Goal: Task Accomplishment & Management: Complete application form

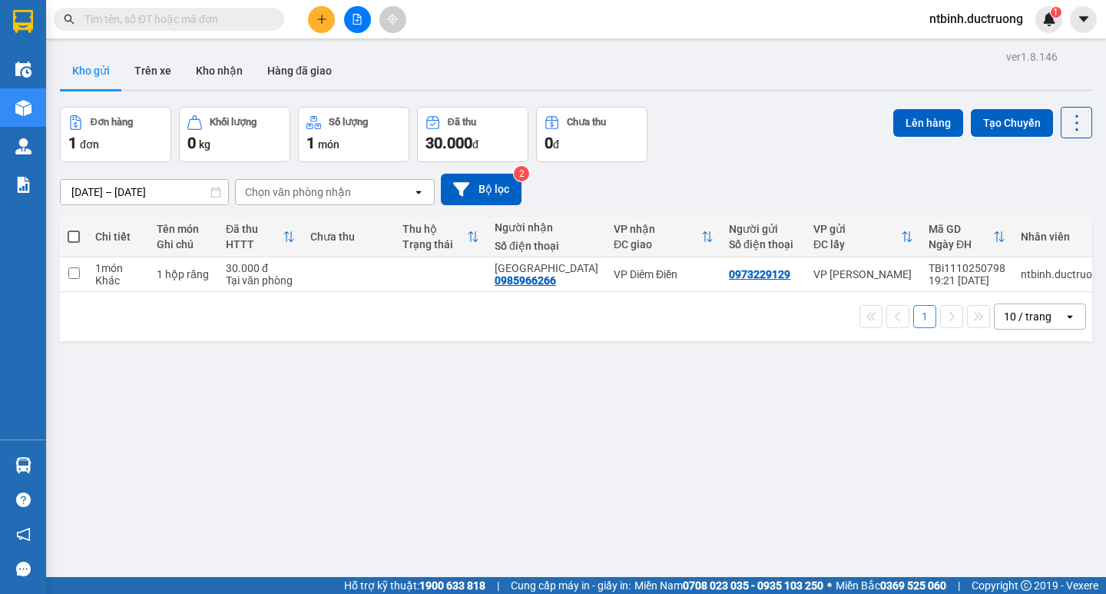
click at [321, 24] on icon "plus" at bounding box center [321, 19] width 11 height 11
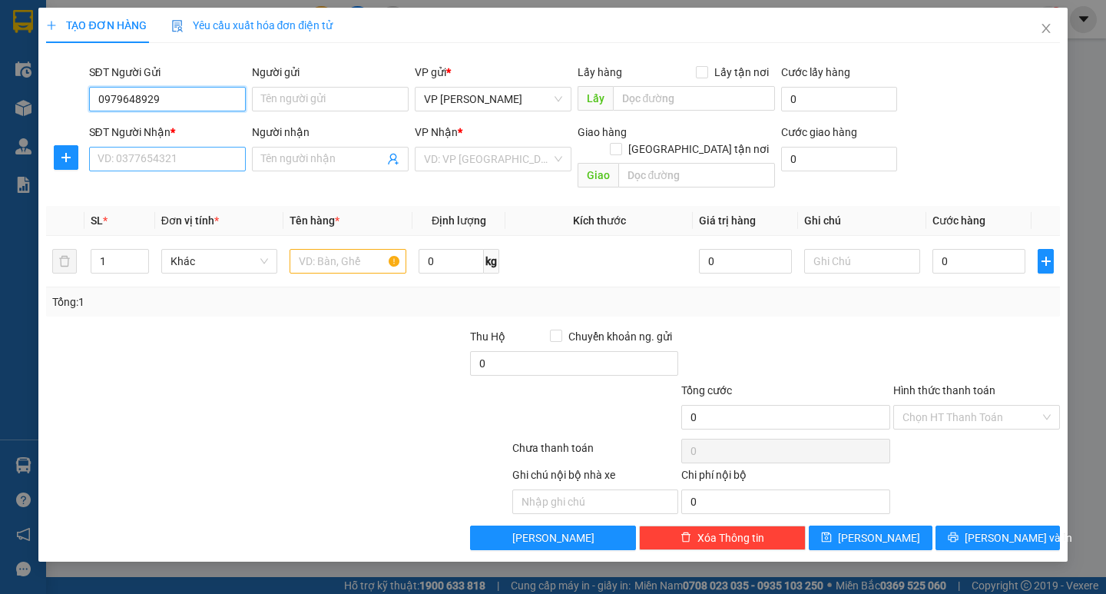
type input "0979648929"
click at [146, 165] on input "SĐT Người Nhận *" at bounding box center [167, 159] width 157 height 25
click at [160, 188] on div "0979890125" at bounding box center [167, 189] width 138 height 17
type input "0979890125"
click at [355, 249] on input "text" at bounding box center [348, 261] width 116 height 25
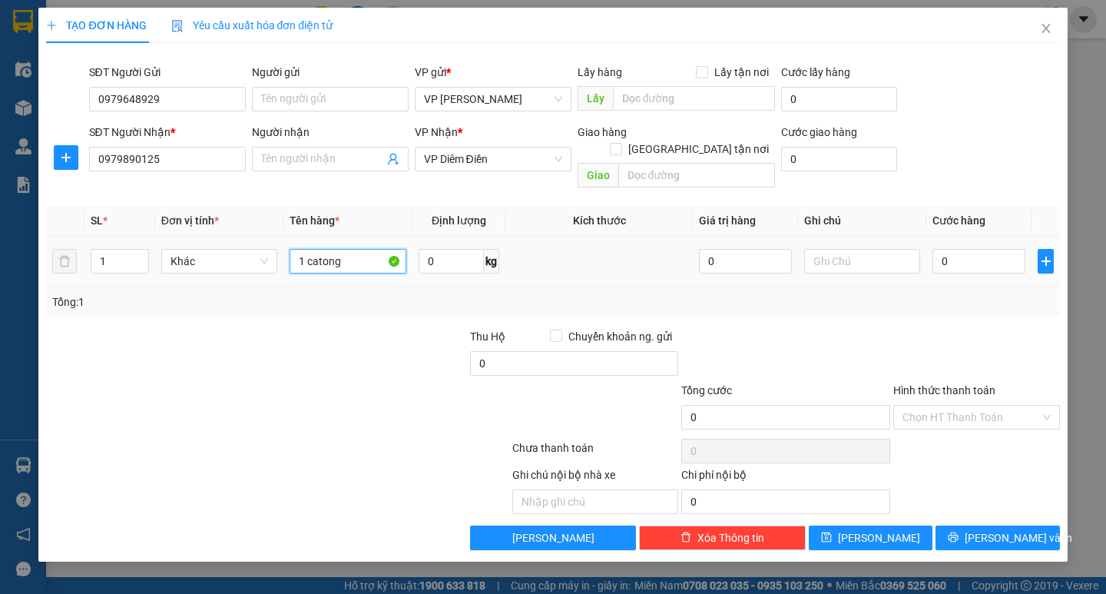
type input "1 catong"
click at [955, 236] on td "0" at bounding box center [978, 261] width 105 height 51
click at [944, 249] on input "0" at bounding box center [978, 261] width 93 height 25
click at [940, 250] on input "0" at bounding box center [978, 261] width 93 height 25
type input "60"
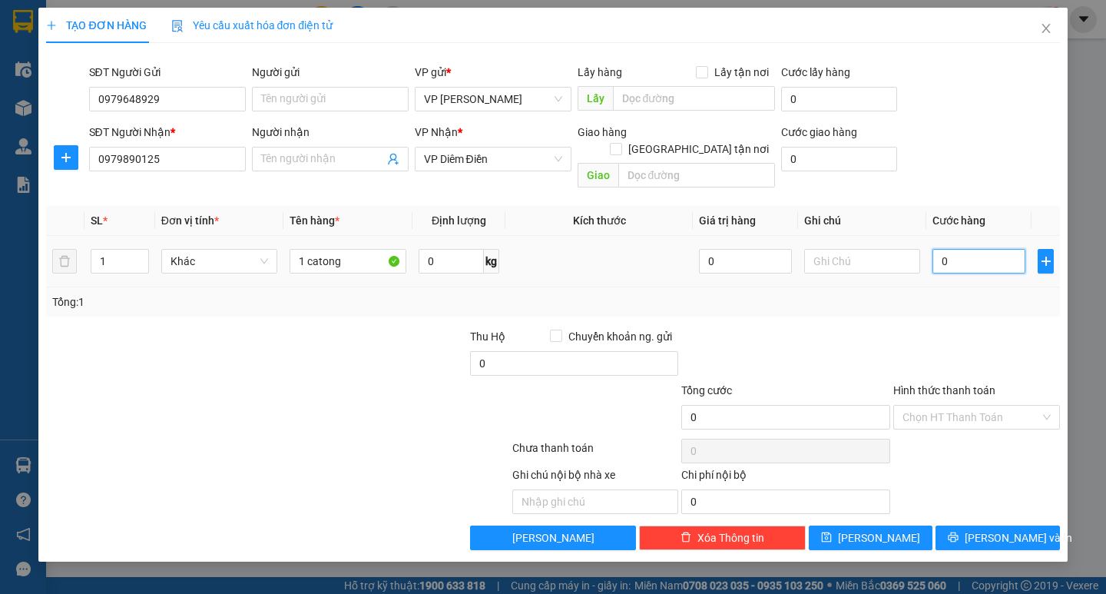
type input "60"
click at [945, 293] on div "Tổng: 1" at bounding box center [552, 301] width 1001 height 17
type input "60.000"
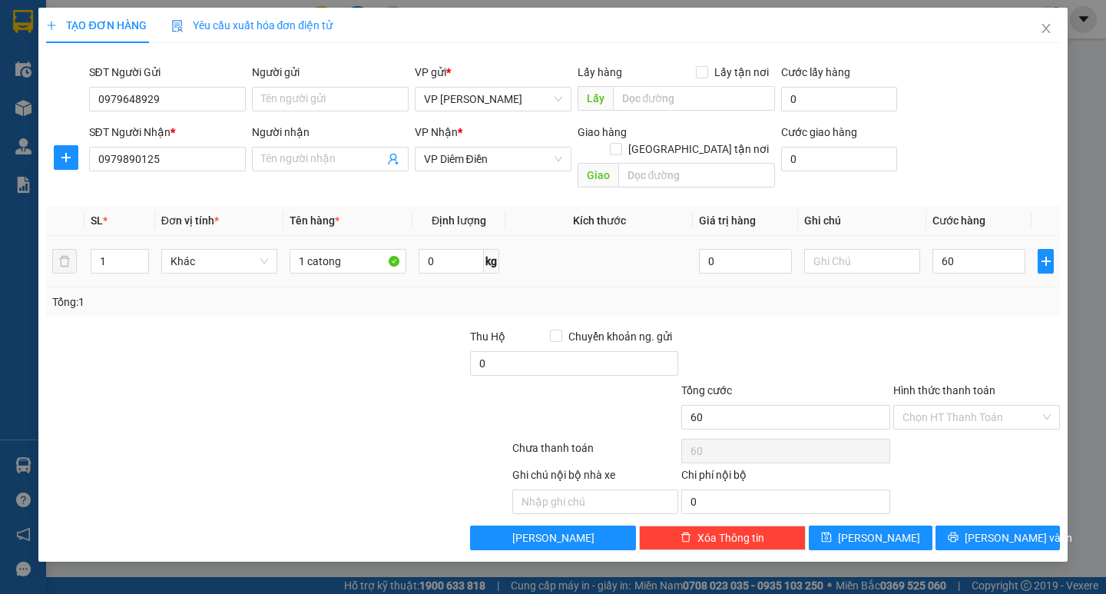
type input "60.000"
click at [975, 249] on input "60.000" at bounding box center [978, 261] width 93 height 25
type input "0"
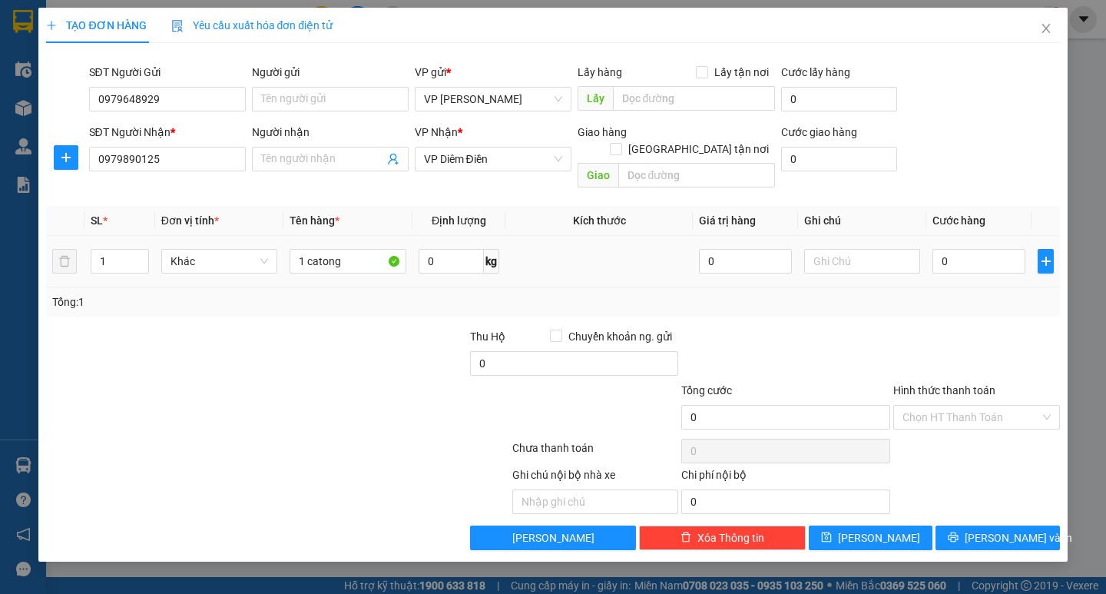
click at [931, 244] on td "0" at bounding box center [978, 261] width 105 height 51
click at [946, 249] on input "0" at bounding box center [978, 261] width 93 height 25
click at [937, 249] on input "0" at bounding box center [978, 261] width 93 height 25
type input "60"
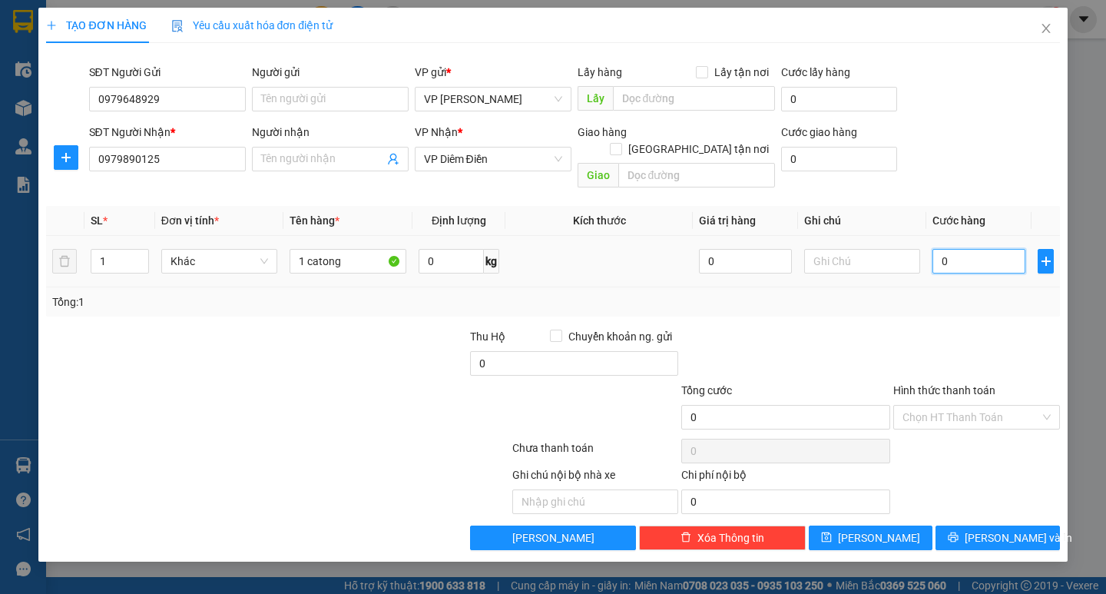
type input "60"
click at [957, 293] on div "Tổng: 1" at bounding box center [552, 301] width 1001 height 17
type input "60.000"
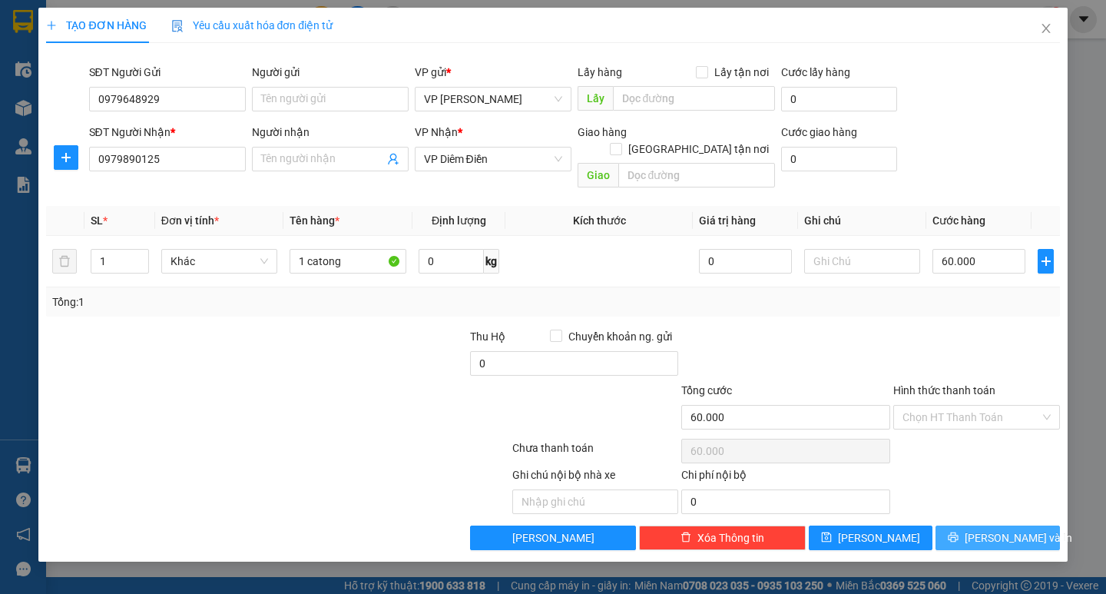
click at [986, 525] on button "[PERSON_NAME] và In" at bounding box center [997, 537] width 124 height 25
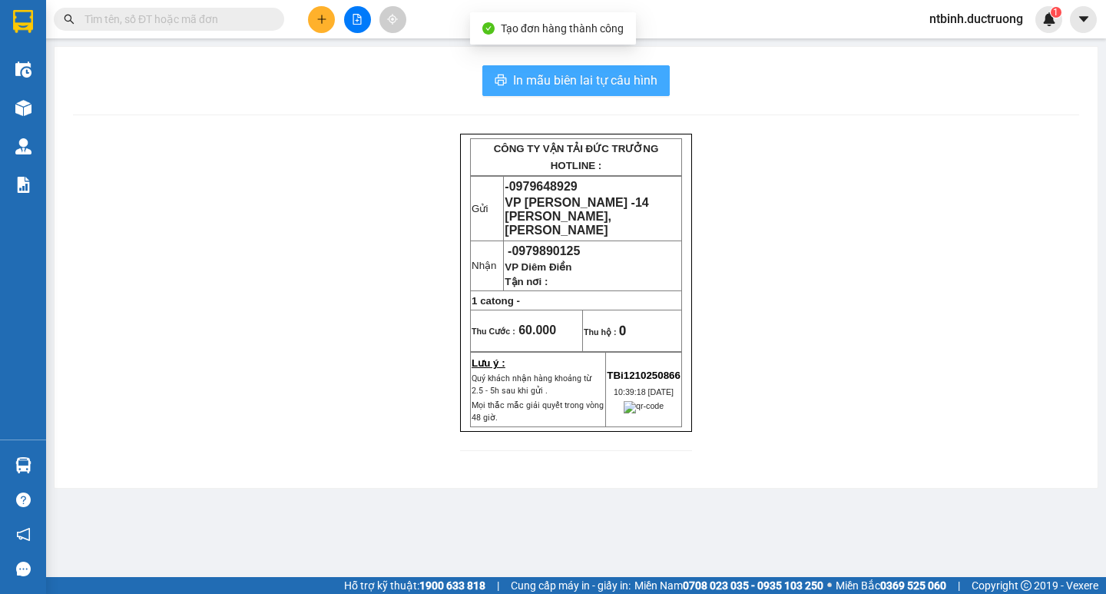
click at [572, 93] on button "In mẫu biên lai tự cấu hình" at bounding box center [575, 80] width 187 height 31
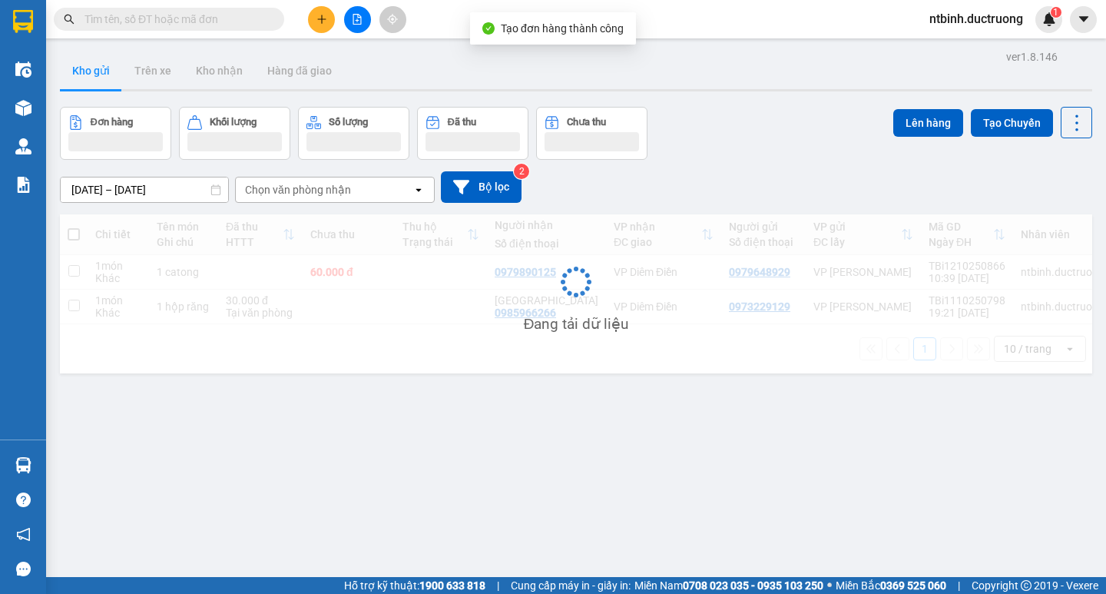
click at [322, 38] on main "ver 1.8.146 Kho gửi Trên xe Kho nhận Hàng đã giao Đơn hàng Khối lượng Số lượng …" at bounding box center [553, 288] width 1106 height 577
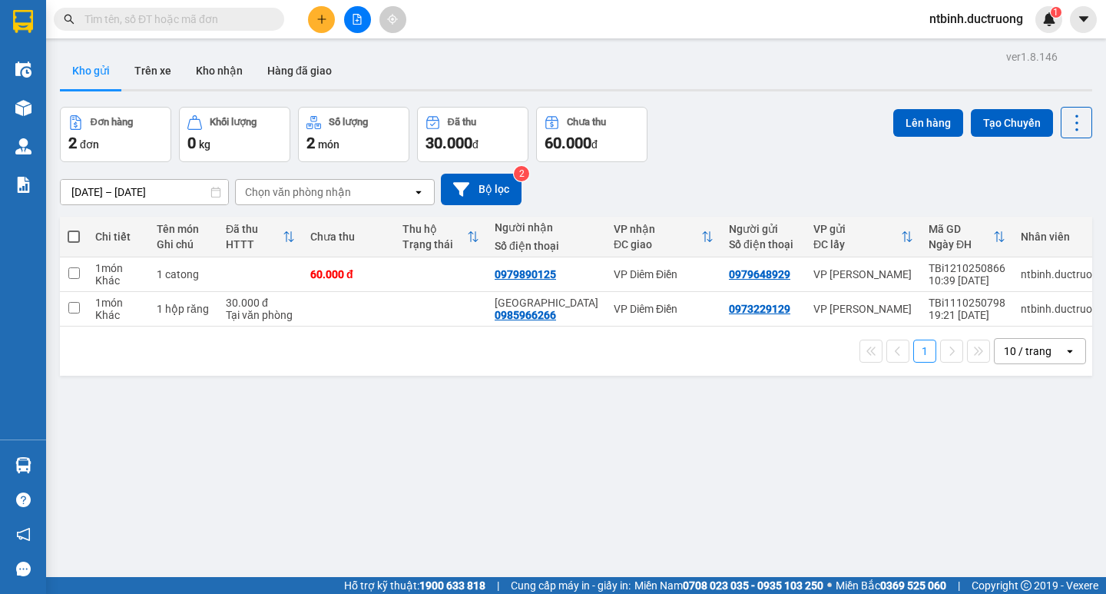
click at [322, 34] on div "Kết quả tìm kiếm ( 0 ) Bộ lọc No Data ntbinh.ductruong 1" at bounding box center [553, 19] width 1106 height 38
click at [322, 28] on button at bounding box center [321, 19] width 27 height 27
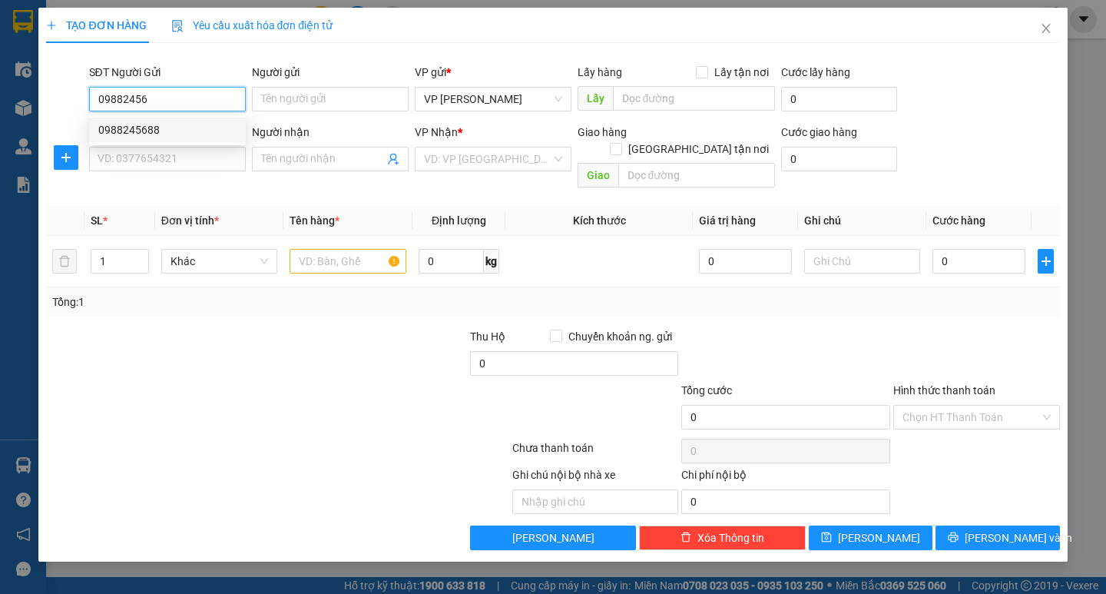
click at [185, 129] on div "0988245688" at bounding box center [167, 129] width 138 height 17
type input "0988245688"
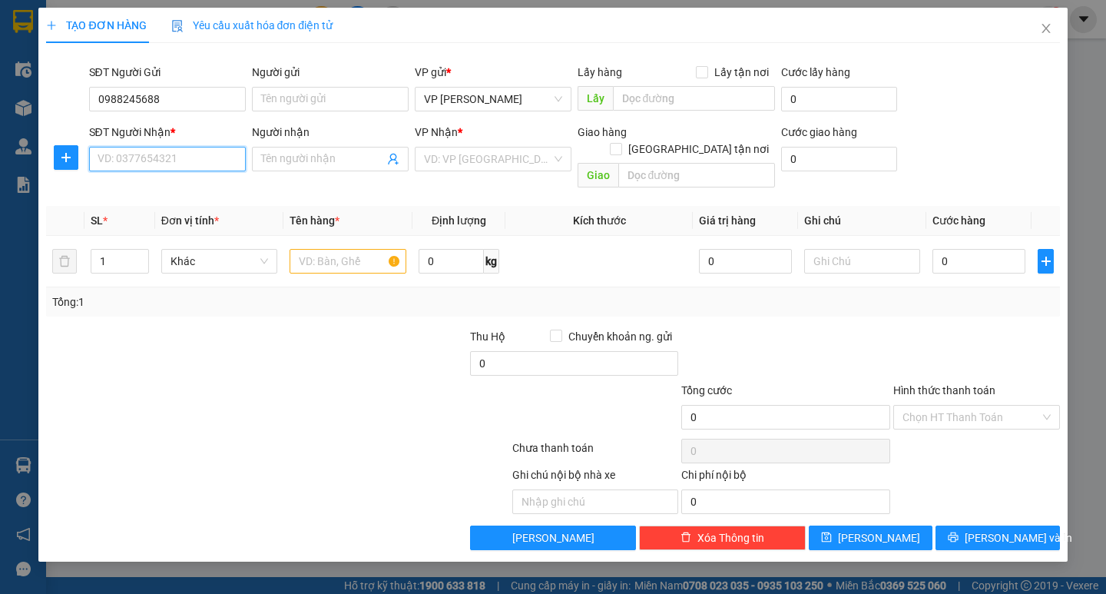
click at [180, 165] on input "SĐT Người Nhận *" at bounding box center [167, 159] width 157 height 25
click at [180, 191] on div "0969461488" at bounding box center [167, 189] width 138 height 17
type input "0969461488"
click at [320, 249] on input "text" at bounding box center [348, 261] width 116 height 25
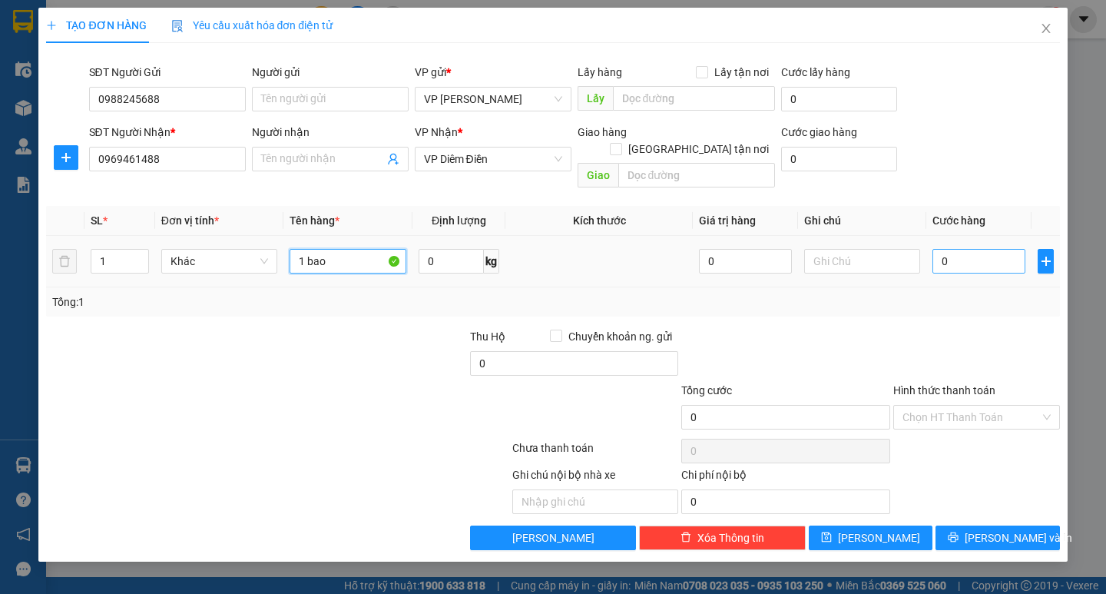
type input "1 bao"
click at [978, 249] on input "0" at bounding box center [978, 261] width 93 height 25
click at [939, 250] on input "0" at bounding box center [978, 261] width 93 height 25
type input "70"
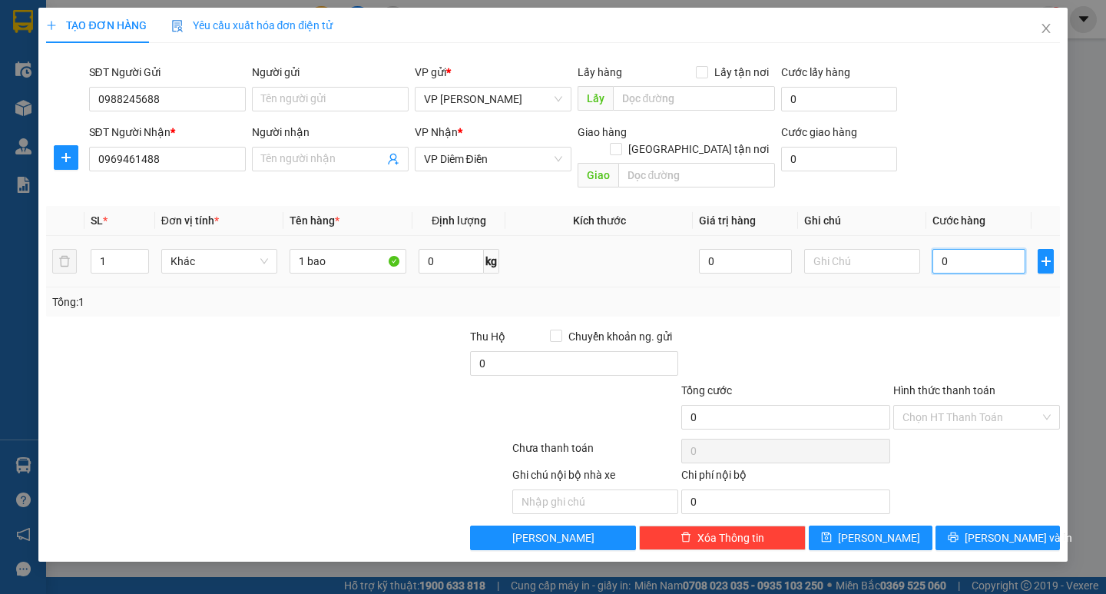
type input "70"
click at [942, 293] on div "Tổng: 1" at bounding box center [552, 301] width 1001 height 17
type input "70.000"
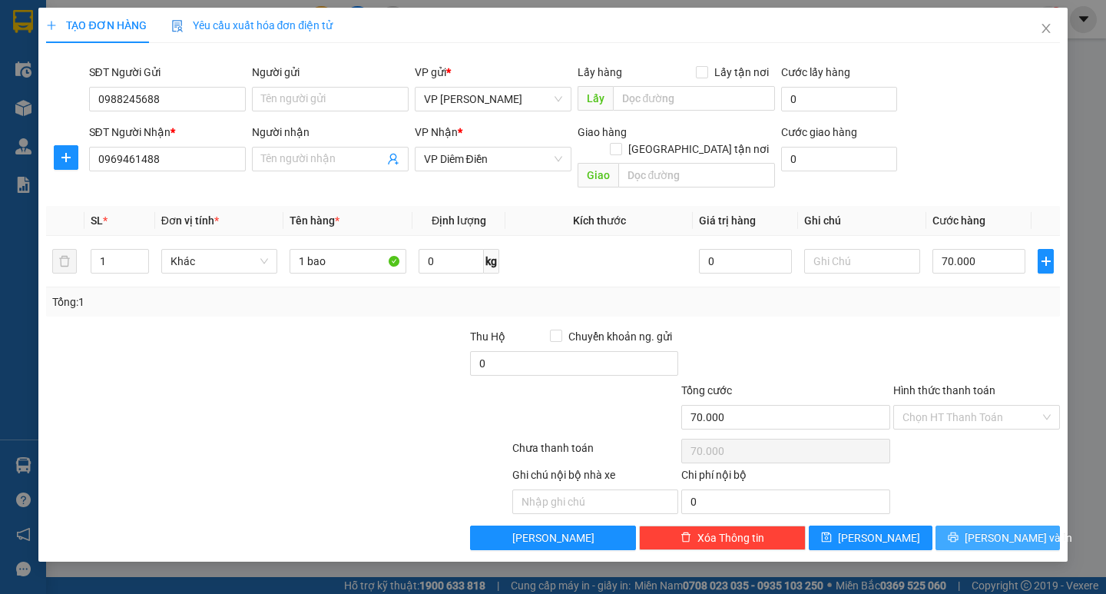
click at [1000, 529] on span "[PERSON_NAME] và In" at bounding box center [1019, 537] width 108 height 17
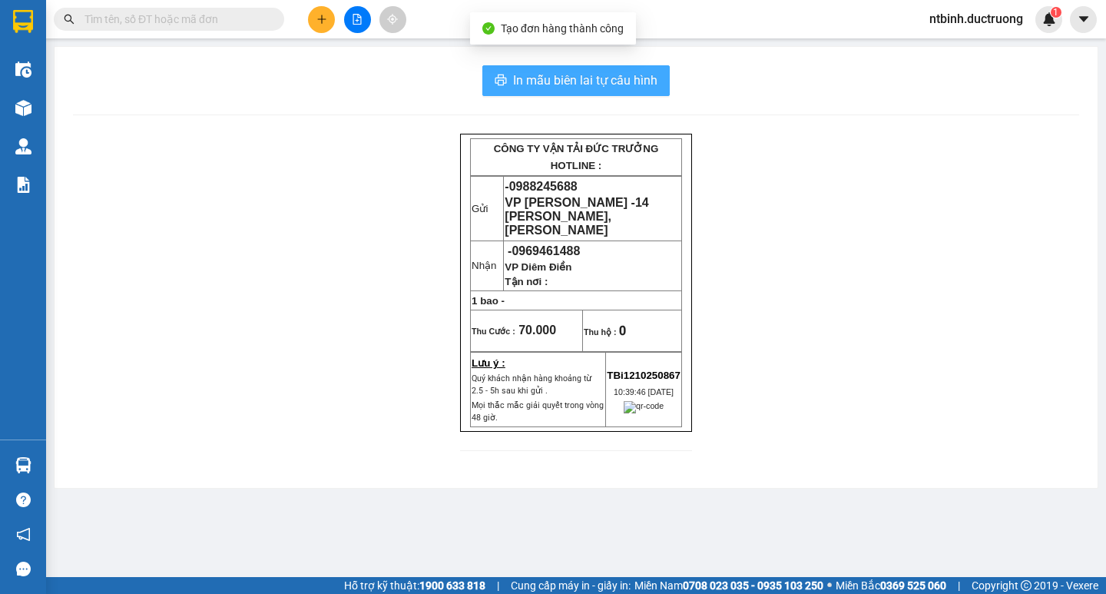
click at [546, 75] on span "In mẫu biên lai tự cấu hình" at bounding box center [585, 80] width 144 height 19
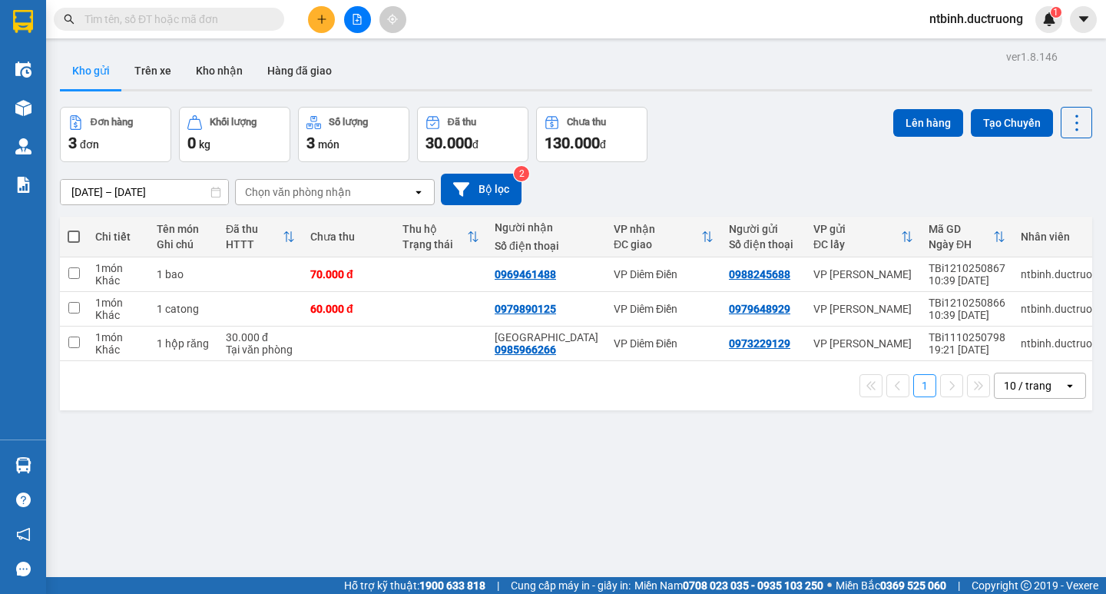
click at [323, 12] on button at bounding box center [321, 19] width 27 height 27
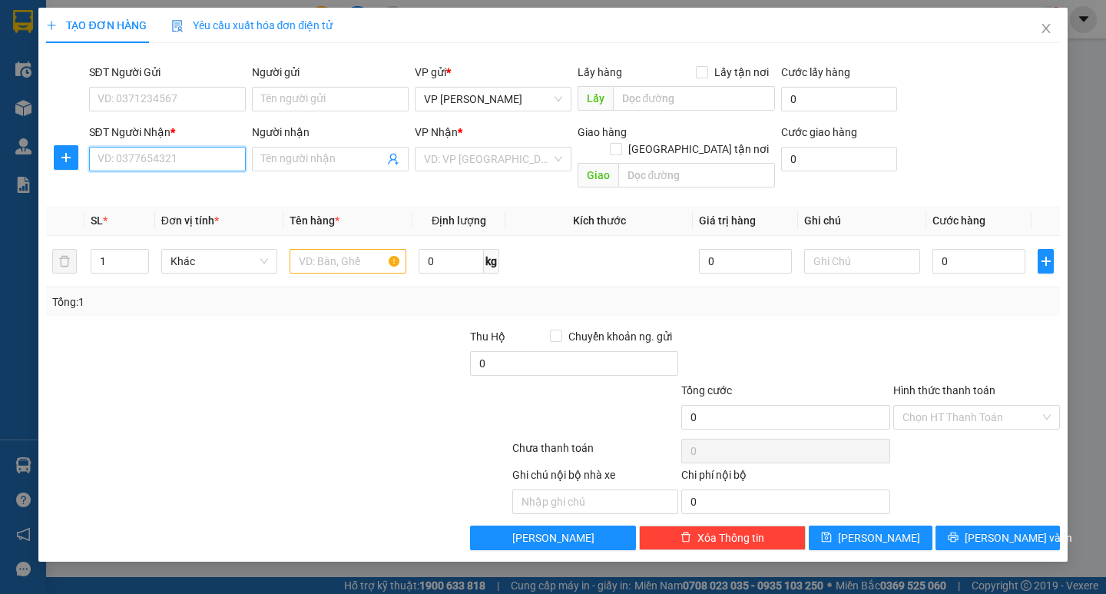
click at [177, 155] on input "SĐT Người Nhận *" at bounding box center [167, 159] width 157 height 25
click at [169, 181] on div "0385852406" at bounding box center [167, 189] width 138 height 17
type input "0385852406"
click at [332, 249] on input "text" at bounding box center [348, 261] width 116 height 25
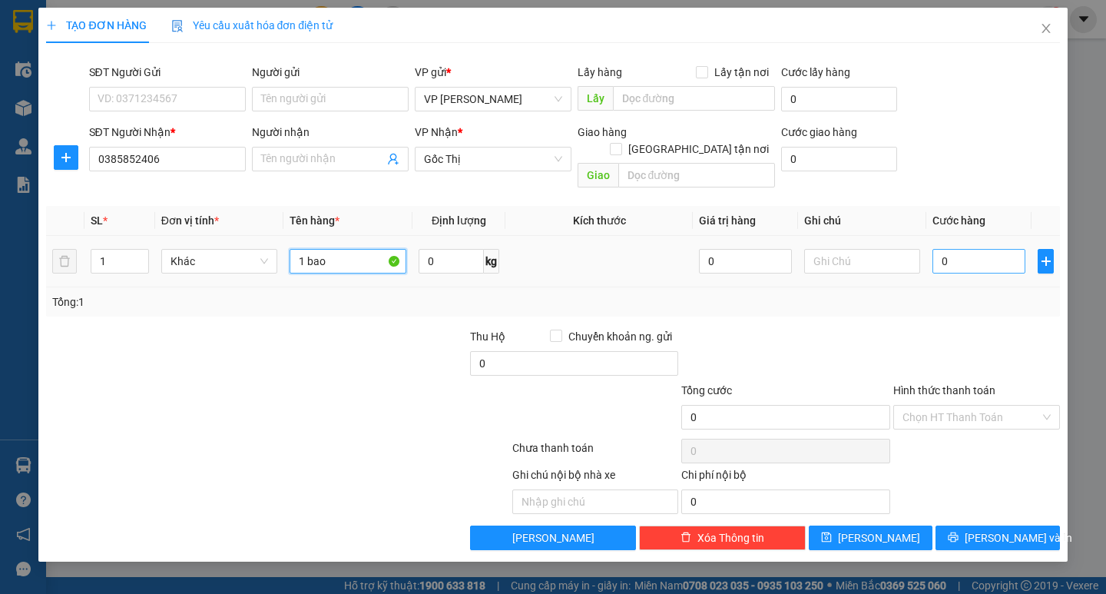
type input "1 bao"
click at [961, 249] on input "0" at bounding box center [978, 261] width 93 height 25
type input "4"
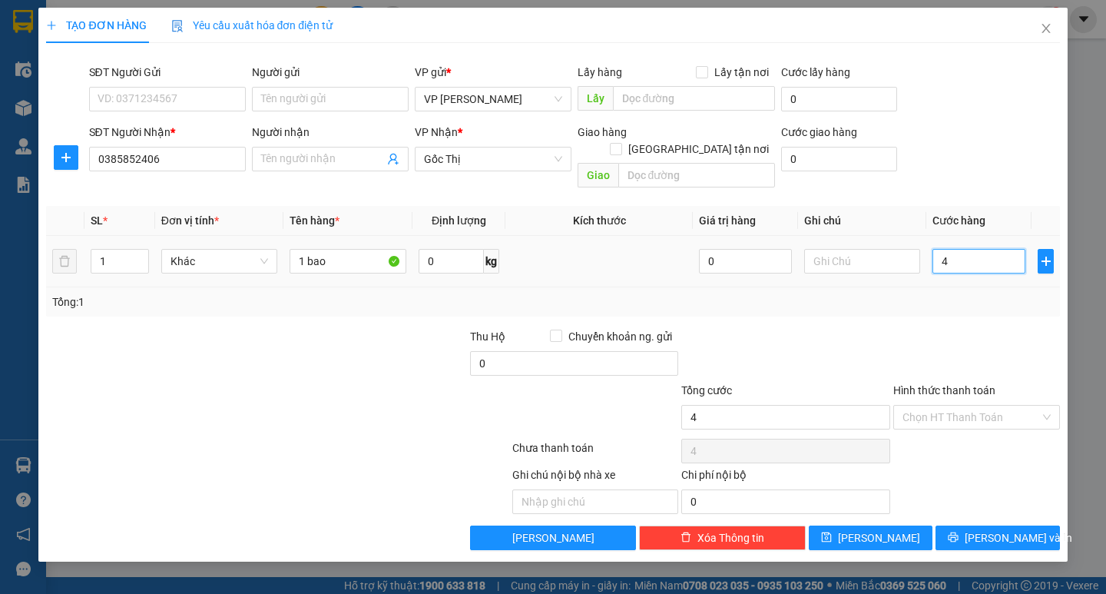
type input "40"
click at [961, 249] on input "40" at bounding box center [978, 261] width 93 height 25
type input "40.000"
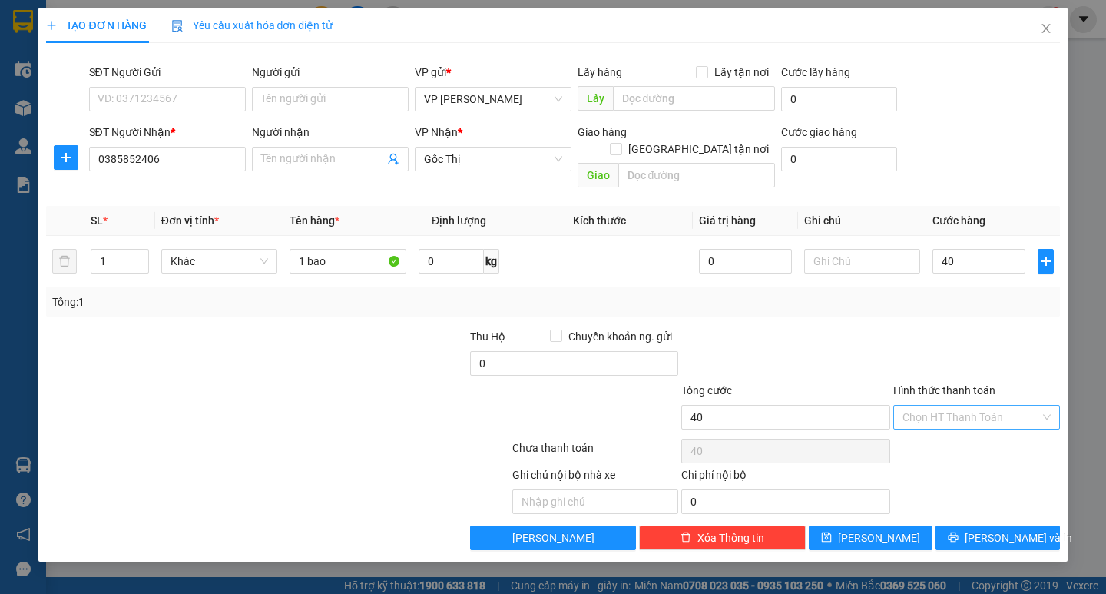
type input "40.000"
click at [976, 406] on input "Hình thức thanh toán" at bounding box center [970, 417] width 137 height 23
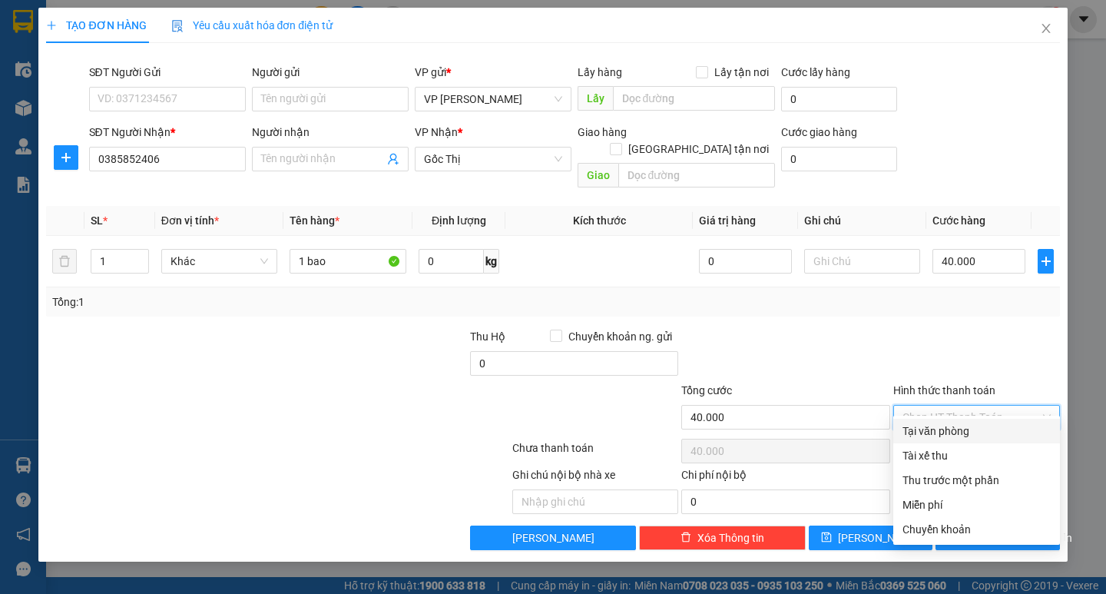
click at [964, 431] on div "Tại văn phòng" at bounding box center [976, 430] width 148 height 17
type input "0"
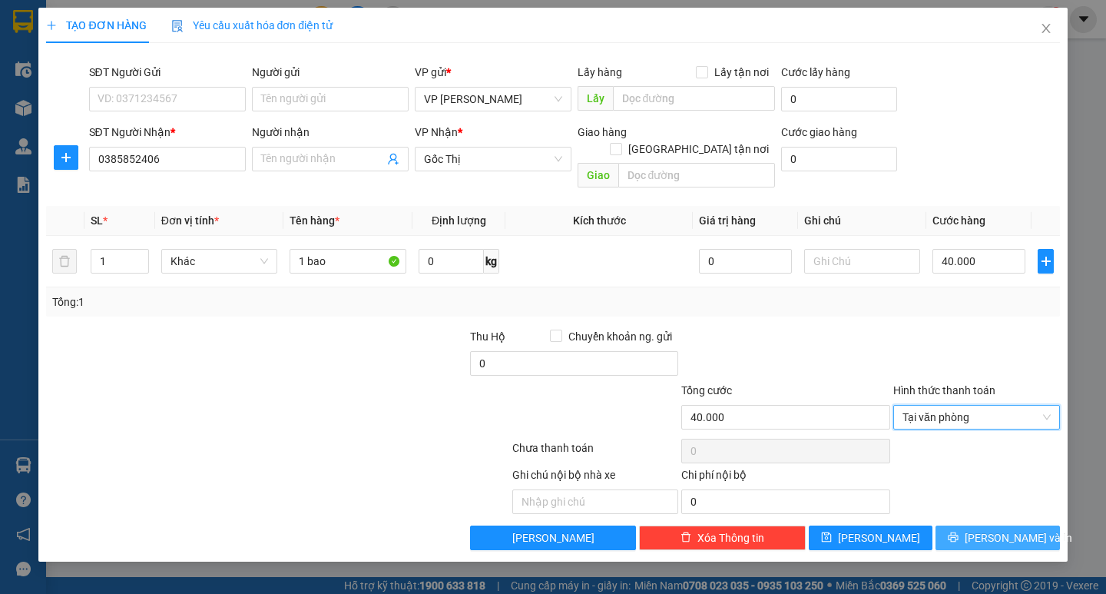
click at [990, 529] on span "[PERSON_NAME] và In" at bounding box center [1019, 537] width 108 height 17
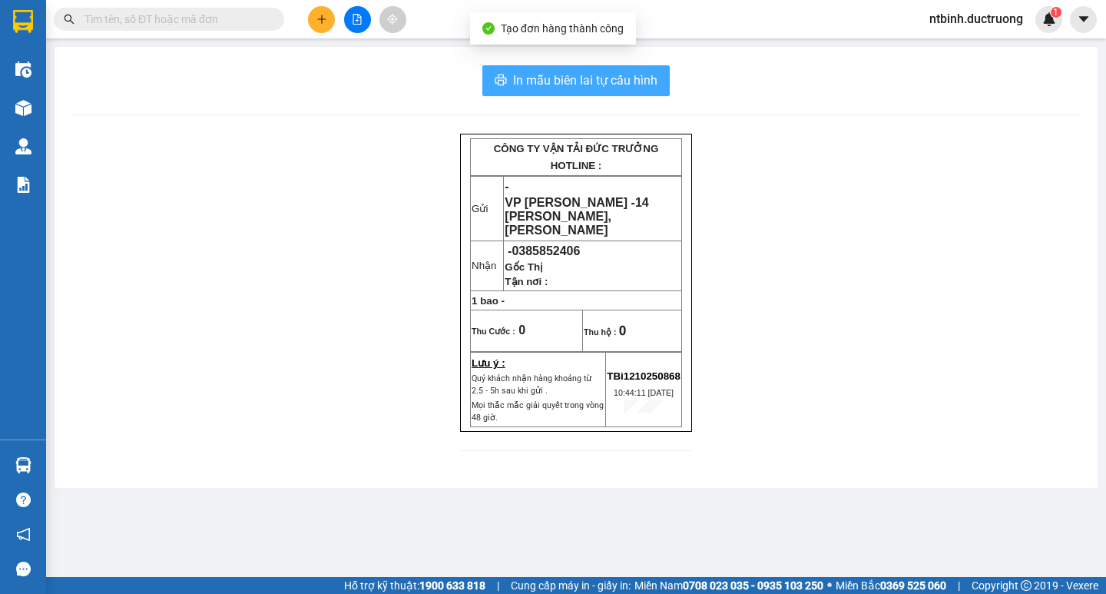
click at [651, 75] on span "In mẫu biên lai tự cấu hình" at bounding box center [585, 80] width 144 height 19
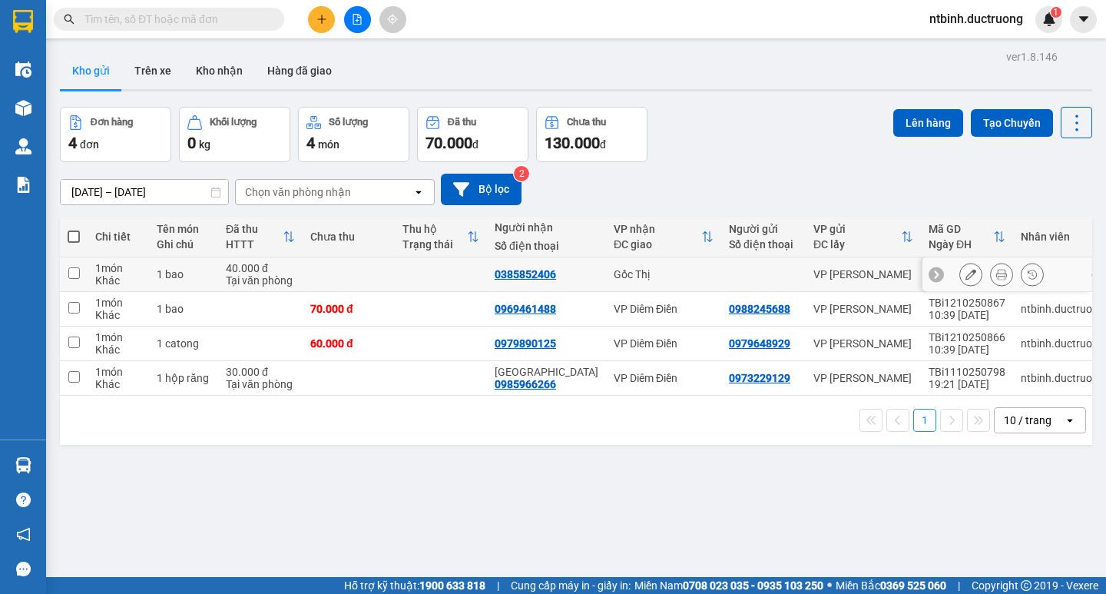
click at [421, 268] on td at bounding box center [441, 274] width 92 height 35
checkbox input "true"
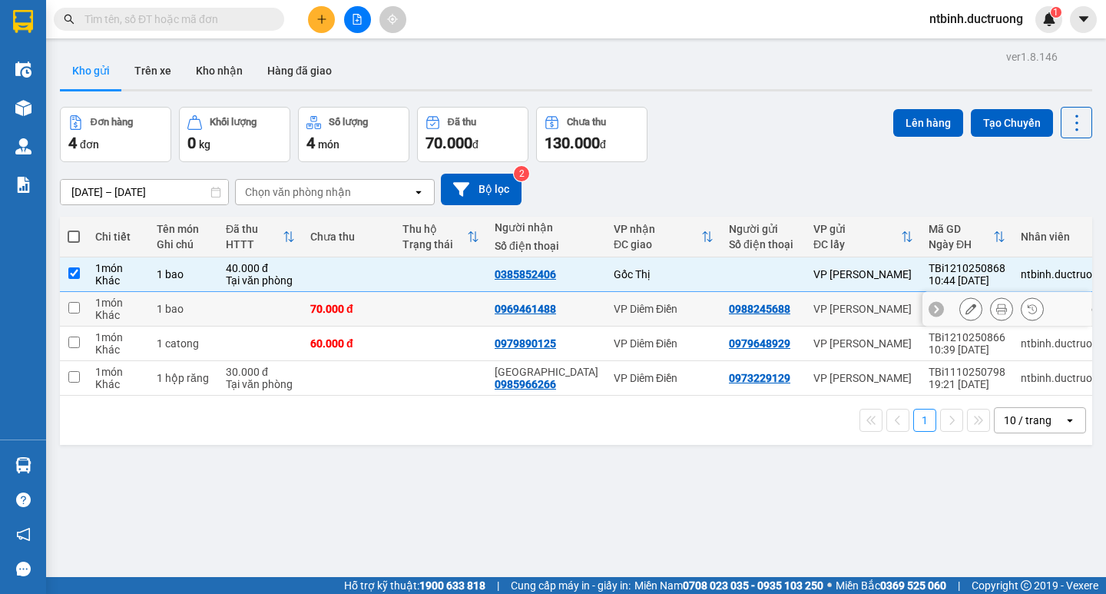
click at [418, 311] on td at bounding box center [441, 309] width 92 height 35
checkbox input "true"
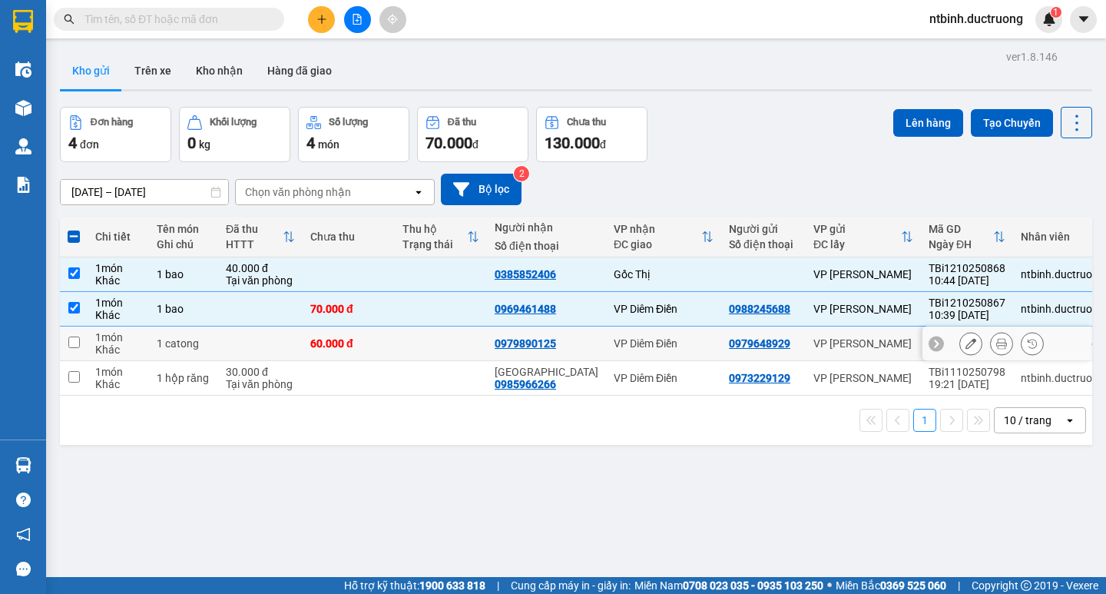
click at [416, 342] on td at bounding box center [441, 343] width 92 height 35
checkbox input "true"
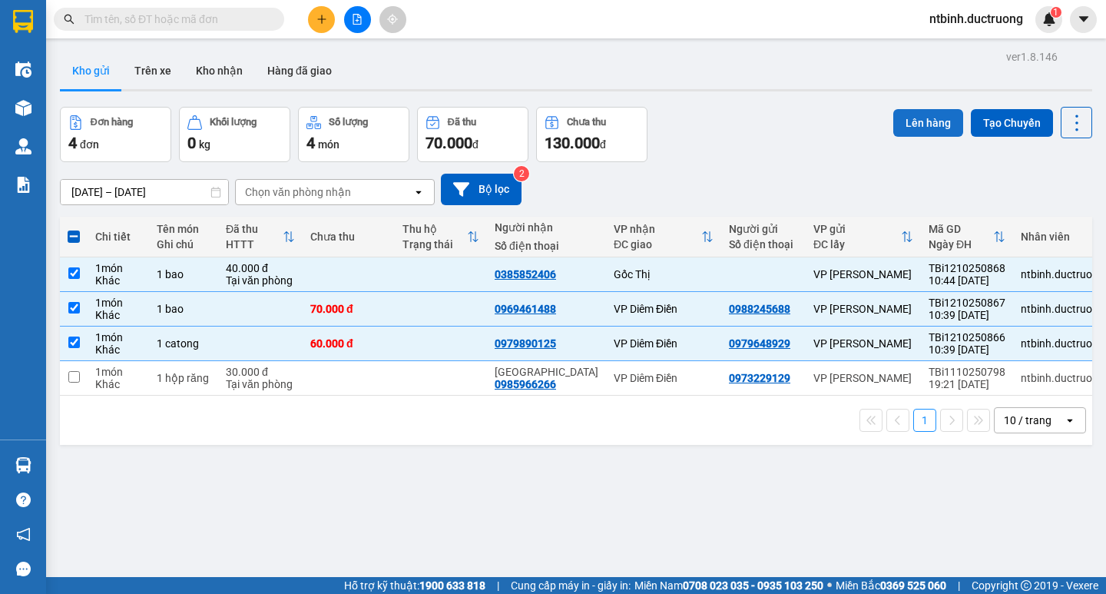
click at [900, 122] on button "Lên hàng" at bounding box center [928, 123] width 70 height 28
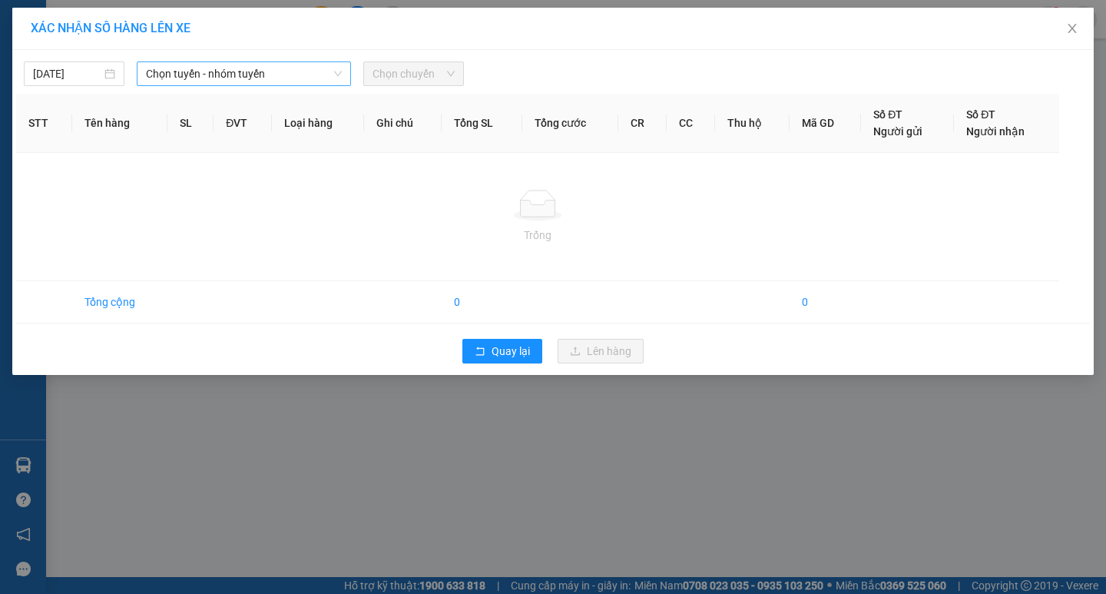
click at [259, 68] on span "Chọn tuyến - nhóm tuyến" at bounding box center [244, 73] width 196 height 23
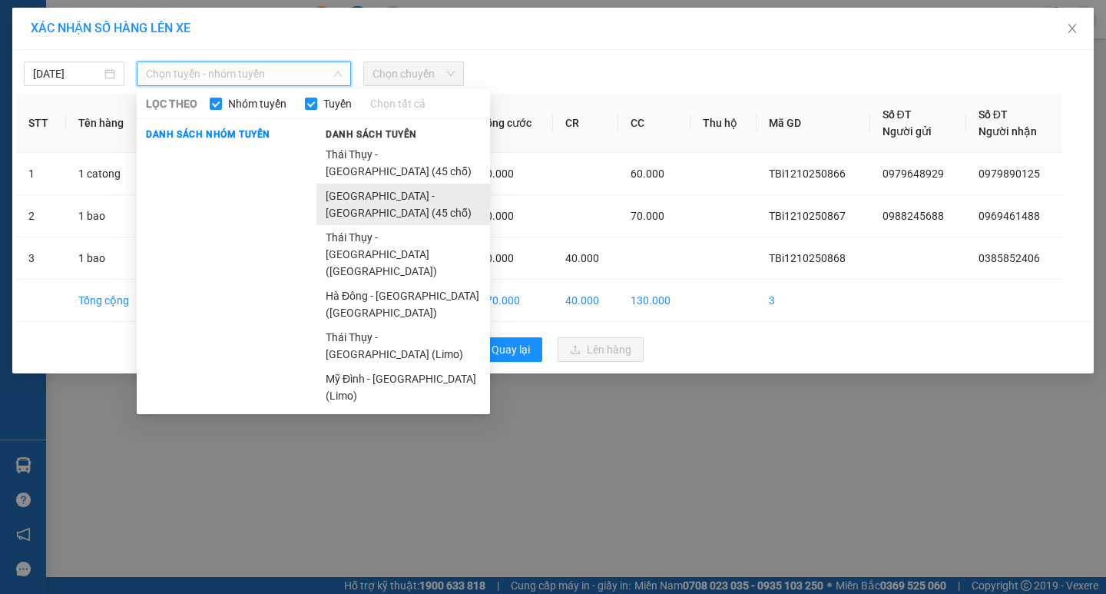
click at [366, 184] on li "[GEOGRAPHIC_DATA] - [GEOGRAPHIC_DATA] (45 chỗ)" at bounding box center [403, 204] width 174 height 41
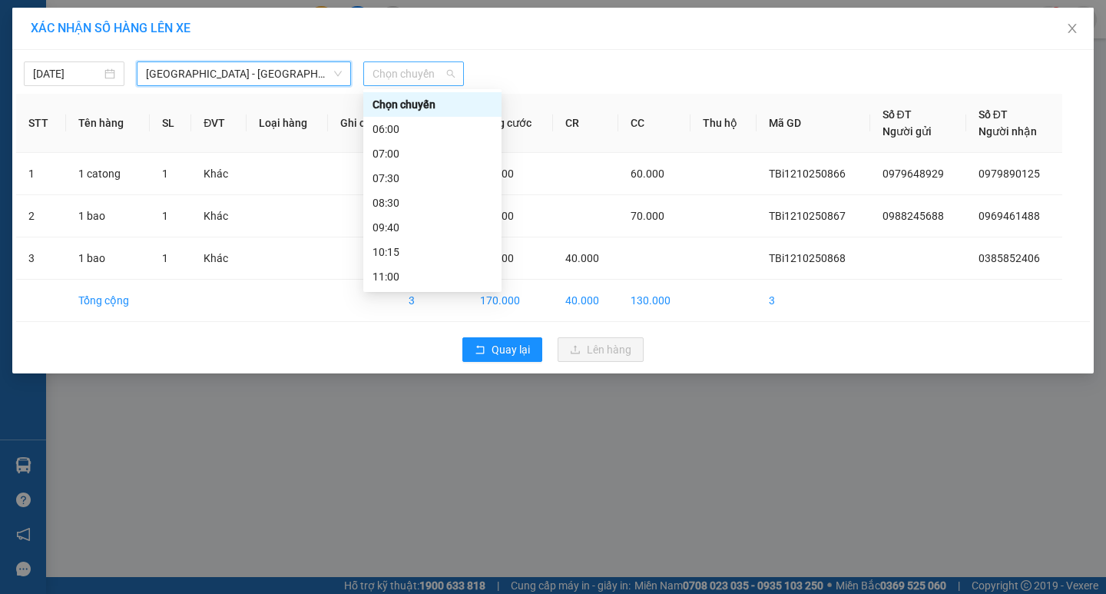
click at [408, 68] on span "Chọn chuyến" at bounding box center [413, 73] width 82 height 23
click at [423, 270] on div "11:00" at bounding box center [432, 276] width 138 height 25
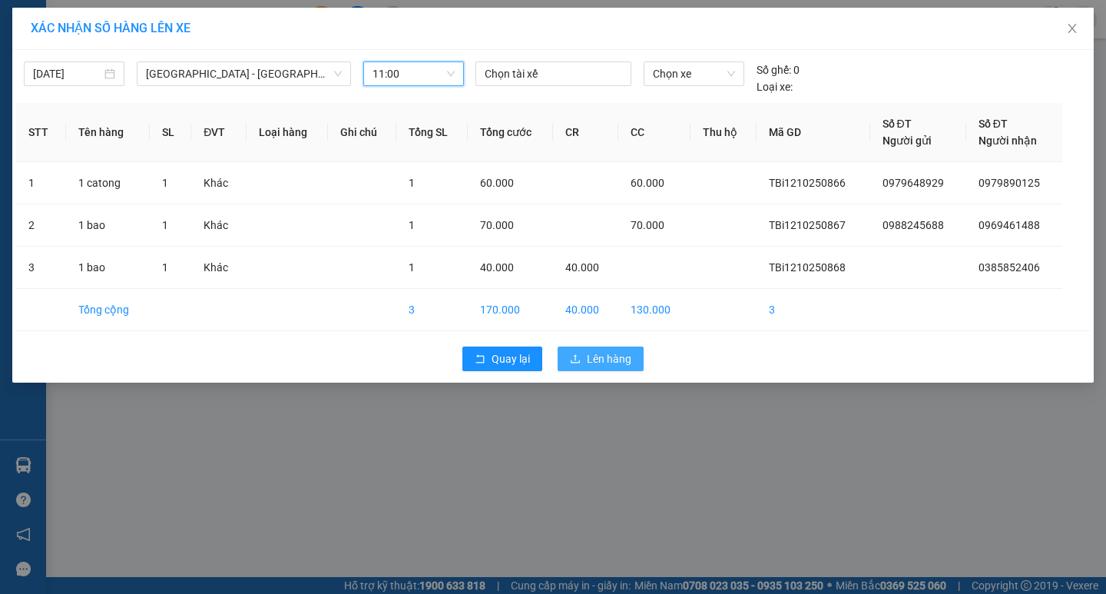
click at [617, 365] on span "Lên hàng" at bounding box center [609, 358] width 45 height 17
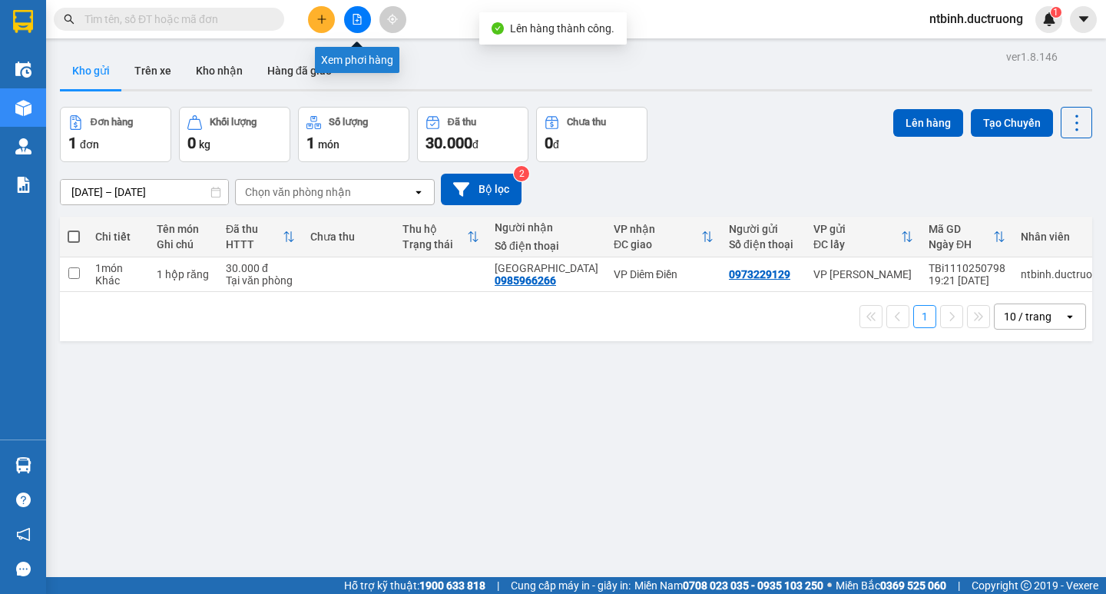
click at [354, 15] on icon "file-add" at bounding box center [357, 19] width 8 height 11
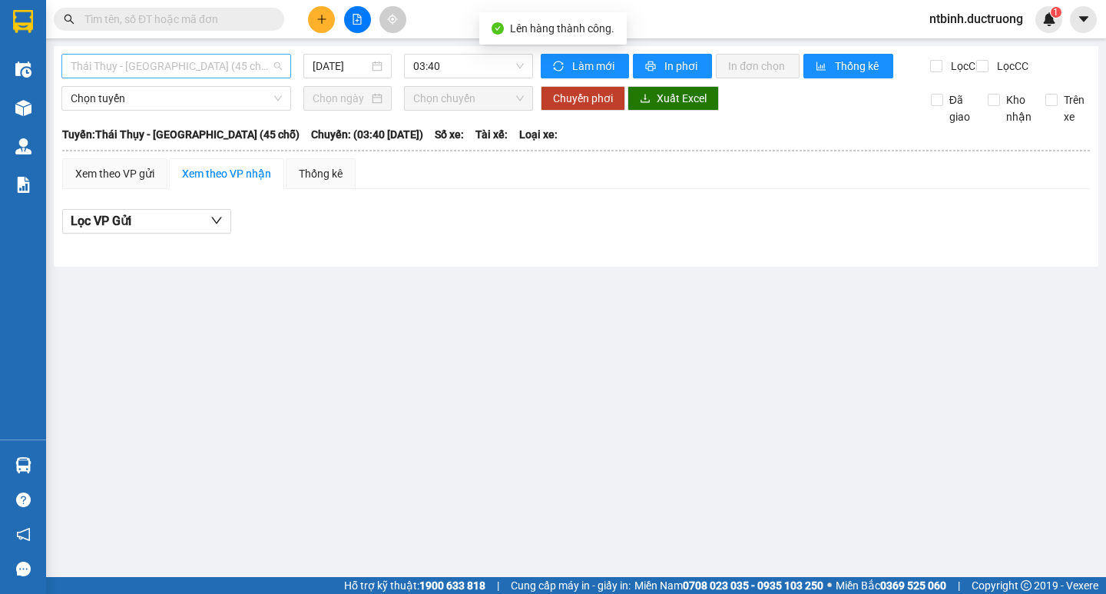
click at [146, 62] on span "Thái Thụy - [GEOGRAPHIC_DATA] (45 chỗ)" at bounding box center [176, 66] width 211 height 23
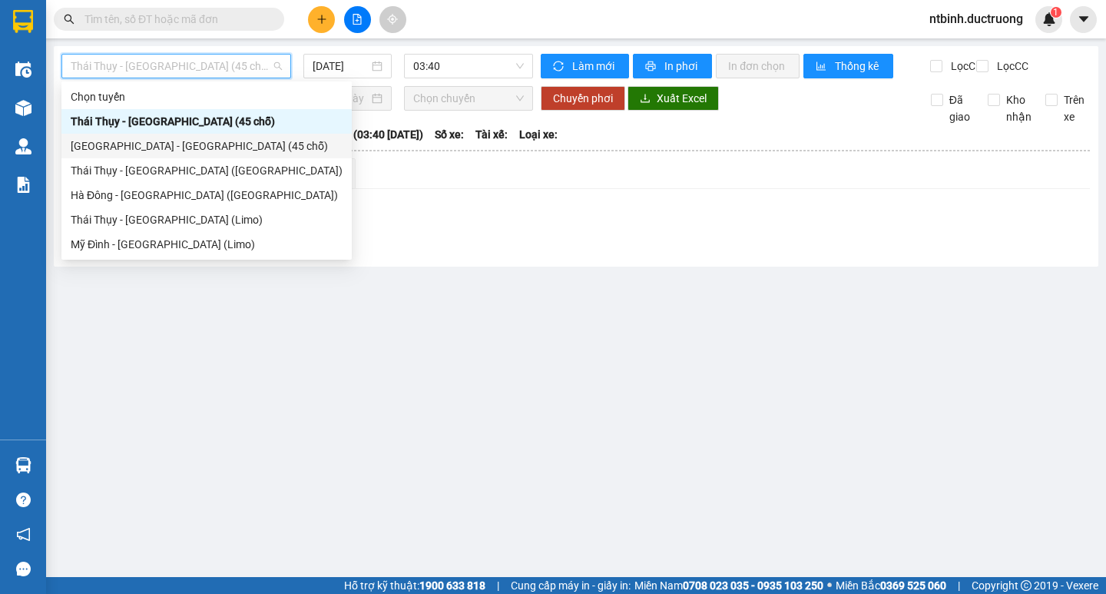
click at [139, 145] on div "[GEOGRAPHIC_DATA] - [GEOGRAPHIC_DATA] (45 chỗ)" at bounding box center [207, 145] width 272 height 17
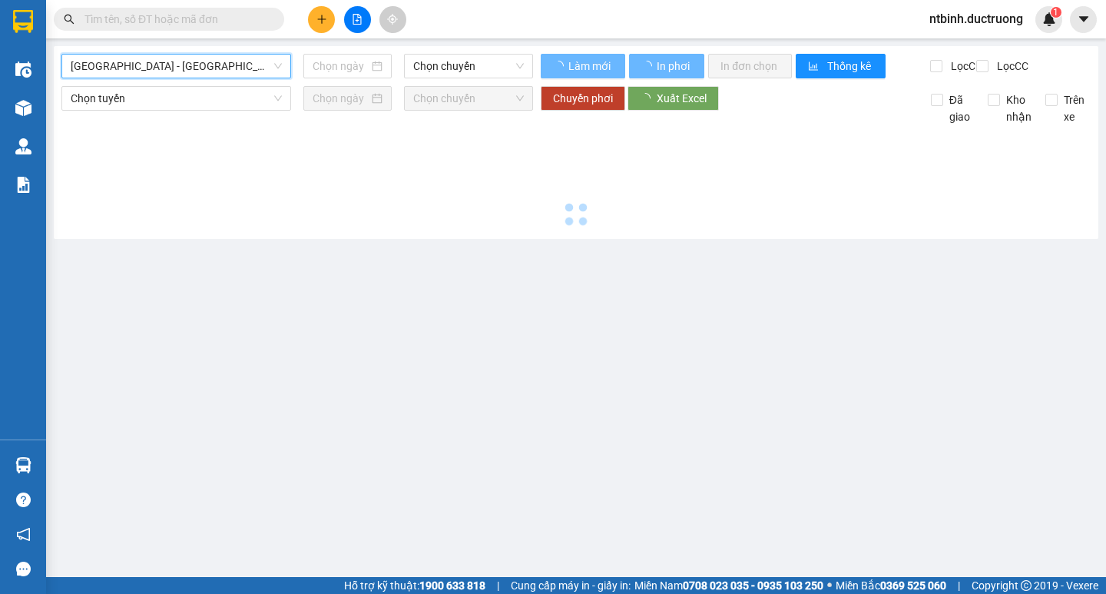
type input "[DATE]"
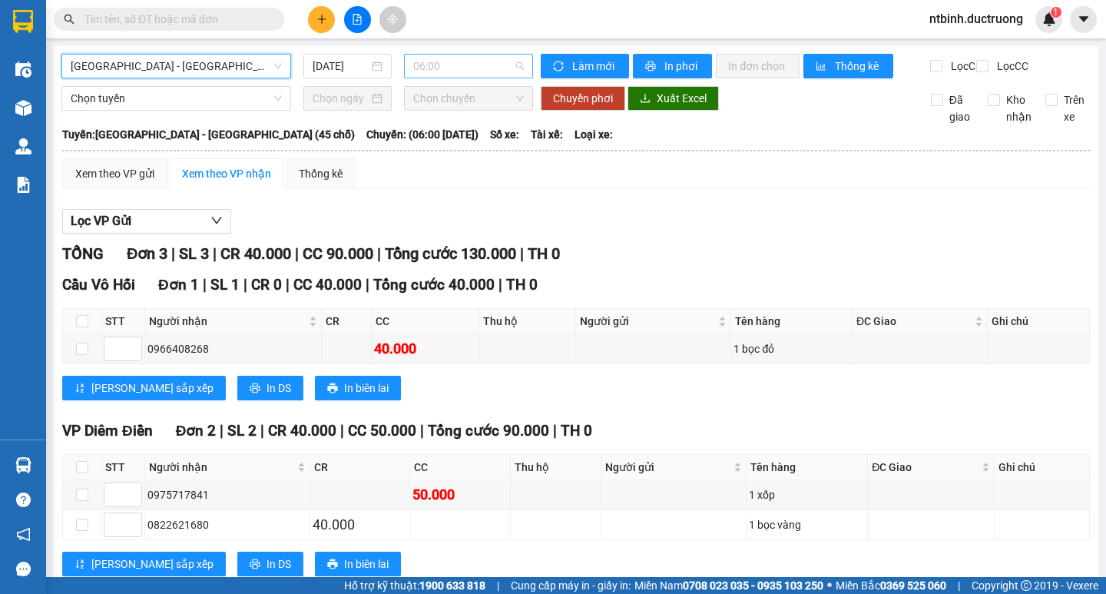
click at [454, 70] on span "06:00" at bounding box center [468, 66] width 111 height 23
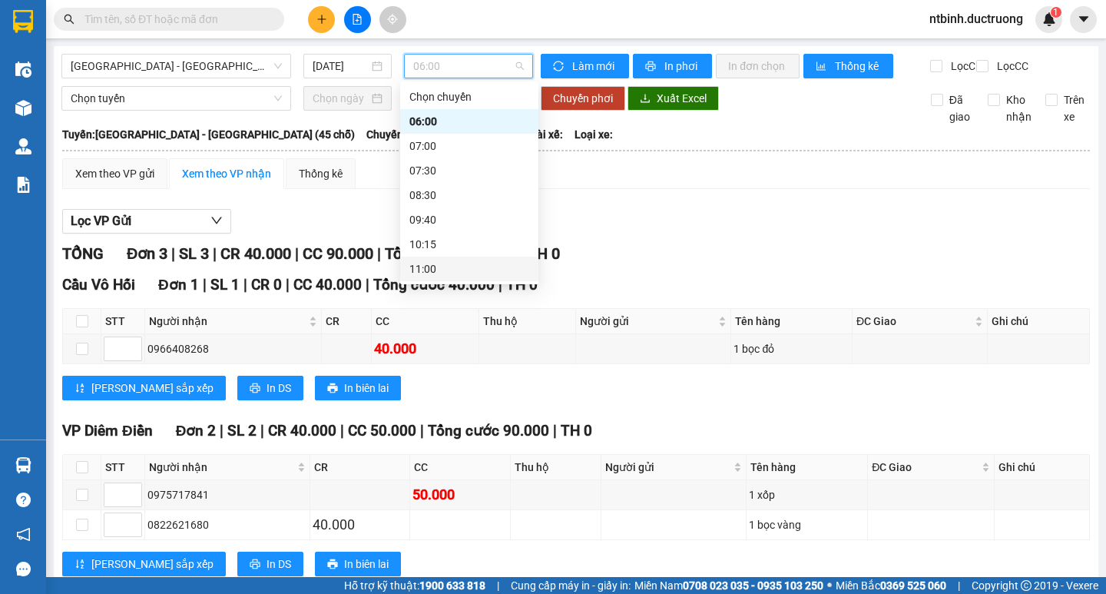
click at [444, 273] on div "11:00" at bounding box center [469, 268] width 120 height 17
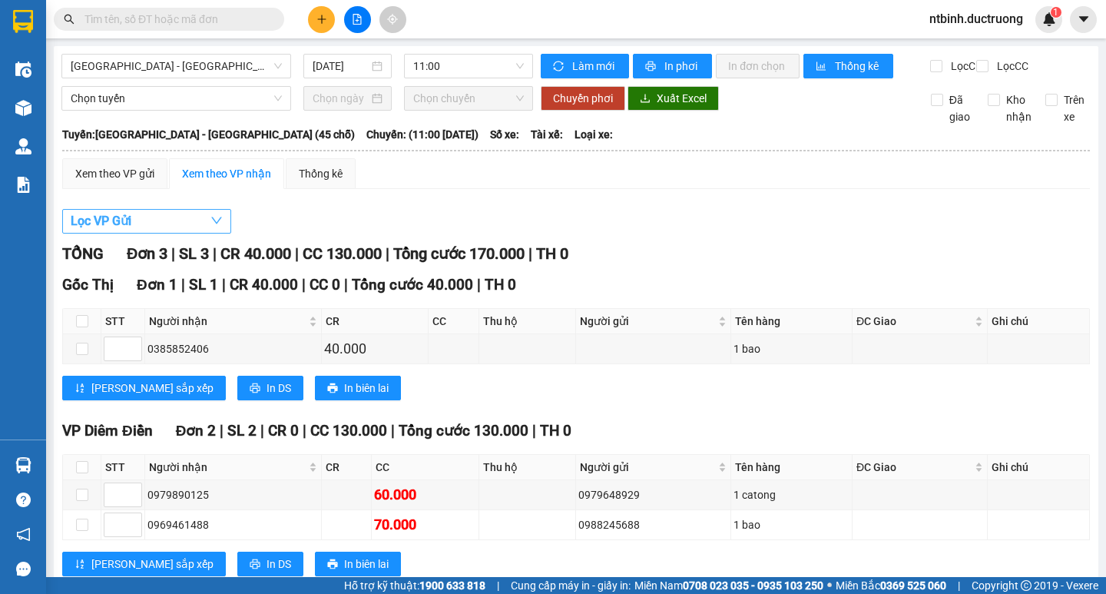
click at [143, 233] on button "Lọc VP Gửi" at bounding box center [146, 221] width 169 height 25
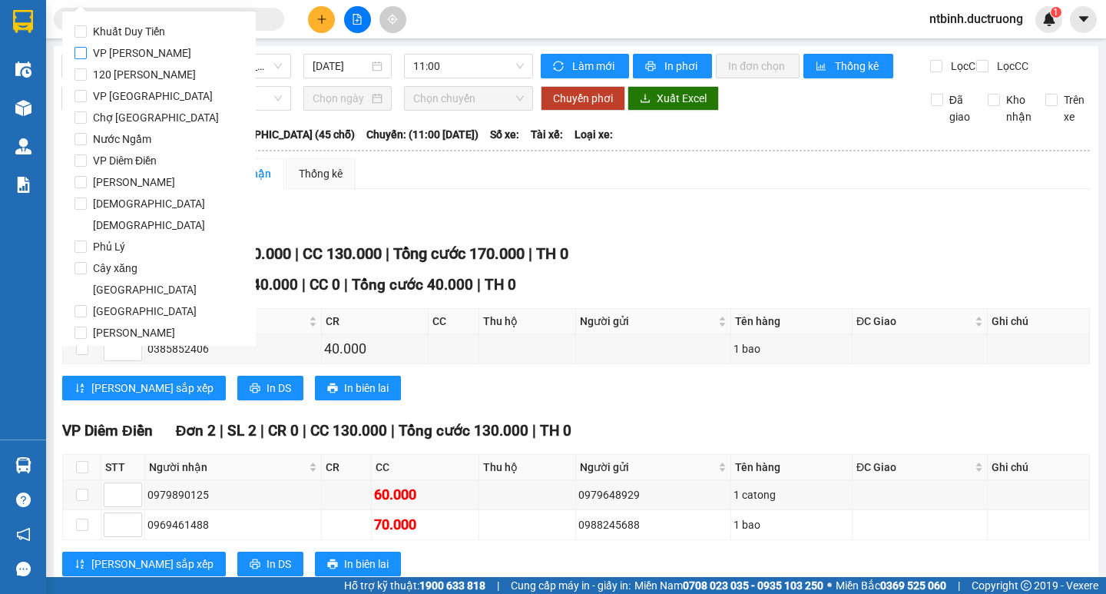
click at [146, 58] on span "VP [PERSON_NAME]" at bounding box center [142, 53] width 111 height 22
click at [87, 58] on input "VP [PERSON_NAME]" at bounding box center [80, 53] width 12 height 12
checkbox input "true"
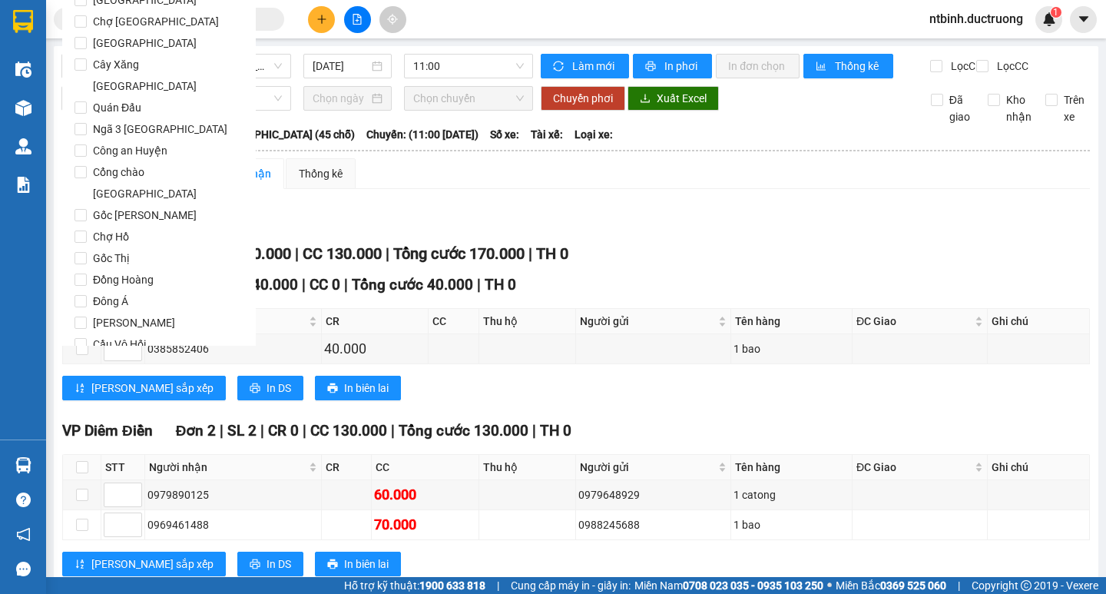
click at [111, 419] on button "Lọc" at bounding box center [95, 431] width 42 height 25
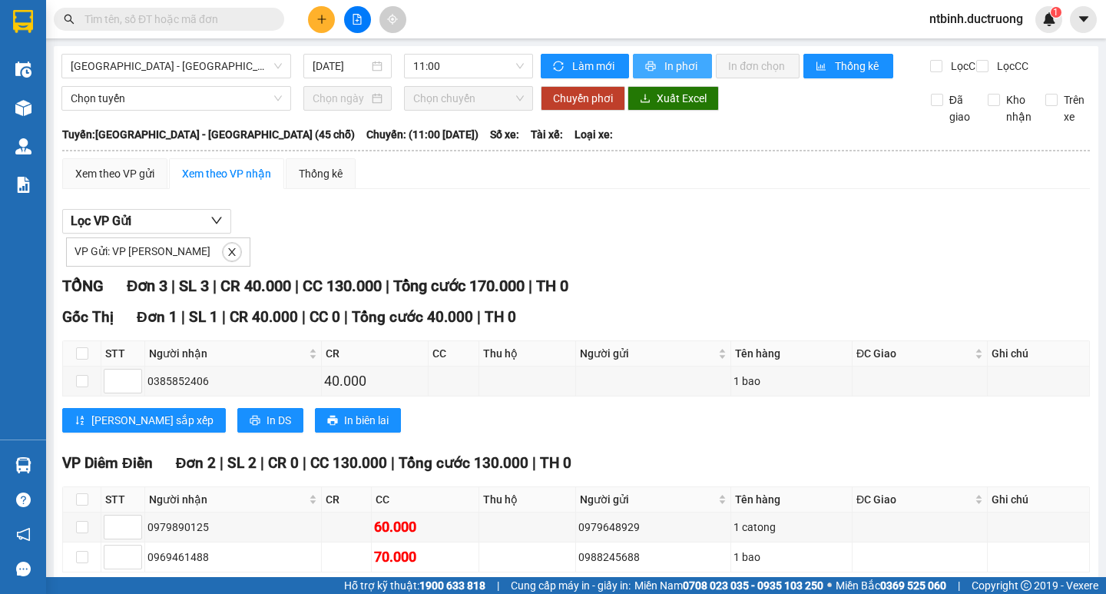
click at [664, 58] on span "In phơi" at bounding box center [681, 66] width 35 height 17
click at [827, 467] on div "VP Diêm Điền Đơn 2 | SL 2 | CR 0 | CC 130.000 | Tổng cước 130.000 | TH 0" at bounding box center [576, 463] width 1028 height 23
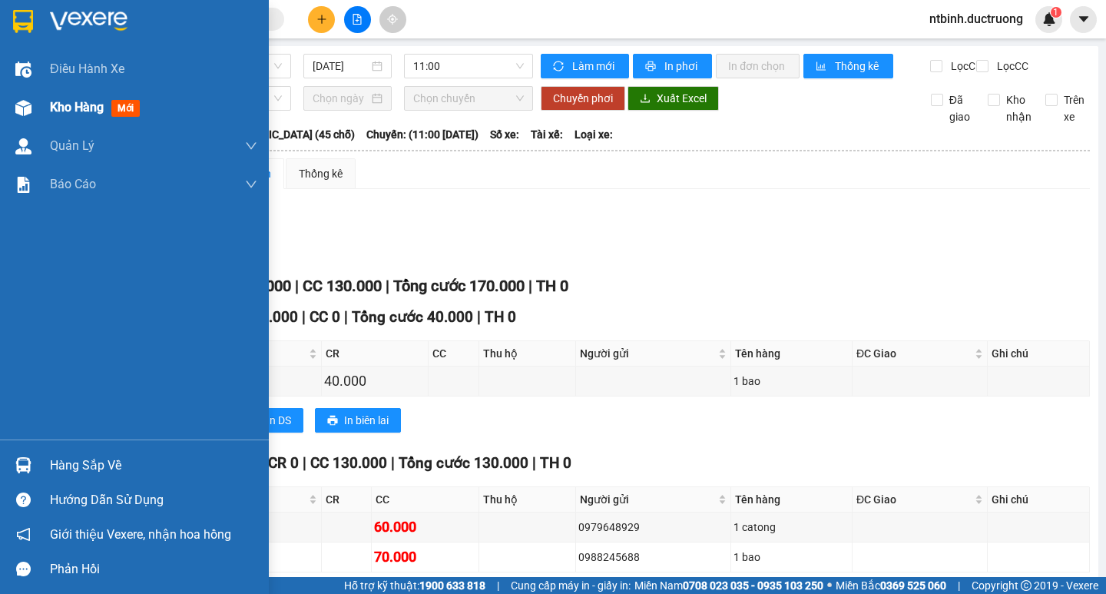
click at [78, 94] on div "Kho hàng mới" at bounding box center [153, 107] width 207 height 38
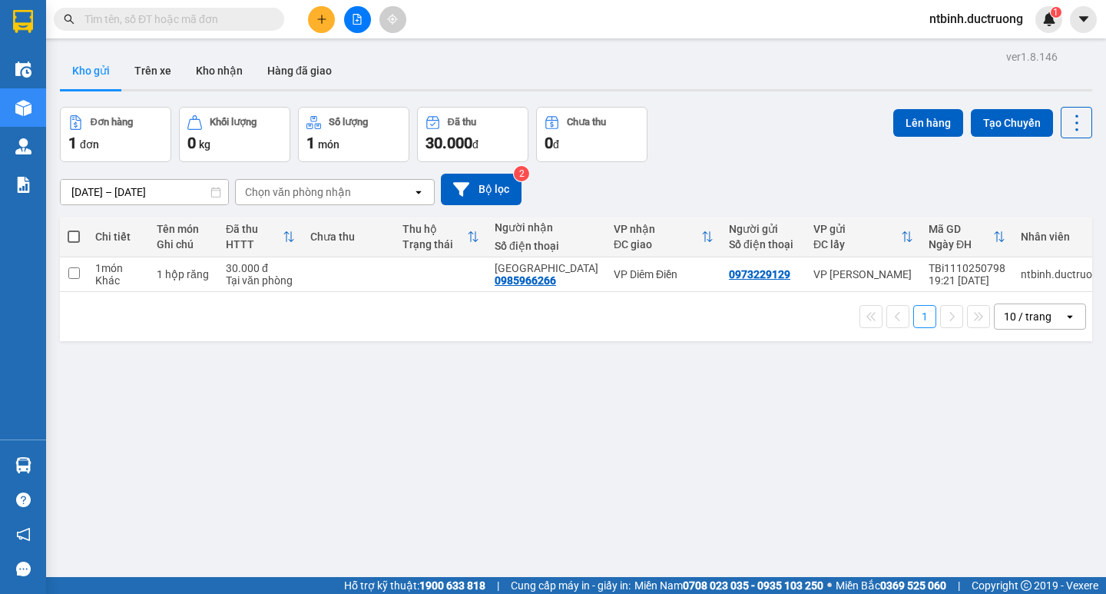
click at [324, 28] on button at bounding box center [321, 19] width 27 height 27
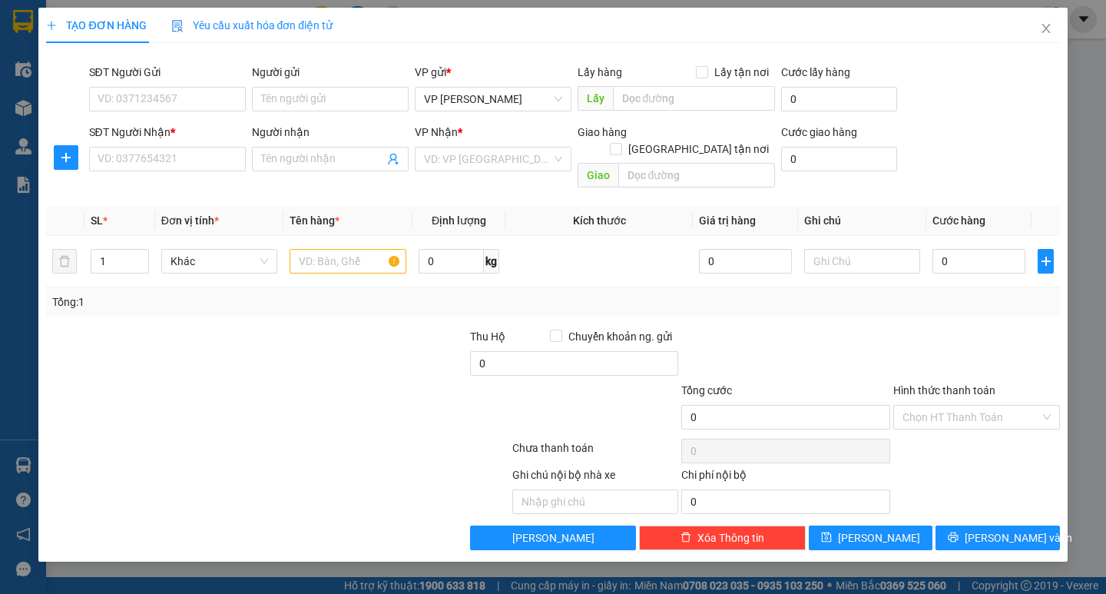
click at [152, 177] on div "Transit Pickup Surcharge Ids Transit Deliver Surcharge Ids Transit Deliver Surc…" at bounding box center [552, 302] width 1013 height 495
click at [152, 167] on input "SĐT Người Nhận *" at bounding box center [167, 159] width 157 height 25
type input "0965510686"
click at [446, 170] on input "search" at bounding box center [487, 158] width 127 height 23
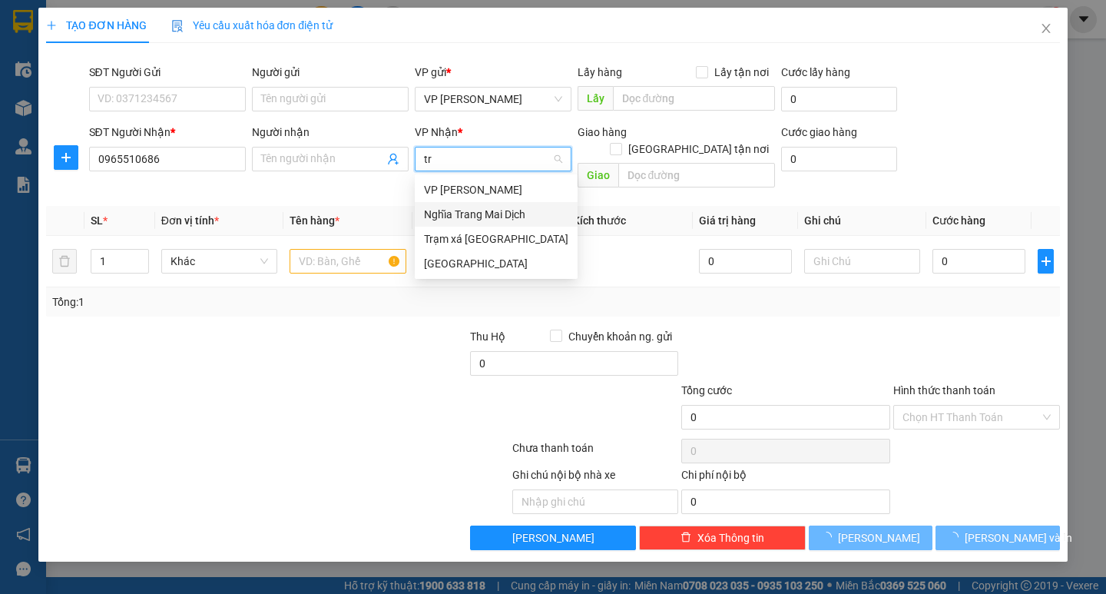
type input "tra"
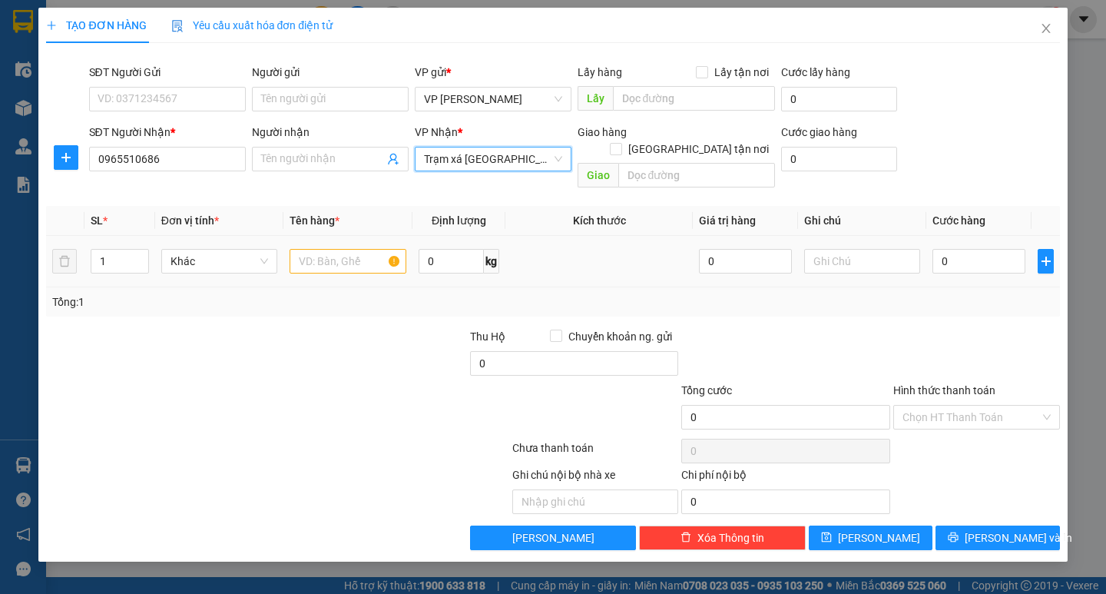
click at [353, 257] on div at bounding box center [348, 261] width 116 height 31
click at [361, 249] on input "text" at bounding box center [348, 261] width 116 height 25
type input "1 thanh"
click at [950, 249] on input "0" at bounding box center [978, 261] width 93 height 25
click at [943, 249] on input "0" at bounding box center [978, 261] width 93 height 25
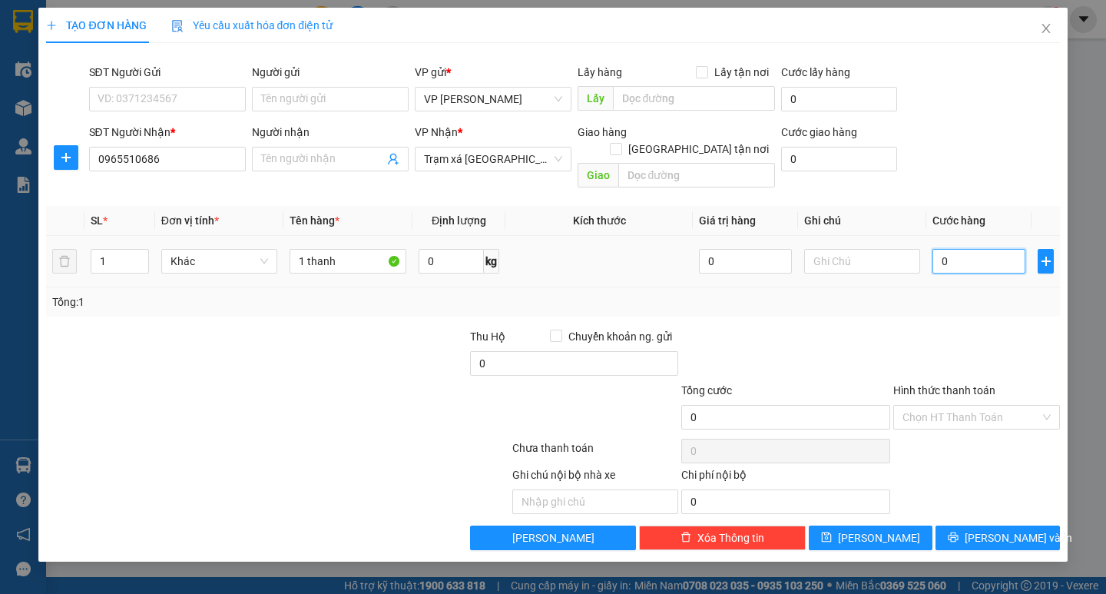
type input "50"
click at [942, 293] on div "Tổng: 1" at bounding box center [552, 301] width 1001 height 17
type input "50.000"
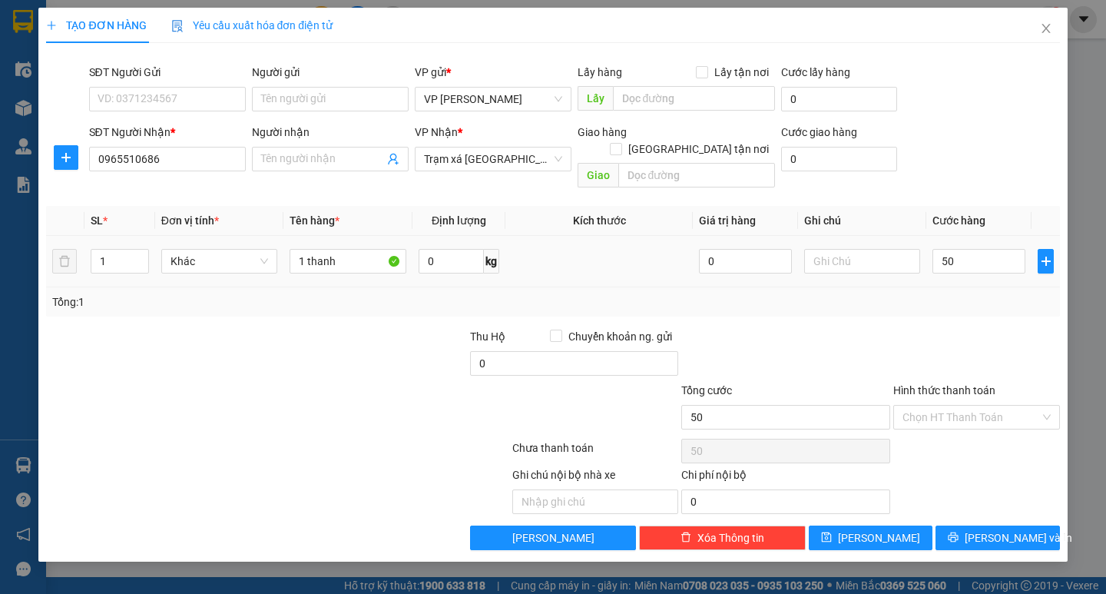
type input "50.000"
click at [978, 406] on input "Hình thức thanh toán" at bounding box center [970, 417] width 137 height 23
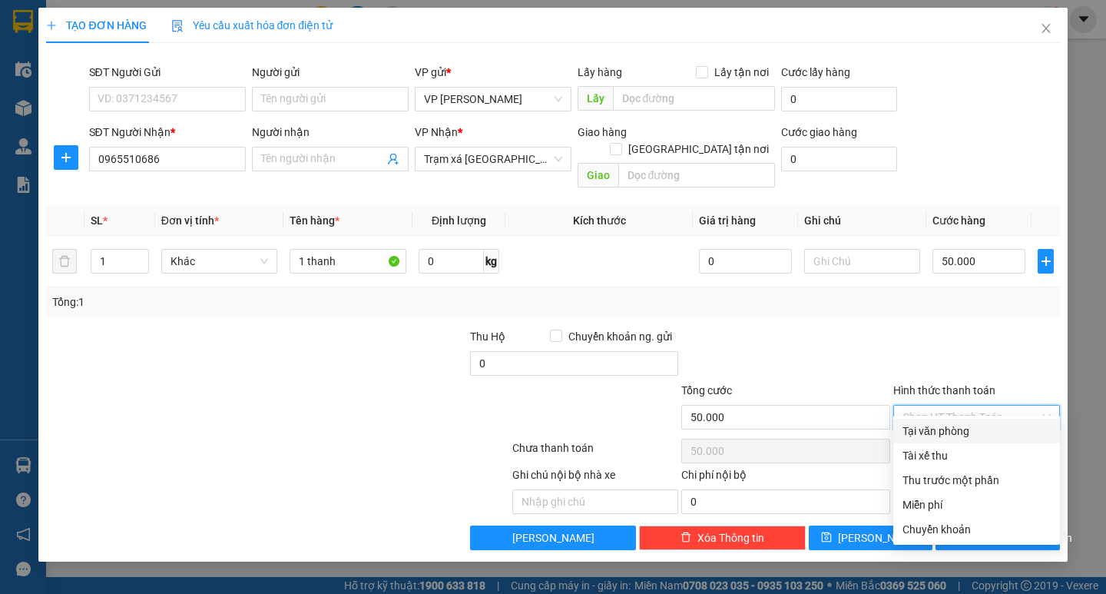
click at [967, 429] on div "Tại văn phòng" at bounding box center [976, 430] width 148 height 17
type input "0"
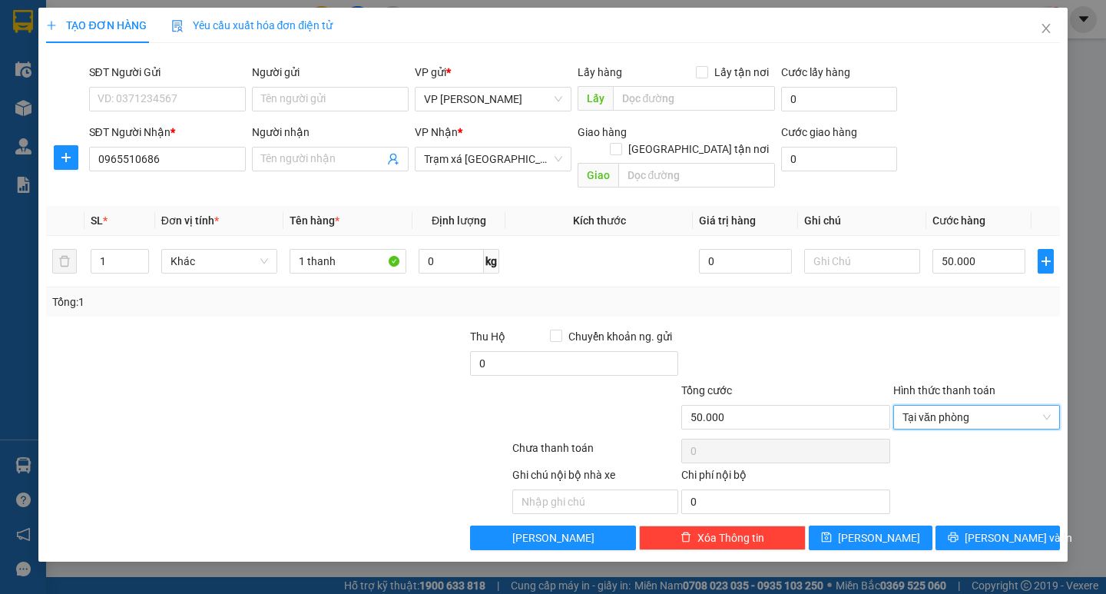
click at [986, 495] on div "Ghi chú nội bộ nhà xe Chi phí nội bộ 0" at bounding box center [553, 490] width 1016 height 48
click at [1000, 535] on div "TẠO ĐƠN HÀNG Yêu cầu xuất hóa đơn điện tử Transit Pickup Surcharge Ids Transit …" at bounding box center [552, 285] width 1028 height 554
click at [998, 529] on span "[PERSON_NAME] và In" at bounding box center [1019, 537] width 108 height 17
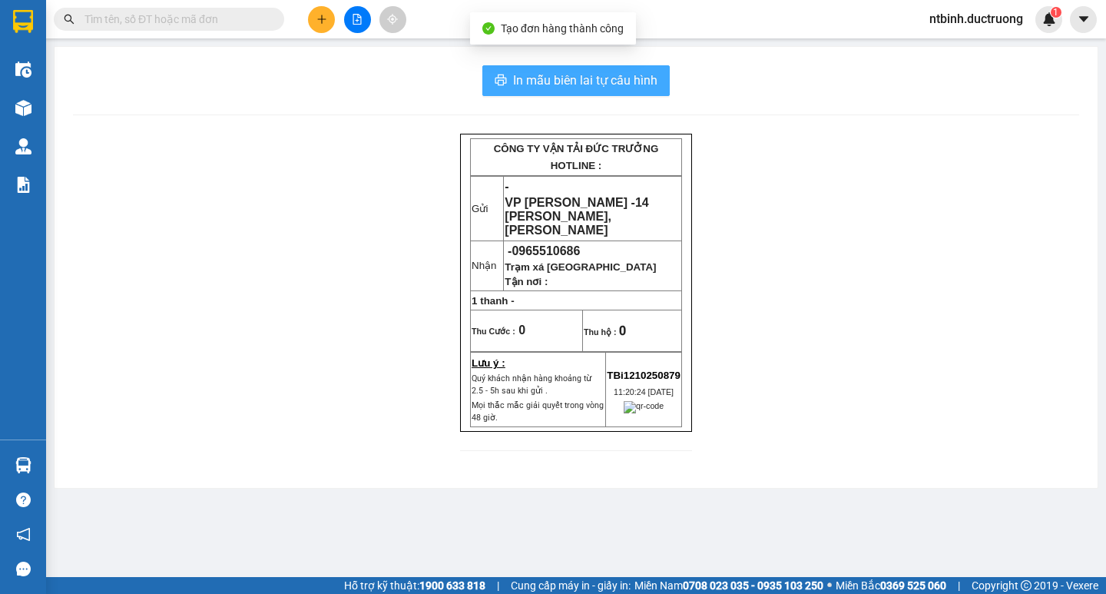
click at [555, 80] on span "In mẫu biên lai tự cấu hình" at bounding box center [585, 80] width 144 height 19
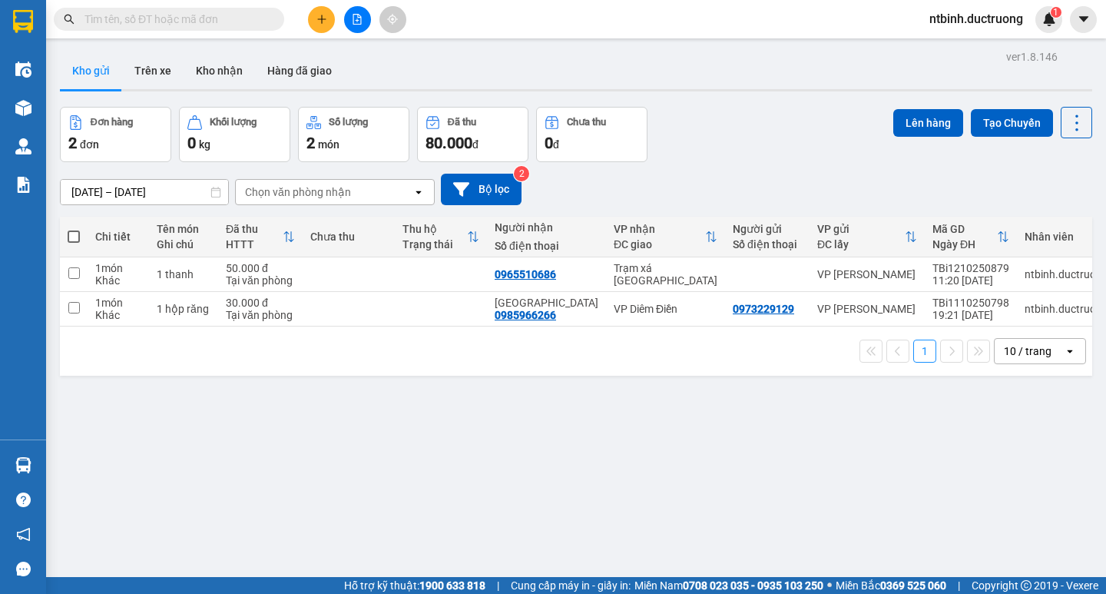
click at [315, 18] on button at bounding box center [321, 19] width 27 height 27
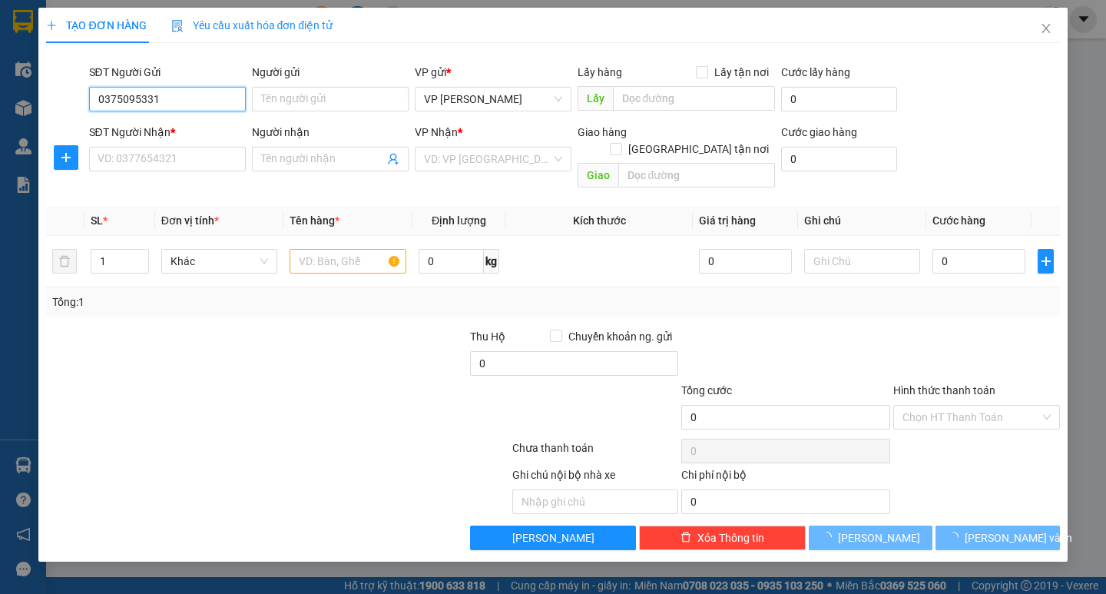
type input "0375095331"
click at [147, 172] on div "SĐT Người Nhận * VD: 0377654321" at bounding box center [167, 151] width 157 height 54
click at [152, 164] on input "SĐT Người Nhận *" at bounding box center [167, 159] width 157 height 25
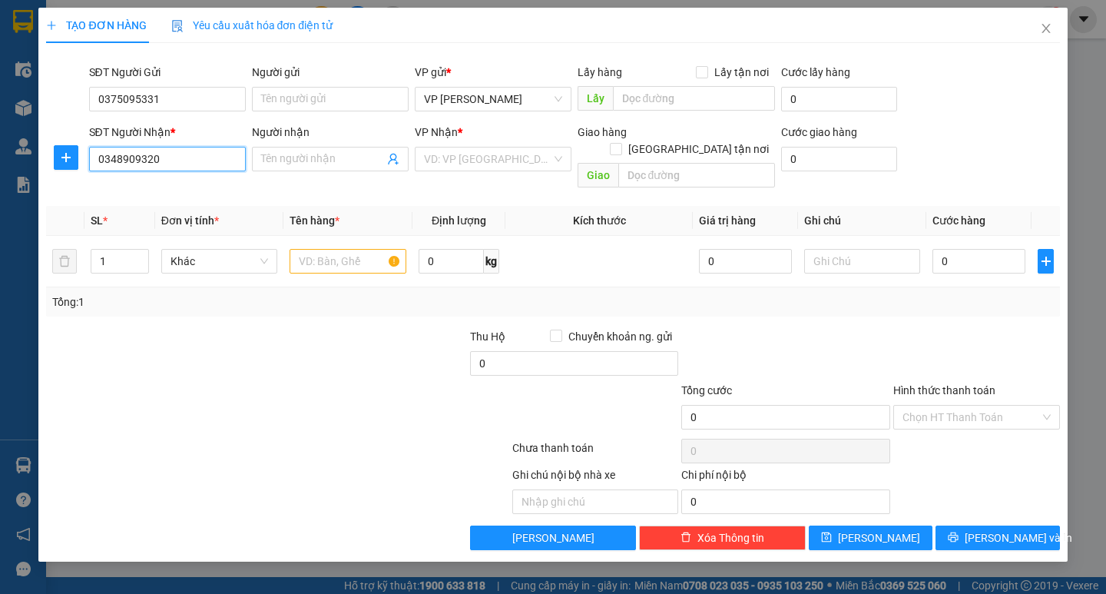
click at [121, 166] on input "0348909320" at bounding box center [167, 159] width 157 height 25
type input "0348909320"
click at [424, 152] on input "search" at bounding box center [487, 158] width 127 height 23
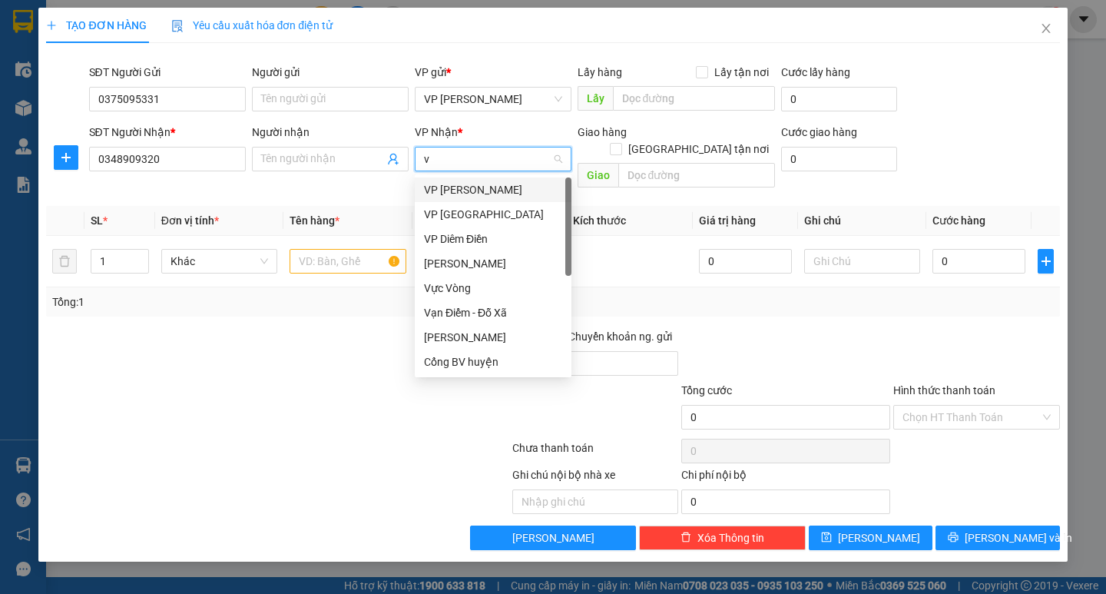
type input "vp"
click at [446, 243] on div "VP Diêm Điền" at bounding box center [493, 238] width 138 height 17
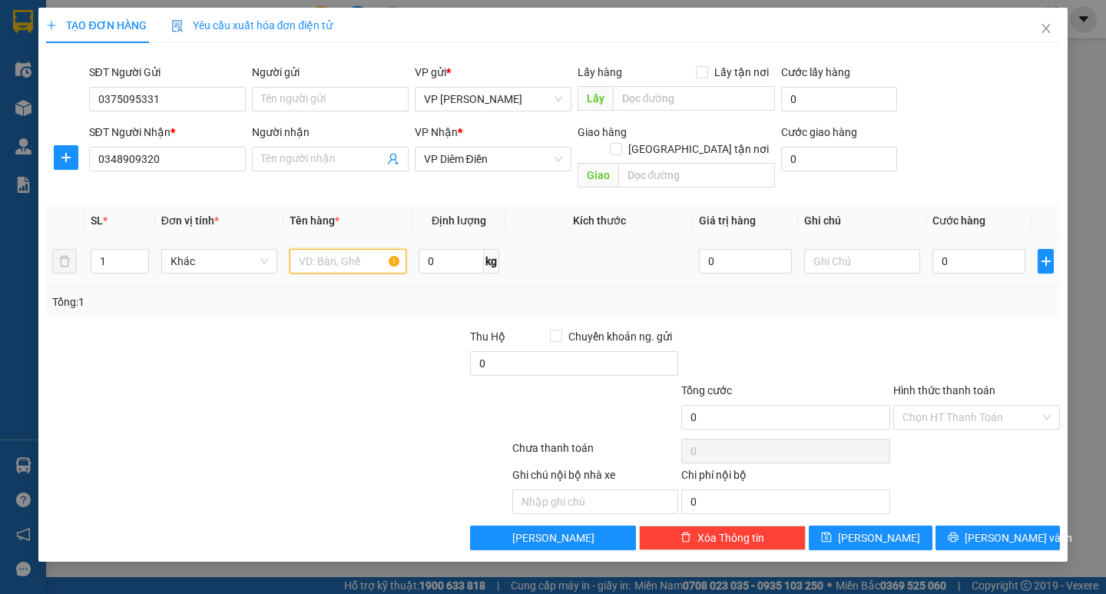
click at [339, 249] on input "text" at bounding box center [348, 261] width 116 height 25
type input "1 túi đen"
click at [968, 249] on input "0" at bounding box center [978, 261] width 93 height 25
click at [932, 255] on td "0" at bounding box center [978, 261] width 105 height 51
click at [941, 250] on input "0" at bounding box center [978, 261] width 93 height 25
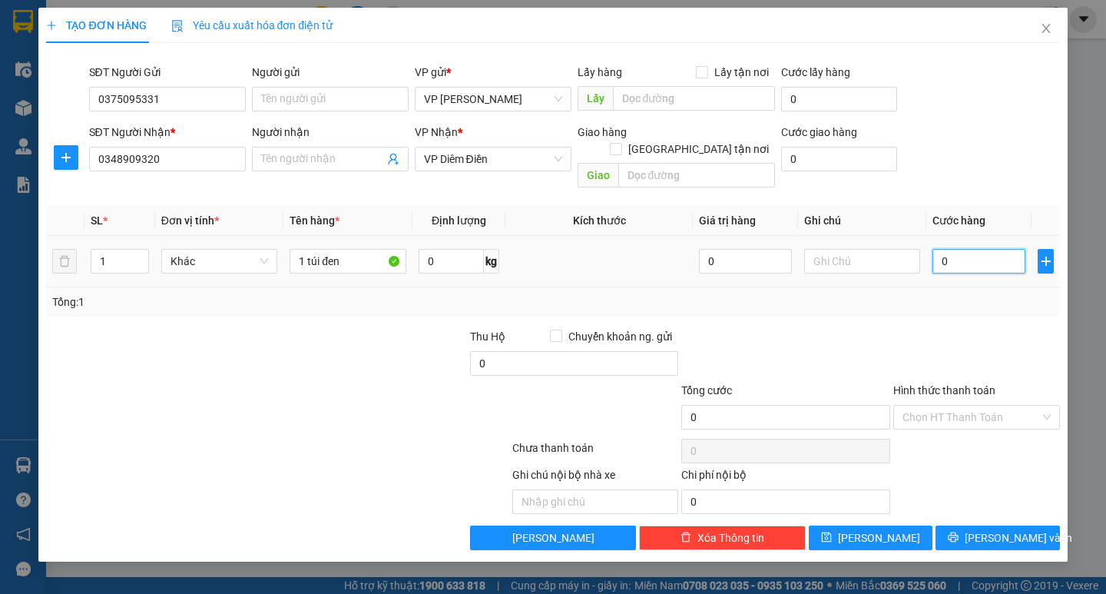
click at [936, 253] on input "0" at bounding box center [978, 261] width 93 height 25
type input "40"
click at [992, 529] on span "[PERSON_NAME] và In" at bounding box center [1019, 537] width 108 height 17
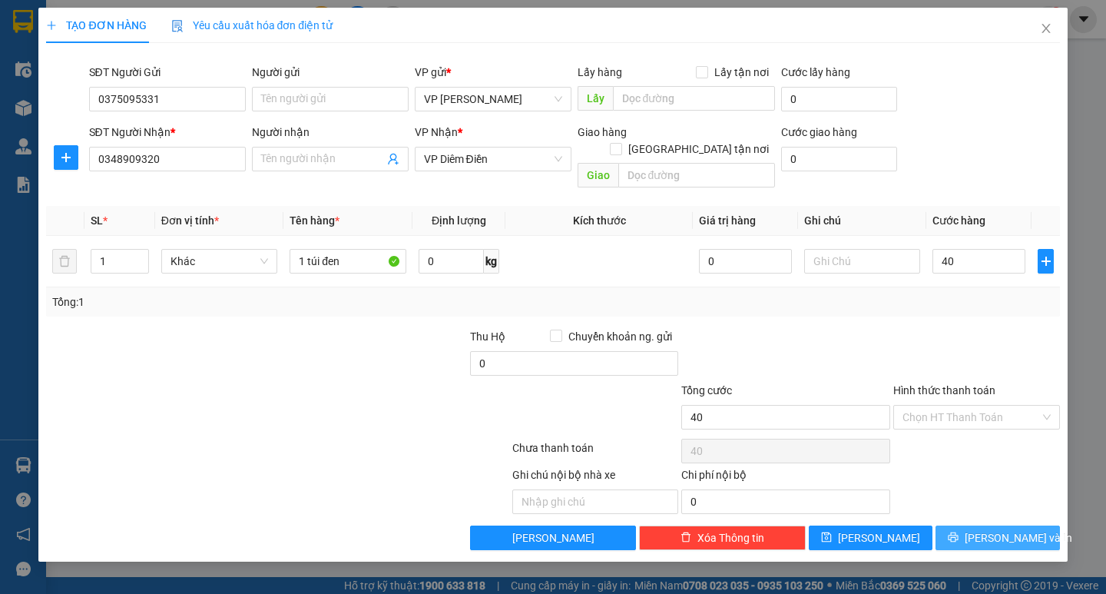
type input "40.000"
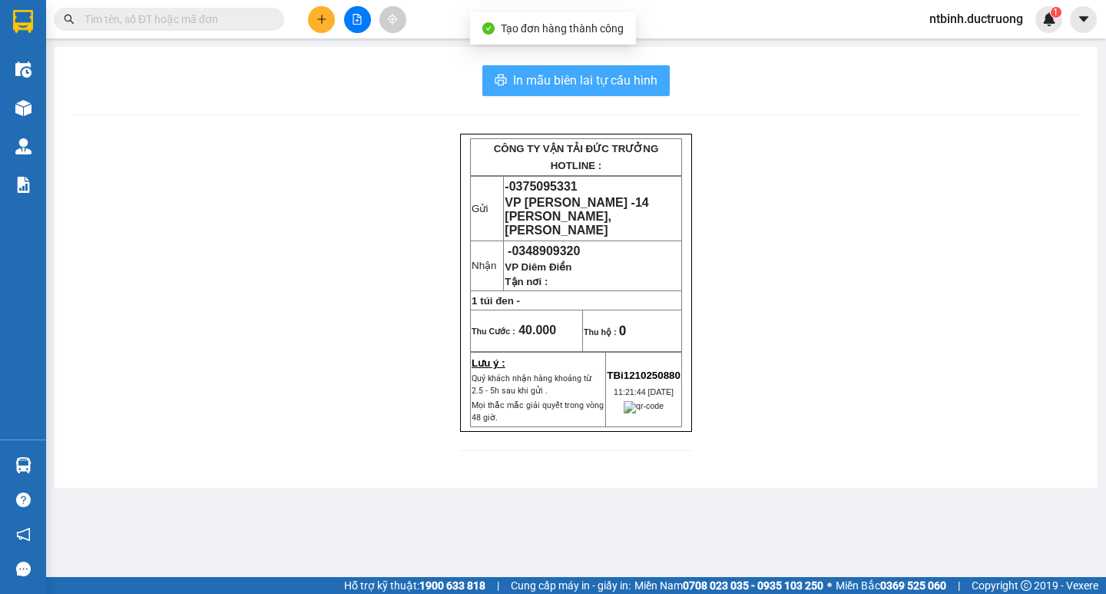
click at [610, 75] on span "In mẫu biên lai tự cấu hình" at bounding box center [585, 80] width 144 height 19
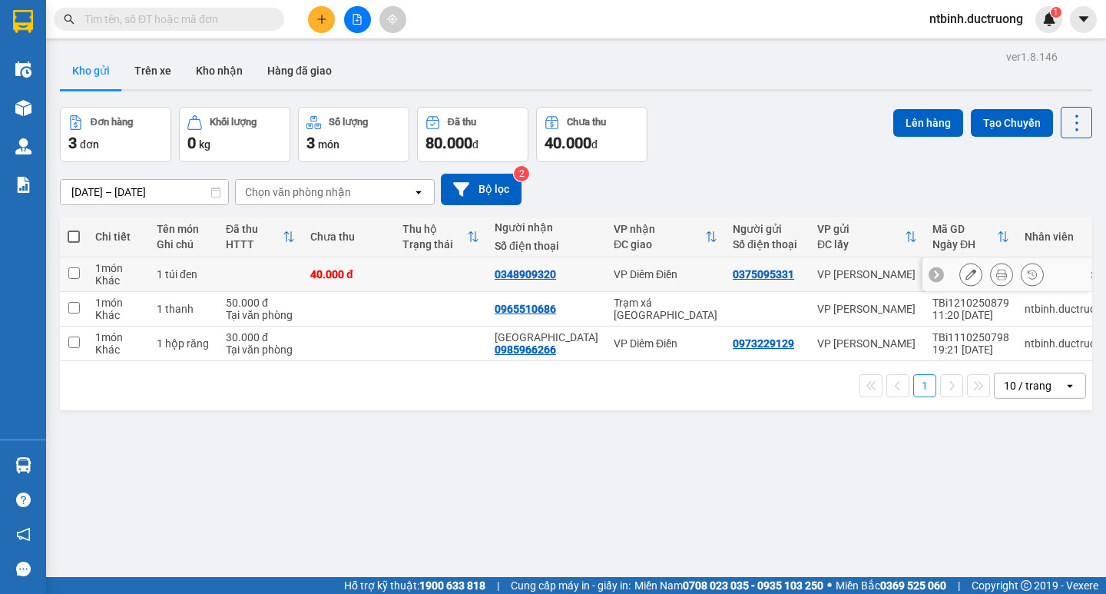
click at [399, 276] on td at bounding box center [441, 274] width 92 height 35
checkbox input "true"
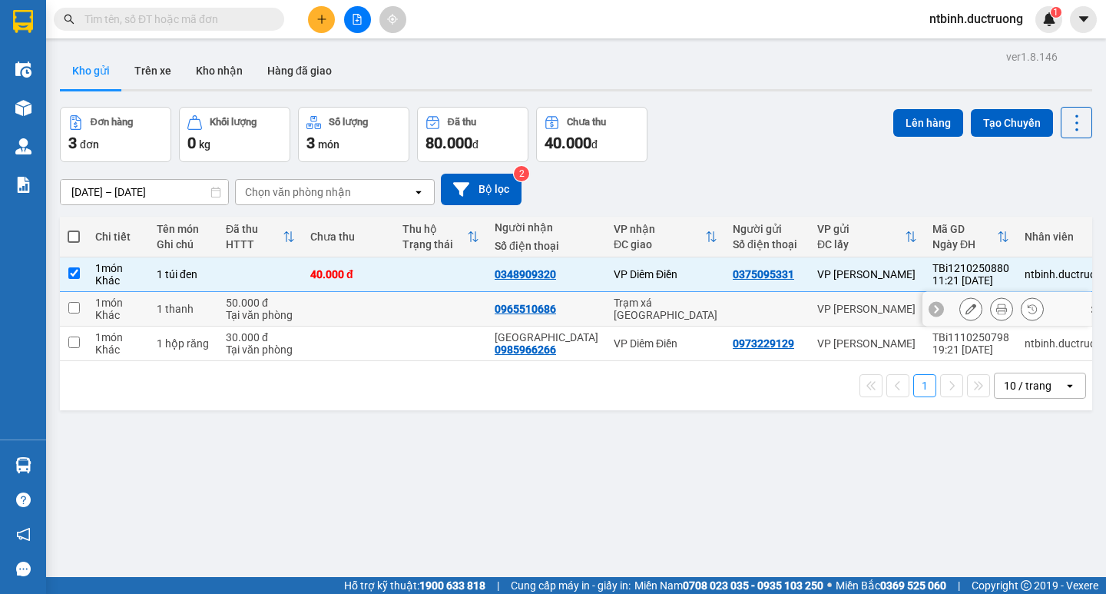
click at [398, 313] on td at bounding box center [441, 309] width 92 height 35
checkbox input "true"
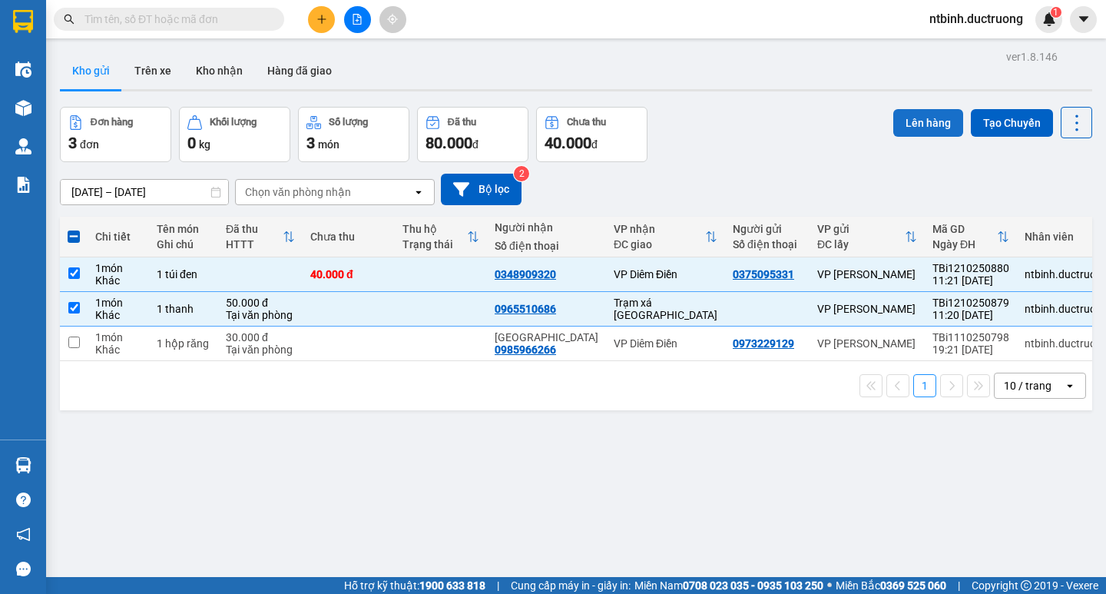
click at [911, 115] on button "Lên hàng" at bounding box center [928, 123] width 70 height 28
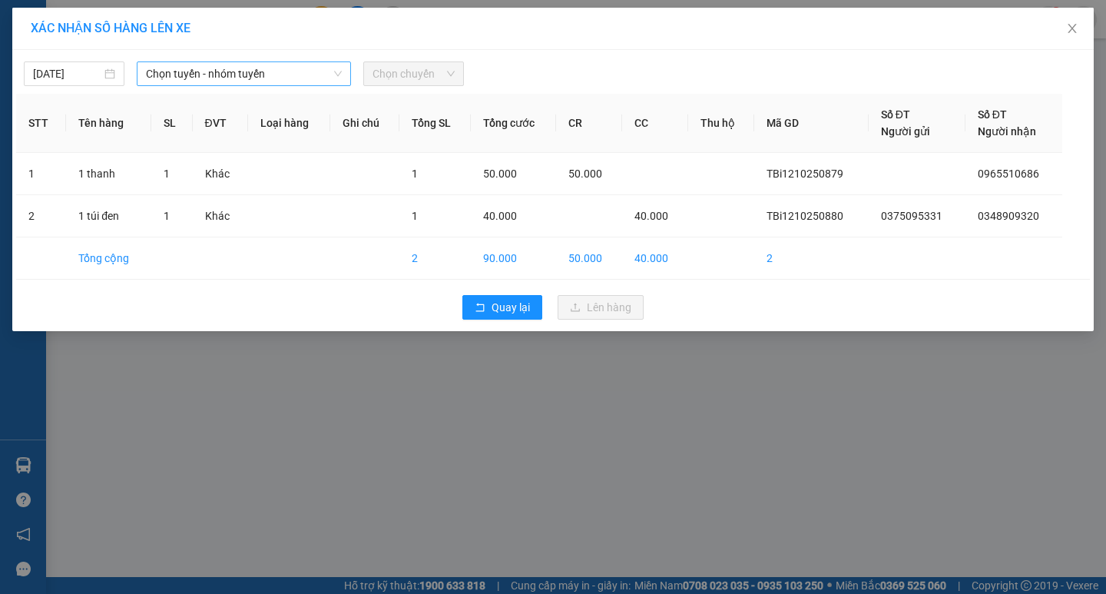
click at [234, 68] on span "Chọn tuyến - nhóm tuyến" at bounding box center [244, 73] width 196 height 23
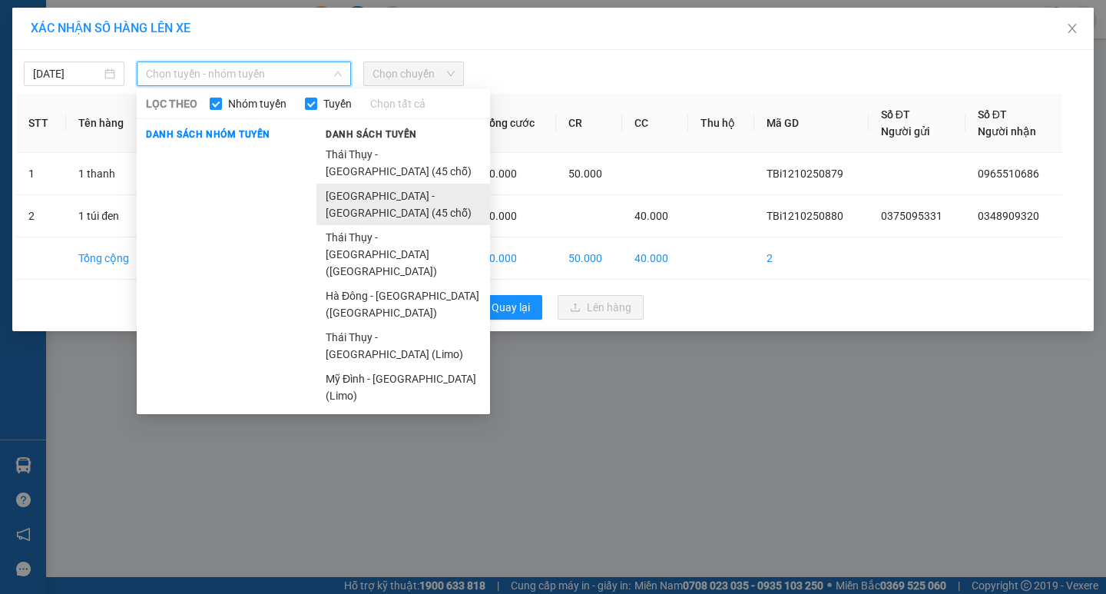
click at [358, 184] on li "[GEOGRAPHIC_DATA] - [GEOGRAPHIC_DATA] (45 chỗ)" at bounding box center [403, 204] width 174 height 41
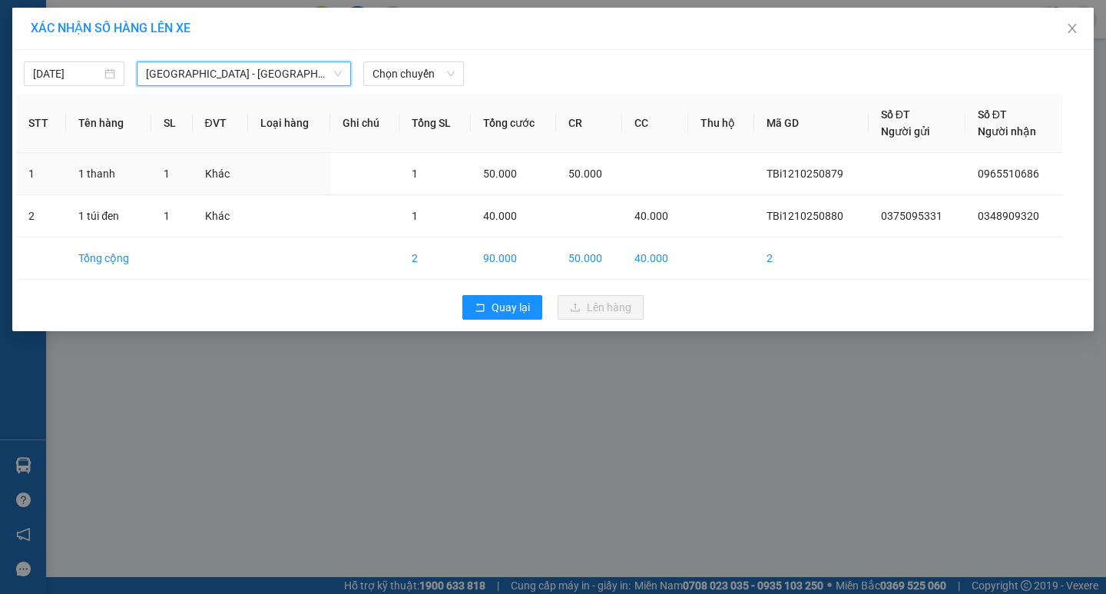
click at [390, 88] on div "[DATE] [GEOGRAPHIC_DATA] - [GEOGRAPHIC_DATA] (45 chỗ) [GEOGRAPHIC_DATA] - [GEOG…" at bounding box center [552, 190] width 1081 height 281
click at [411, 70] on span "Chọn chuyến" at bounding box center [413, 73] width 82 height 23
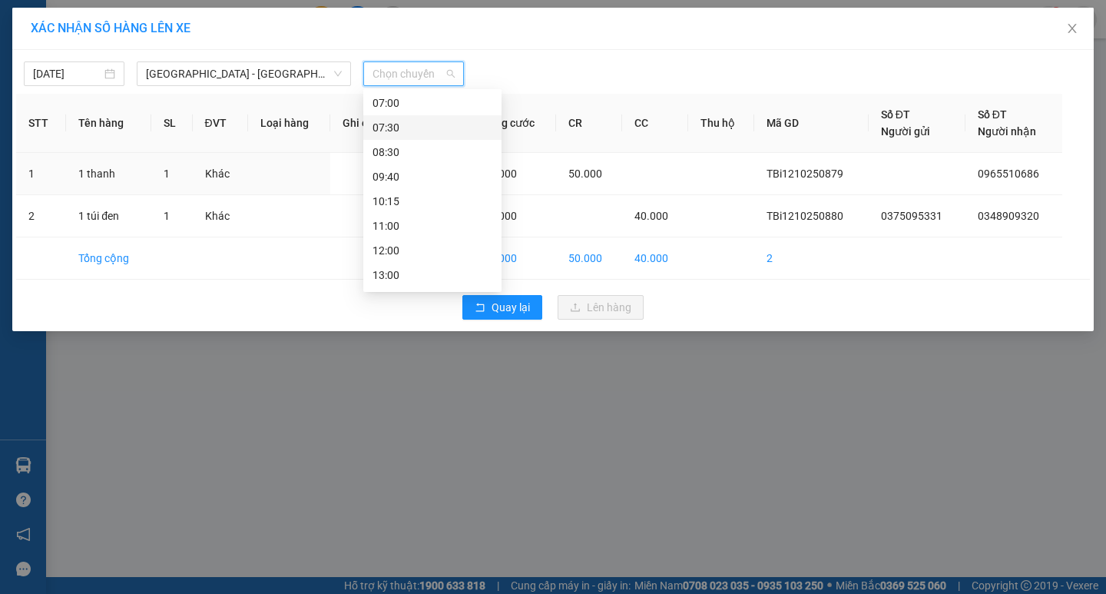
scroll to position [77, 0]
click at [419, 217] on div "12:00" at bounding box center [432, 224] width 120 height 17
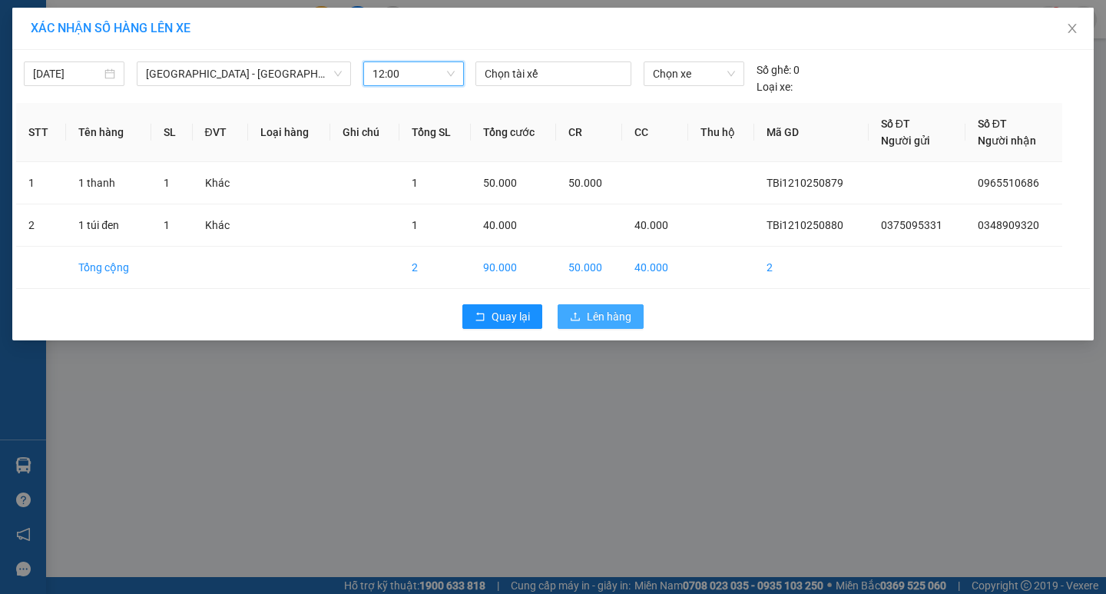
click at [601, 322] on span "Lên hàng" at bounding box center [609, 316] width 45 height 17
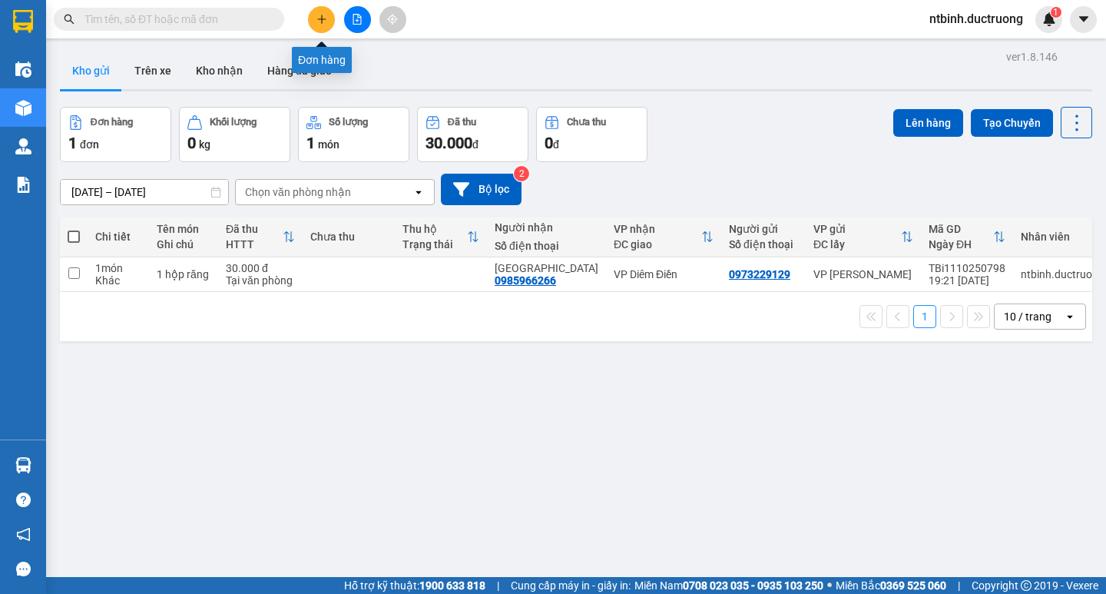
click at [329, 25] on button at bounding box center [321, 19] width 27 height 27
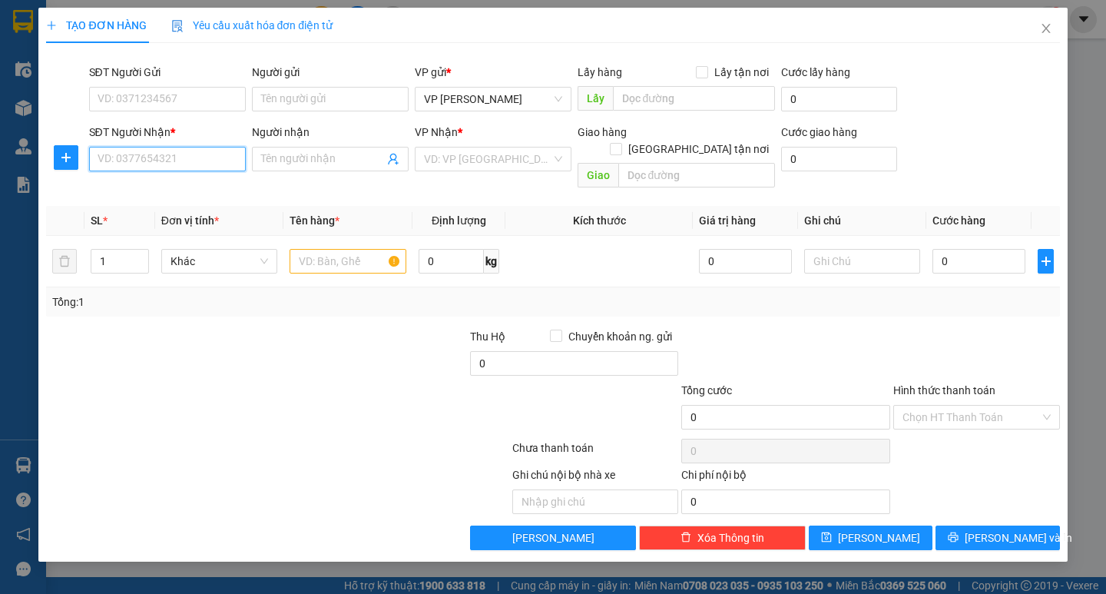
click at [201, 151] on input "SĐT Người Nhận *" at bounding box center [167, 159] width 157 height 25
type input "0345440444"
click at [515, 151] on input "search" at bounding box center [487, 158] width 127 height 23
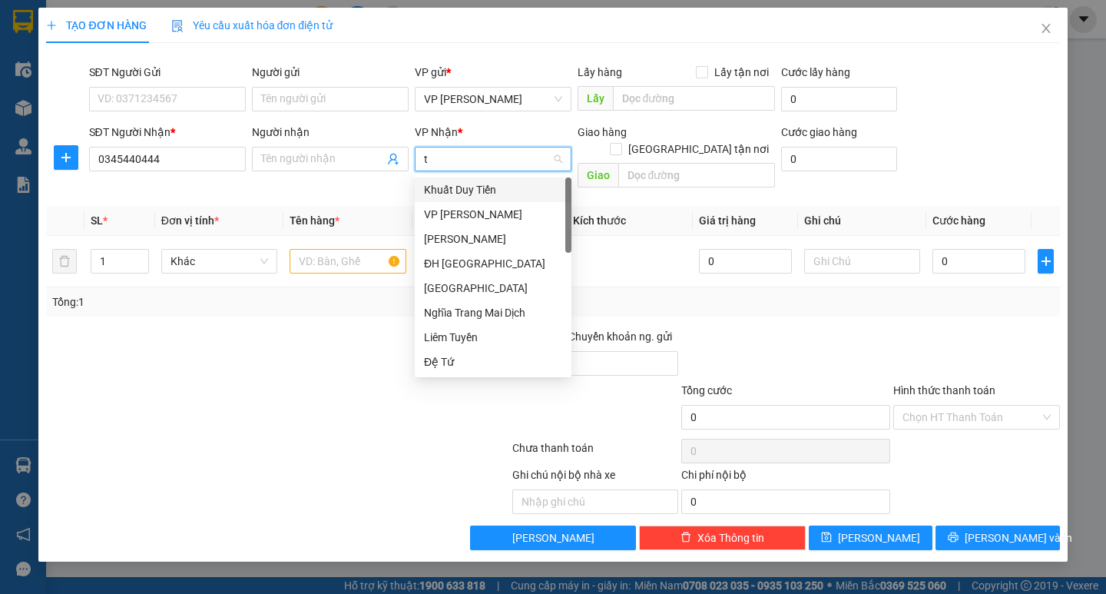
type input "ta"
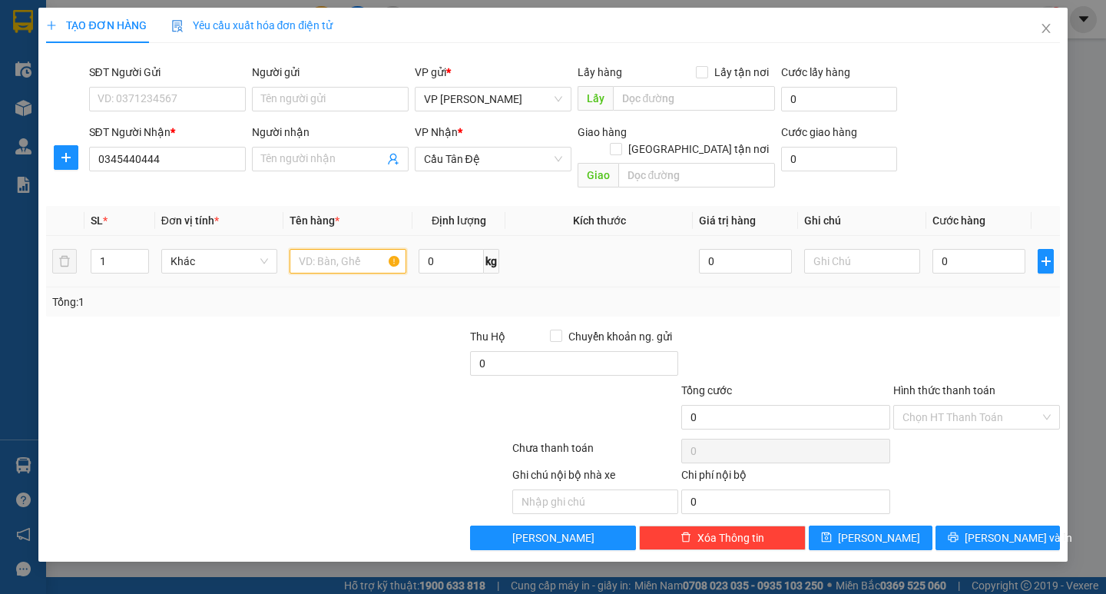
click at [359, 250] on input "text" at bounding box center [348, 261] width 116 height 25
type input "1 hôp"
click at [984, 249] on input "0" at bounding box center [978, 261] width 93 height 25
type input "4"
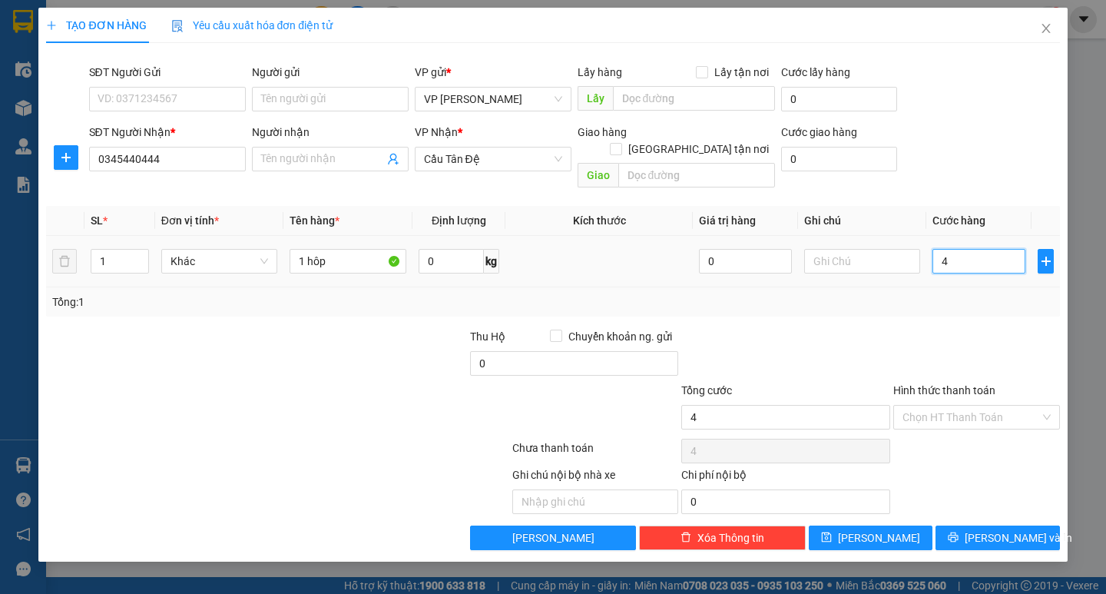
type input "4"
type input "40"
click at [984, 249] on input "40" at bounding box center [978, 261] width 93 height 25
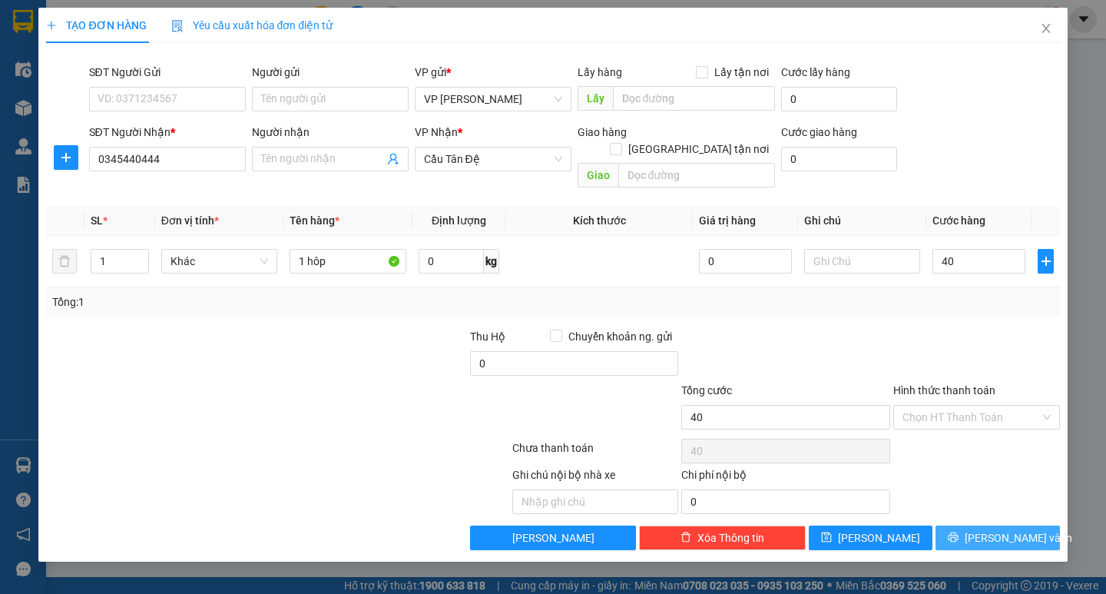
type input "40.000"
click at [988, 529] on span "[PERSON_NAME] và In" at bounding box center [1019, 537] width 108 height 17
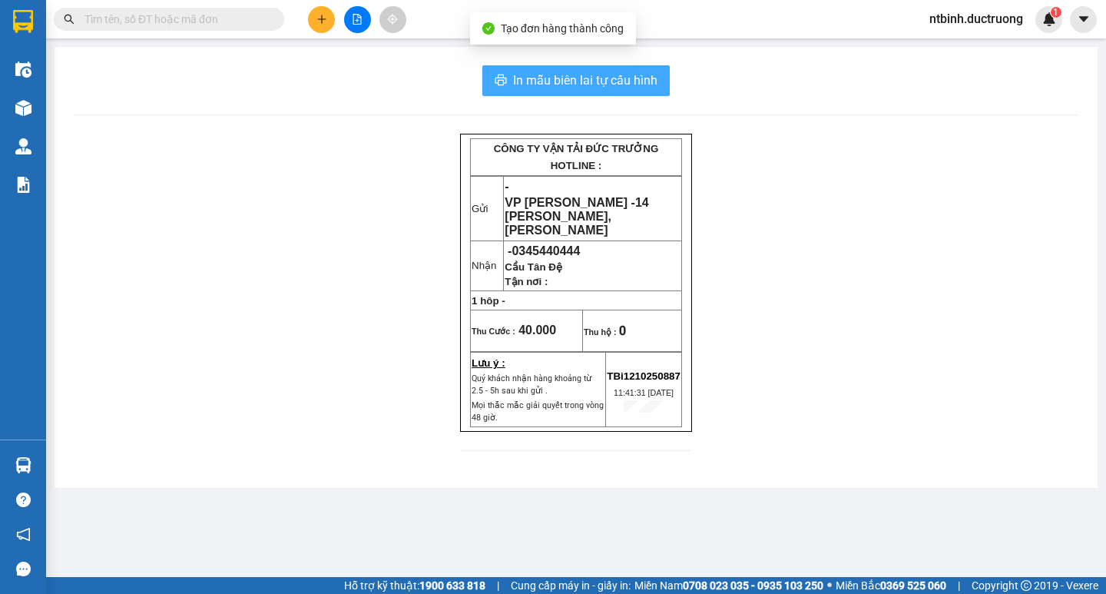
click at [528, 80] on span "In mẫu biên lai tự cấu hình" at bounding box center [585, 80] width 144 height 19
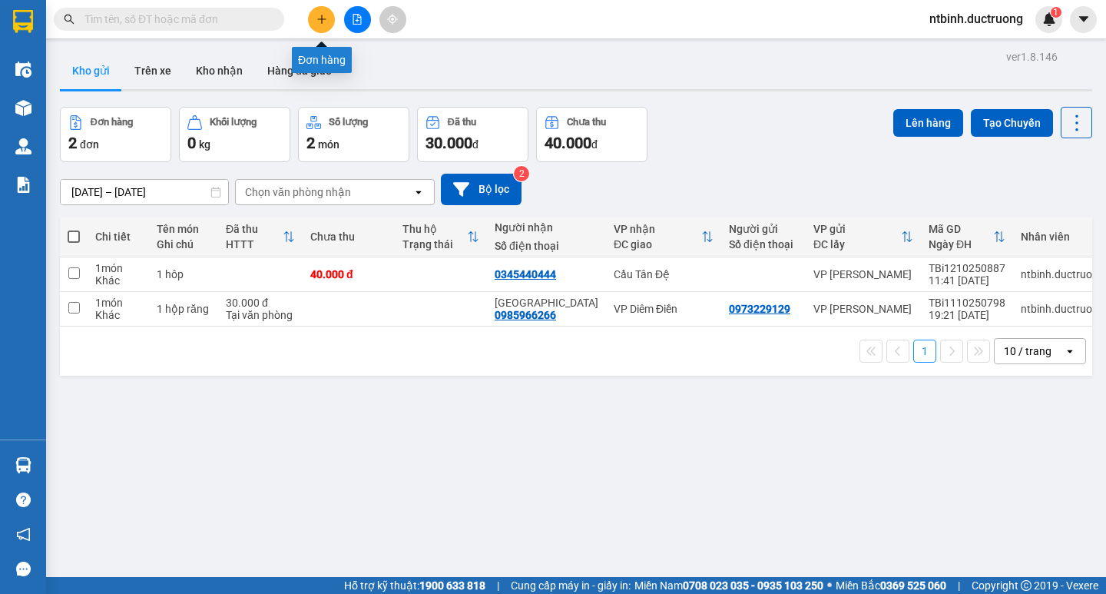
click at [322, 18] on icon "plus" at bounding box center [321, 19] width 1 height 8
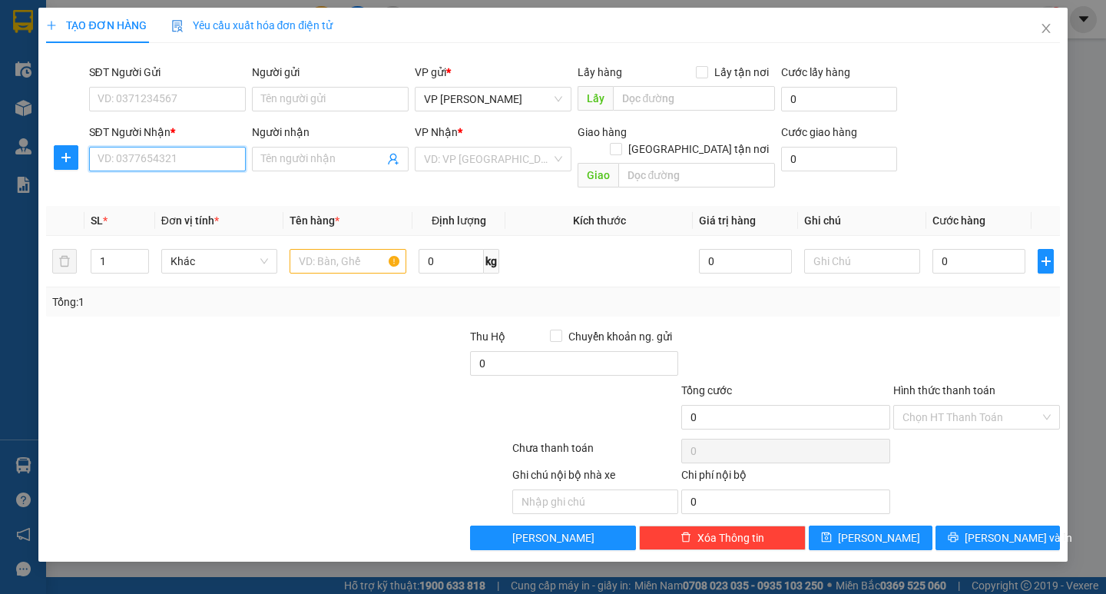
click at [138, 147] on input "SĐT Người Nhận *" at bounding box center [167, 159] width 157 height 25
click at [146, 160] on input "SĐT Người Nhận *" at bounding box center [167, 159] width 157 height 25
type input "0"
type input "0961729800"
click at [465, 156] on input "search" at bounding box center [487, 158] width 127 height 23
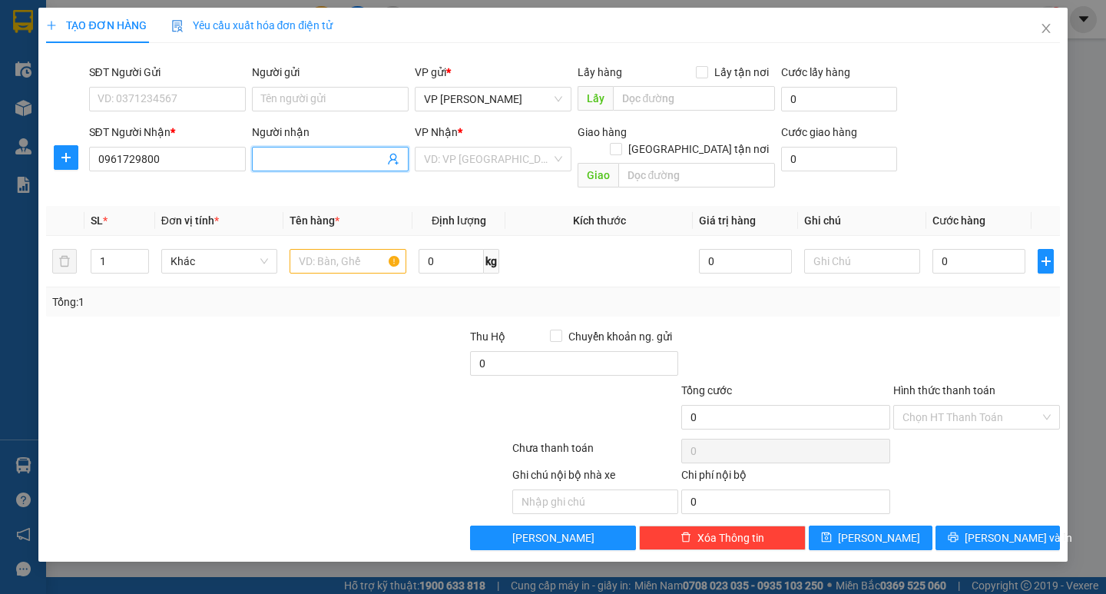
click at [302, 150] on span at bounding box center [330, 159] width 157 height 25
type input "x"
type input "thụy [PERSON_NAME]"
click at [482, 157] on input "search" at bounding box center [487, 158] width 127 height 23
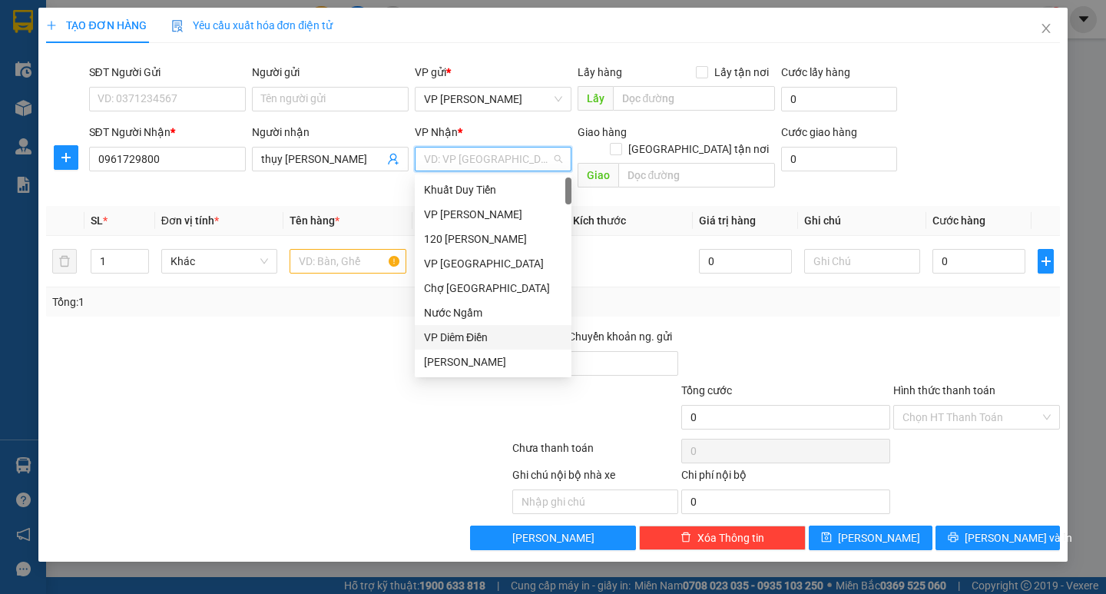
click at [445, 332] on div "VP Diêm Điền" at bounding box center [493, 337] width 138 height 17
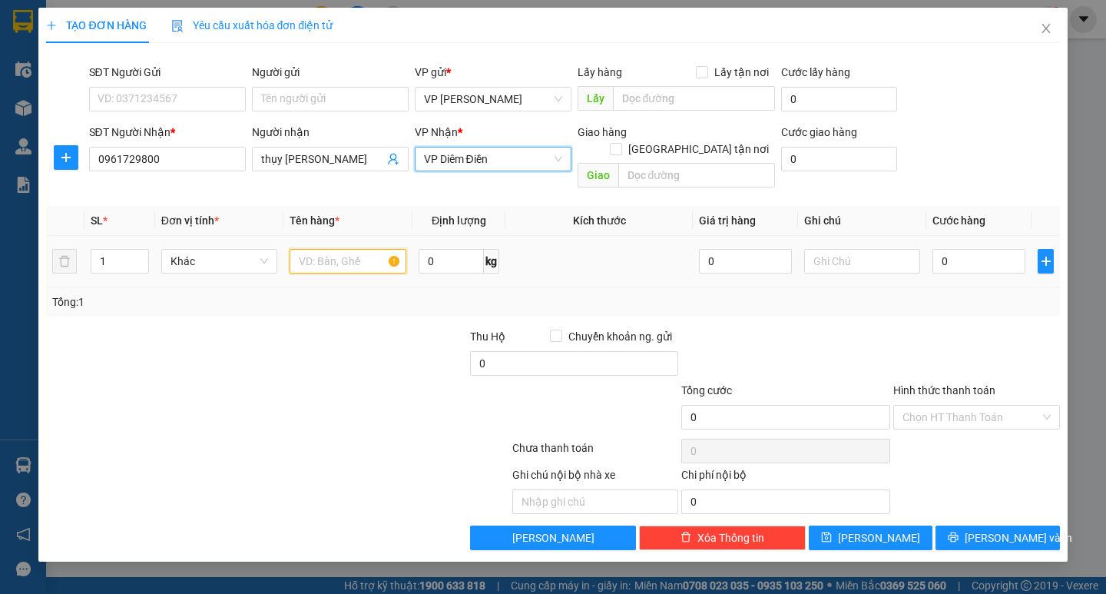
click at [307, 249] on input "text" at bounding box center [348, 261] width 116 height 25
type input "1 xop"
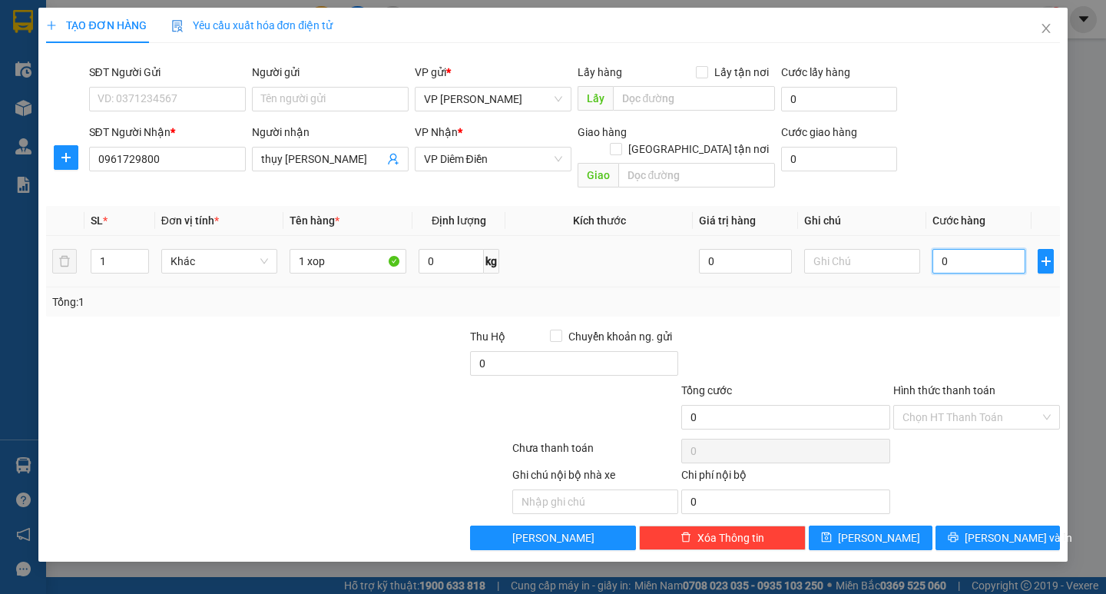
click at [942, 249] on input "0" at bounding box center [978, 261] width 93 height 25
type input "5"
type input "50"
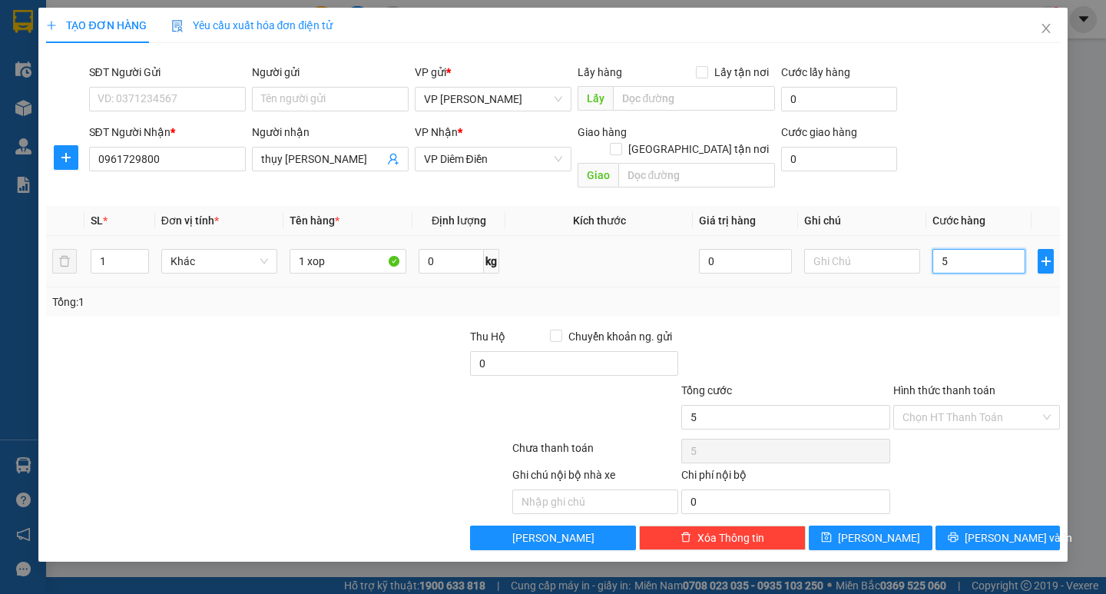
type input "50"
click at [971, 249] on input "50" at bounding box center [978, 261] width 93 height 25
type input "50.000"
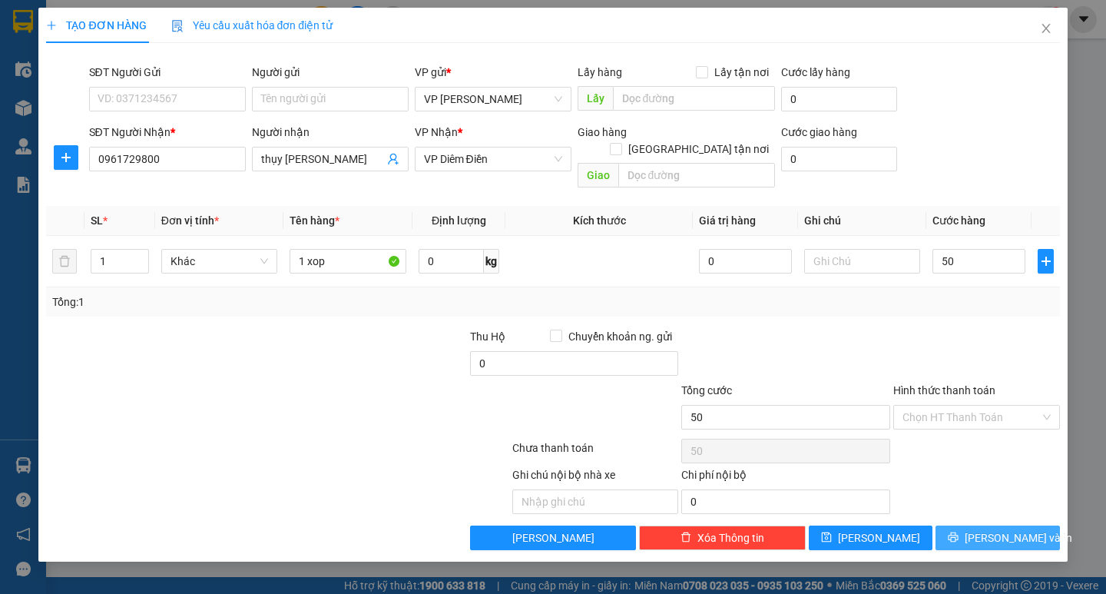
type input "50.000"
click at [964, 525] on button "[PERSON_NAME] và In" at bounding box center [997, 537] width 124 height 25
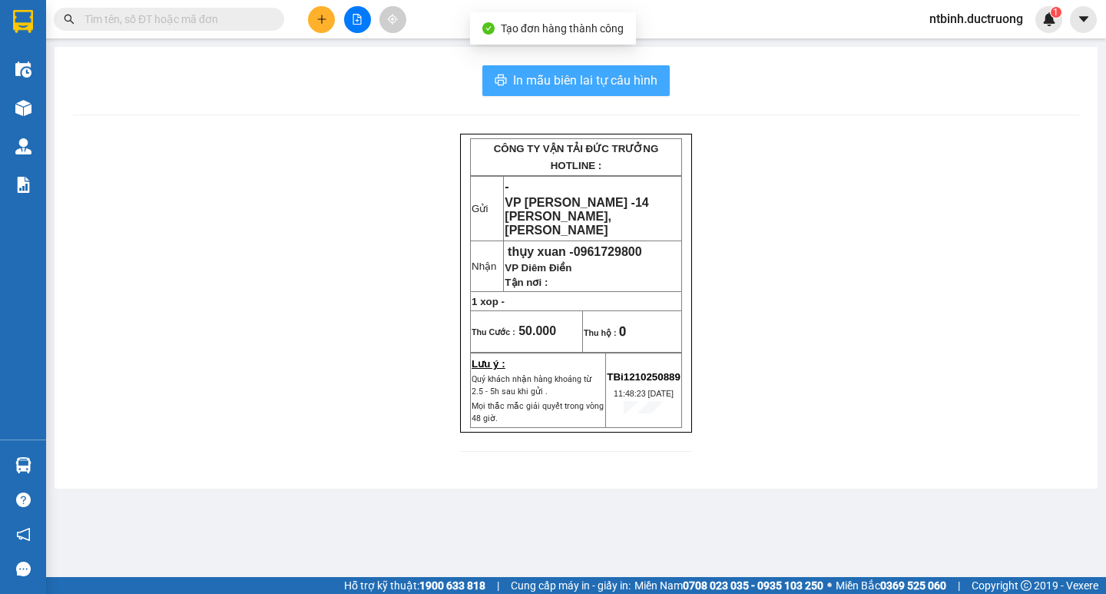
click at [577, 82] on span "In mẫu biên lai tự cấu hình" at bounding box center [585, 80] width 144 height 19
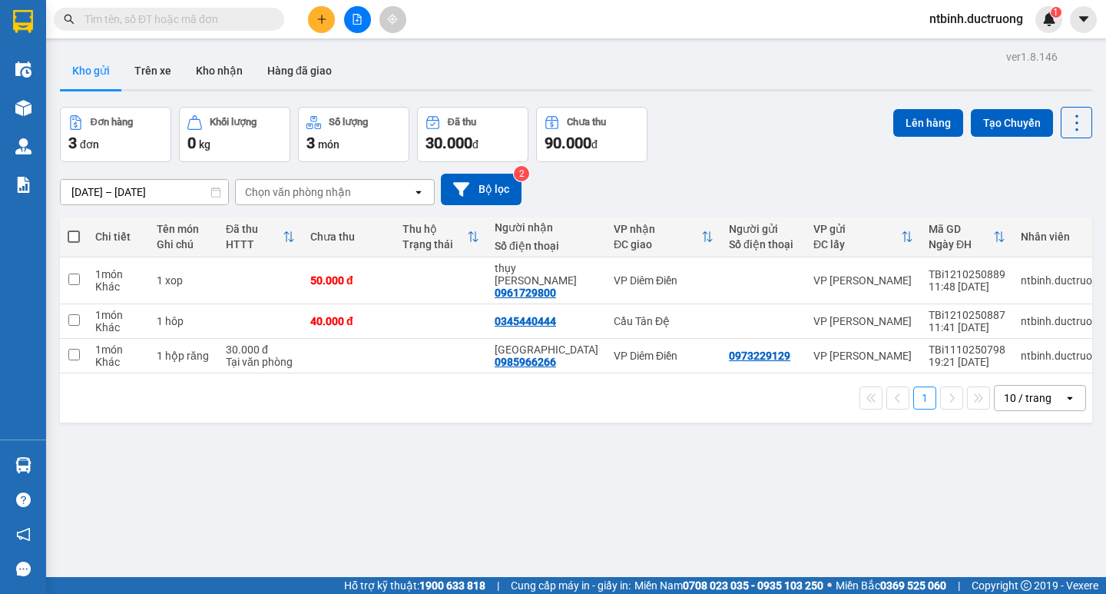
click at [326, 29] on button at bounding box center [321, 19] width 27 height 27
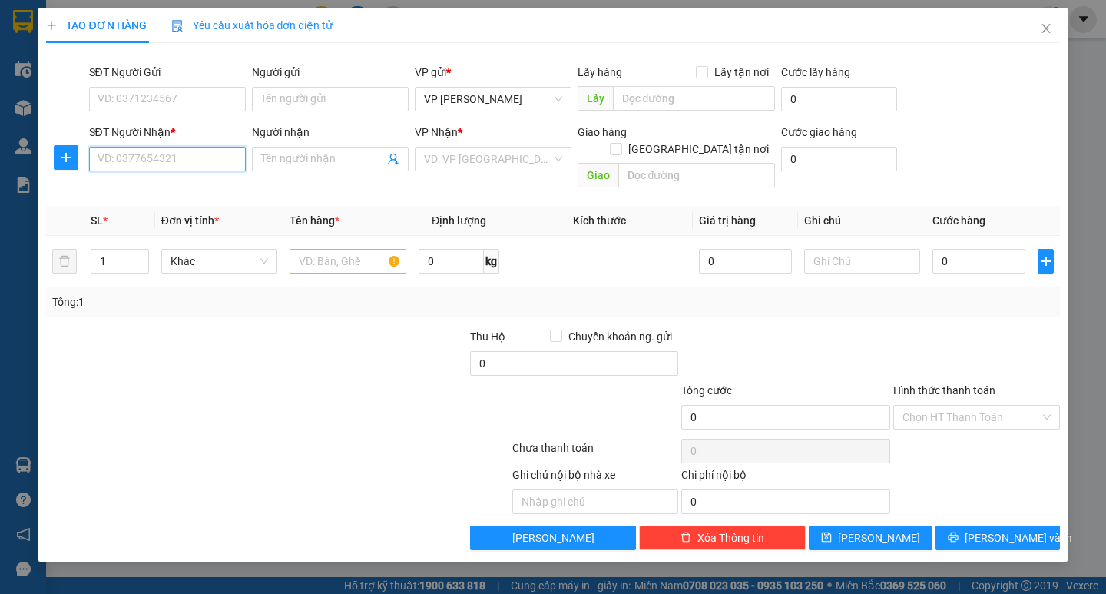
click at [127, 155] on input "SĐT Người Nhận *" at bounding box center [167, 159] width 157 height 25
type input "0977465228"
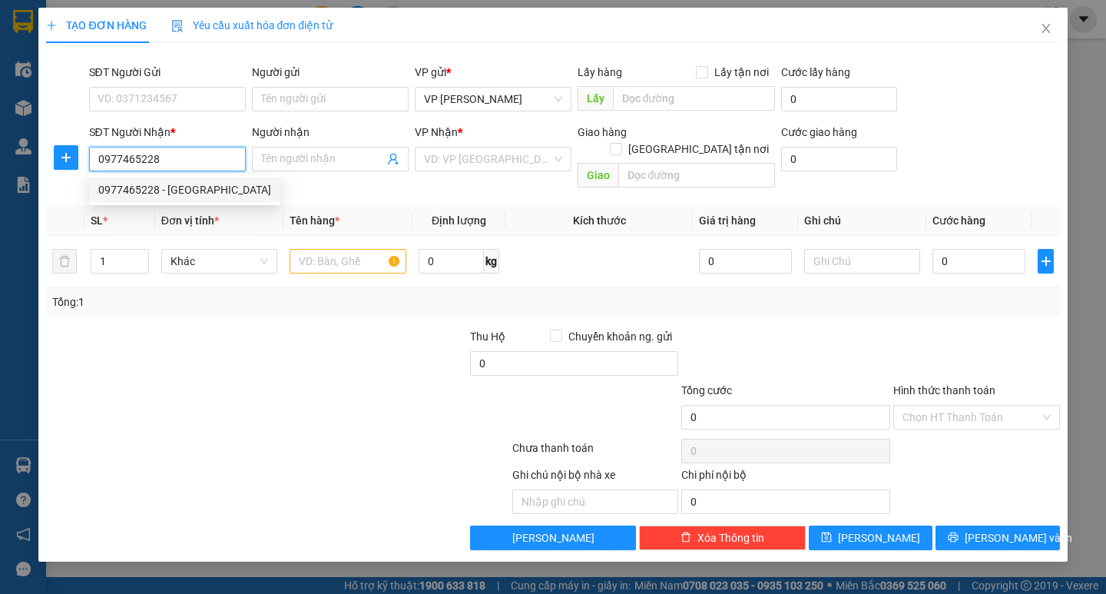
click at [137, 187] on div "0977465228 - [GEOGRAPHIC_DATA]" at bounding box center [184, 189] width 173 height 17
type input "đông hưng"
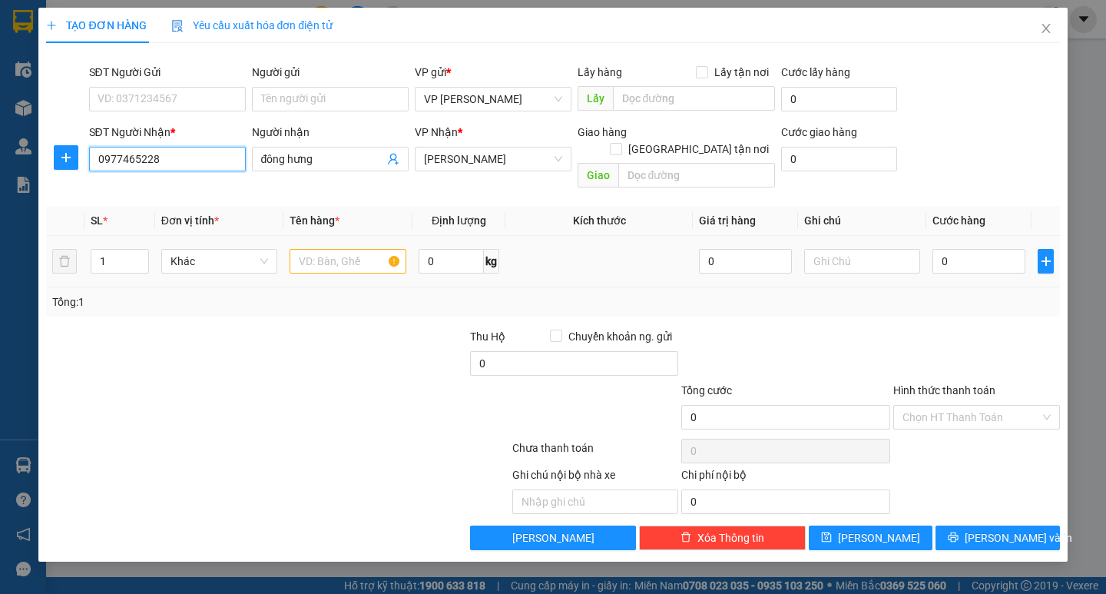
type input "0977465228"
click at [351, 249] on input "text" at bounding box center [348, 261] width 116 height 25
type input "1 kien hoa"
click at [957, 249] on input "0" at bounding box center [978, 261] width 93 height 25
type input "6"
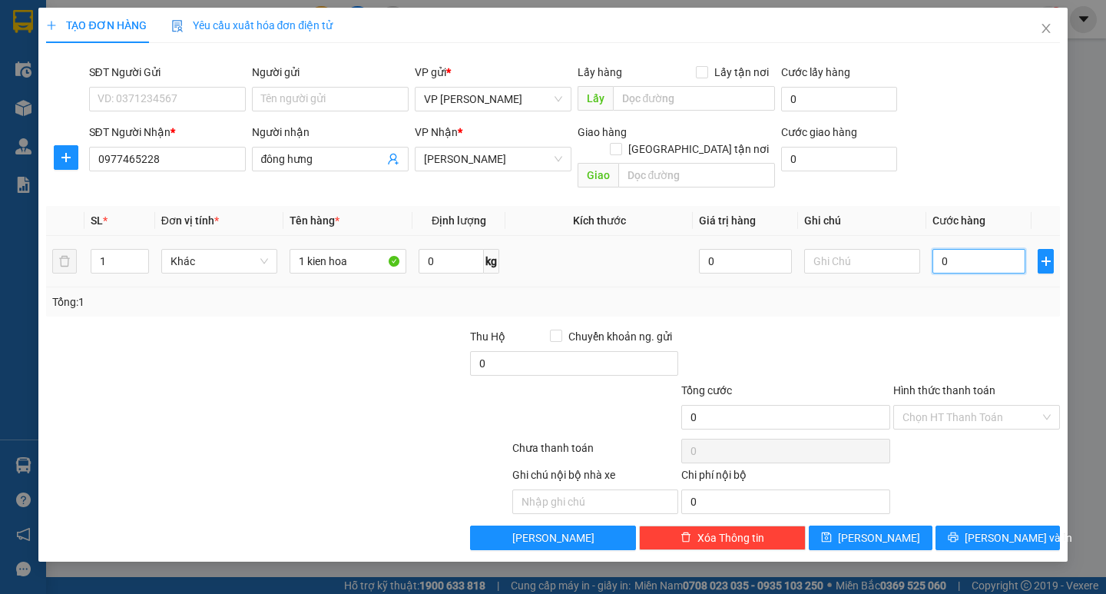
type input "6"
type input "60"
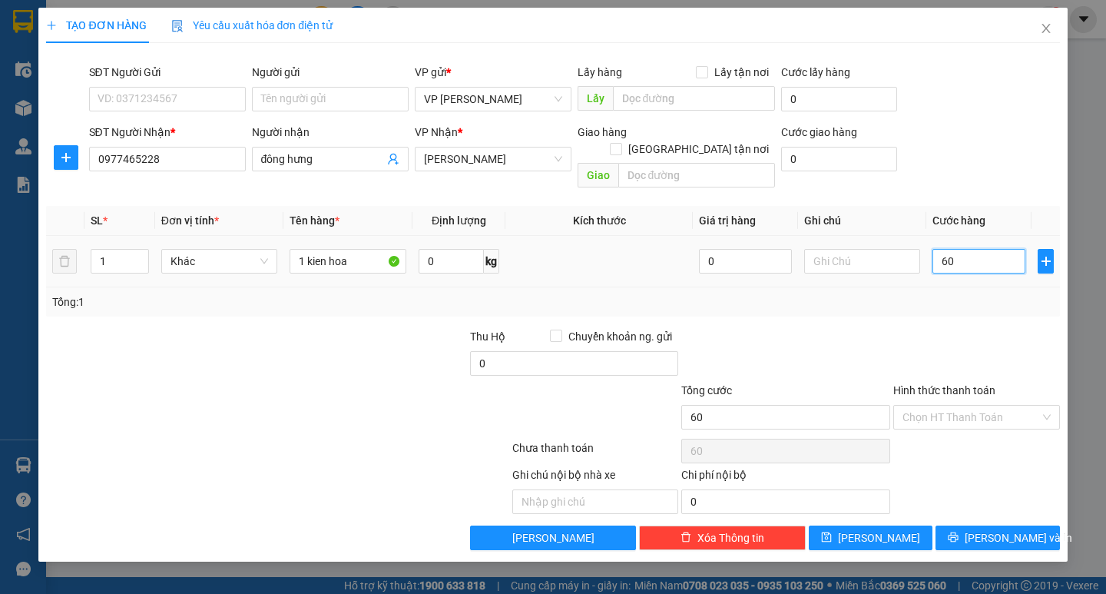
click at [957, 249] on input "60" at bounding box center [978, 261] width 93 height 25
type input "60.000"
click at [993, 529] on button "[PERSON_NAME] và In" at bounding box center [997, 537] width 124 height 25
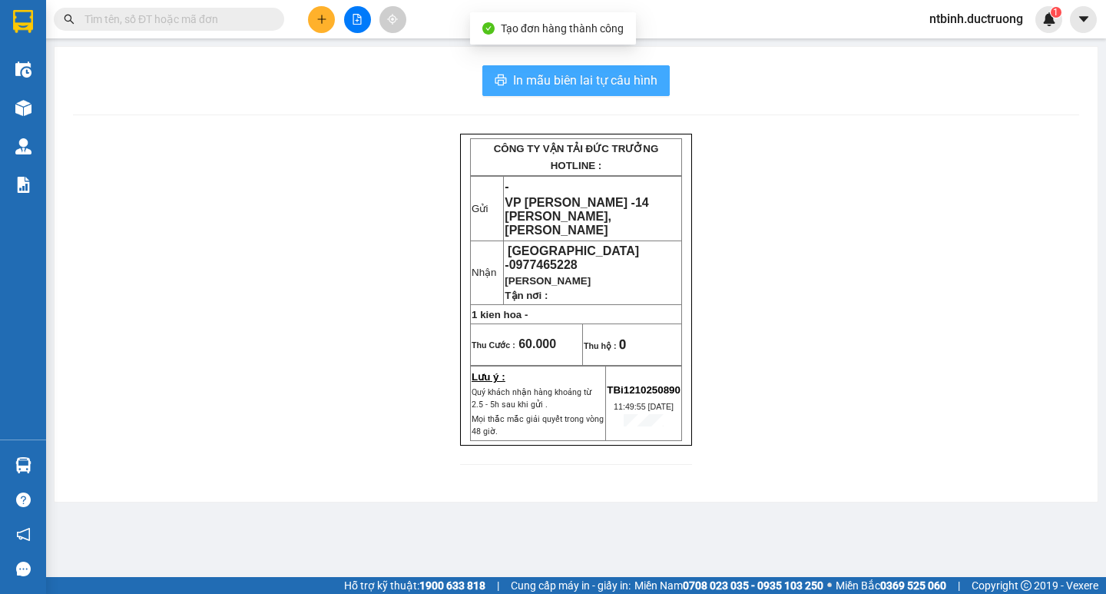
click at [585, 76] on span "In mẫu biên lai tự cấu hình" at bounding box center [585, 80] width 144 height 19
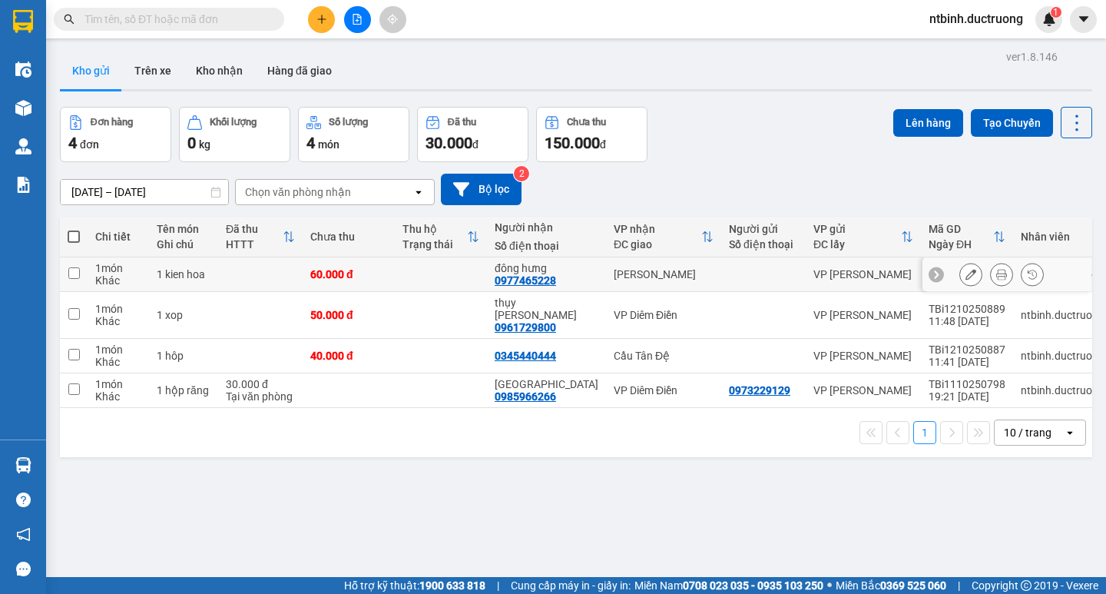
click at [76, 280] on td at bounding box center [74, 274] width 28 height 35
checkbox input "true"
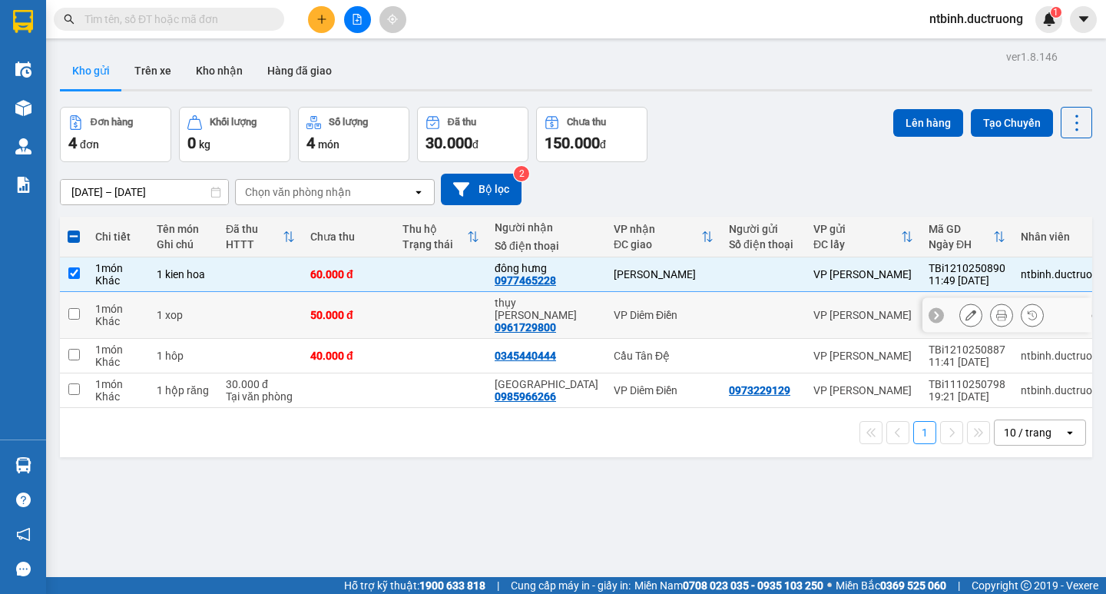
click at [78, 300] on td at bounding box center [74, 315] width 28 height 47
checkbox input "true"
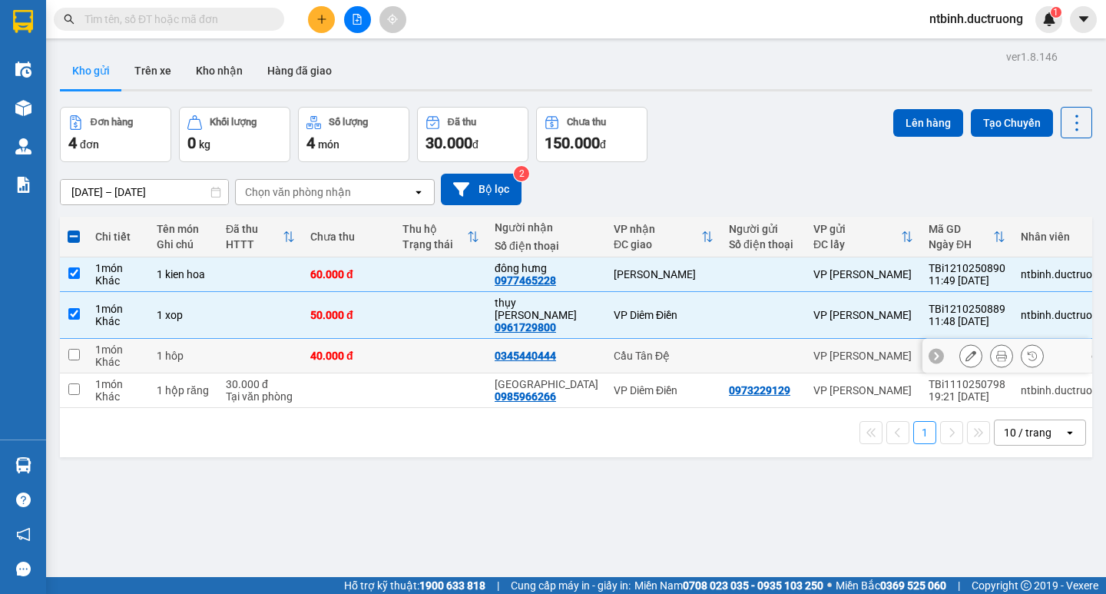
click at [78, 349] on input "checkbox" at bounding box center [74, 355] width 12 height 12
checkbox input "true"
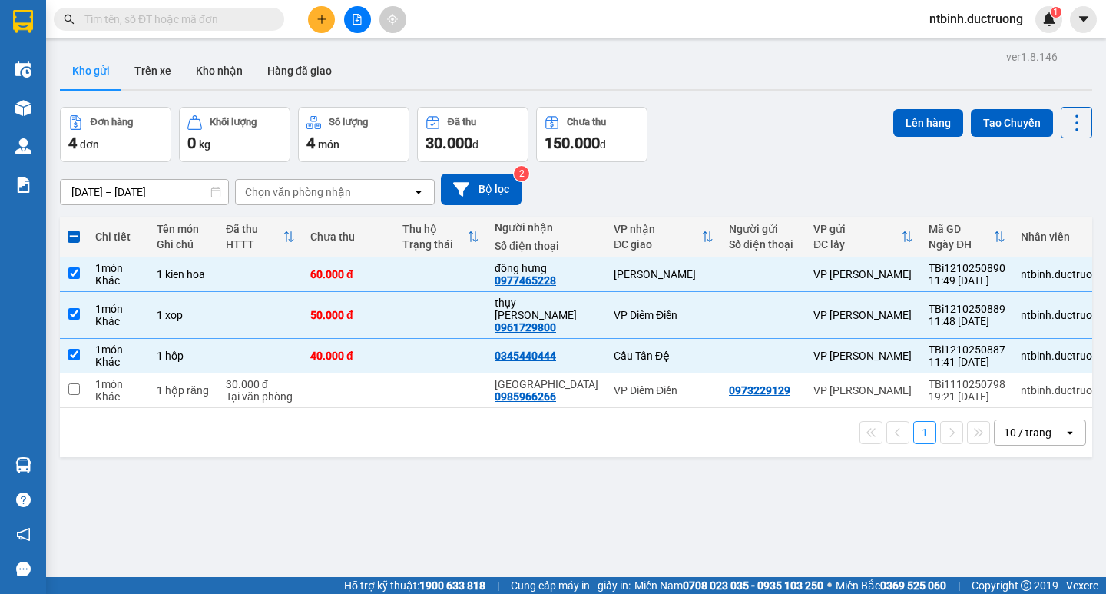
click at [317, 11] on button at bounding box center [321, 19] width 27 height 27
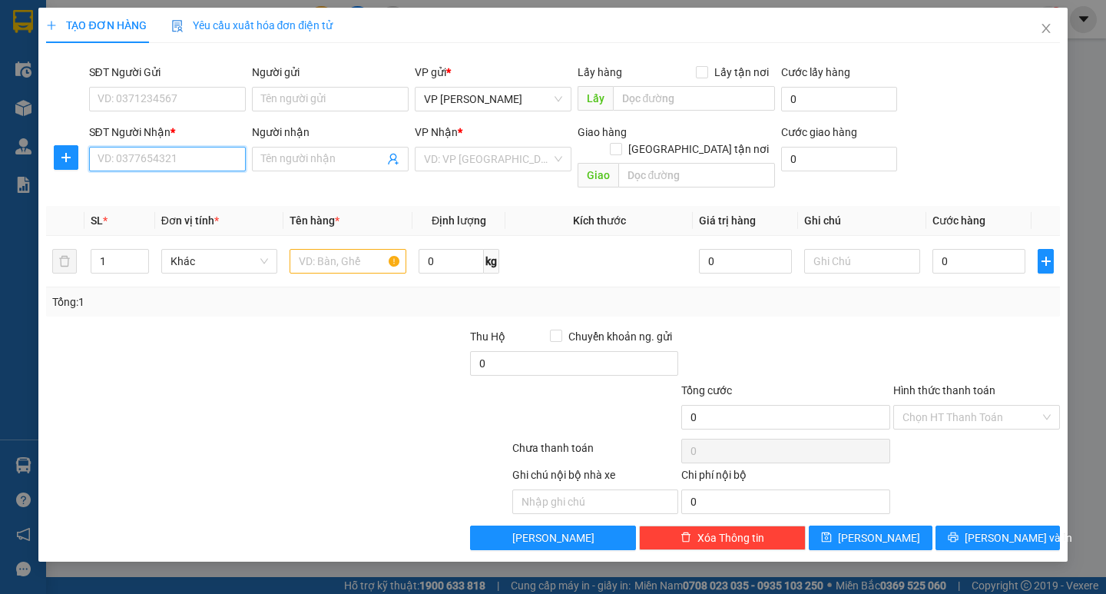
click at [166, 155] on input "SĐT Người Nhận *" at bounding box center [167, 159] width 157 height 25
click at [165, 156] on input "SĐT Người Nhận *" at bounding box center [167, 159] width 157 height 25
click at [163, 192] on div "0988564895" at bounding box center [167, 189] width 138 height 17
type input "0988564895"
click at [323, 249] on input "text" at bounding box center [348, 261] width 116 height 25
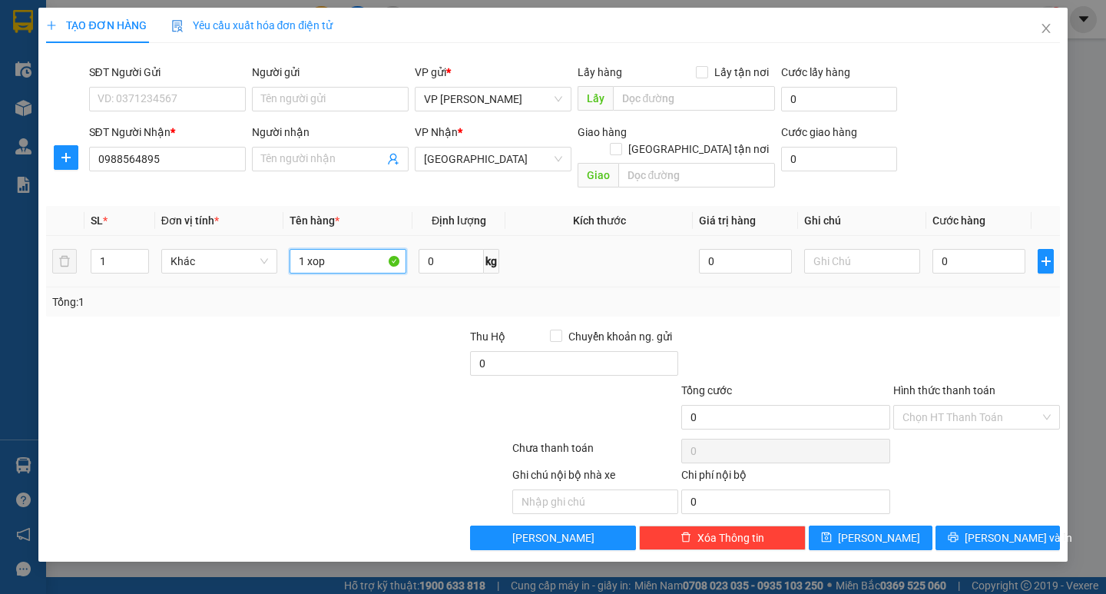
type input "1 xop"
drag, startPoint x: 980, startPoint y: 231, endPoint x: 975, endPoint y: 244, distance: 13.8
click at [980, 246] on div "0" at bounding box center [978, 261] width 93 height 31
click at [975, 249] on input "0" at bounding box center [978, 261] width 93 height 25
type input "5"
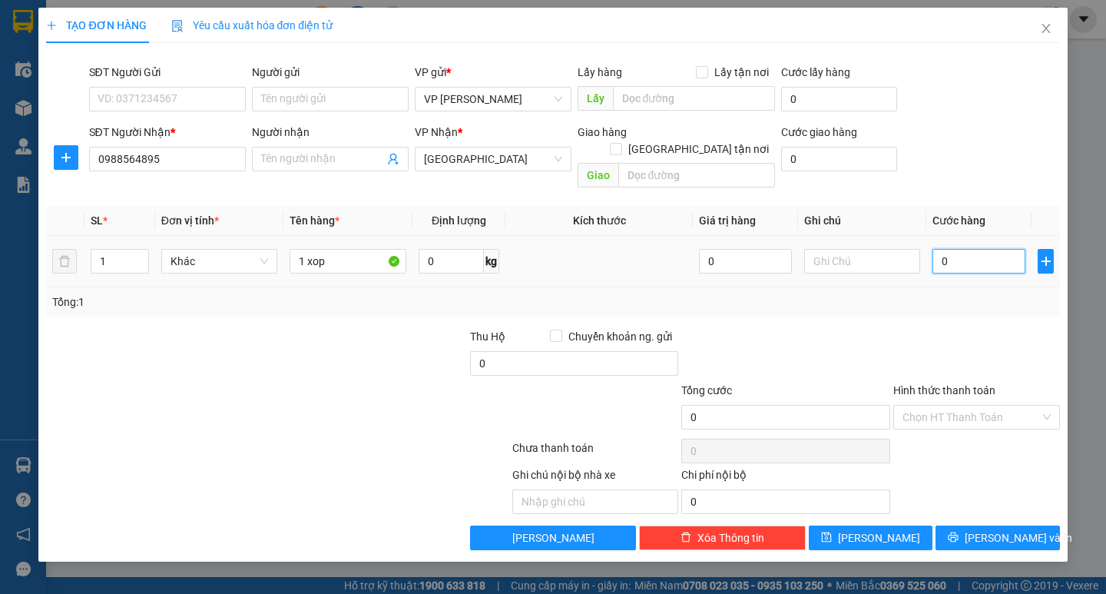
type input "5"
type input "50"
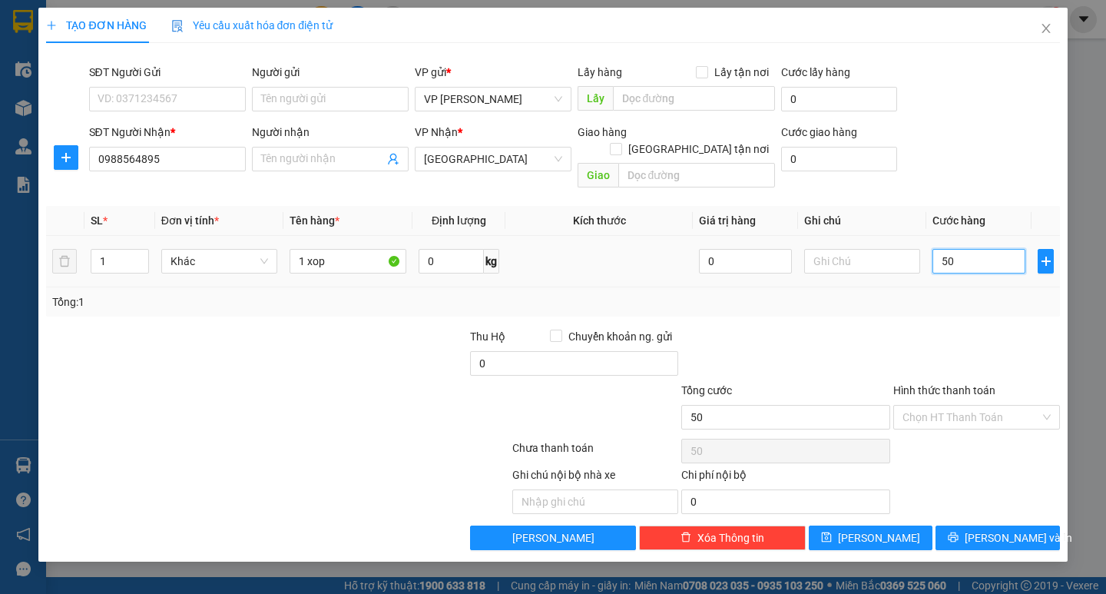
click at [975, 249] on input "50" at bounding box center [978, 261] width 93 height 25
type input "50.000"
click at [985, 529] on span "[PERSON_NAME] và In" at bounding box center [1019, 537] width 108 height 17
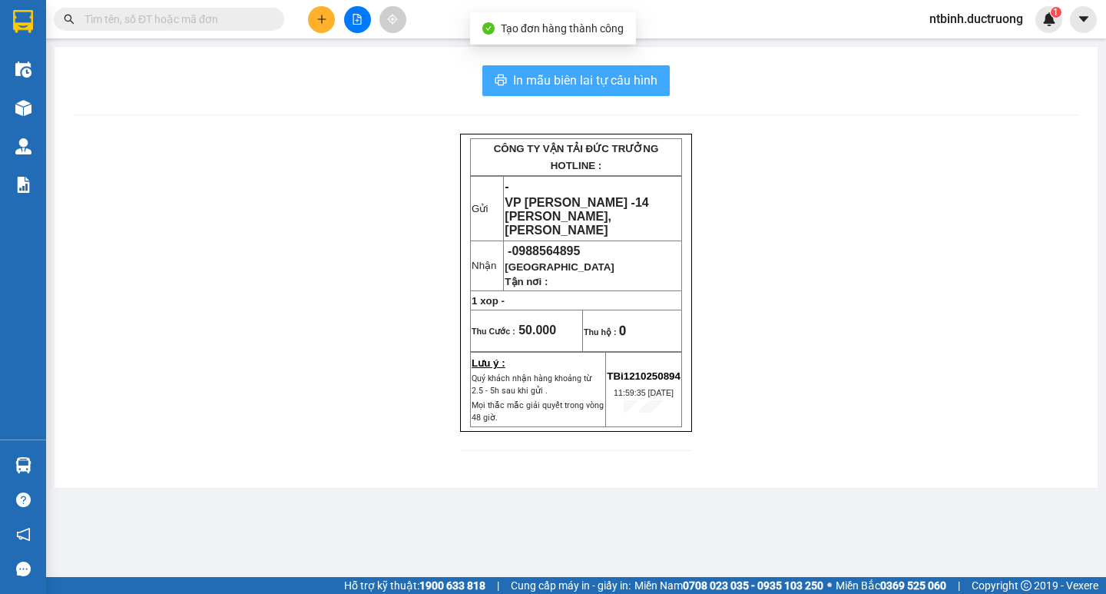
click at [537, 84] on span "In mẫu biên lai tự cấu hình" at bounding box center [585, 80] width 144 height 19
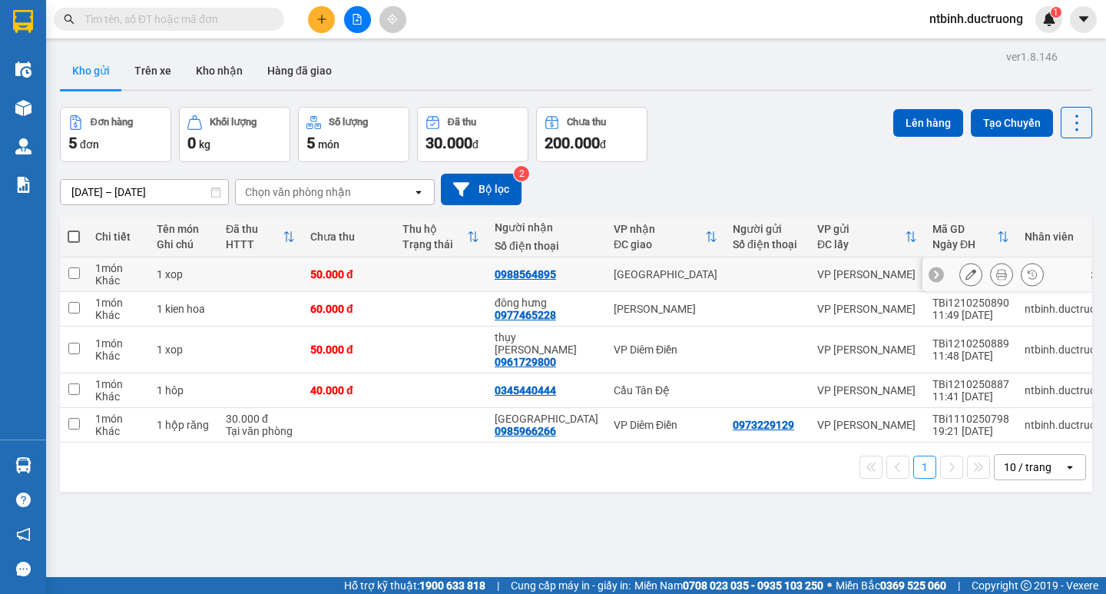
click at [83, 276] on td at bounding box center [74, 274] width 28 height 35
checkbox input "true"
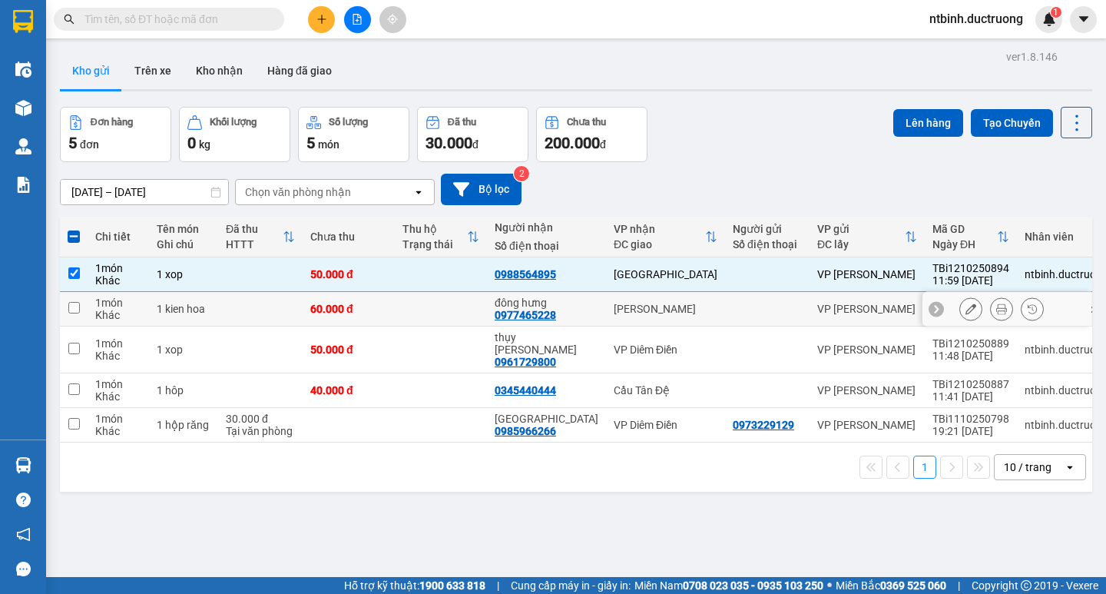
click at [75, 299] on td at bounding box center [74, 309] width 28 height 35
checkbox input "true"
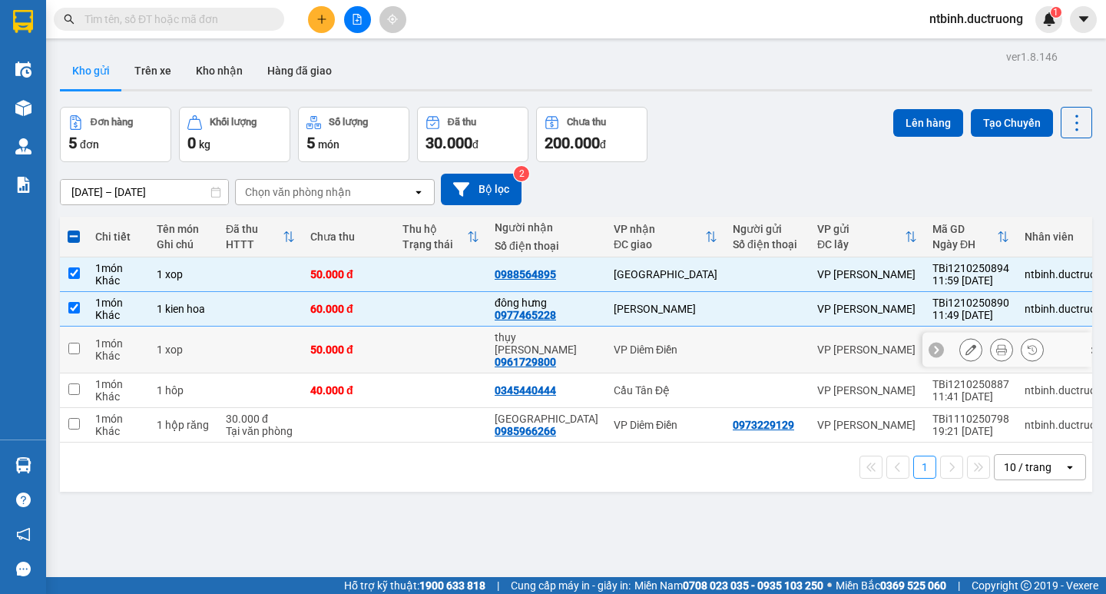
click at [84, 345] on td at bounding box center [74, 349] width 28 height 47
checkbox input "true"
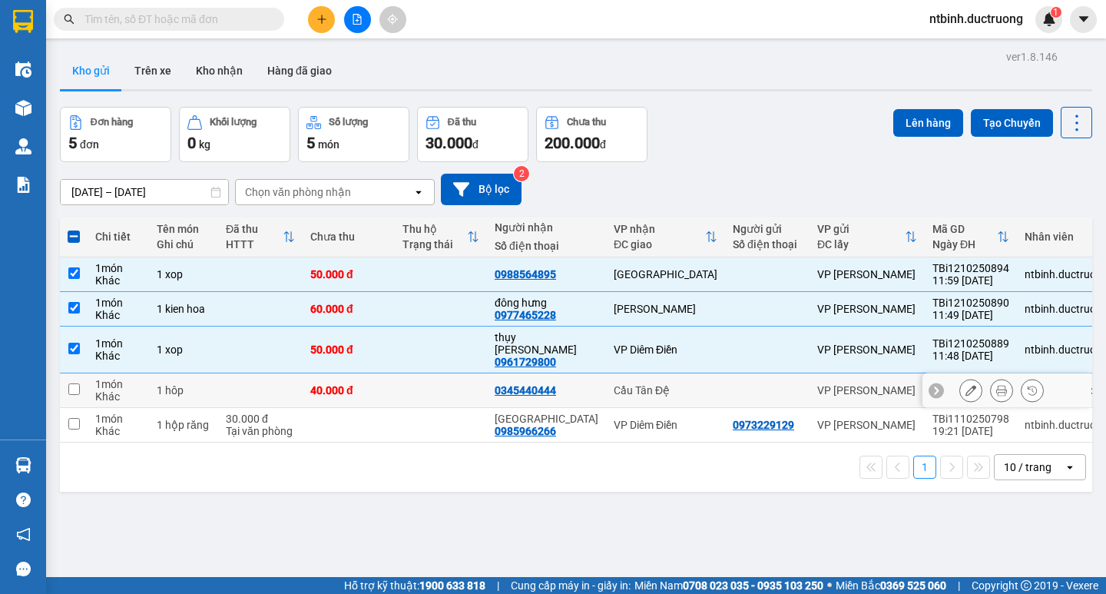
click at [75, 383] on input "checkbox" at bounding box center [74, 389] width 12 height 12
checkbox input "true"
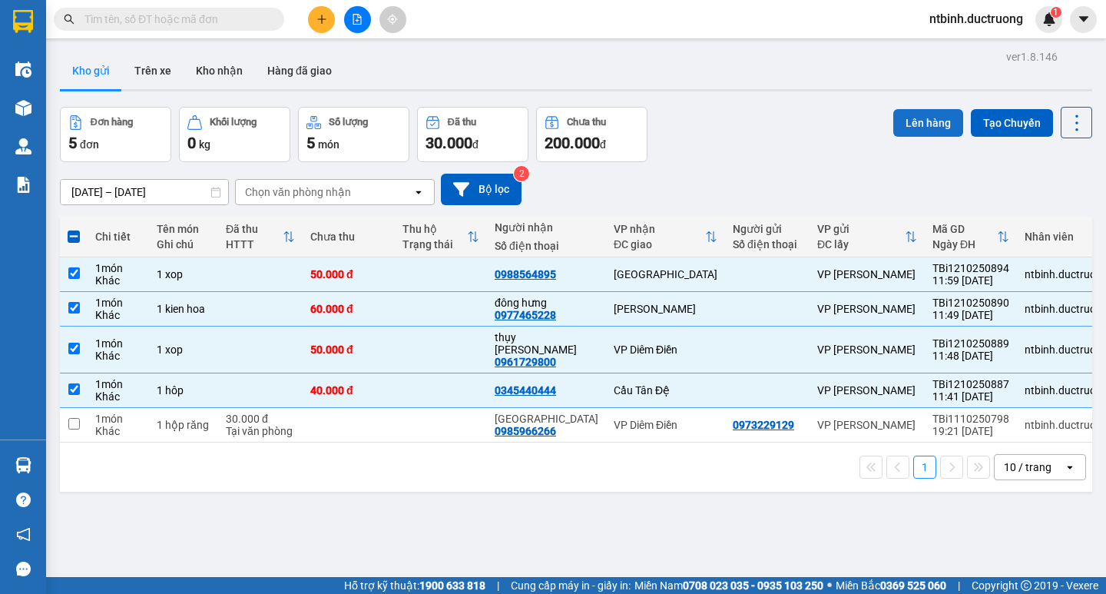
click at [909, 118] on button "Lên hàng" at bounding box center [928, 123] width 70 height 28
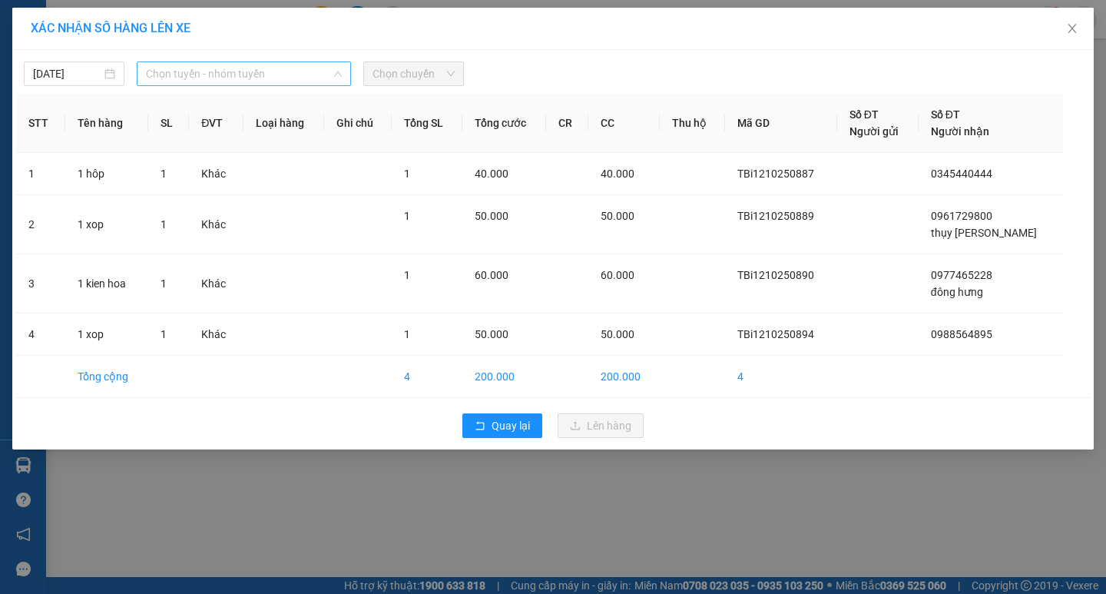
click at [253, 76] on span "Chọn tuyến - nhóm tuyến" at bounding box center [244, 73] width 196 height 23
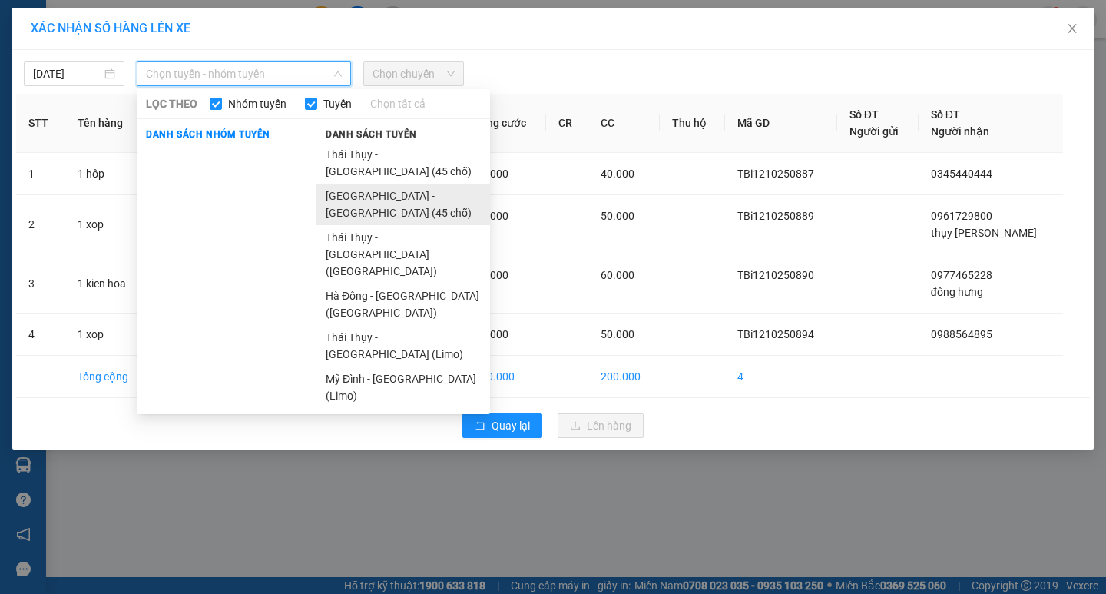
click at [337, 184] on li "[GEOGRAPHIC_DATA] - [GEOGRAPHIC_DATA] (45 chỗ)" at bounding box center [403, 204] width 174 height 41
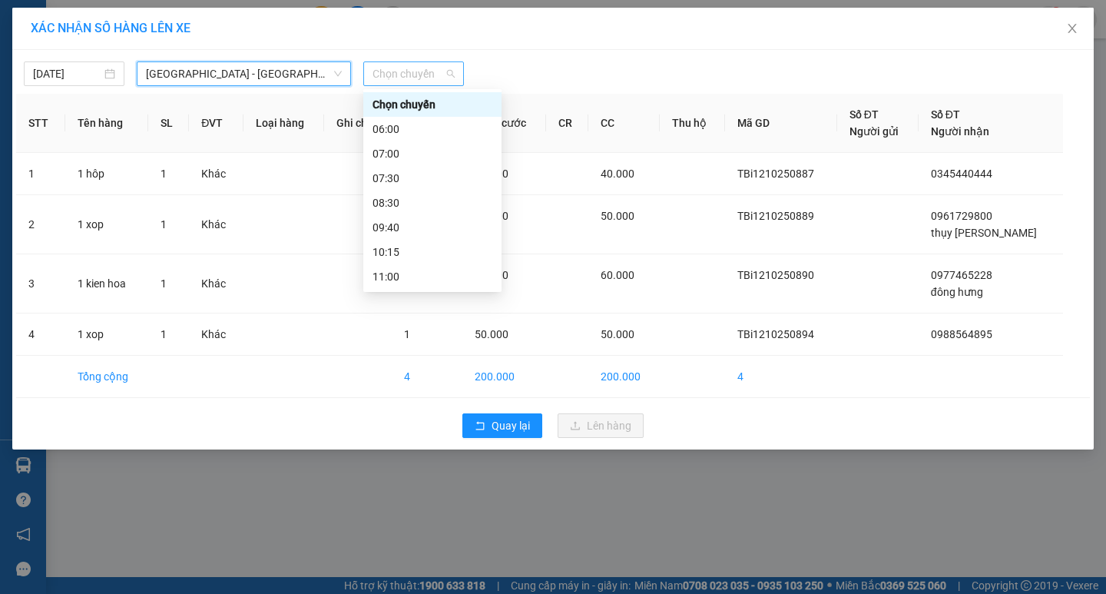
click at [399, 71] on span "Chọn chuyến" at bounding box center [413, 73] width 82 height 23
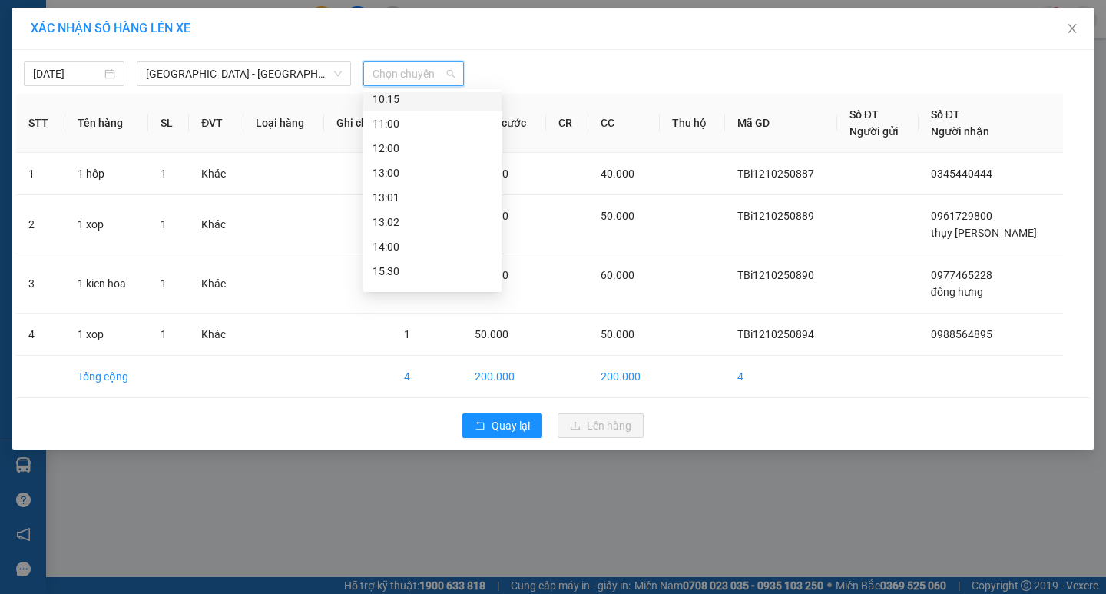
scroll to position [154, 0]
click at [392, 145] on div "12:00" at bounding box center [432, 147] width 120 height 17
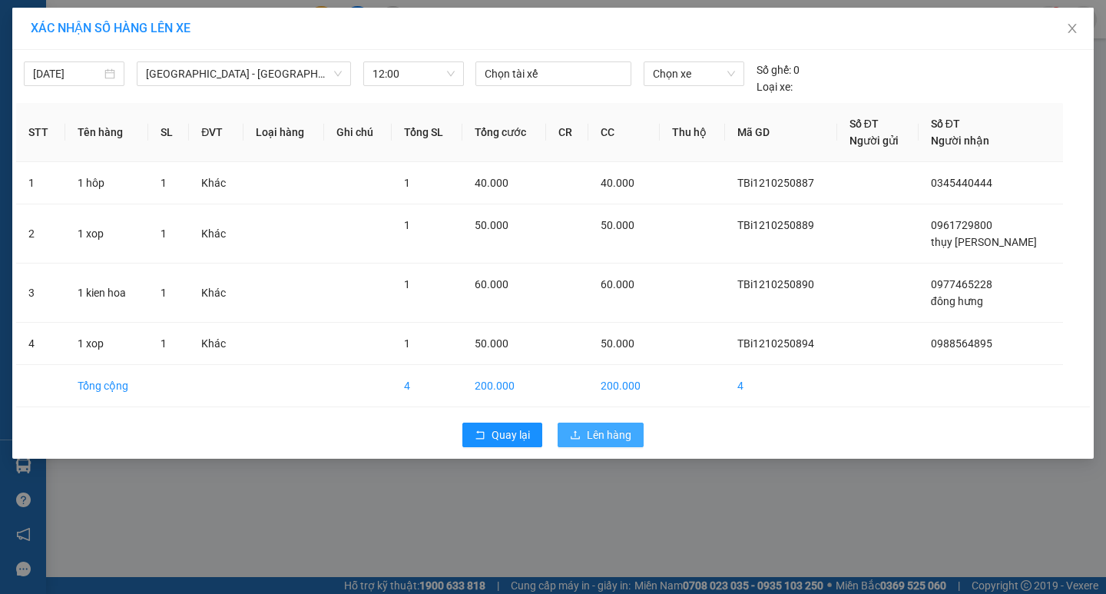
click at [608, 431] on span "Lên hàng" at bounding box center [609, 434] width 45 height 17
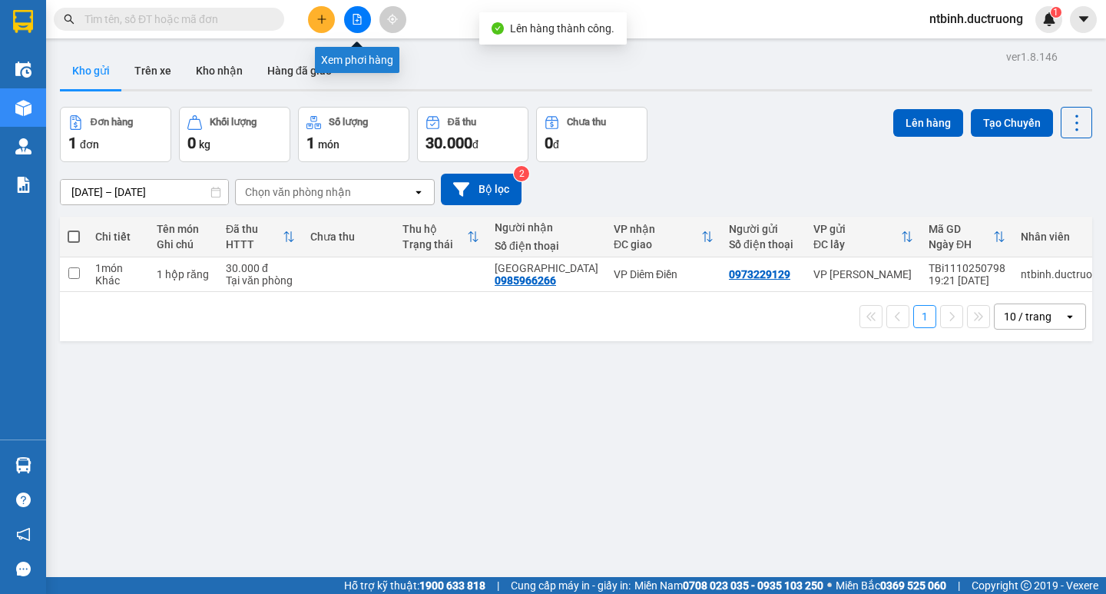
click at [349, 25] on button at bounding box center [357, 19] width 27 height 27
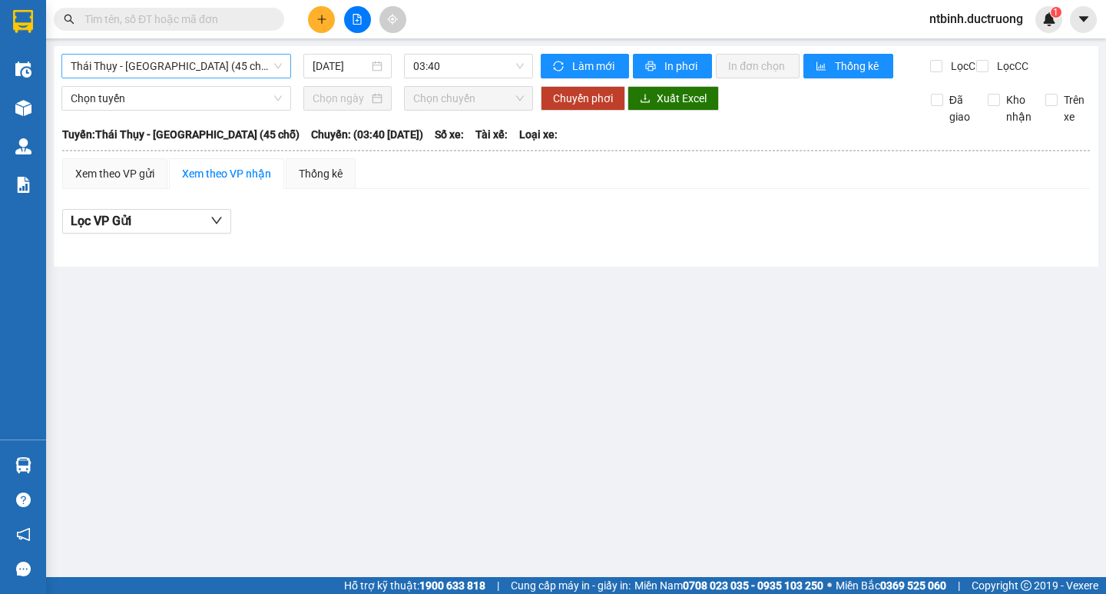
click at [240, 60] on span "Thái Thụy - [GEOGRAPHIC_DATA] (45 chỗ)" at bounding box center [176, 66] width 211 height 23
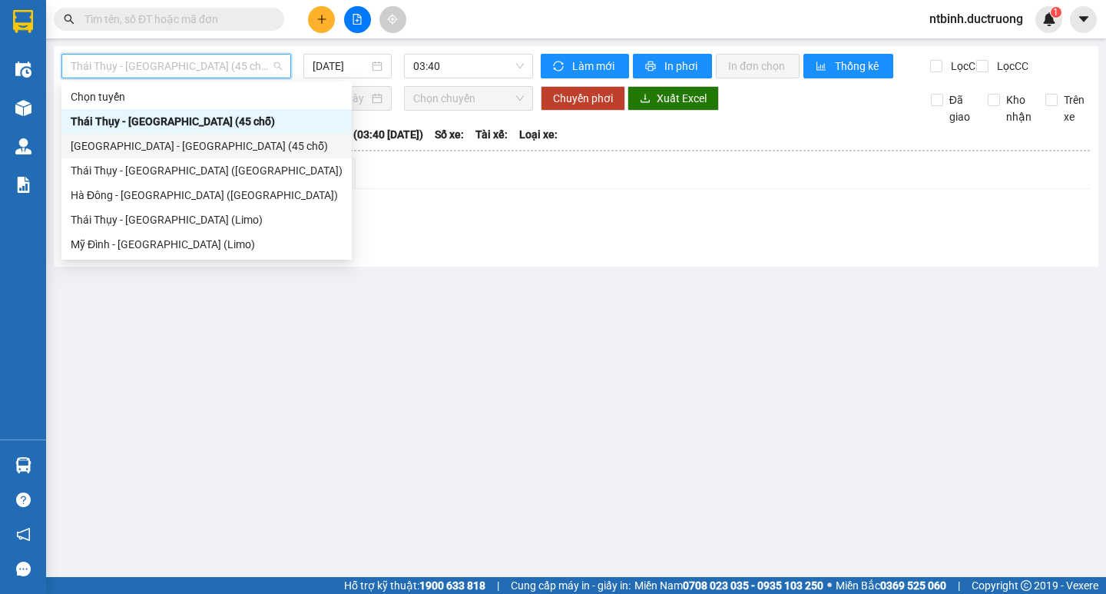
click at [126, 145] on div "[GEOGRAPHIC_DATA] - [GEOGRAPHIC_DATA] (45 chỗ)" at bounding box center [207, 145] width 272 height 17
type input "[DATE]"
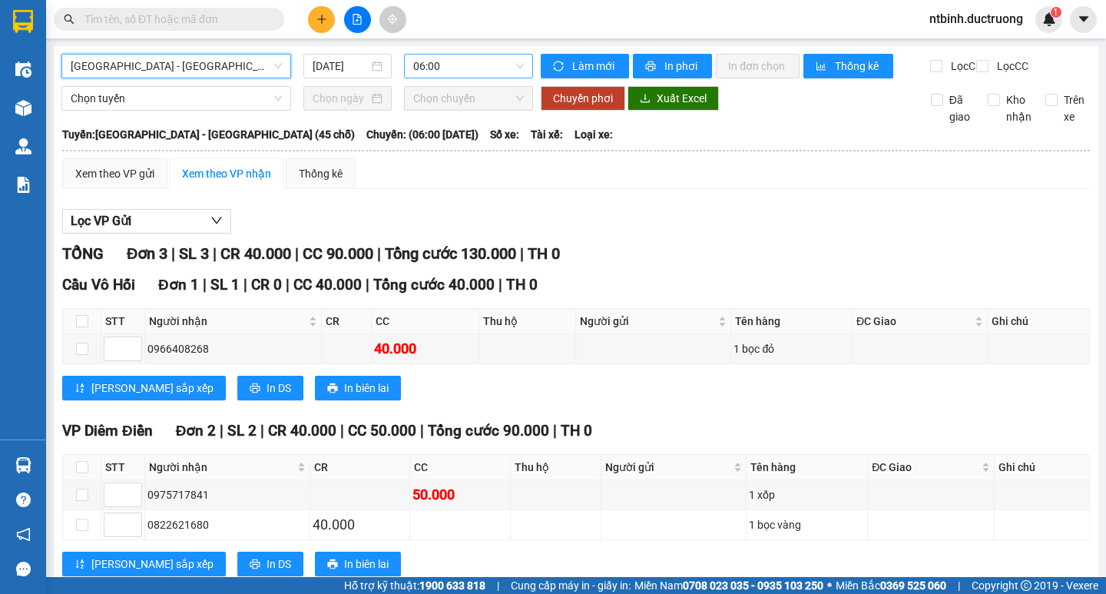
click at [442, 62] on span "06:00" at bounding box center [468, 66] width 111 height 23
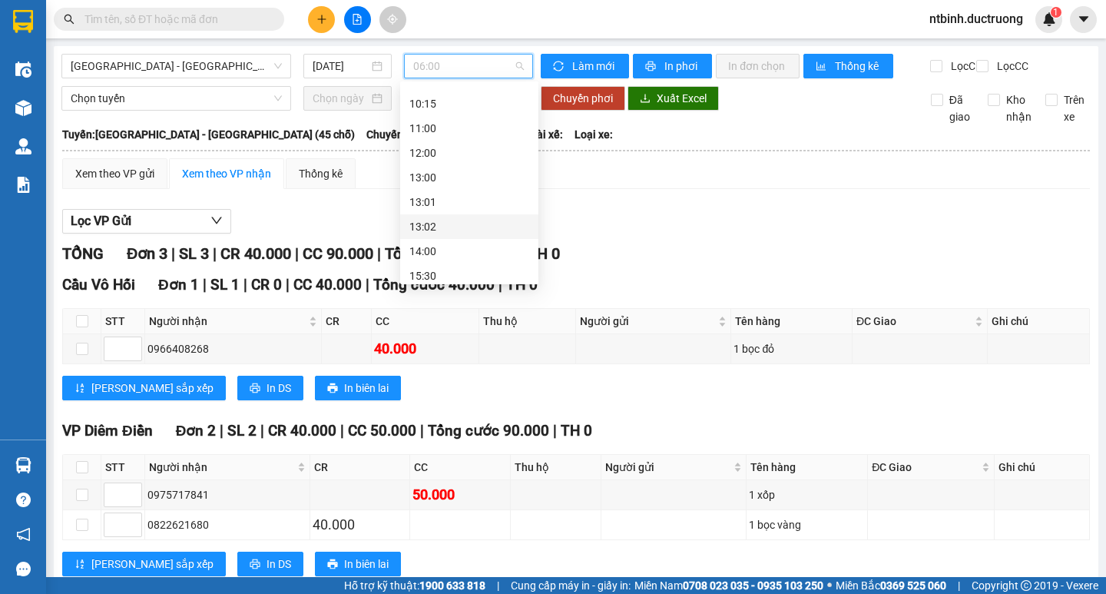
scroll to position [154, 0]
click at [423, 139] on div "12:00" at bounding box center [469, 139] width 120 height 17
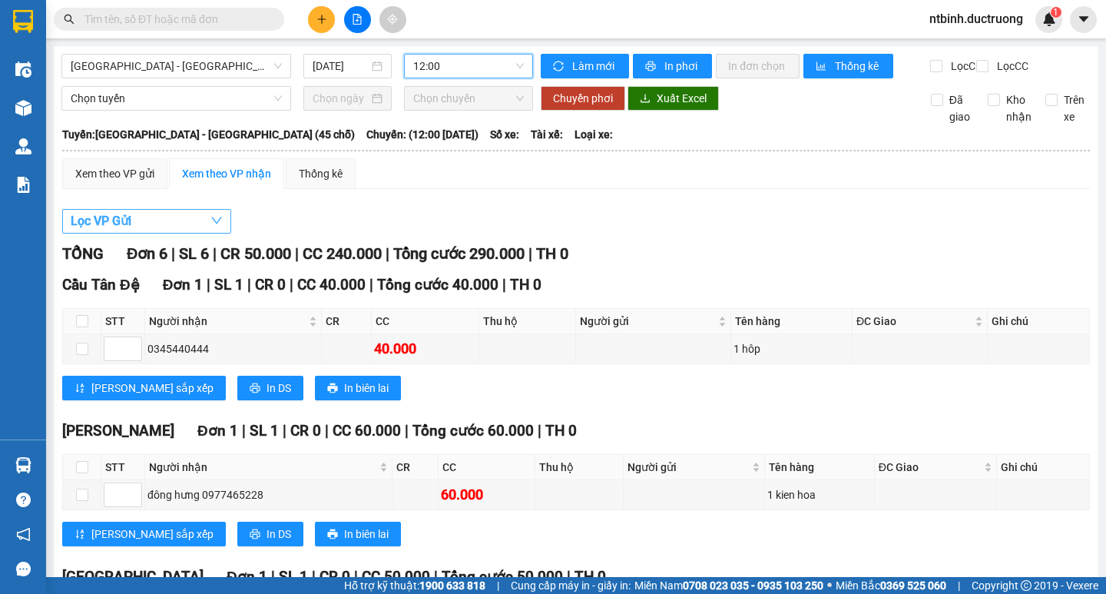
click at [216, 227] on icon "down" at bounding box center [216, 220] width 12 height 12
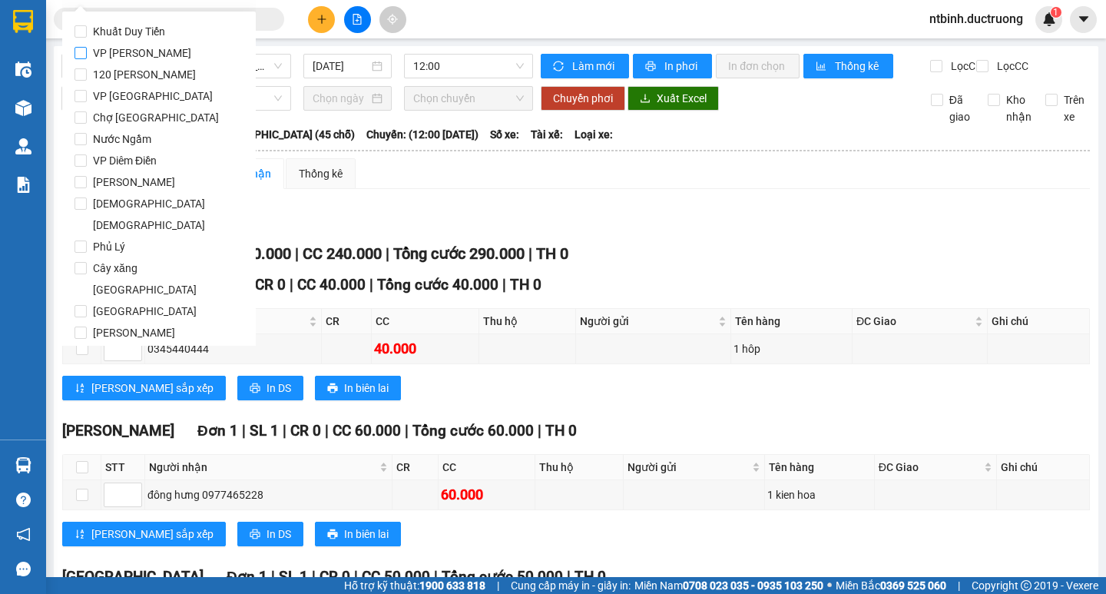
click at [86, 49] on input "VP [PERSON_NAME]" at bounding box center [80, 53] width 12 height 12
checkbox input "true"
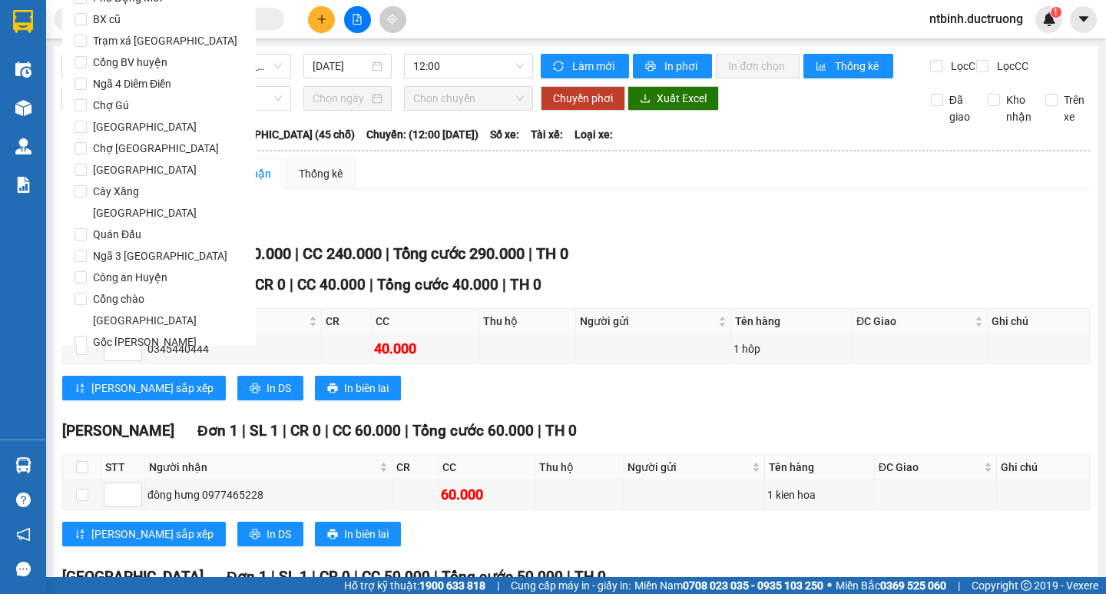
scroll to position [1279, 0]
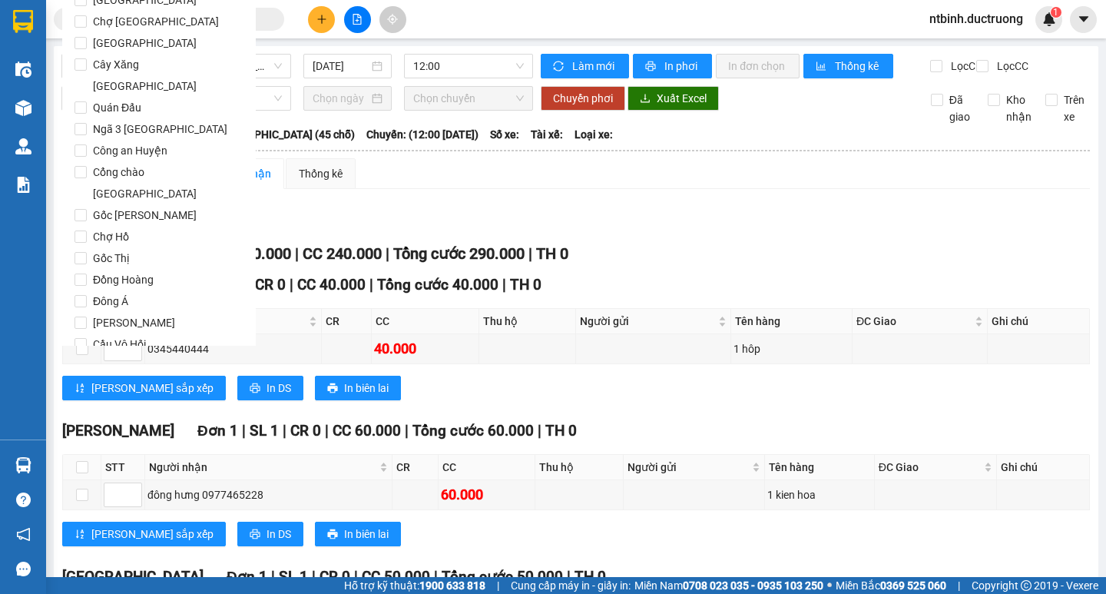
click at [100, 423] on span "Lọc" at bounding box center [96, 431] width 18 height 17
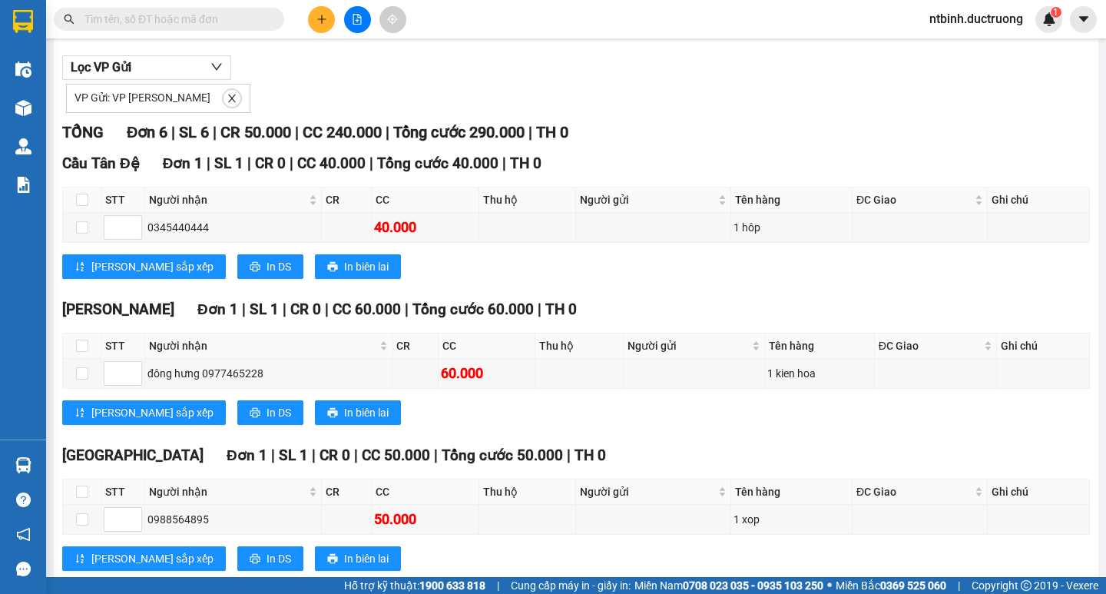
scroll to position [0, 0]
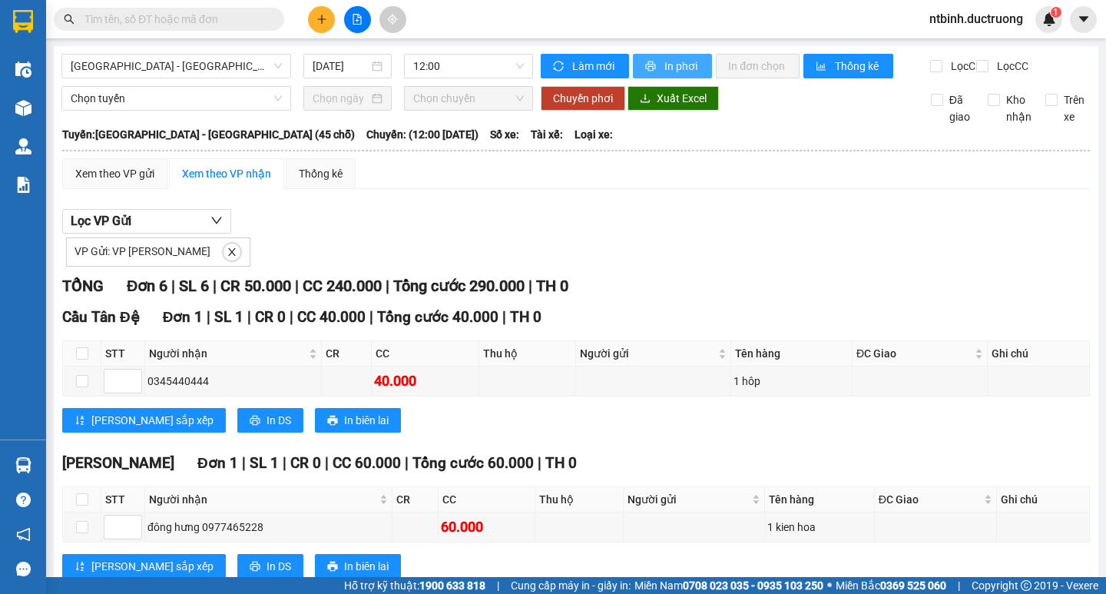
click at [664, 62] on span "In phơi" at bounding box center [681, 66] width 35 height 17
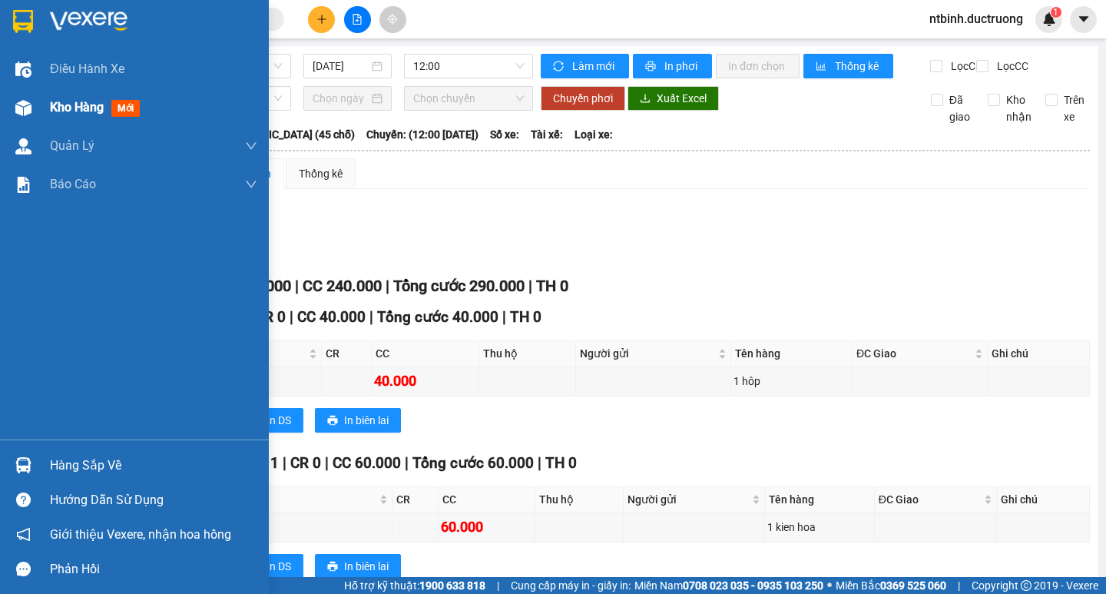
click at [5, 109] on div "Kho hàng mới" at bounding box center [134, 107] width 269 height 38
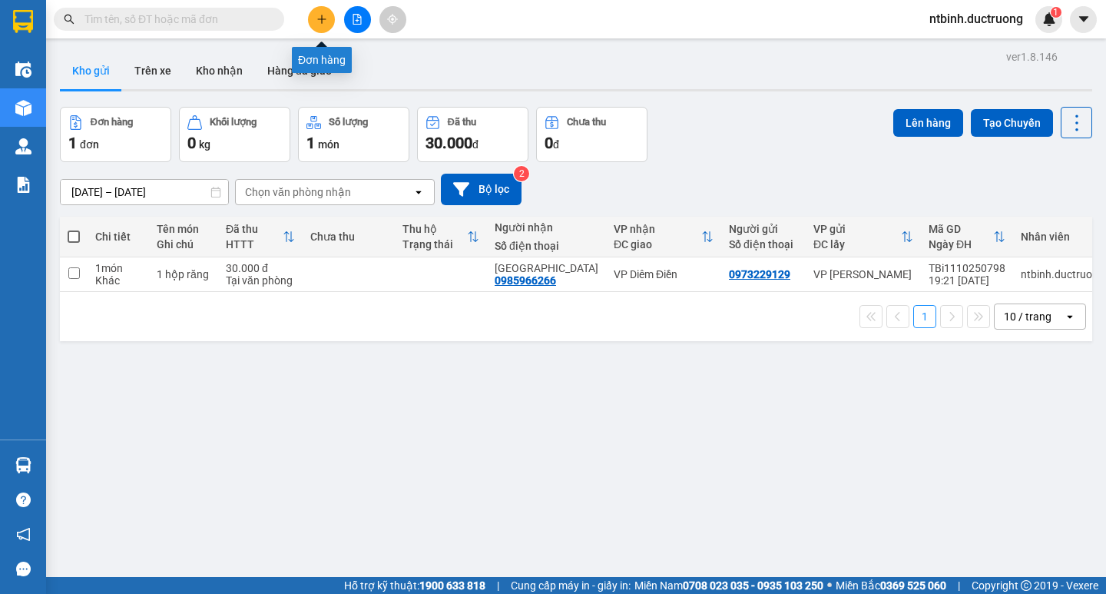
click at [317, 24] on icon "plus" at bounding box center [321, 19] width 11 height 11
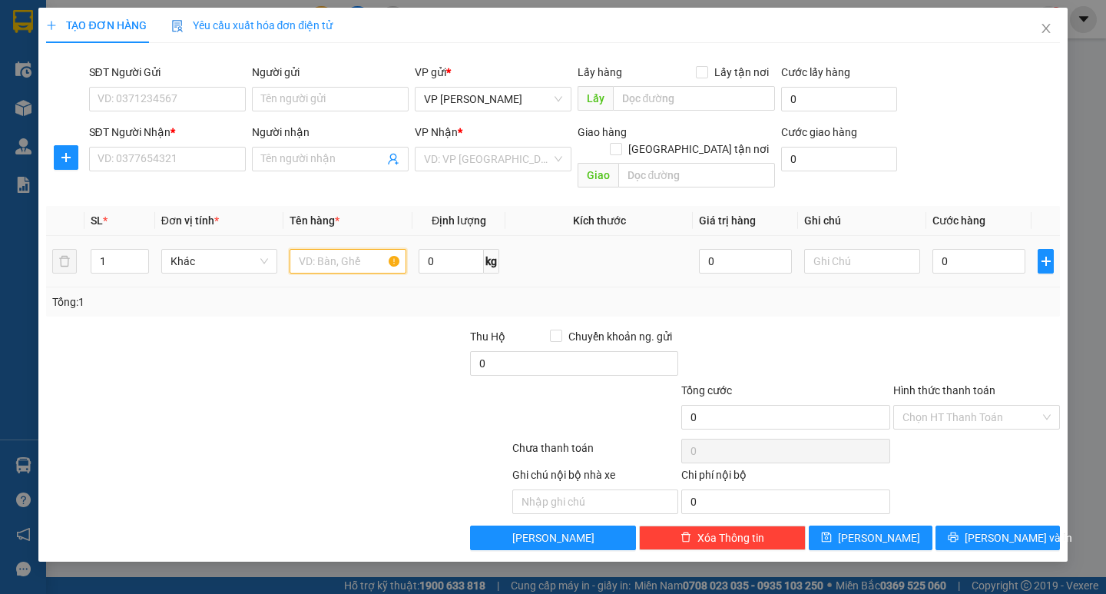
click at [339, 249] on input "text" at bounding box center [348, 261] width 116 height 25
type input "4 catong"
click at [935, 249] on input "0" at bounding box center [978, 261] width 93 height 25
click at [943, 257] on div "0" at bounding box center [978, 261] width 93 height 31
click at [943, 255] on input "0" at bounding box center [978, 261] width 93 height 25
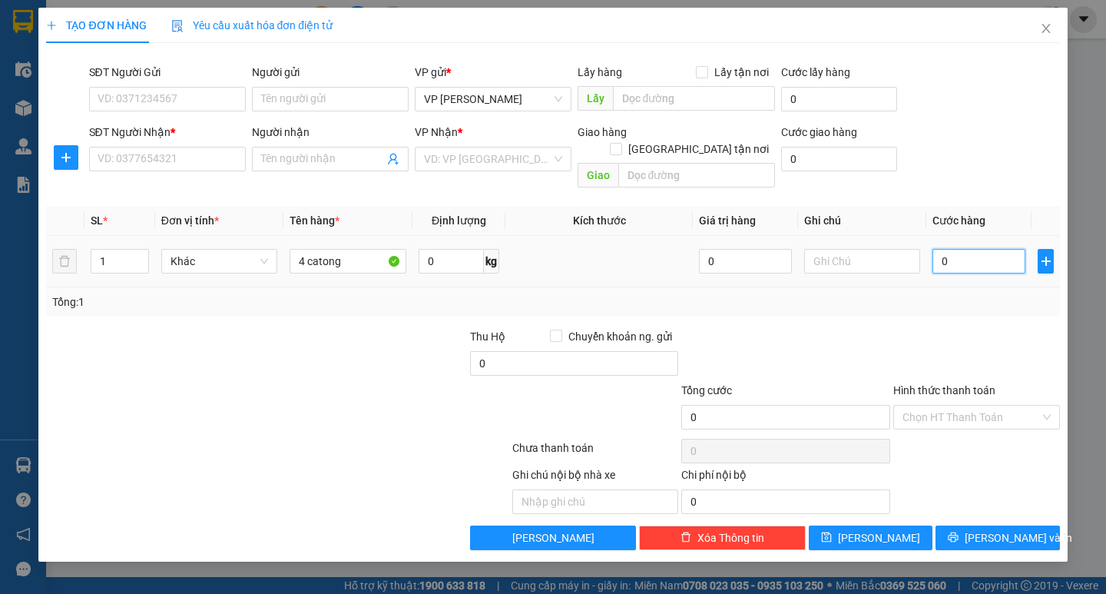
click at [941, 253] on input "0" at bounding box center [978, 261] width 93 height 25
type input "20"
type input "200"
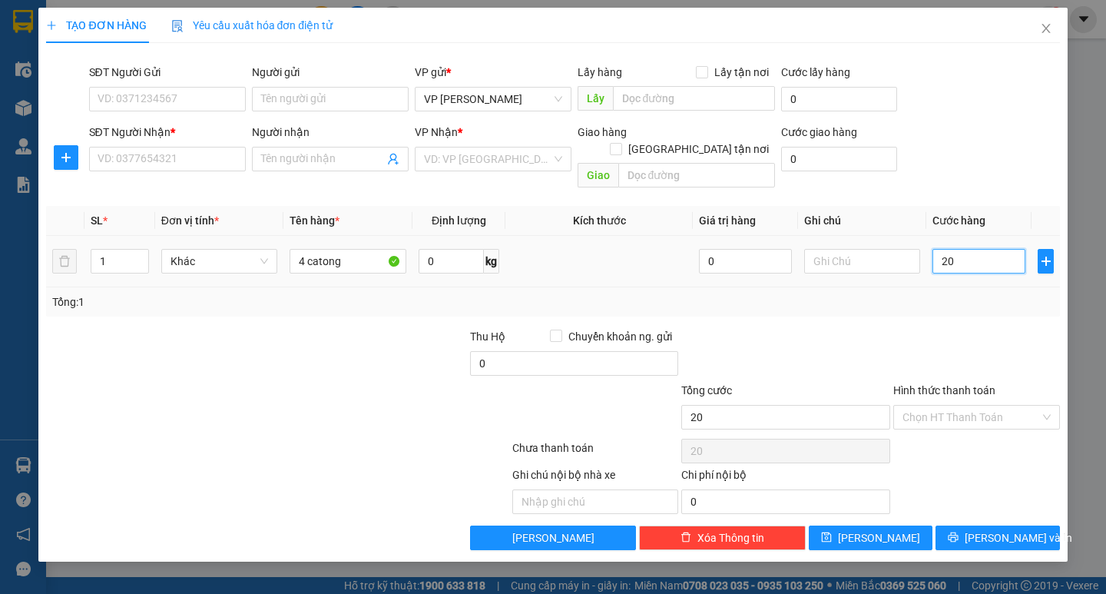
type input "200"
click at [941, 287] on div "Tổng: 1" at bounding box center [552, 301] width 1013 height 29
type input "200.000"
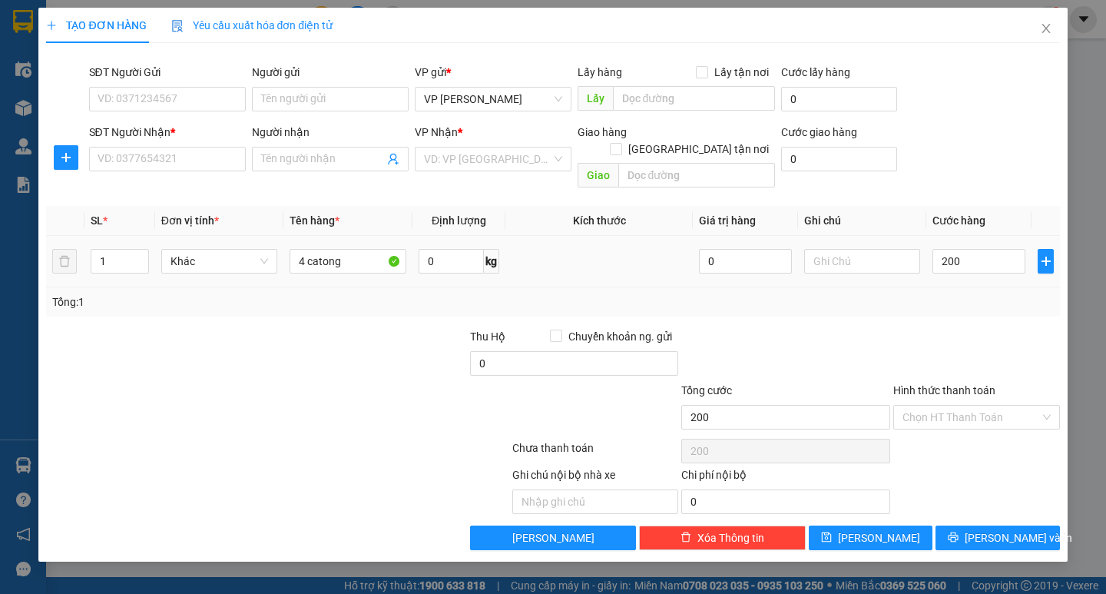
type input "200.000"
click at [209, 154] on input "SĐT Người Nhận *" at bounding box center [167, 159] width 157 height 25
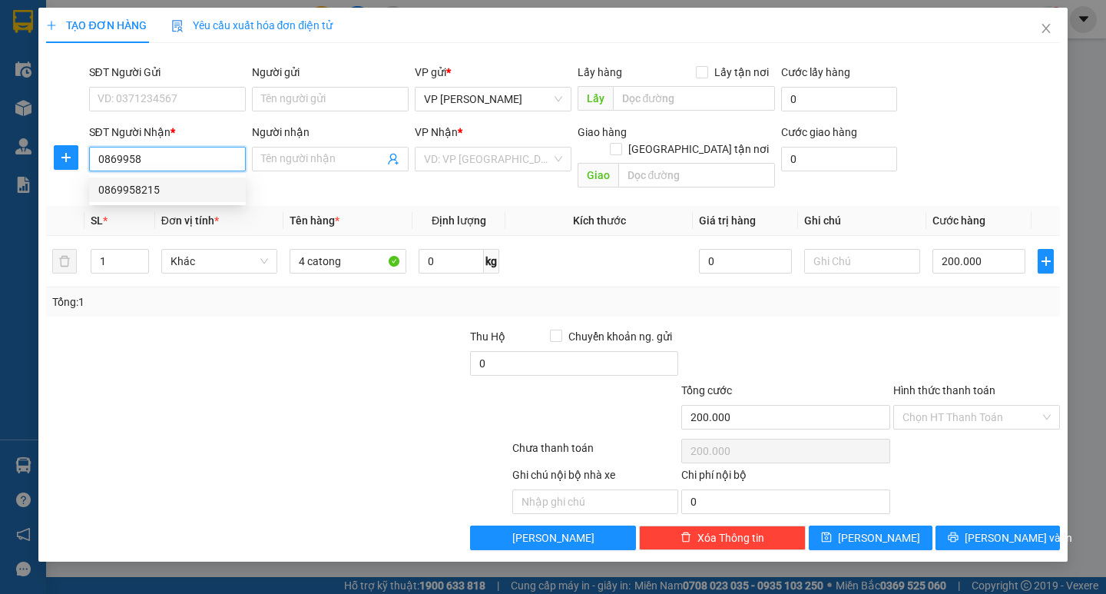
click at [167, 171] on input "0869958" at bounding box center [167, 159] width 157 height 25
click at [160, 192] on div "0869958215" at bounding box center [167, 189] width 138 height 17
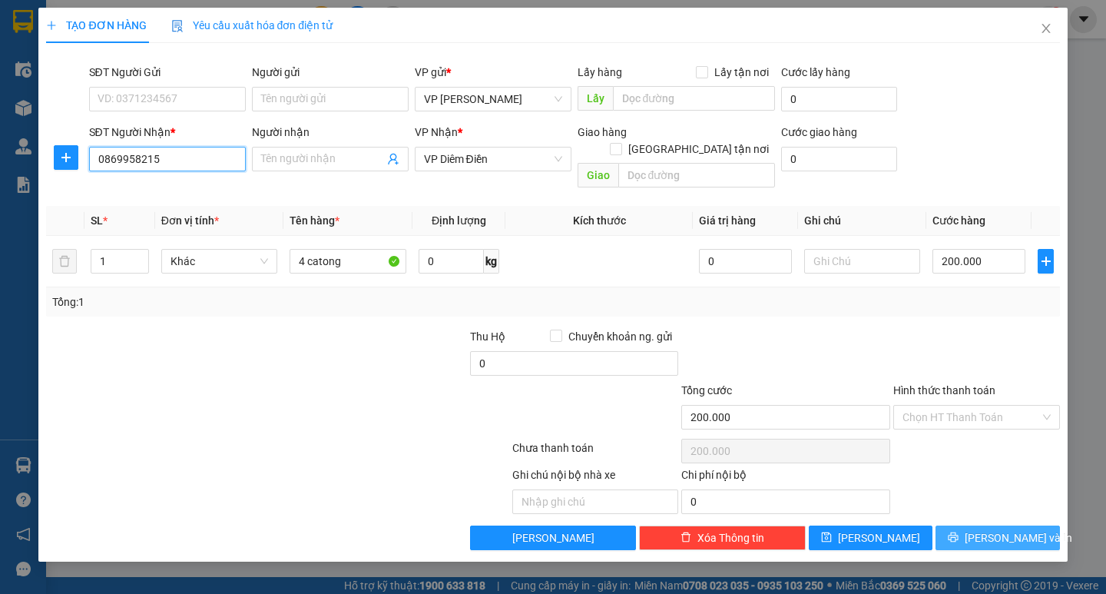
type input "0869958215"
click at [996, 529] on span "[PERSON_NAME] và In" at bounding box center [1019, 537] width 108 height 17
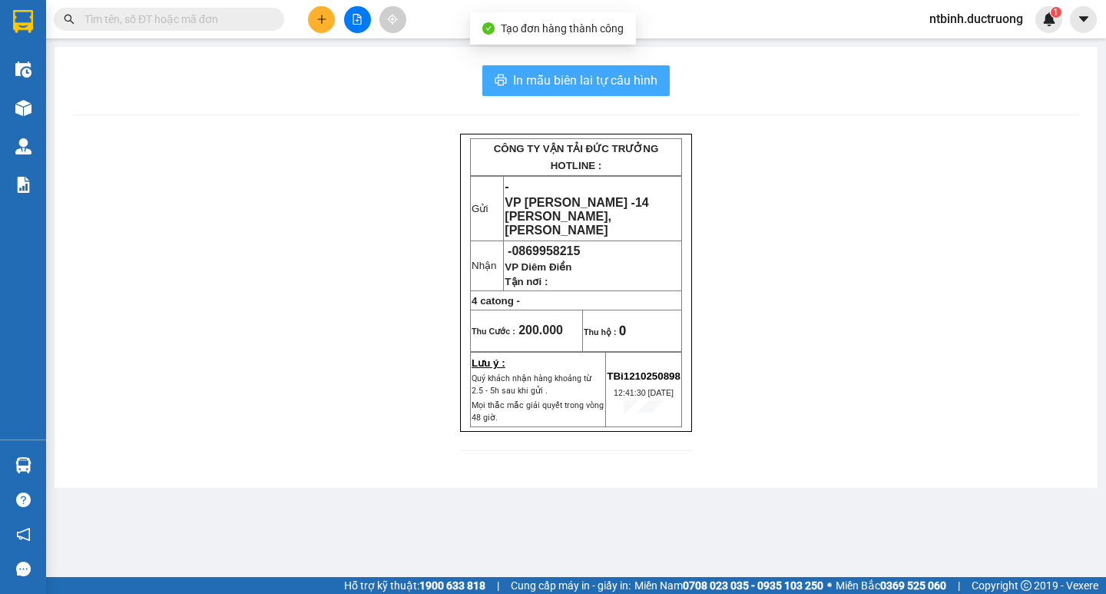
click at [601, 66] on button "In mẫu biên lai tự cấu hình" at bounding box center [575, 80] width 187 height 31
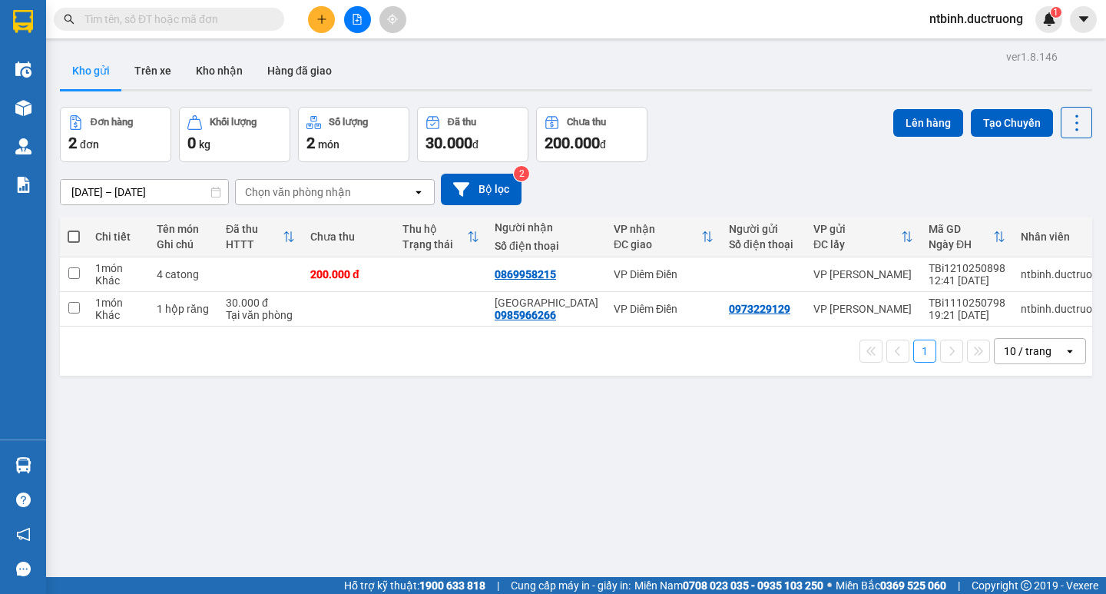
click at [311, 25] on button at bounding box center [321, 19] width 27 height 27
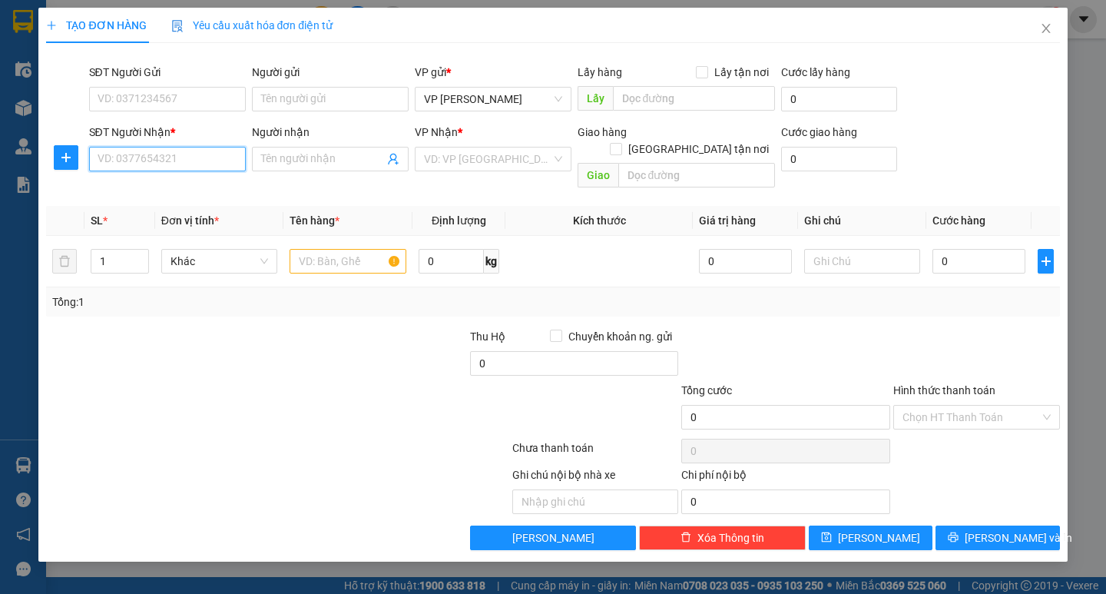
click at [182, 164] on input "SĐT Người Nhận *" at bounding box center [167, 159] width 157 height 25
type input "0348208086"
click at [475, 158] on input "search" at bounding box center [487, 158] width 127 height 23
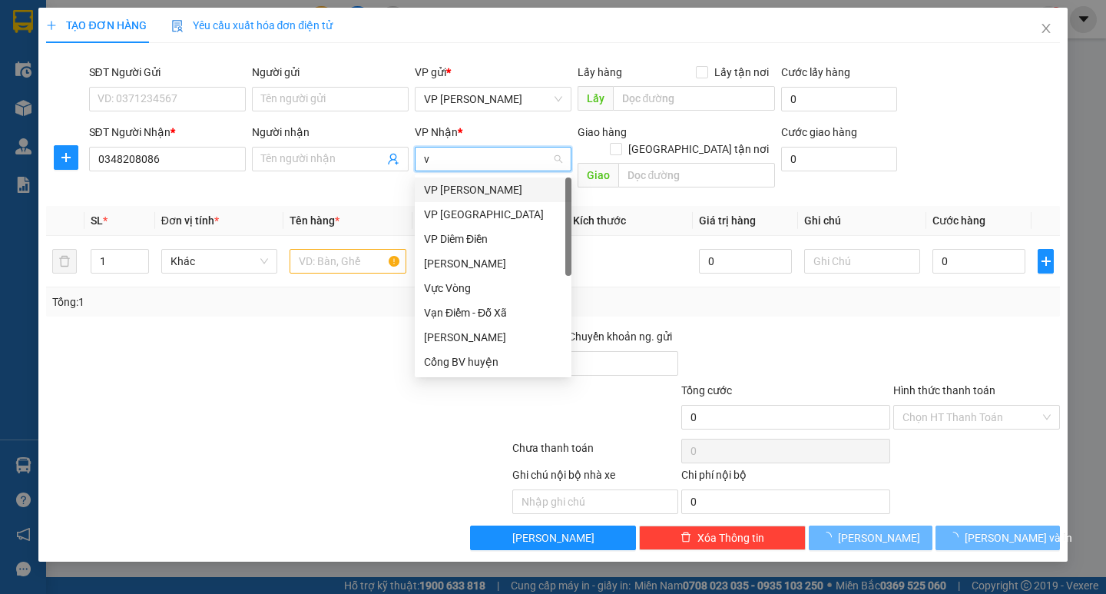
type input "vp"
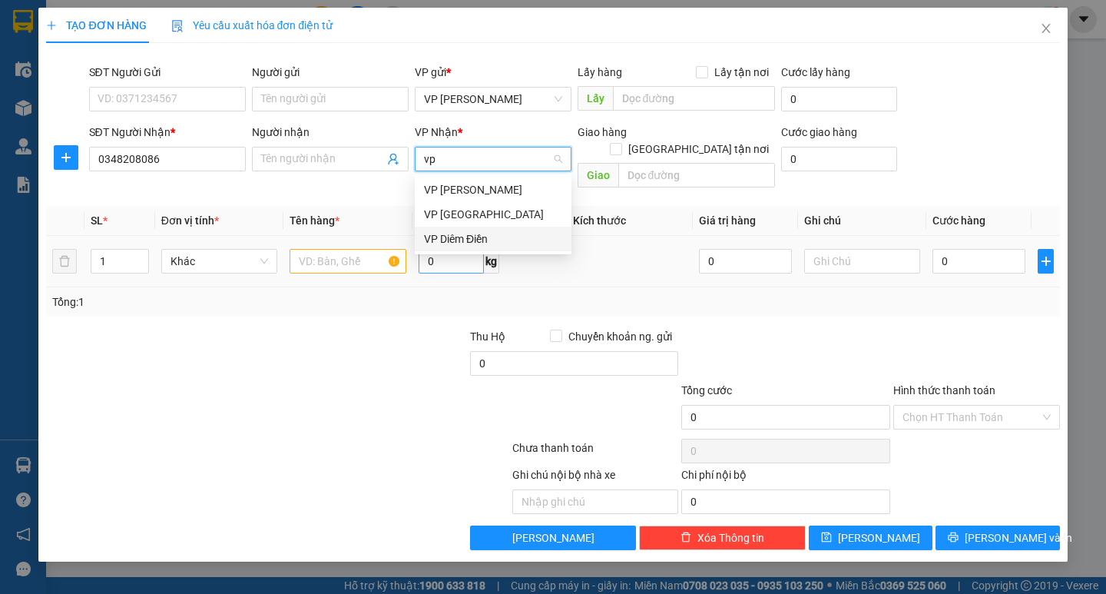
click at [481, 241] on div "VP Diêm Điền" at bounding box center [493, 238] width 138 height 17
click at [360, 249] on input "text" at bounding box center [348, 261] width 116 height 25
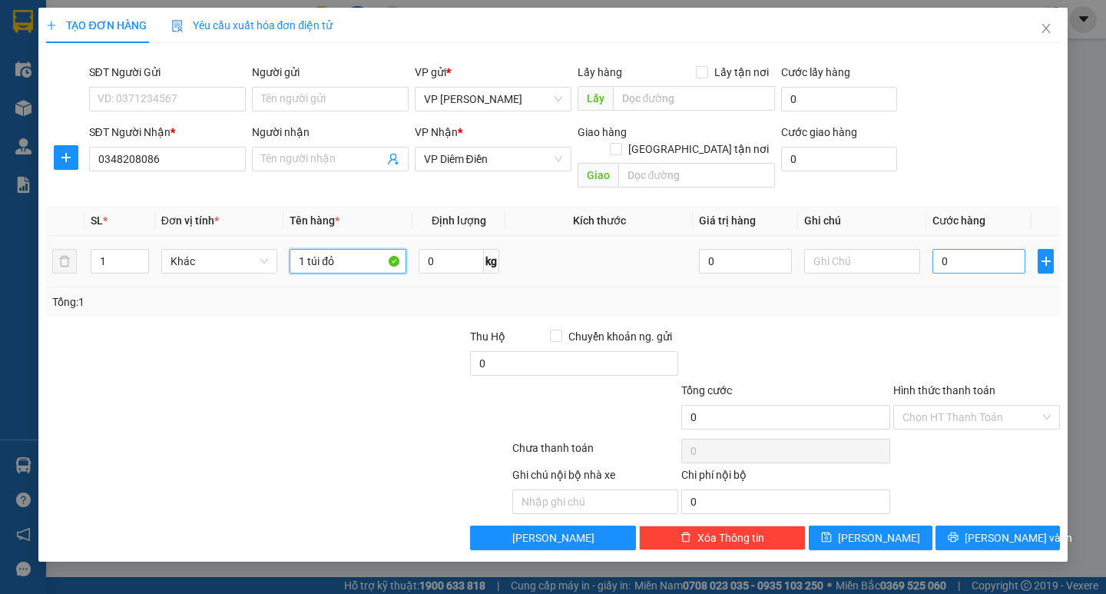
type input "1 túi đỏ"
click at [963, 249] on input "0" at bounding box center [978, 261] width 93 height 25
click at [939, 249] on input "0" at bounding box center [978, 261] width 93 height 25
type input "40"
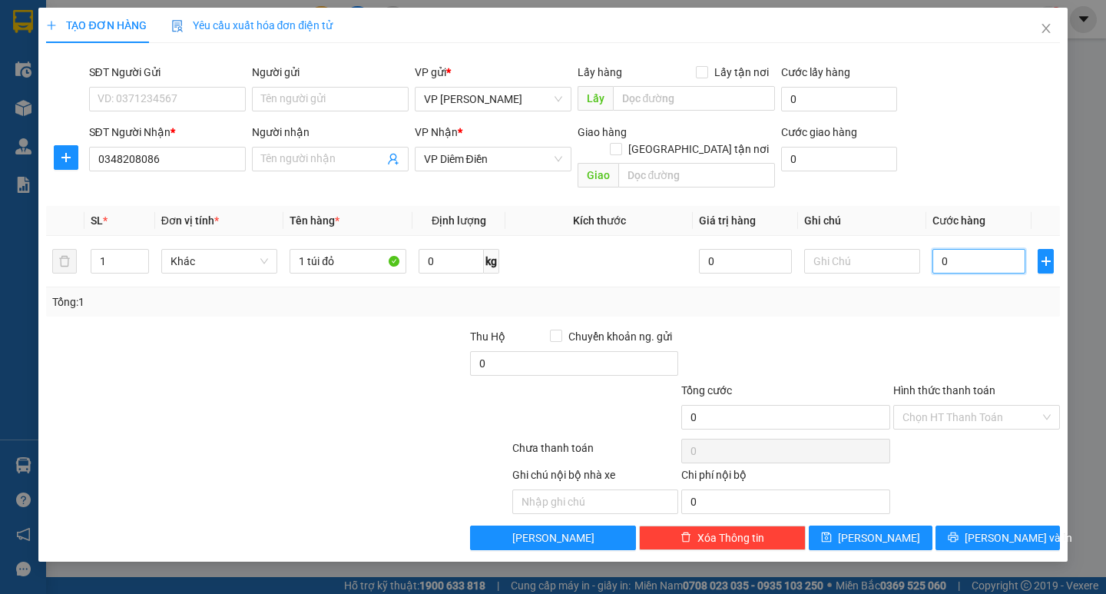
type input "40"
click at [949, 293] on div "Tổng: 1" at bounding box center [552, 301] width 1013 height 29
type input "40.000"
click at [965, 406] on input "Hình thức thanh toán" at bounding box center [970, 417] width 137 height 23
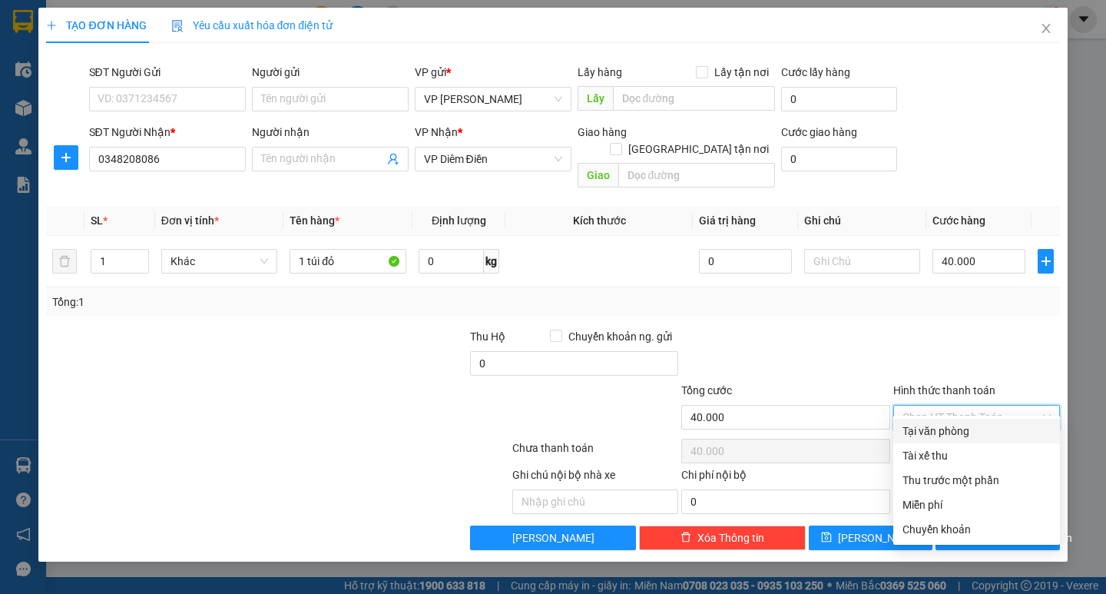
click at [953, 433] on div "Tại văn phòng" at bounding box center [976, 430] width 148 height 17
type input "0"
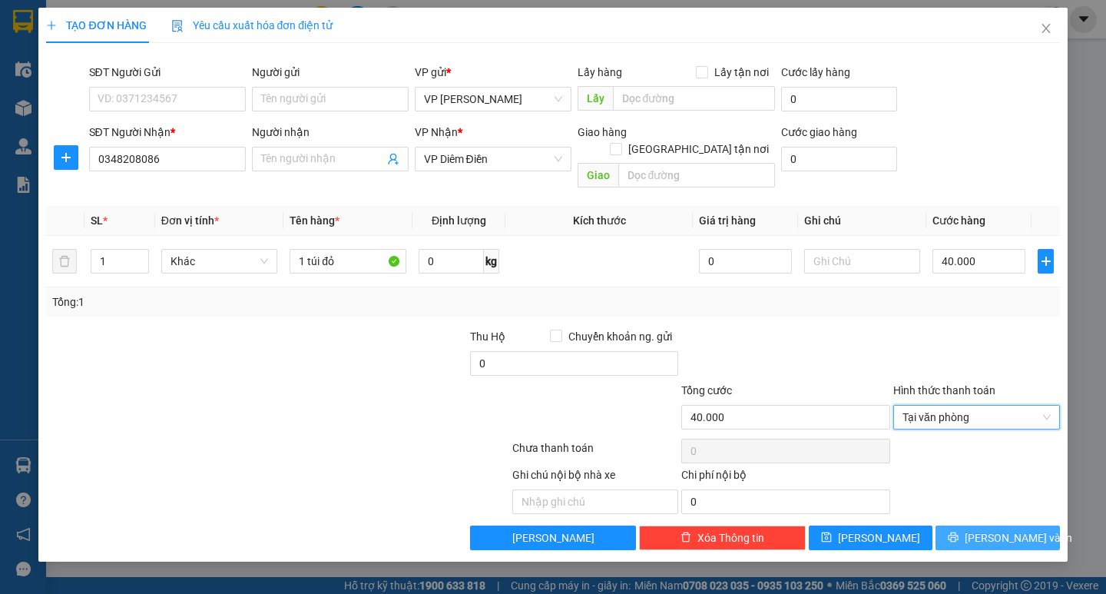
click at [1008, 529] on span "[PERSON_NAME] và In" at bounding box center [1019, 537] width 108 height 17
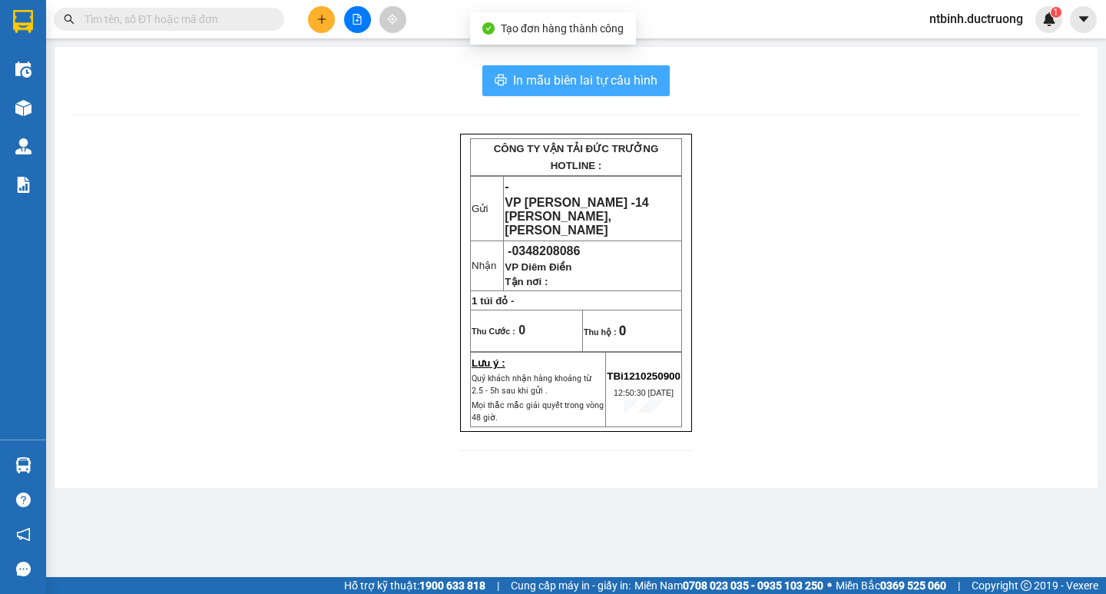
click at [582, 83] on span "In mẫu biên lai tự cấu hình" at bounding box center [585, 80] width 144 height 19
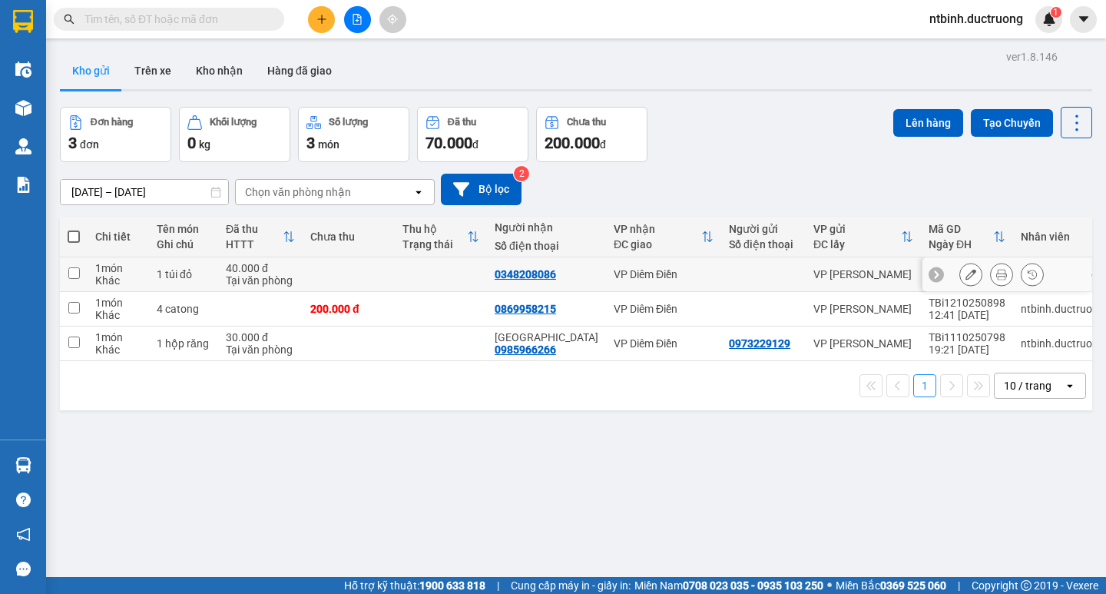
click at [382, 269] on td at bounding box center [349, 274] width 92 height 35
checkbox input "true"
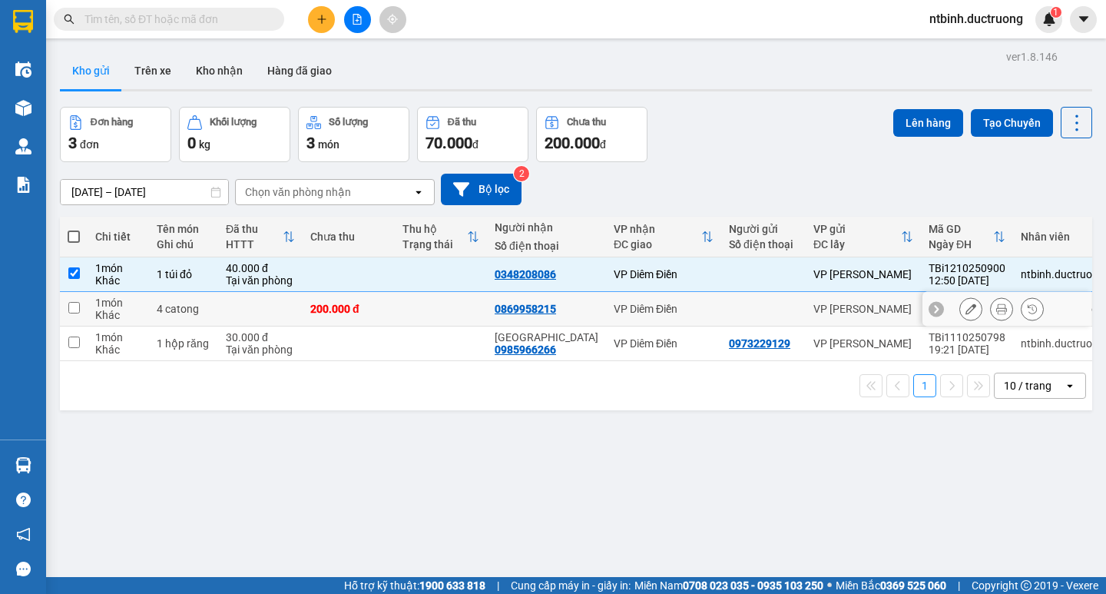
click at [387, 305] on div "200.000 đ" at bounding box center [348, 309] width 77 height 12
checkbox input "true"
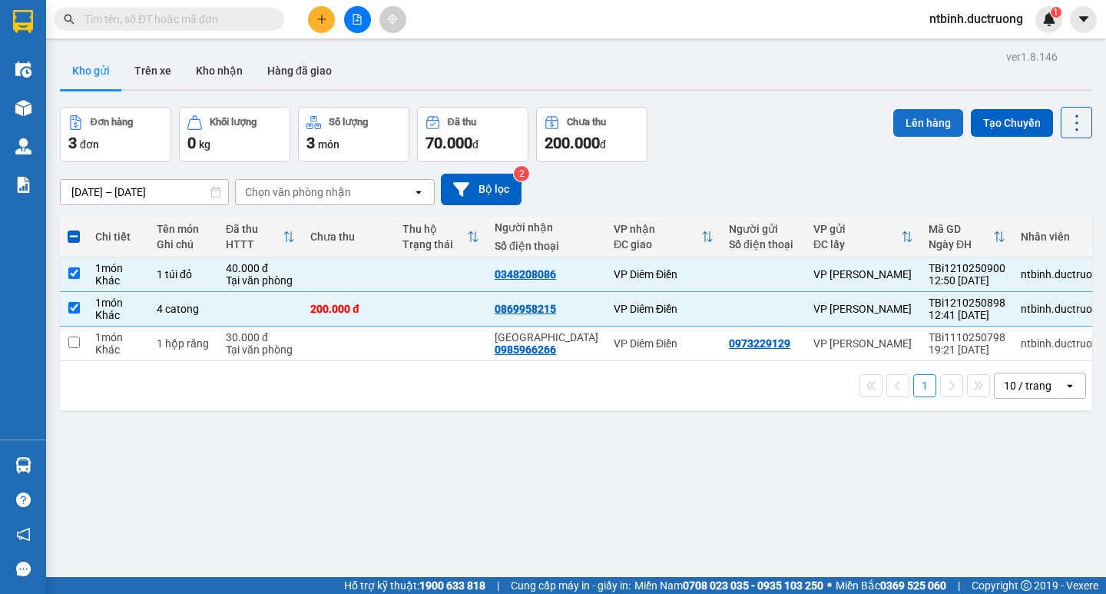
click at [918, 121] on button "Lên hàng" at bounding box center [928, 123] width 70 height 28
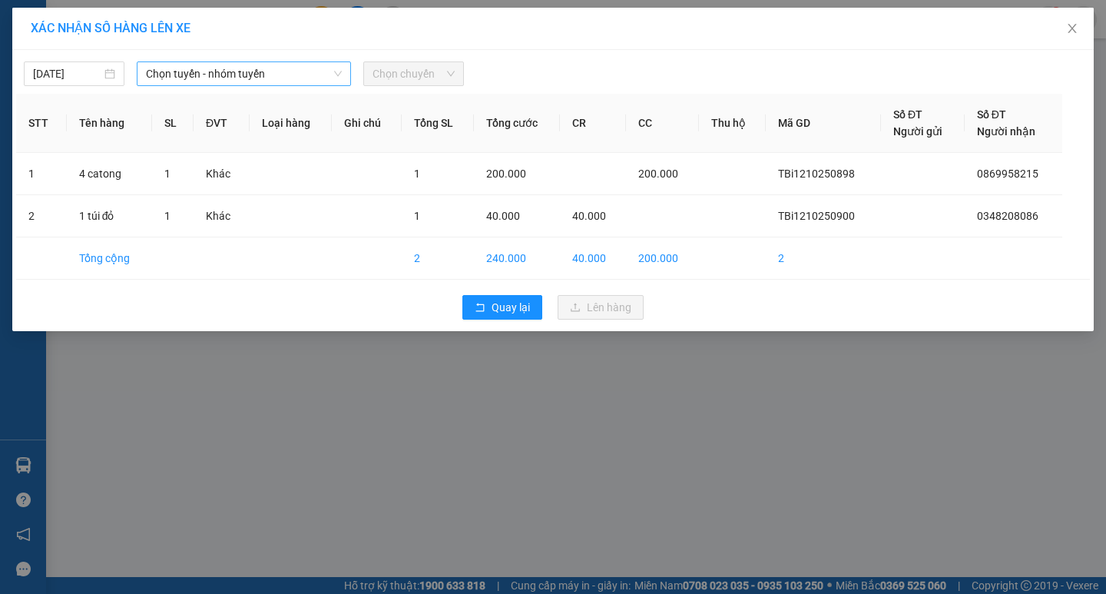
click at [267, 83] on span "Chọn tuyến - nhóm tuyến" at bounding box center [244, 73] width 196 height 23
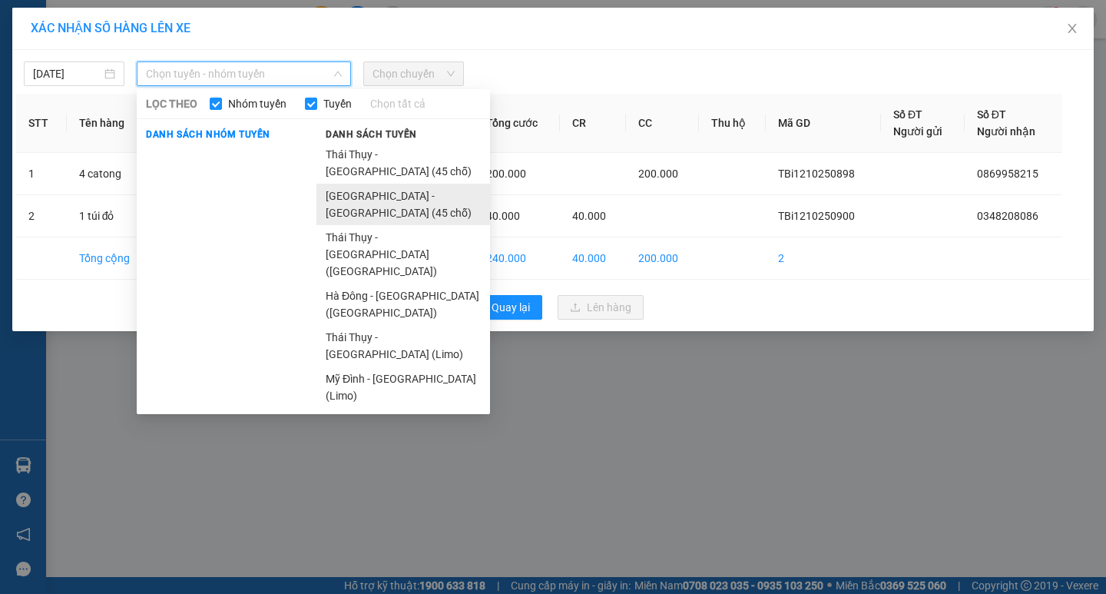
click at [372, 184] on li "[GEOGRAPHIC_DATA] - [GEOGRAPHIC_DATA] (45 chỗ)" at bounding box center [403, 204] width 174 height 41
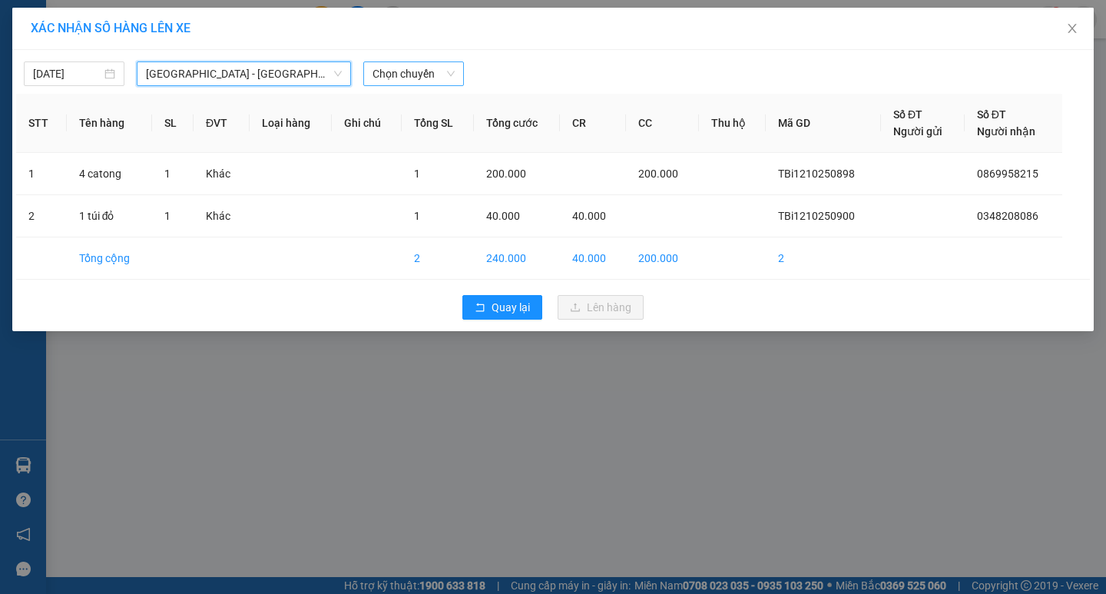
click at [391, 78] on span "Chọn chuyến" at bounding box center [413, 73] width 82 height 23
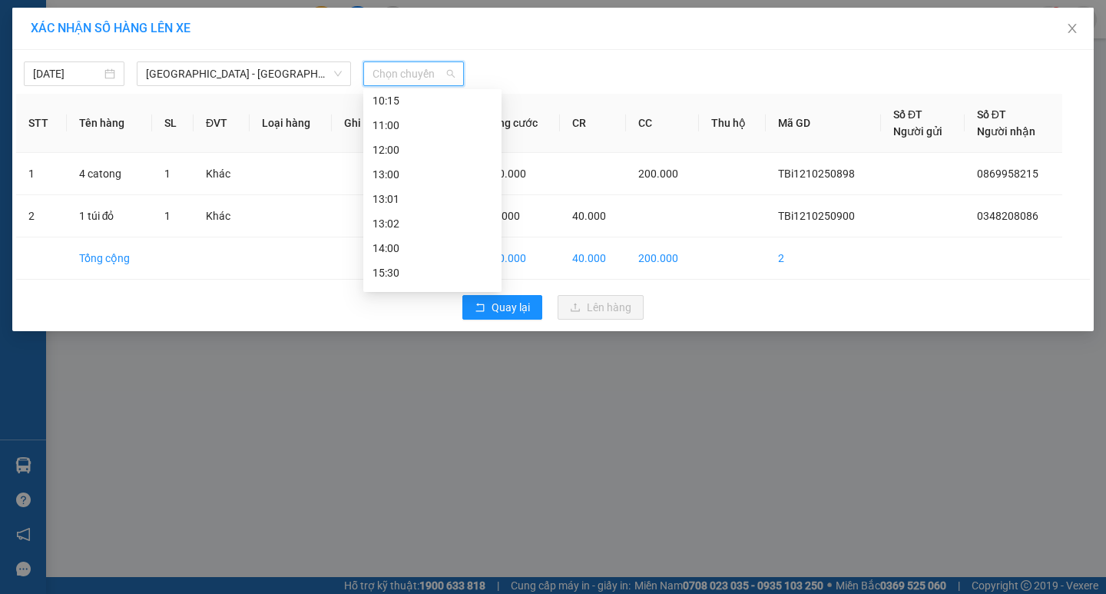
scroll to position [154, 0]
click at [409, 173] on div "13:00" at bounding box center [432, 172] width 120 height 17
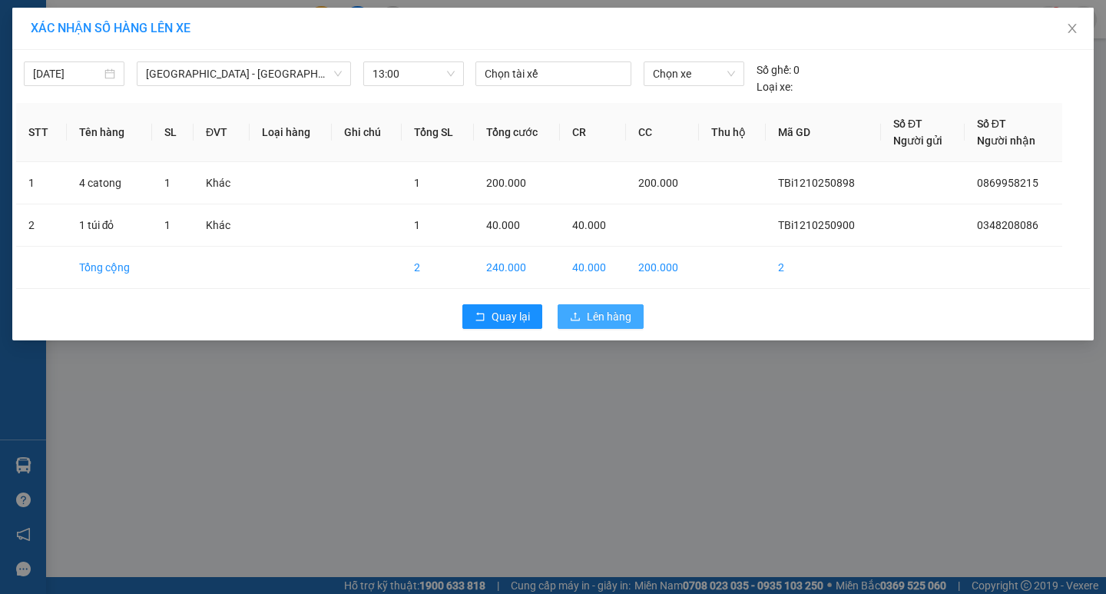
click at [591, 308] on span "Lên hàng" at bounding box center [609, 316] width 45 height 17
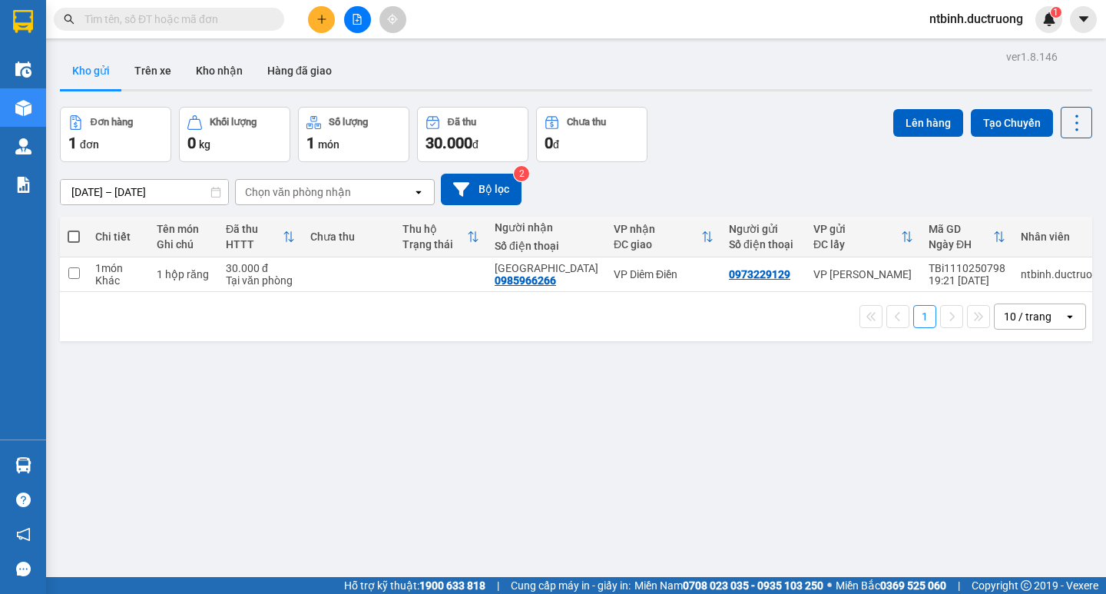
click at [359, 18] on icon "file-add" at bounding box center [357, 19] width 8 height 11
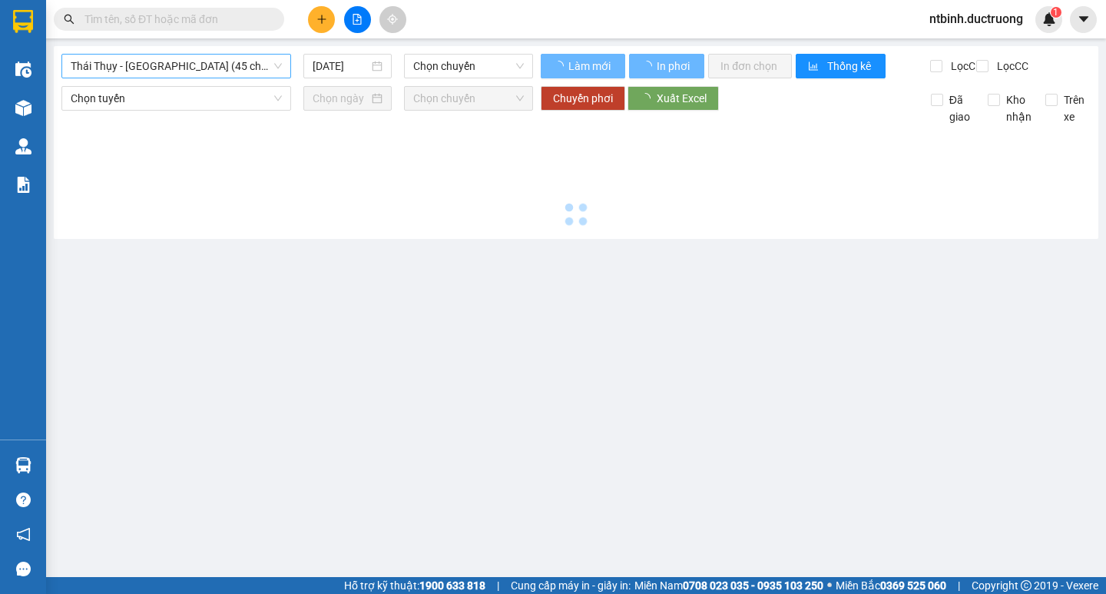
click at [115, 58] on span "Thái Thụy - [GEOGRAPHIC_DATA] (45 chỗ)" at bounding box center [176, 66] width 211 height 23
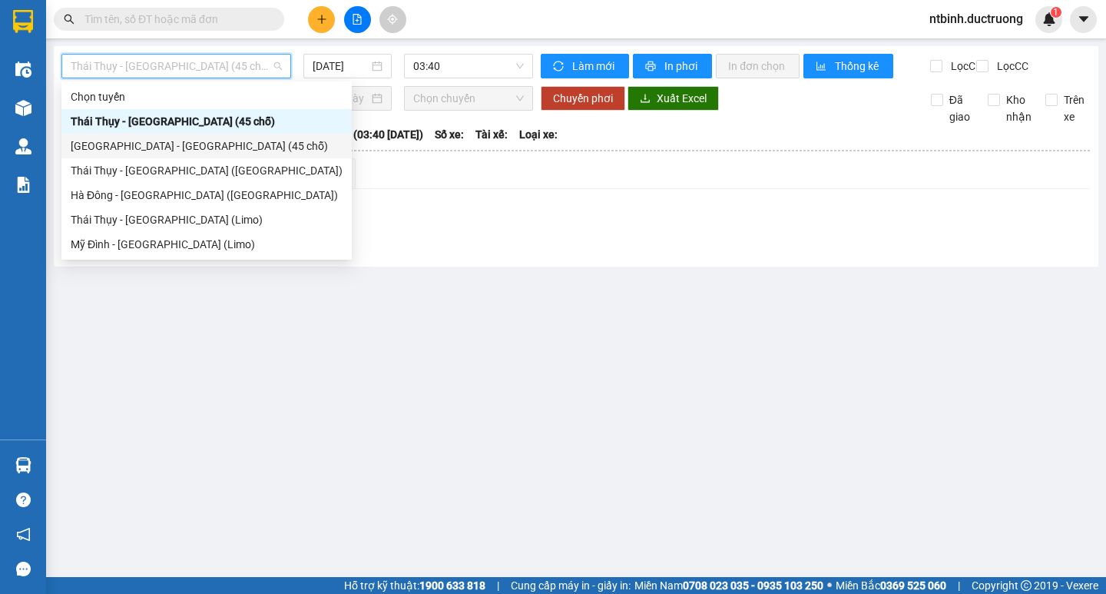
click at [123, 141] on div "[GEOGRAPHIC_DATA] - [GEOGRAPHIC_DATA] (45 chỗ)" at bounding box center [207, 145] width 272 height 17
type input "[DATE]"
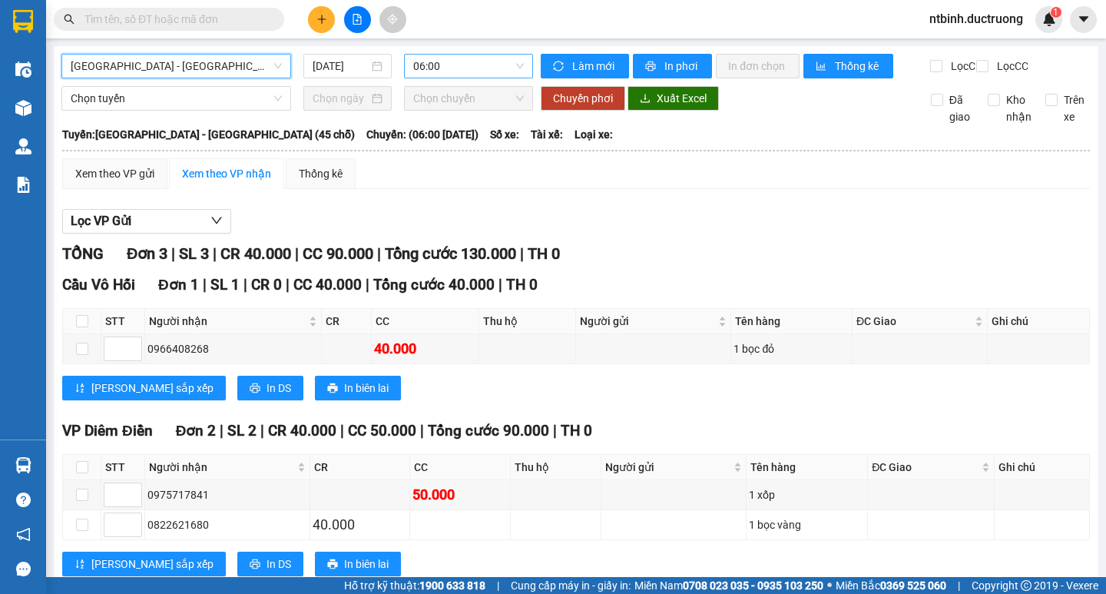
click at [482, 65] on span "06:00" at bounding box center [468, 66] width 111 height 23
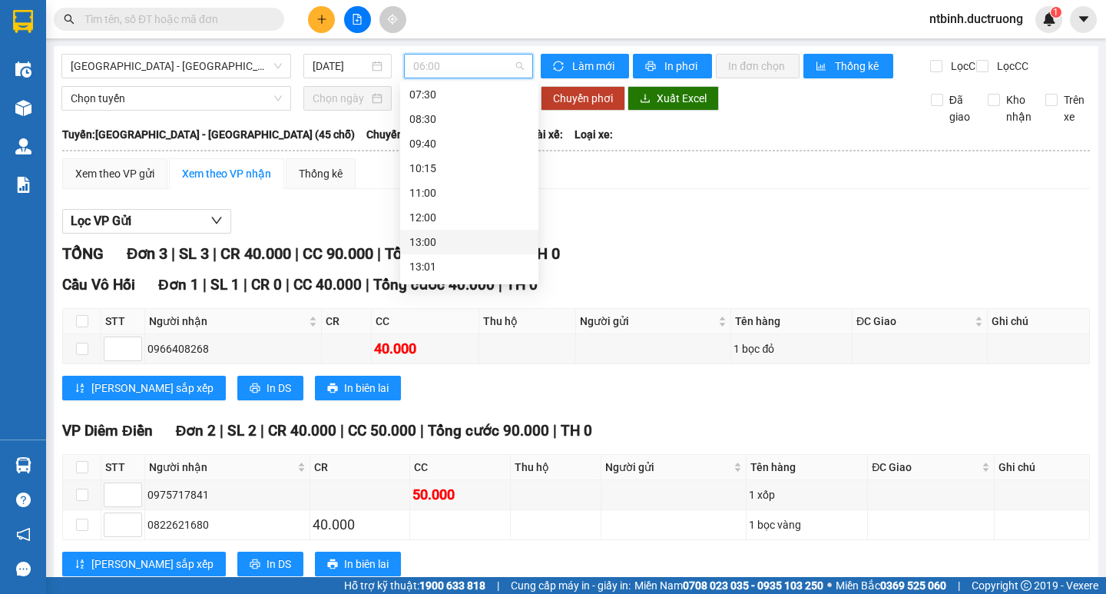
scroll to position [154, 0]
click at [435, 169] on div "13:00" at bounding box center [469, 164] width 120 height 17
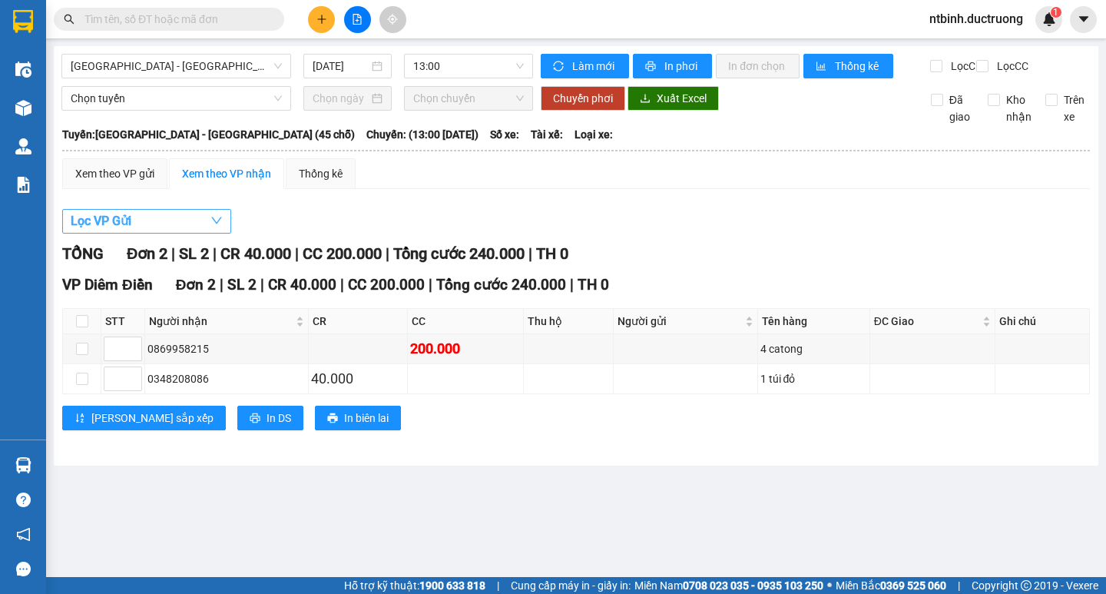
click at [137, 233] on button "Lọc VP Gửi" at bounding box center [146, 221] width 169 height 25
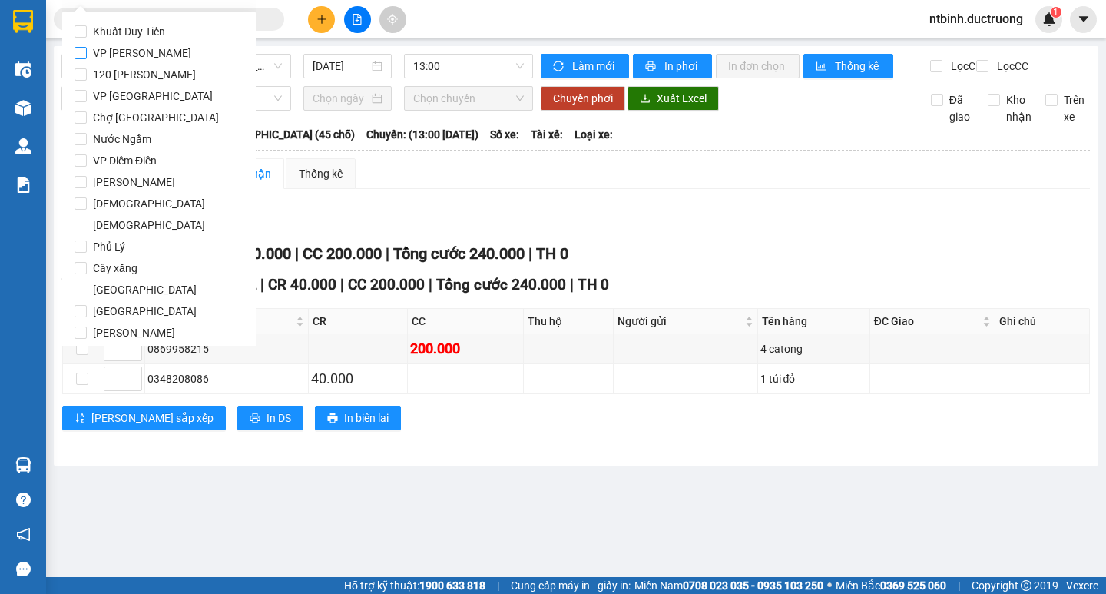
click at [124, 46] on span "VP [PERSON_NAME]" at bounding box center [142, 53] width 111 height 22
click at [87, 47] on input "VP [PERSON_NAME]" at bounding box center [80, 53] width 12 height 12
checkbox input "true"
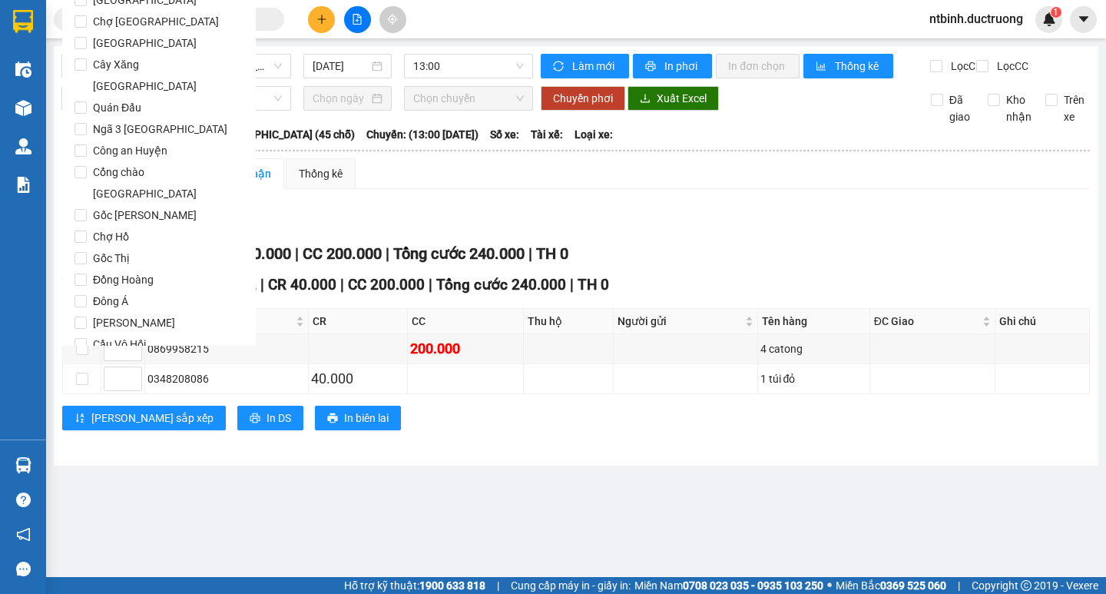
click at [97, 423] on span "Lọc" at bounding box center [96, 431] width 18 height 17
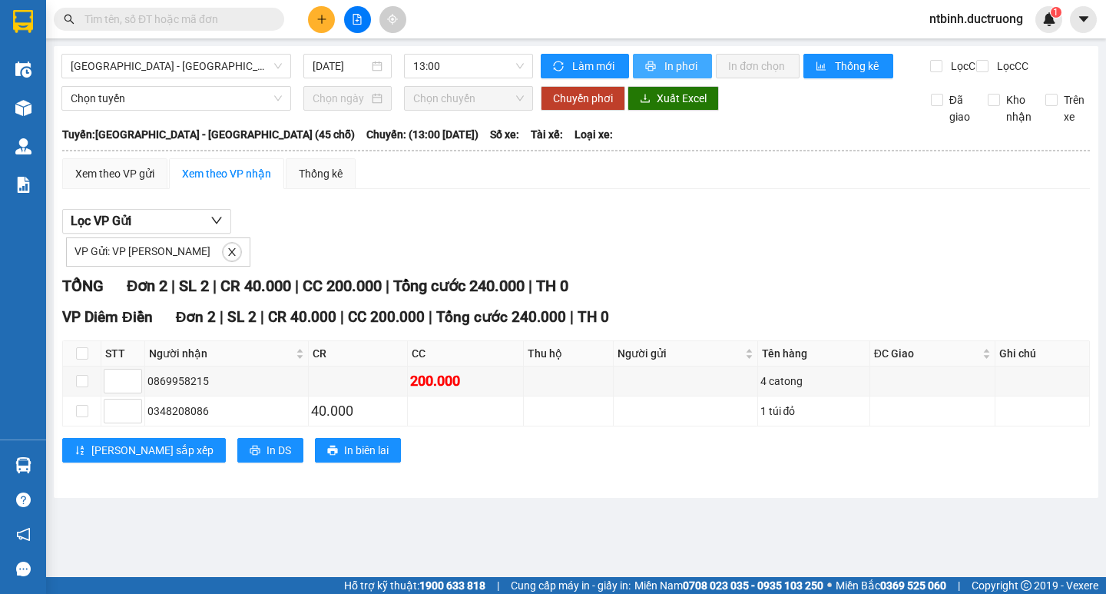
click at [641, 69] on button "In phơi" at bounding box center [672, 66] width 79 height 25
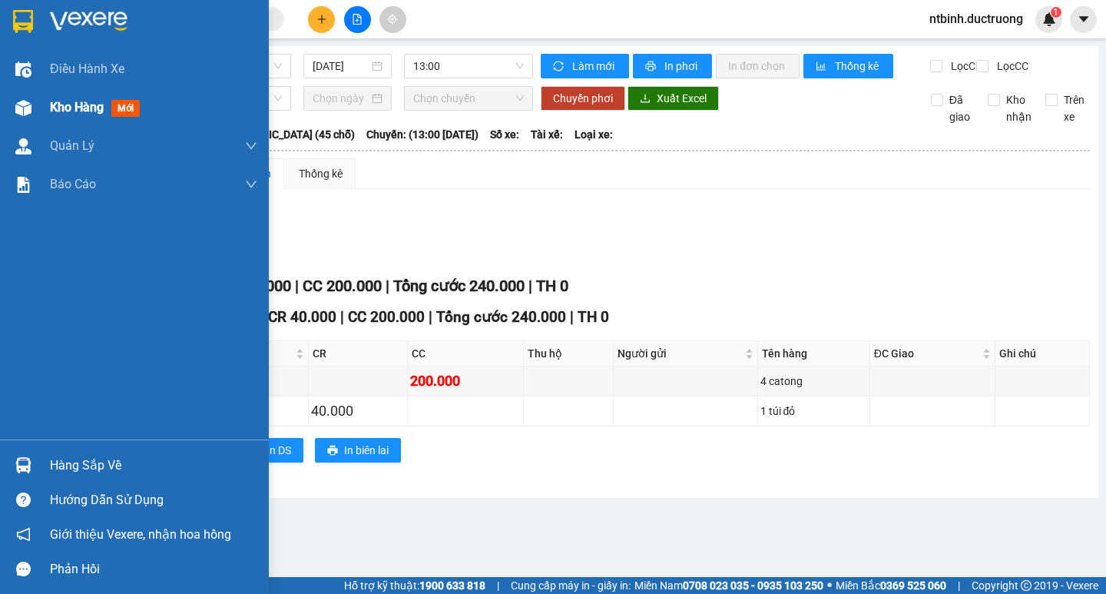
click at [35, 114] on div at bounding box center [23, 107] width 27 height 27
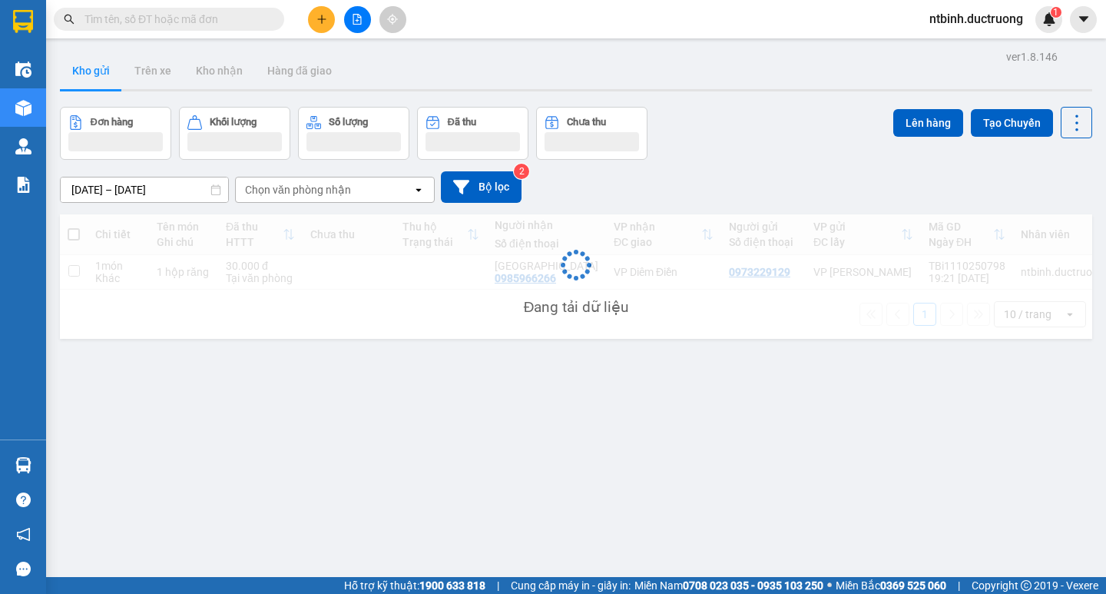
click at [326, 14] on icon "plus" at bounding box center [321, 19] width 11 height 11
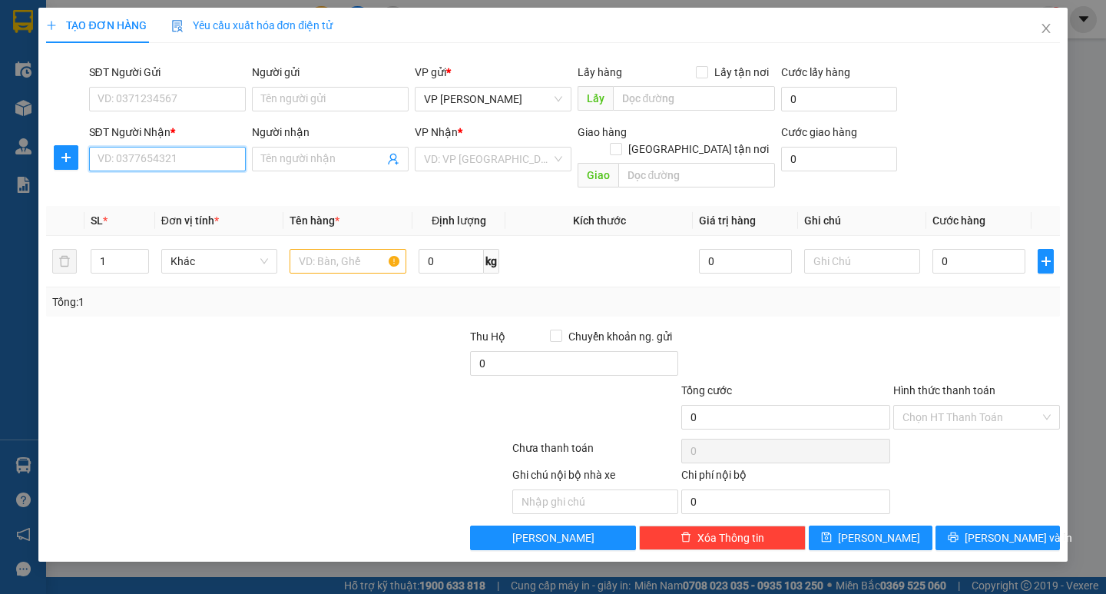
click at [210, 171] on input "SĐT Người Nhận *" at bounding box center [167, 159] width 157 height 25
click at [158, 185] on div "0335915130" at bounding box center [167, 189] width 138 height 17
type input "0335915130"
click at [326, 249] on input "text" at bounding box center [348, 261] width 116 height 25
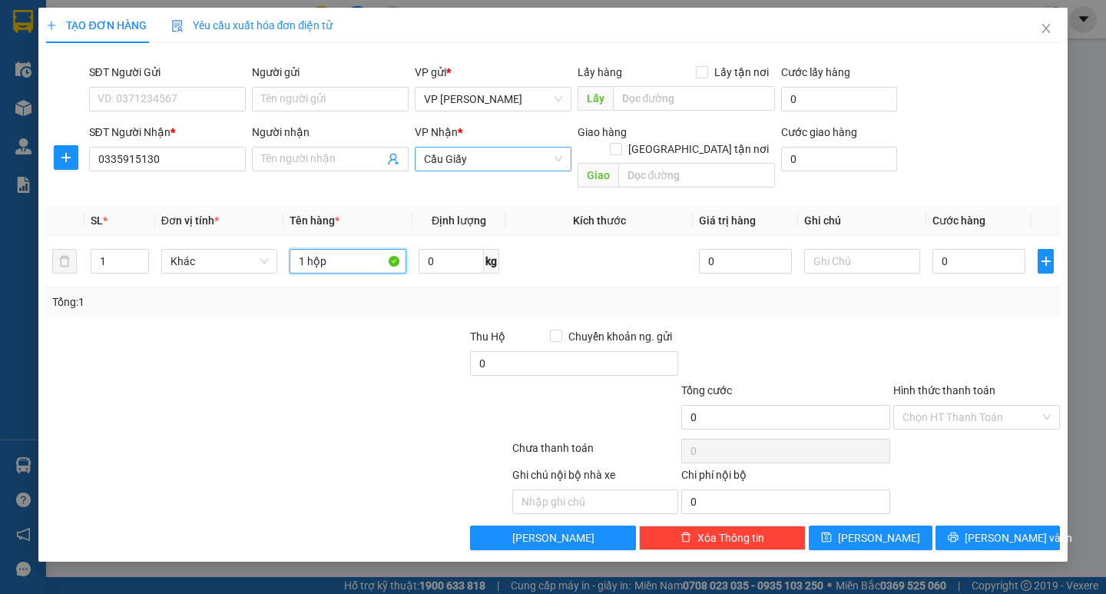
click at [476, 154] on span "Cầu Giấy" at bounding box center [493, 158] width 138 height 23
type input "1 hộp"
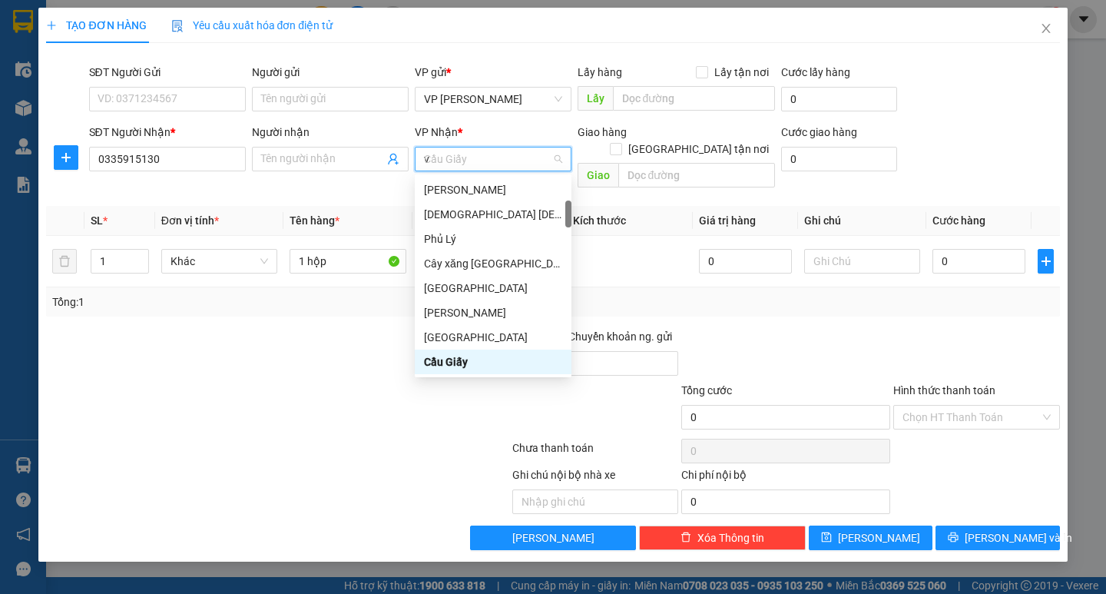
scroll to position [25, 0]
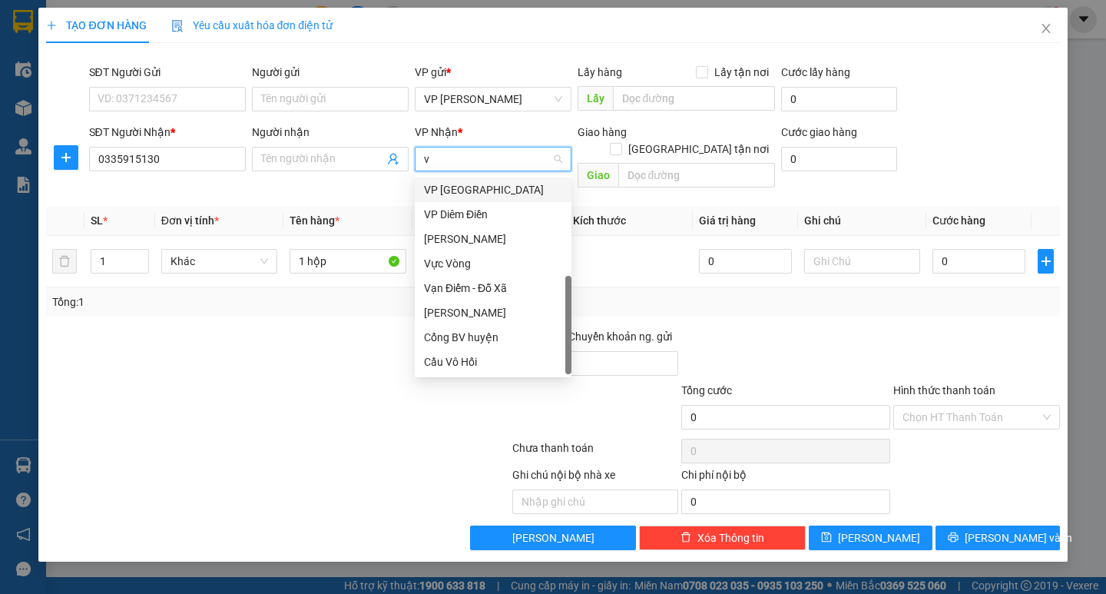
type input "vp"
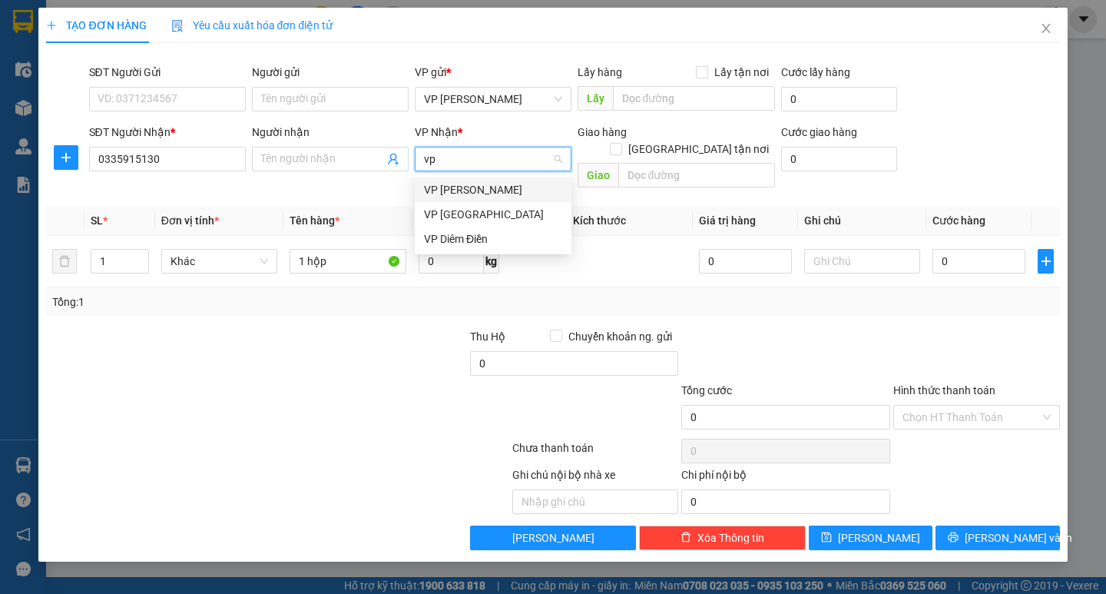
click at [471, 232] on div "VP Diêm Điền" at bounding box center [493, 238] width 138 height 17
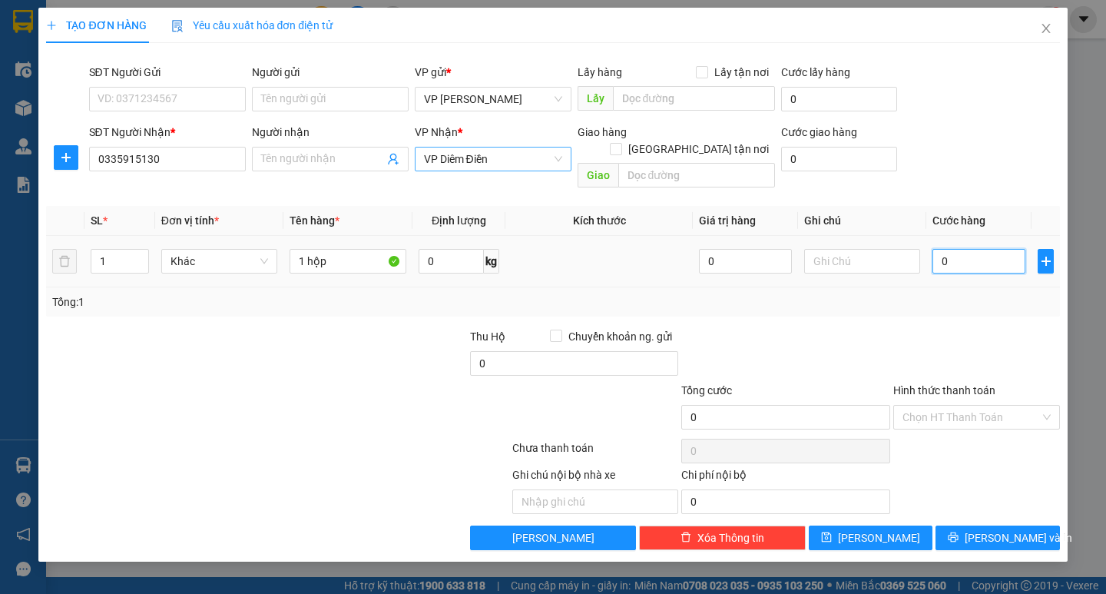
click at [972, 250] on input "0" at bounding box center [978, 261] width 93 height 25
click at [932, 248] on td "0" at bounding box center [978, 261] width 105 height 51
click at [973, 249] on input "0" at bounding box center [978, 261] width 93 height 25
click at [935, 250] on input "0" at bounding box center [978, 261] width 93 height 25
type input "30"
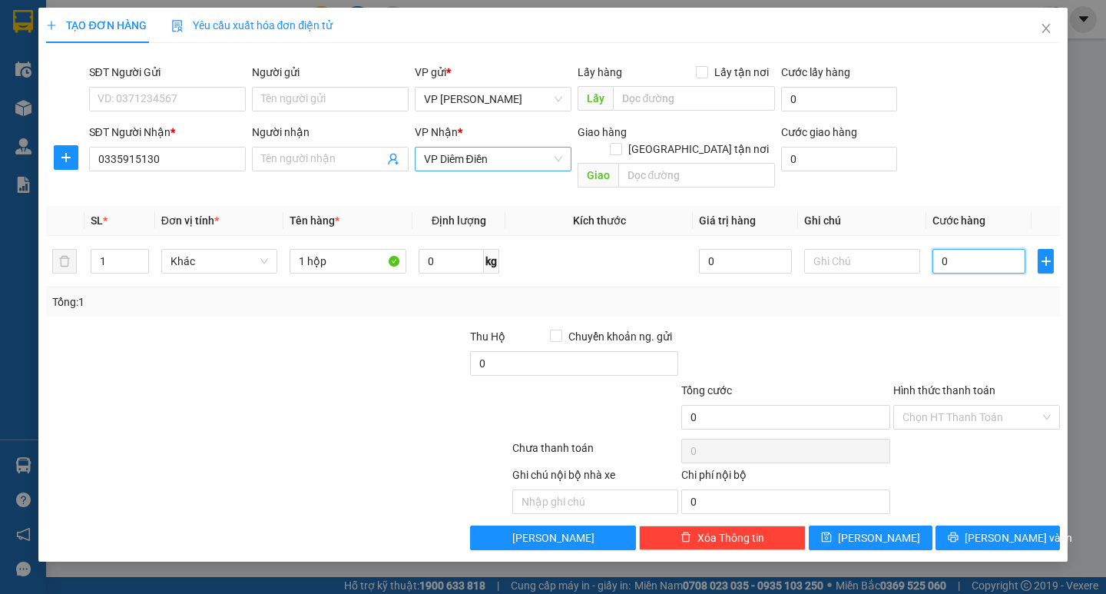
type input "30"
click at [941, 305] on div "Transit Pickup Surcharge Ids Transit Deliver Surcharge Ids Transit Deliver Surc…" at bounding box center [552, 302] width 1013 height 495
type input "30.000"
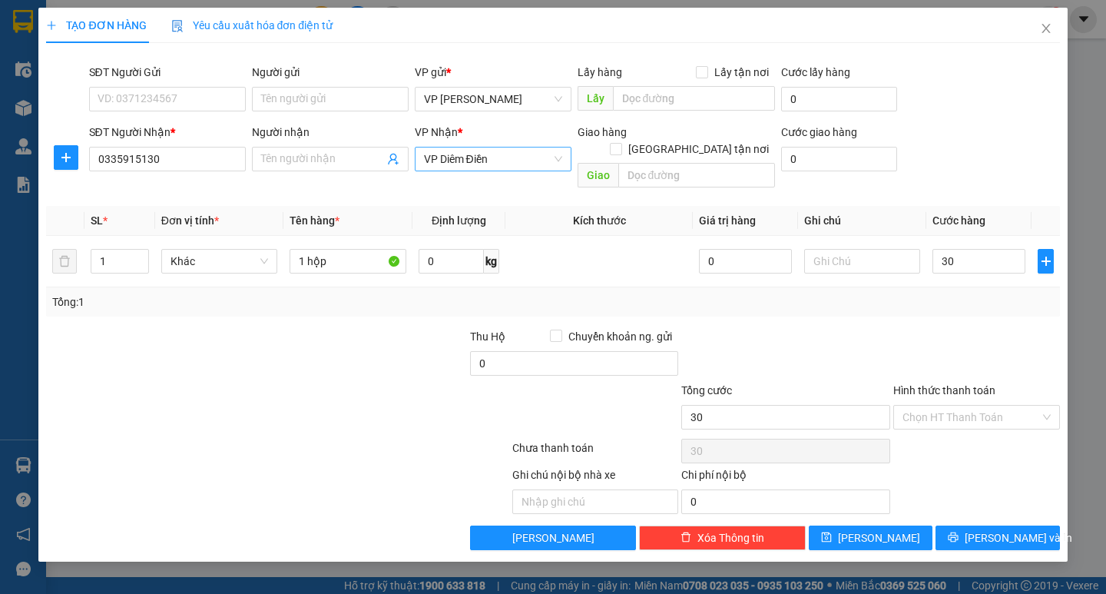
type input "30.000"
click at [985, 529] on span "[PERSON_NAME] và In" at bounding box center [1019, 537] width 108 height 17
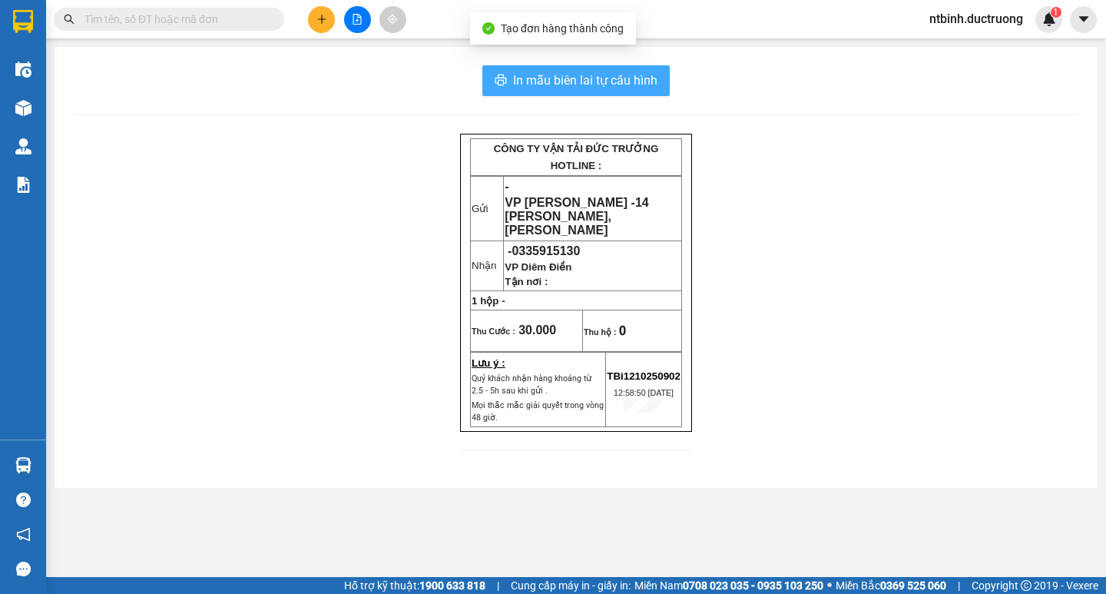
click at [641, 81] on span "In mẫu biên lai tự cấu hình" at bounding box center [585, 80] width 144 height 19
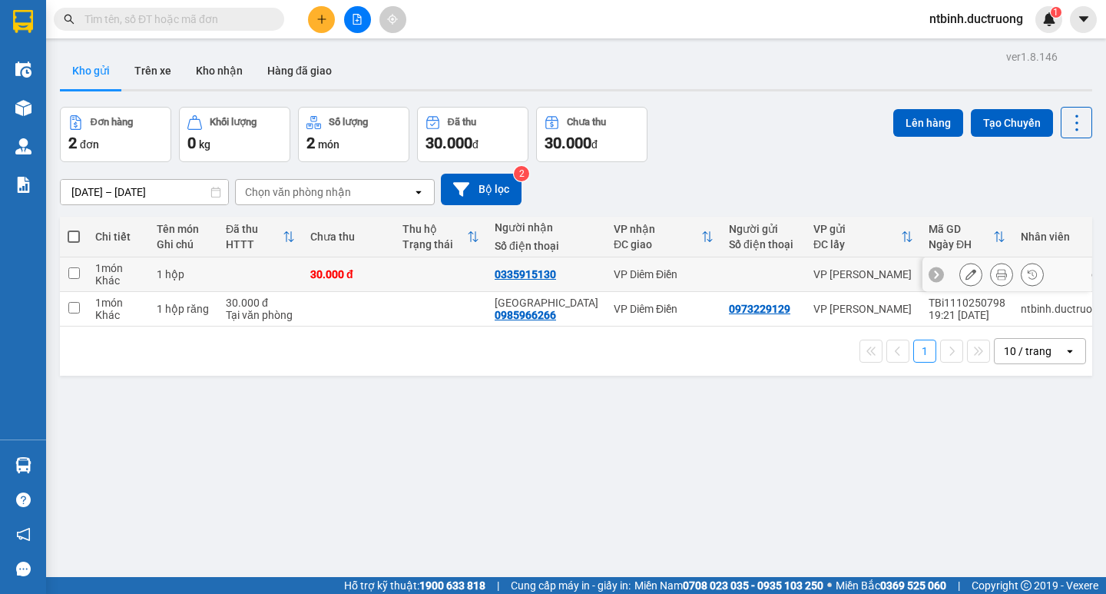
click at [432, 280] on td at bounding box center [441, 274] width 92 height 35
checkbox input "true"
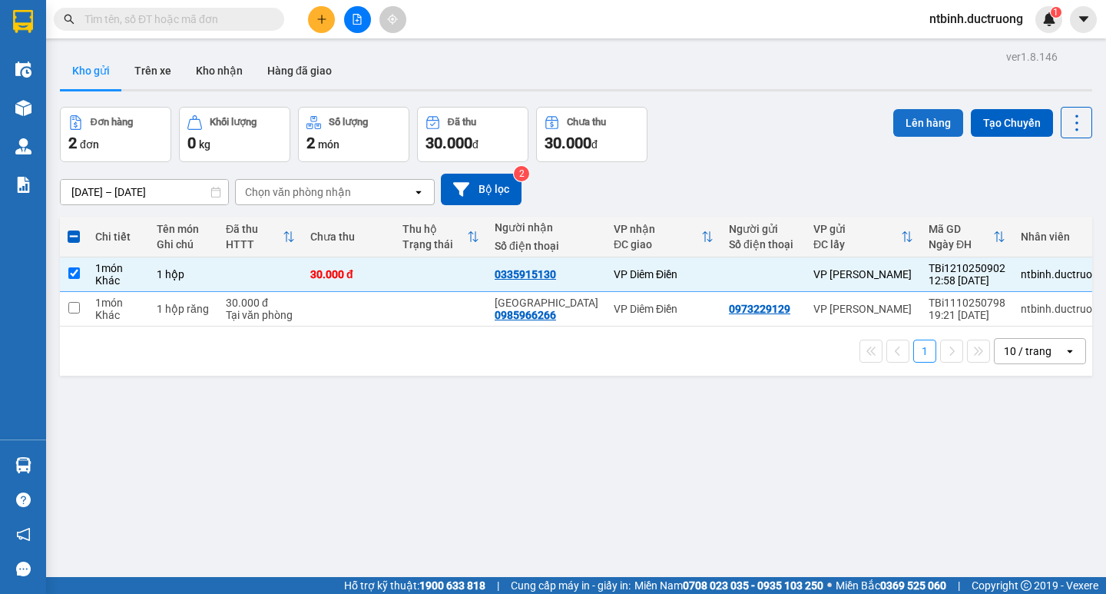
click at [903, 113] on button "Lên hàng" at bounding box center [928, 123] width 70 height 28
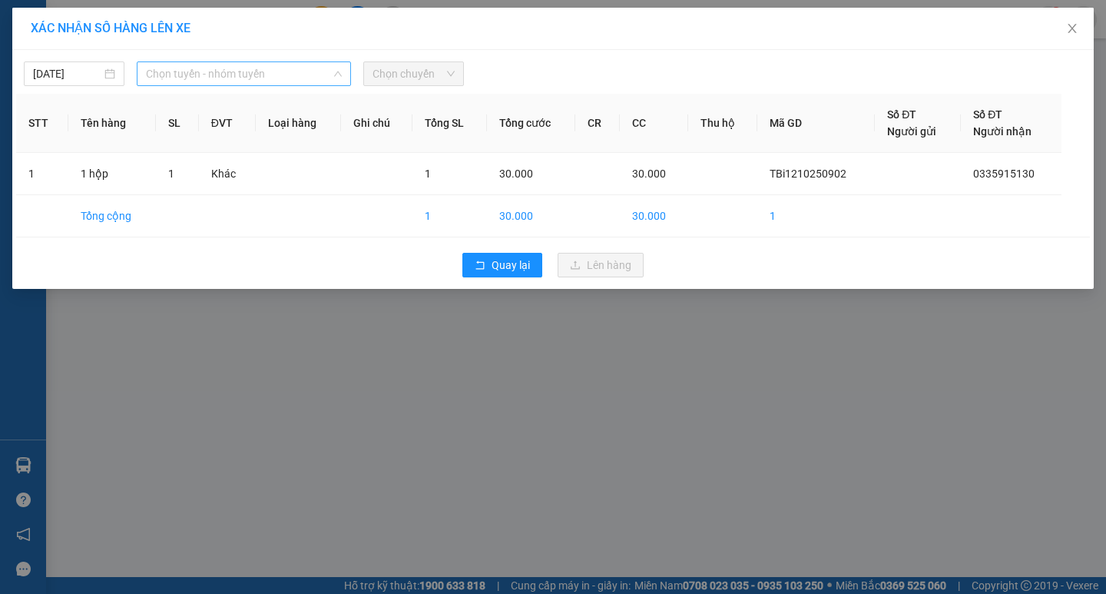
click at [293, 71] on span "Chọn tuyến - nhóm tuyến" at bounding box center [244, 73] width 196 height 23
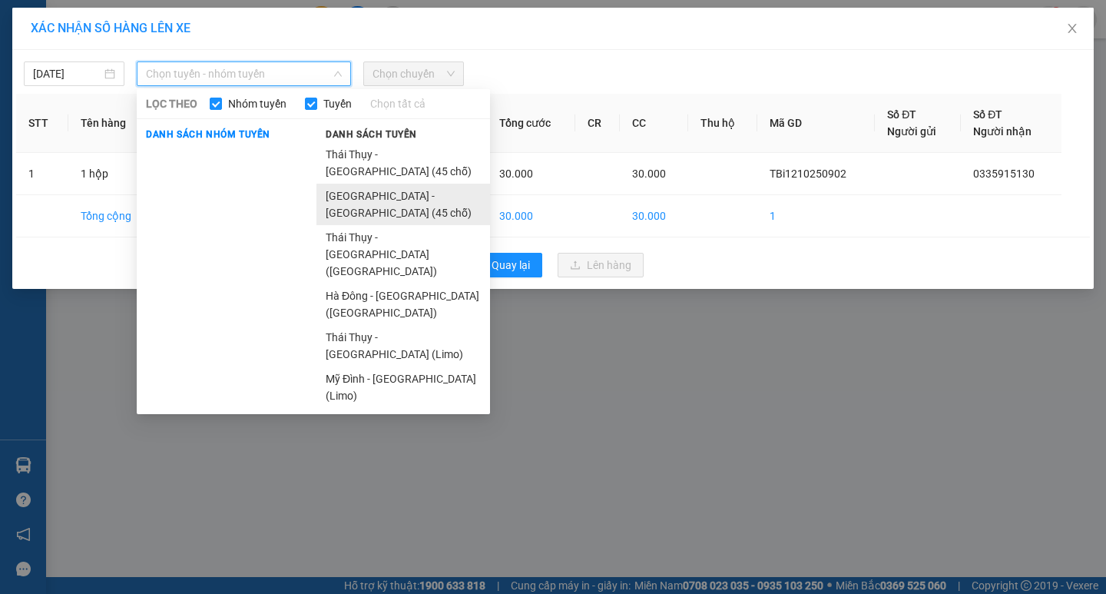
click at [372, 184] on li "[GEOGRAPHIC_DATA] - [GEOGRAPHIC_DATA] (45 chỗ)" at bounding box center [403, 204] width 174 height 41
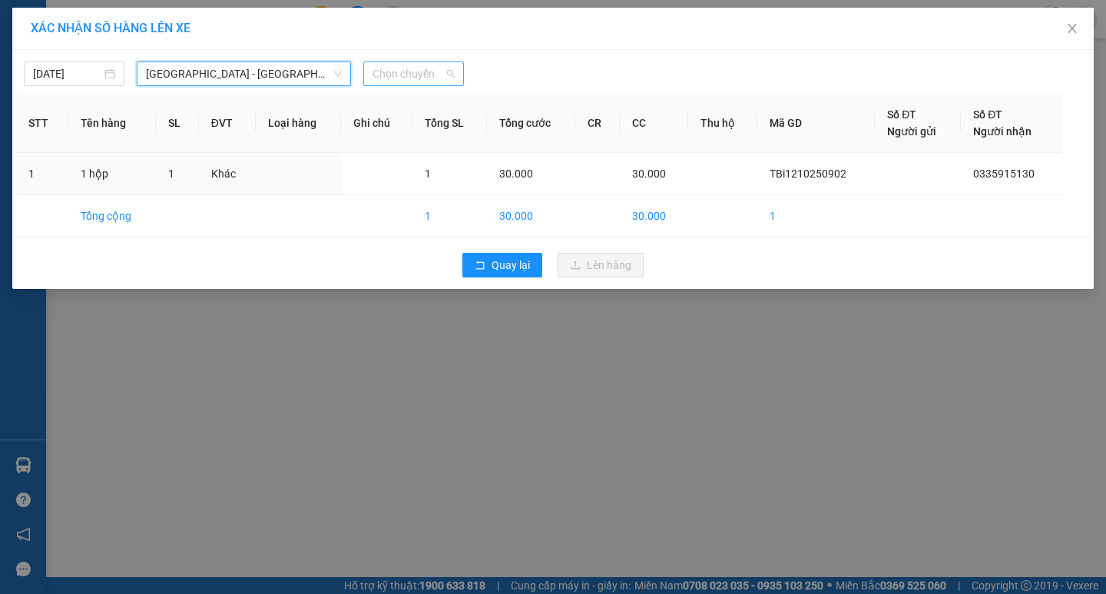
click at [400, 83] on span "Chọn chuyến" at bounding box center [413, 73] width 82 height 23
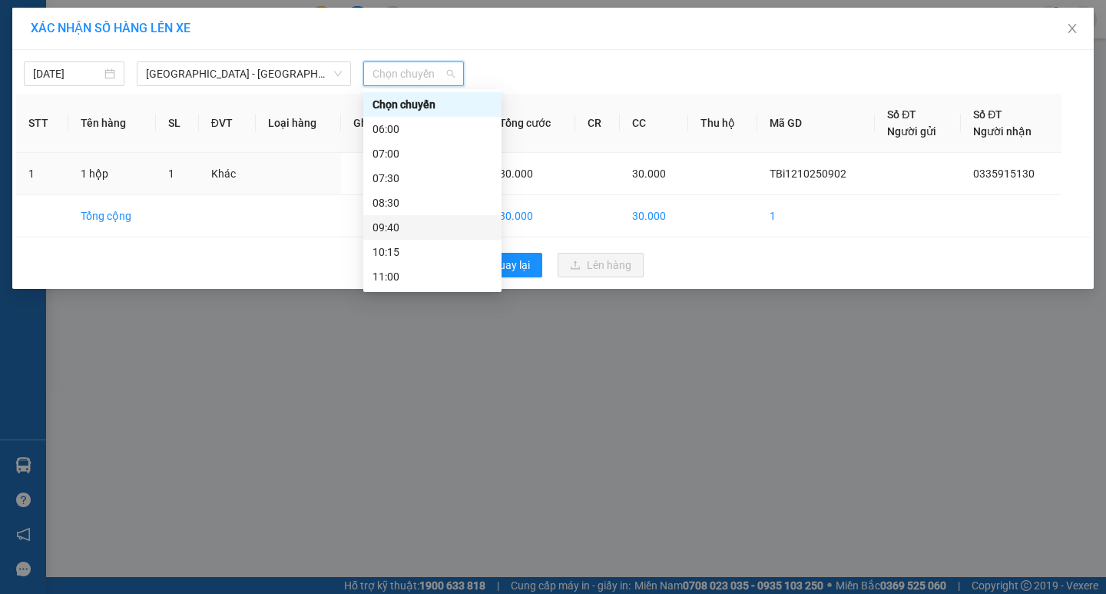
scroll to position [77, 0]
click at [410, 251] on div "13:00" at bounding box center [432, 248] width 120 height 17
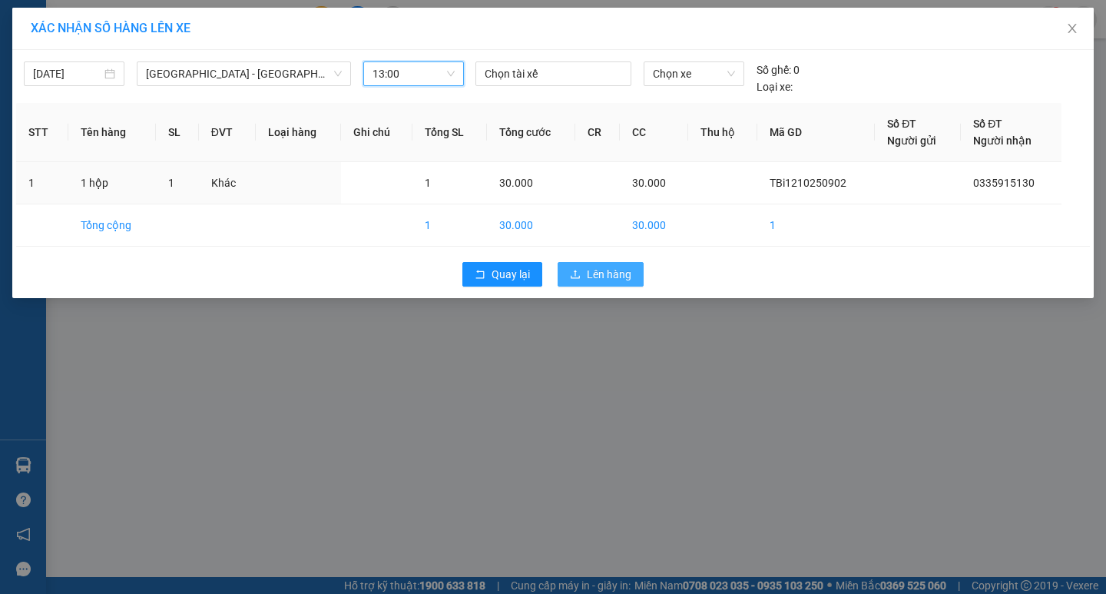
click at [626, 275] on span "Lên hàng" at bounding box center [609, 274] width 45 height 17
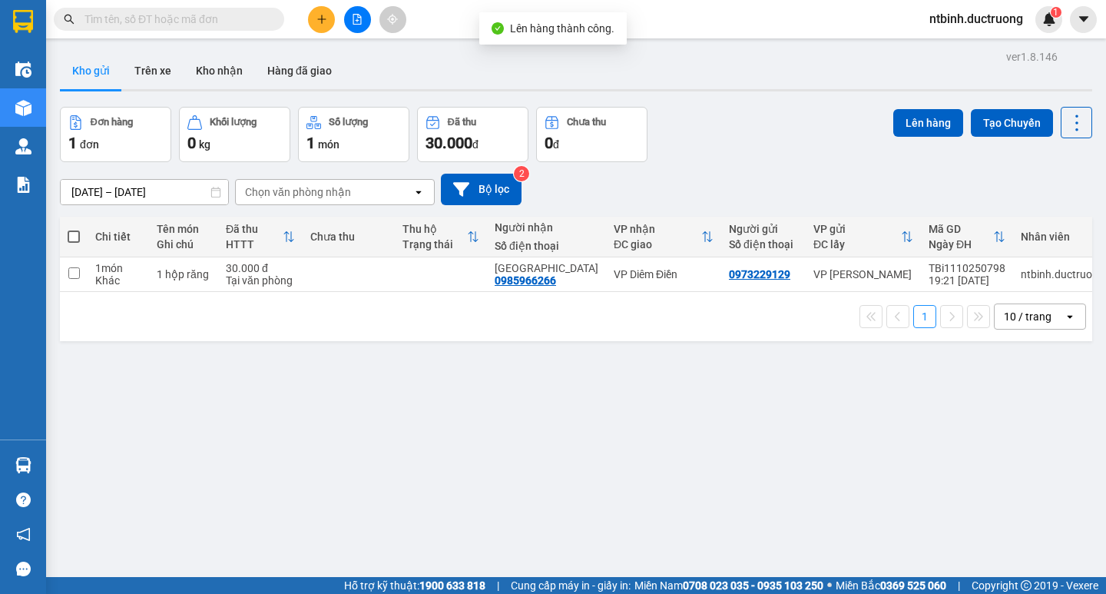
click at [361, 12] on button at bounding box center [357, 19] width 27 height 27
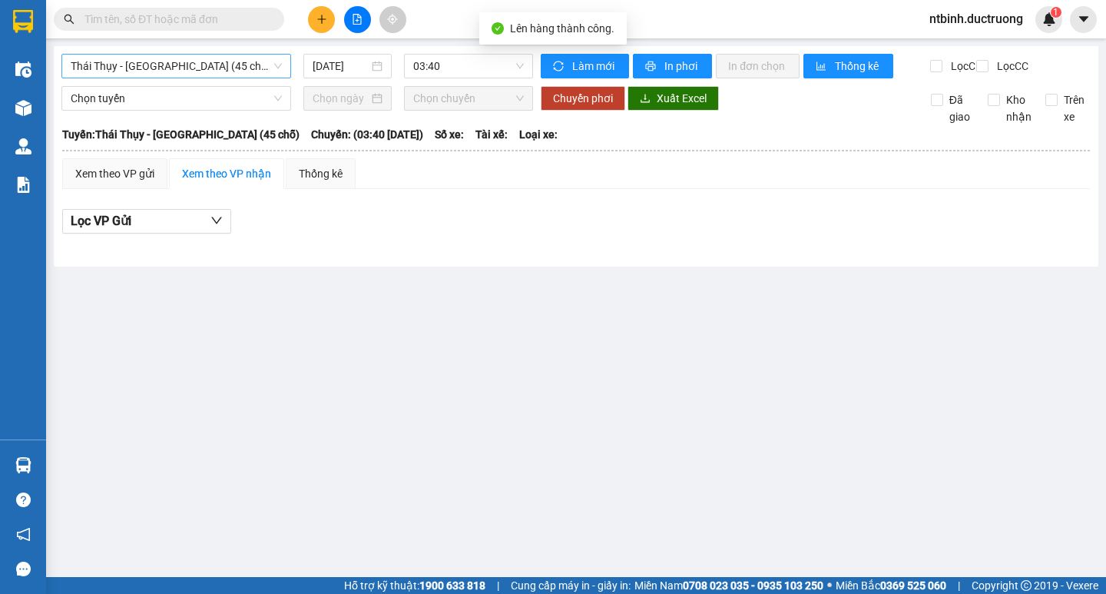
click at [158, 74] on span "Thái Thụy - [GEOGRAPHIC_DATA] (45 chỗ)" at bounding box center [176, 66] width 211 height 23
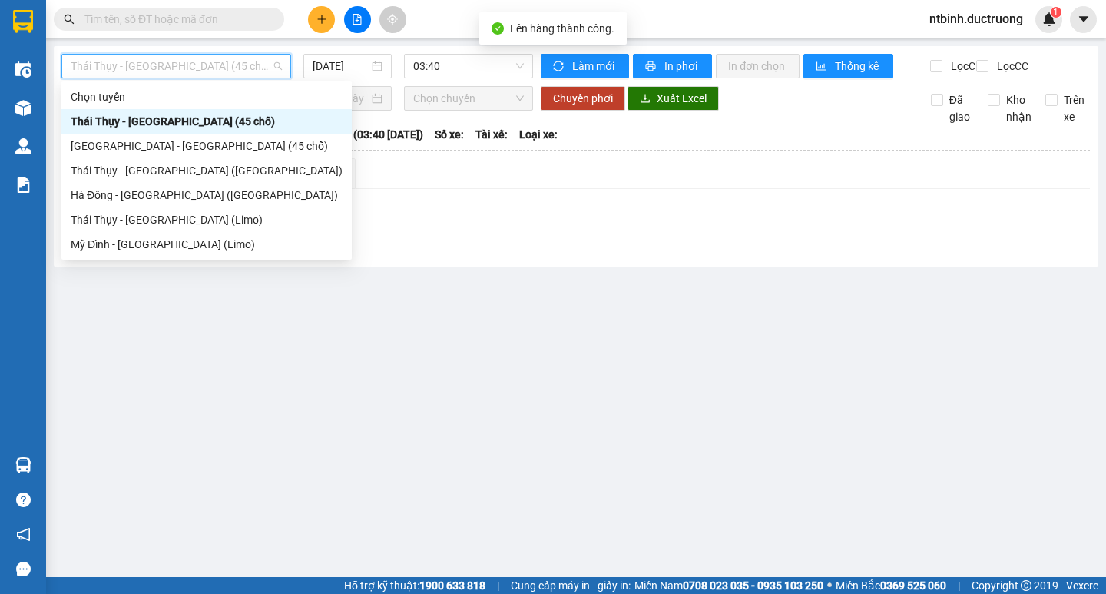
click at [146, 141] on div "[GEOGRAPHIC_DATA] - [GEOGRAPHIC_DATA] (45 chỗ)" at bounding box center [207, 145] width 272 height 17
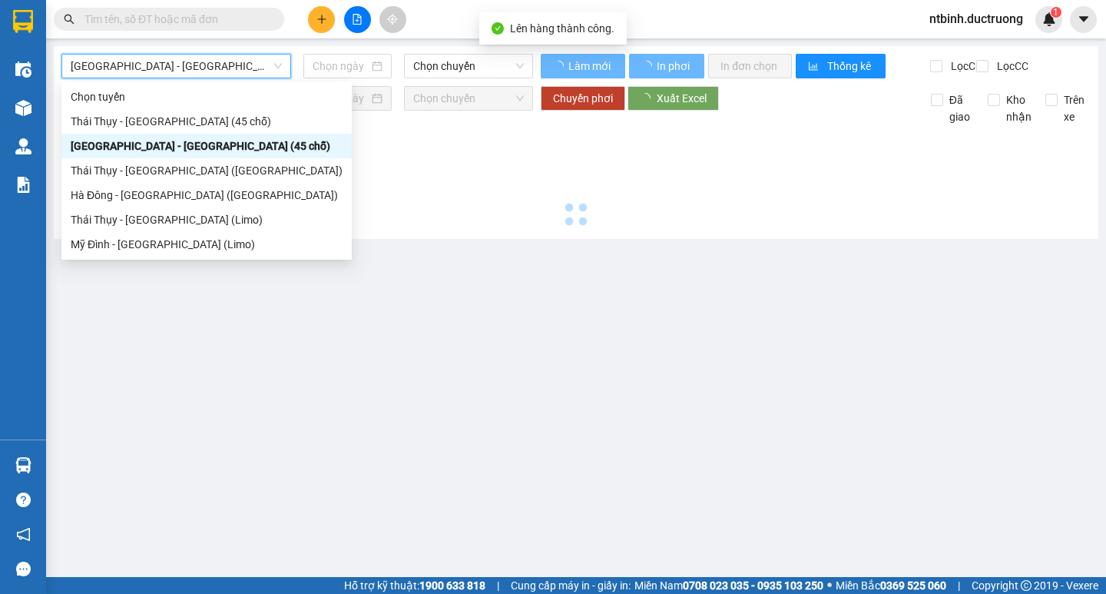
type input "[DATE]"
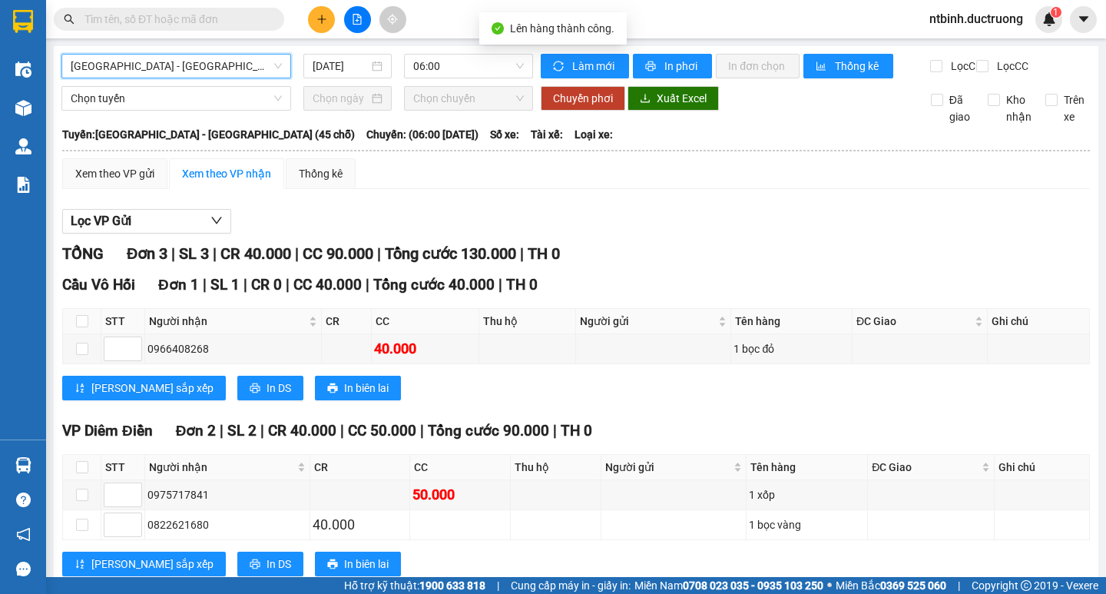
click at [464, 53] on div "[GEOGRAPHIC_DATA] - [GEOGRAPHIC_DATA] (45 chỗ) [GEOGRAPHIC_DATA] - [GEOGRAPHIC_…" at bounding box center [576, 328] width 1045 height 565
click at [463, 77] on span "06:00" at bounding box center [468, 66] width 111 height 23
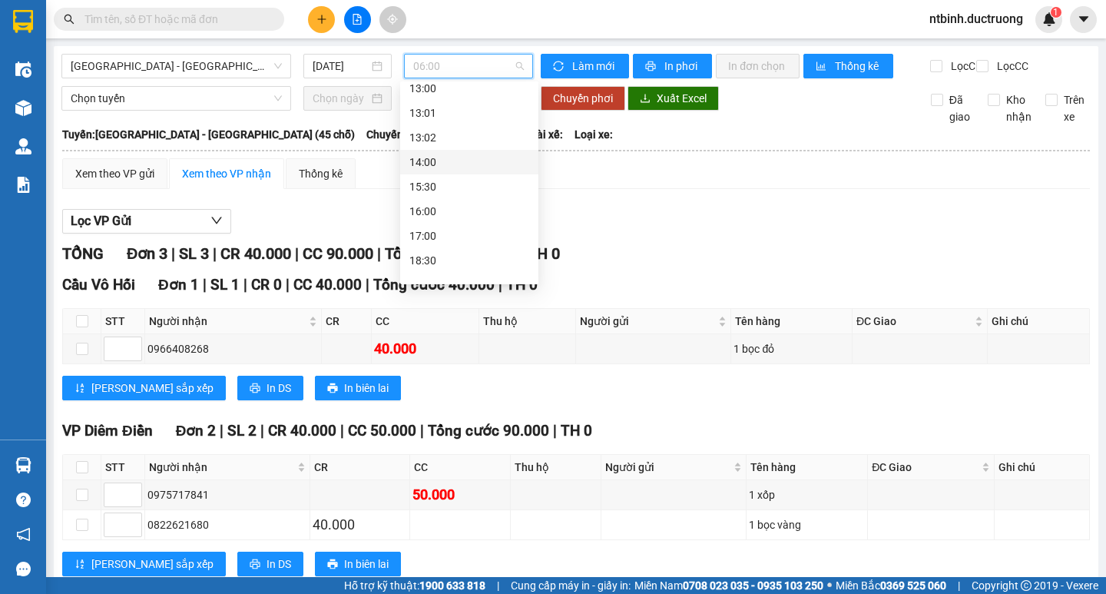
scroll to position [230, 0]
click at [451, 97] on div "13:00" at bounding box center [469, 87] width 138 height 25
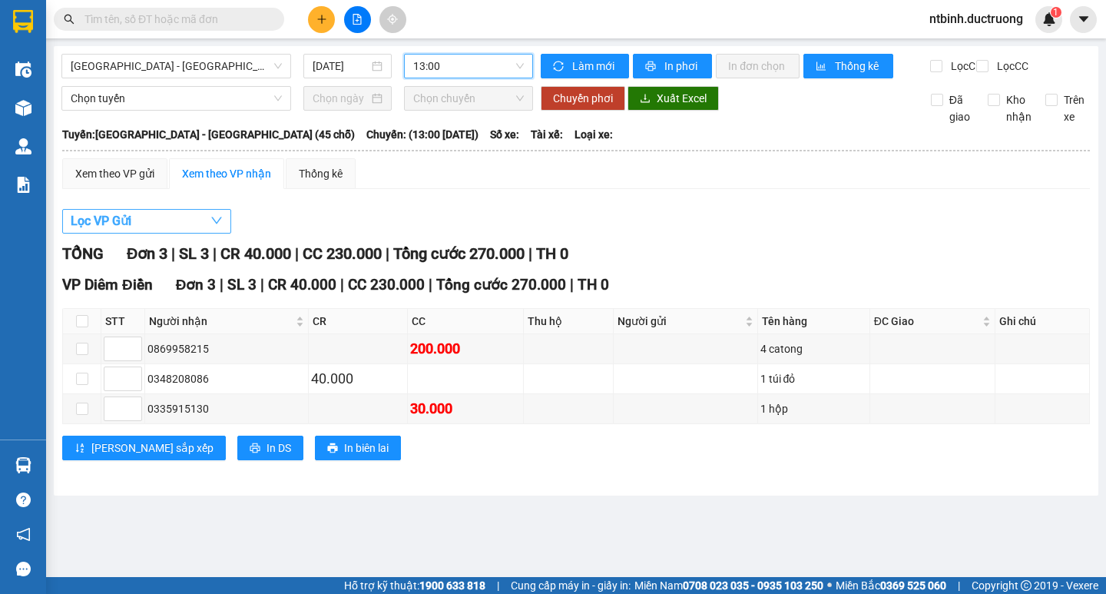
click at [162, 233] on button "Lọc VP Gửi" at bounding box center [146, 221] width 169 height 25
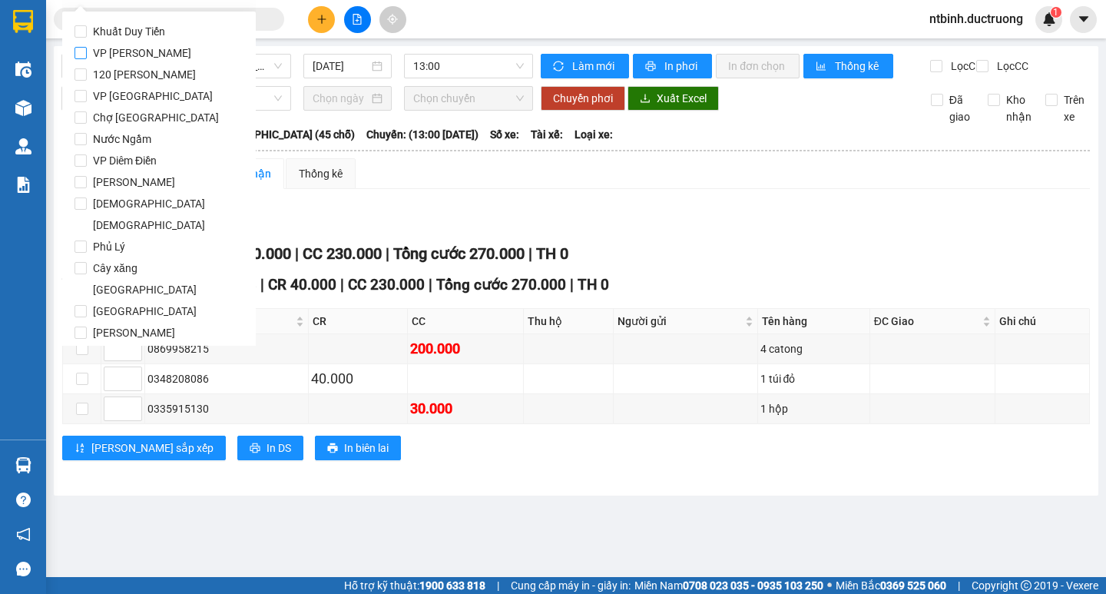
click at [143, 45] on span "VP [PERSON_NAME]" at bounding box center [142, 53] width 111 height 22
click at [87, 47] on input "VP [PERSON_NAME]" at bounding box center [80, 53] width 12 height 12
checkbox input "true"
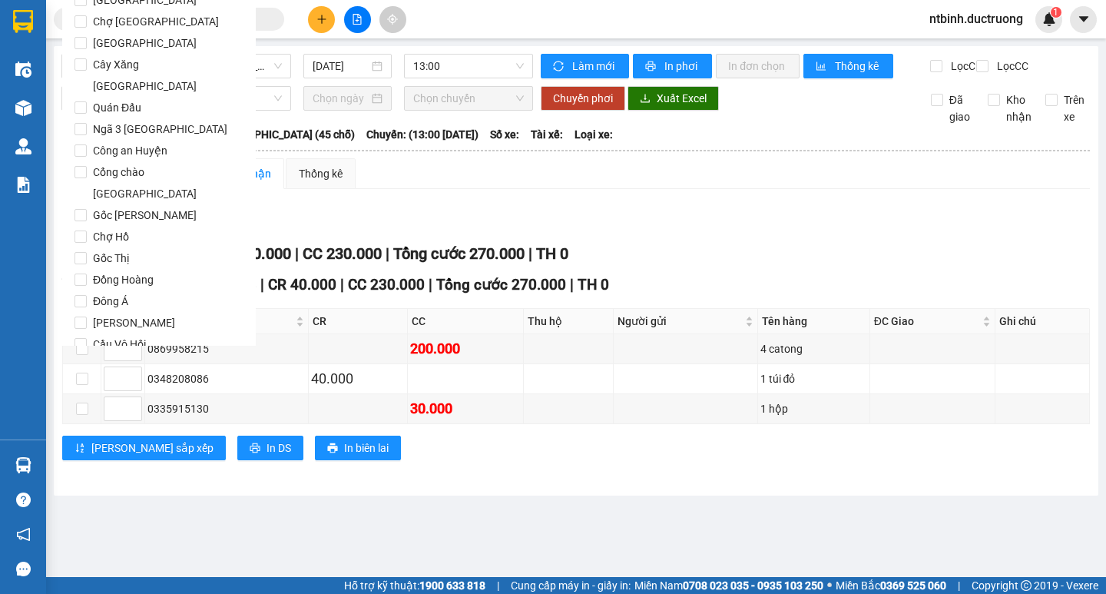
click at [98, 423] on span "Lọc" at bounding box center [96, 431] width 18 height 17
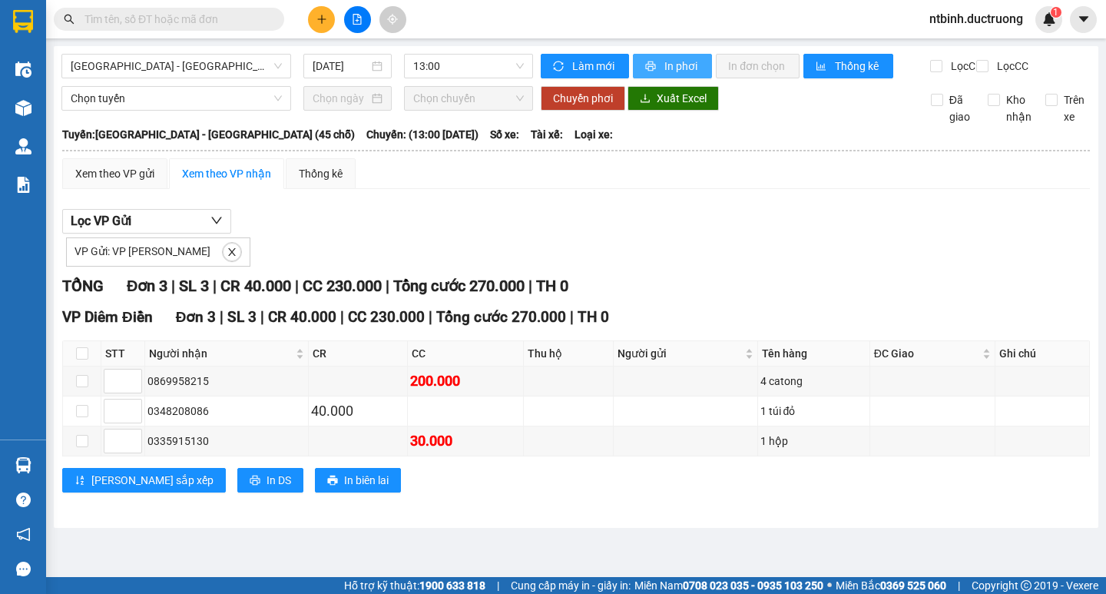
click at [670, 60] on span "In phơi" at bounding box center [681, 66] width 35 height 17
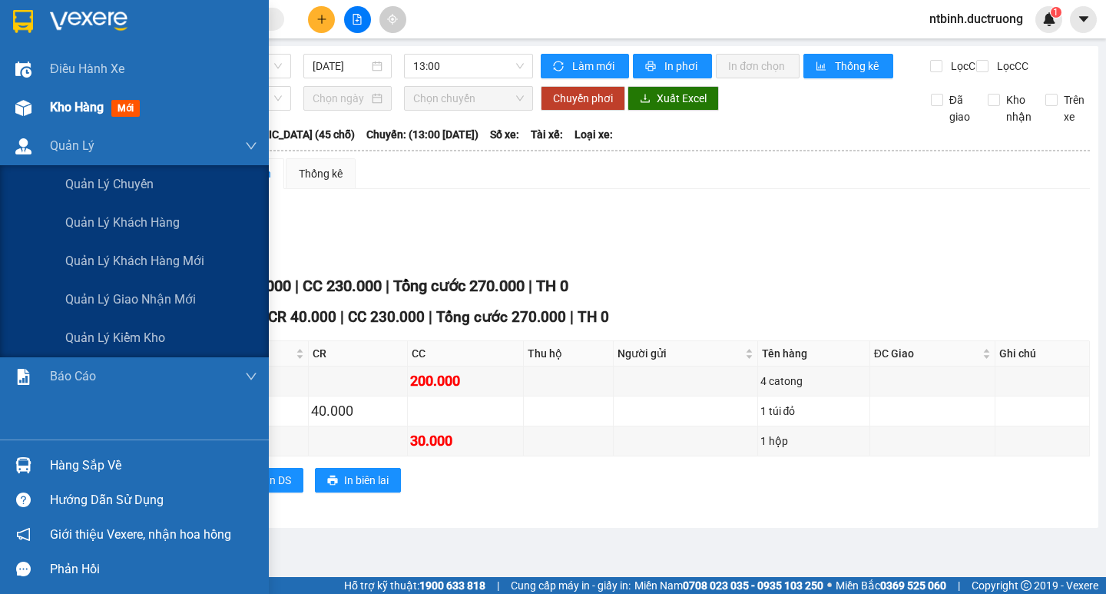
click at [31, 111] on img at bounding box center [23, 108] width 16 height 16
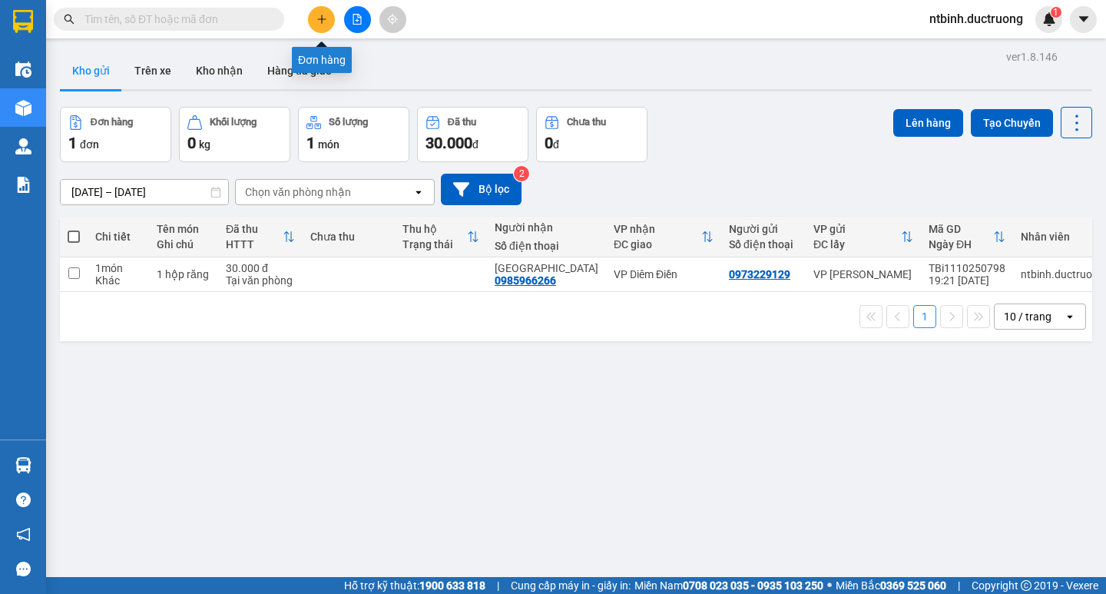
click at [329, 16] on button at bounding box center [321, 19] width 27 height 27
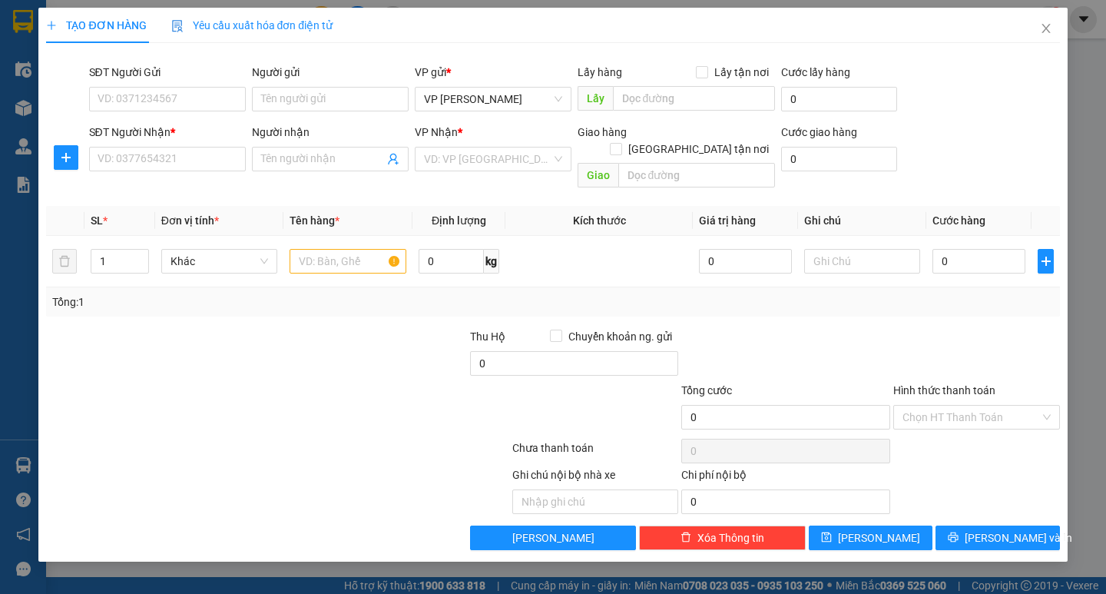
click at [167, 146] on div "SĐT Người Nhận *" at bounding box center [167, 135] width 157 height 23
click at [163, 157] on input "SĐT Người Nhận *" at bounding box center [167, 159] width 157 height 25
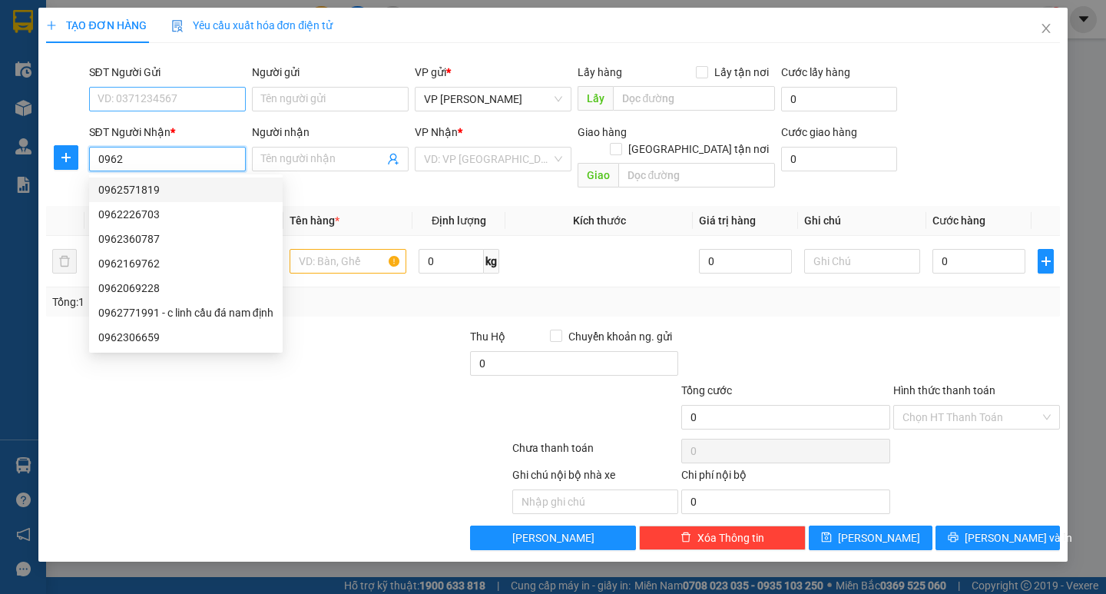
type input "0962"
click at [170, 99] on input "SĐT Người Gửi" at bounding box center [167, 99] width 157 height 25
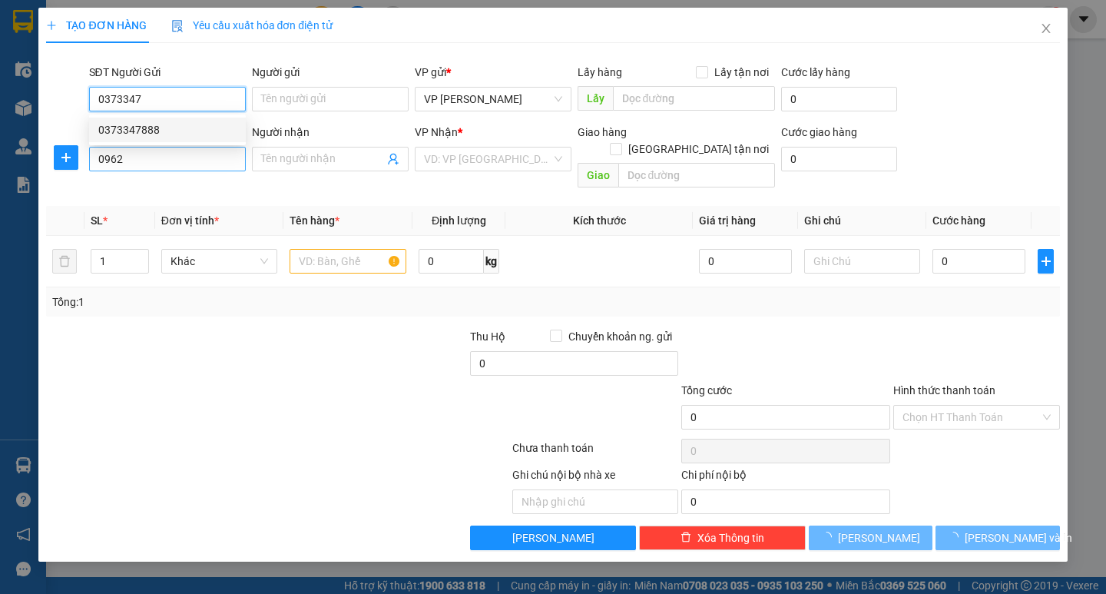
click at [180, 129] on div "0373347888" at bounding box center [167, 129] width 138 height 17
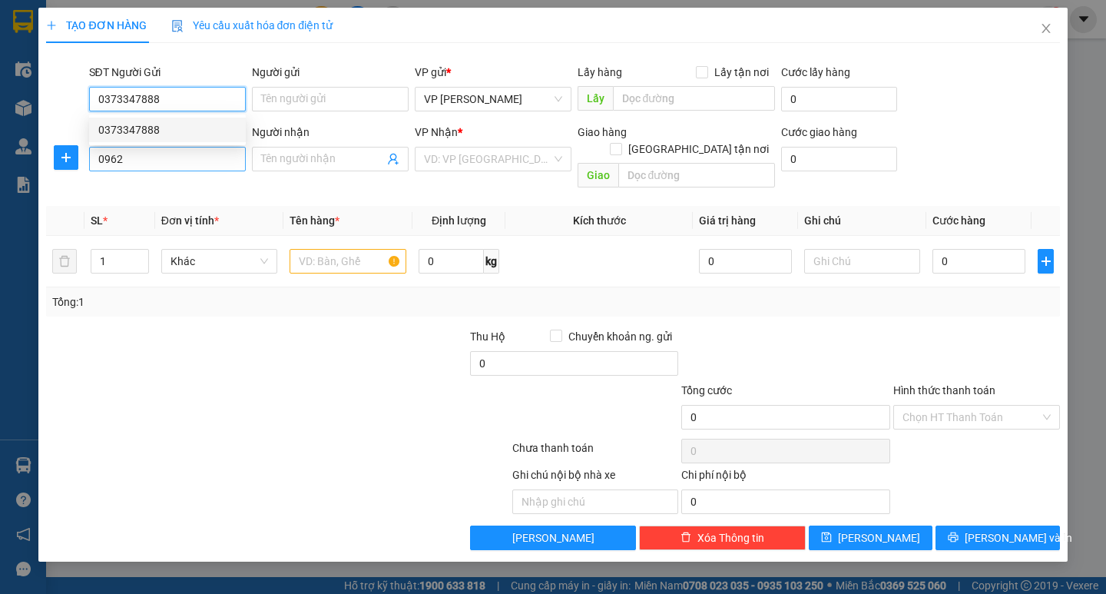
type input "0373347888"
click at [180, 151] on input "0962" at bounding box center [167, 159] width 157 height 25
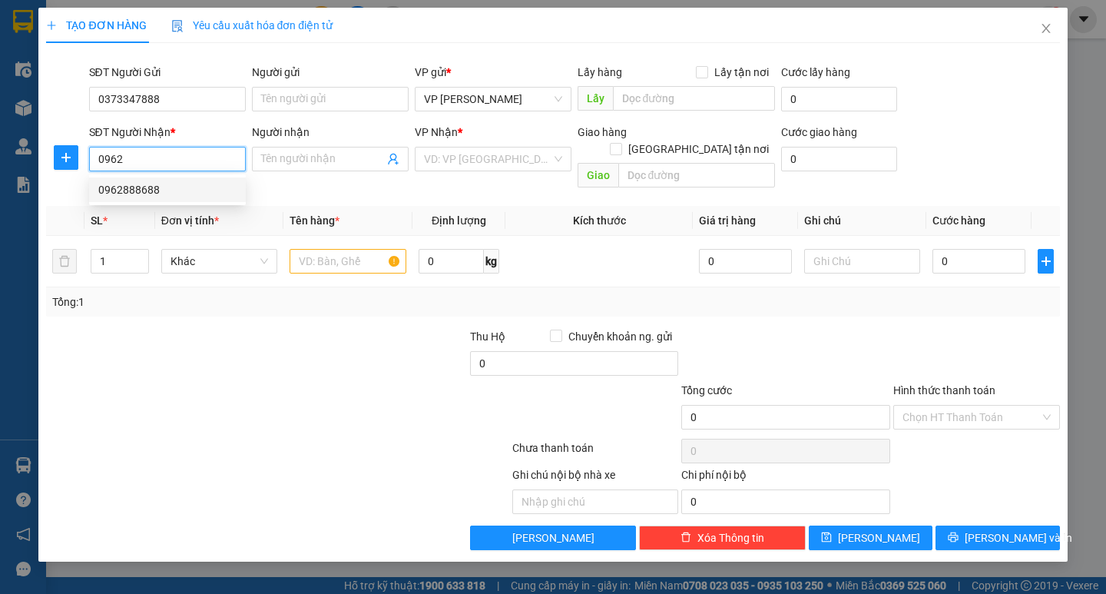
click at [160, 189] on div "0962888688" at bounding box center [167, 189] width 138 height 17
type input "0962888688"
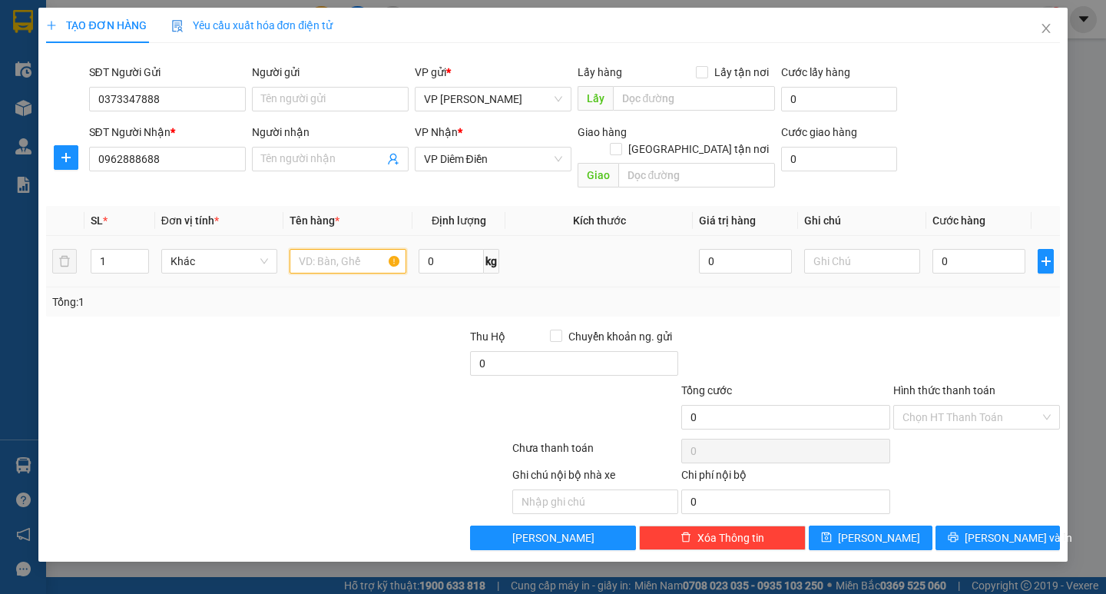
click at [353, 249] on input "text" at bounding box center [348, 261] width 116 height 25
type input "3 xốp"
click at [488, 330] on div "Thu Hộ Chuyển khoản ng. gửi" at bounding box center [574, 339] width 209 height 23
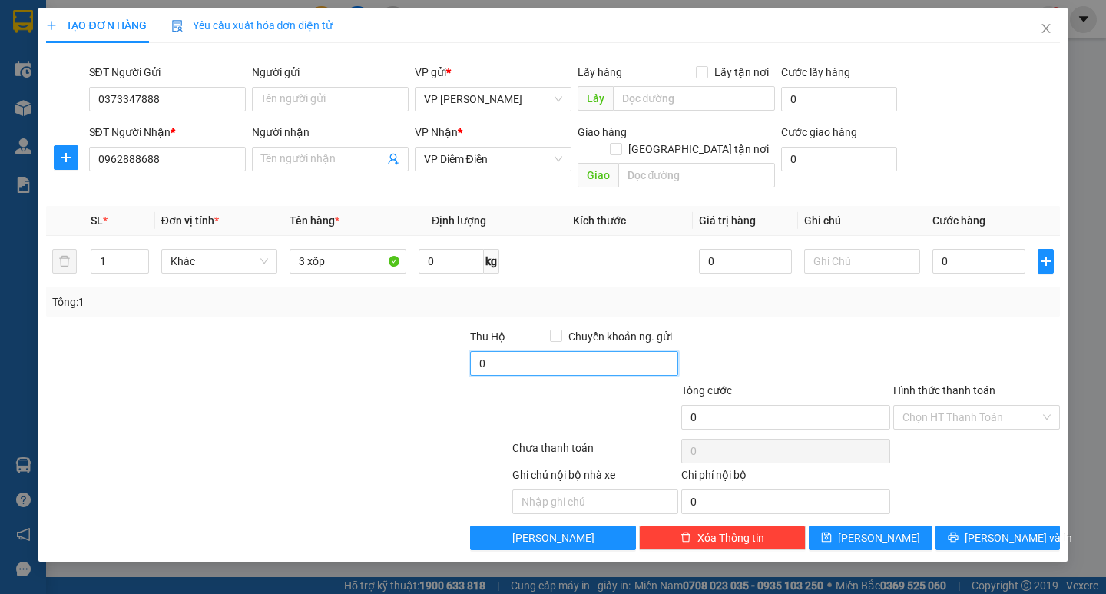
click at [485, 351] on input "0" at bounding box center [574, 363] width 209 height 25
click at [475, 353] on input "0" at bounding box center [574, 363] width 209 height 25
click at [442, 382] on div at bounding box center [426, 409] width 170 height 54
click at [545, 351] on input "4.000.000" at bounding box center [574, 363] width 209 height 25
click at [502, 353] on input "4.000.000" at bounding box center [574, 363] width 209 height 25
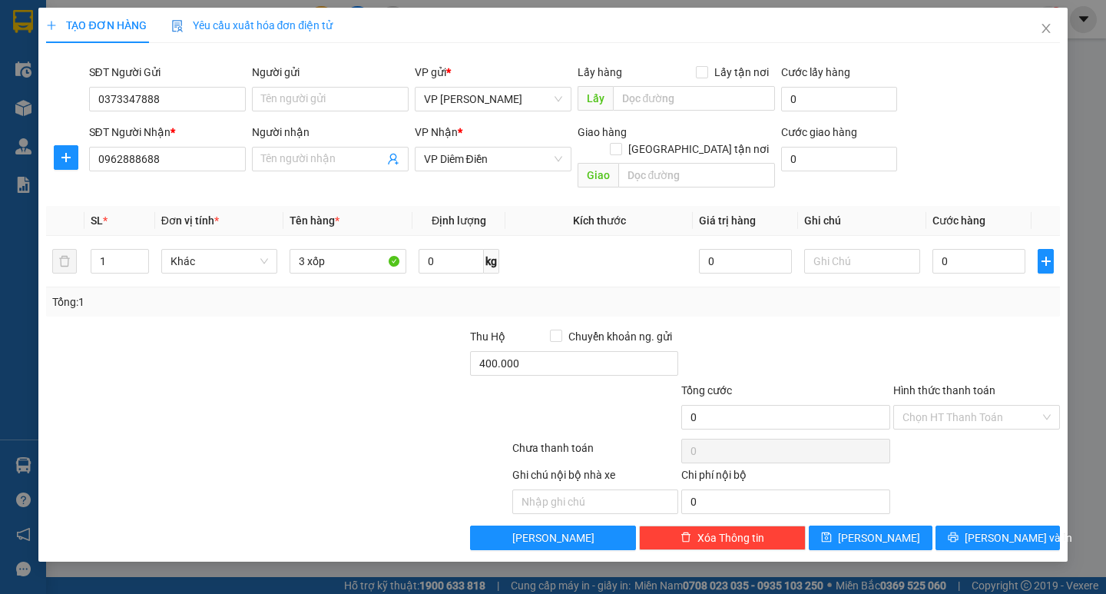
click at [425, 392] on div at bounding box center [426, 409] width 170 height 54
click at [524, 351] on input "400.000" at bounding box center [574, 363] width 209 height 25
click at [495, 351] on input "400.000" at bounding box center [574, 363] width 209 height 25
drag, startPoint x: 529, startPoint y: 346, endPoint x: 430, endPoint y: 356, distance: 99.5
click at [430, 356] on div "Thu Hộ Chuyển khoản ng. gửi 4.000.000" at bounding box center [553, 355] width 1016 height 54
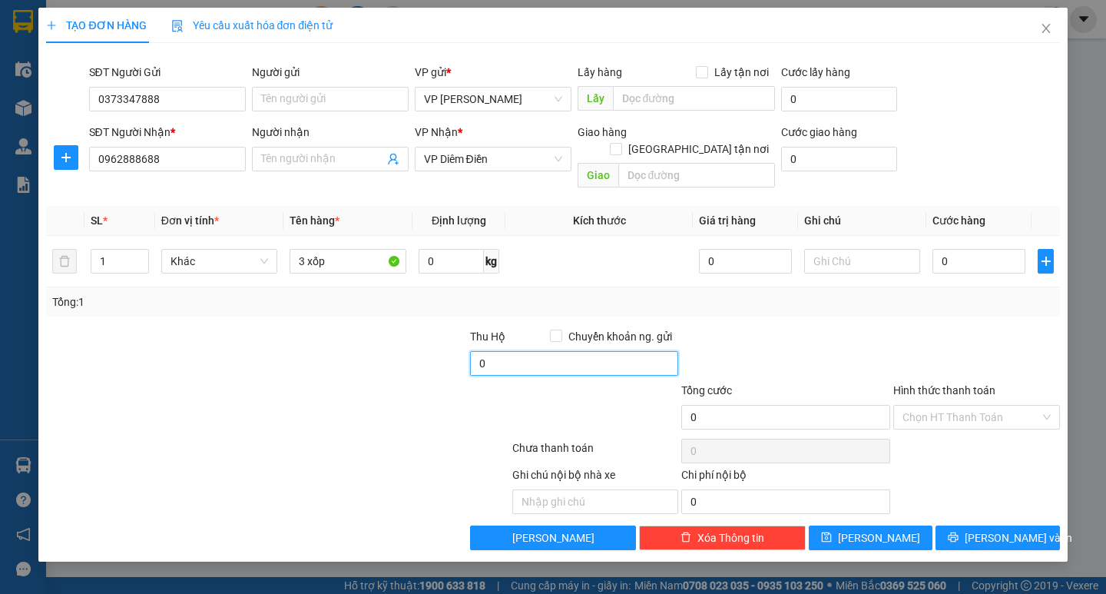
click at [470, 351] on input "0" at bounding box center [574, 363] width 209 height 25
type input "40.000.000"
click at [434, 360] on div at bounding box center [363, 355] width 212 height 54
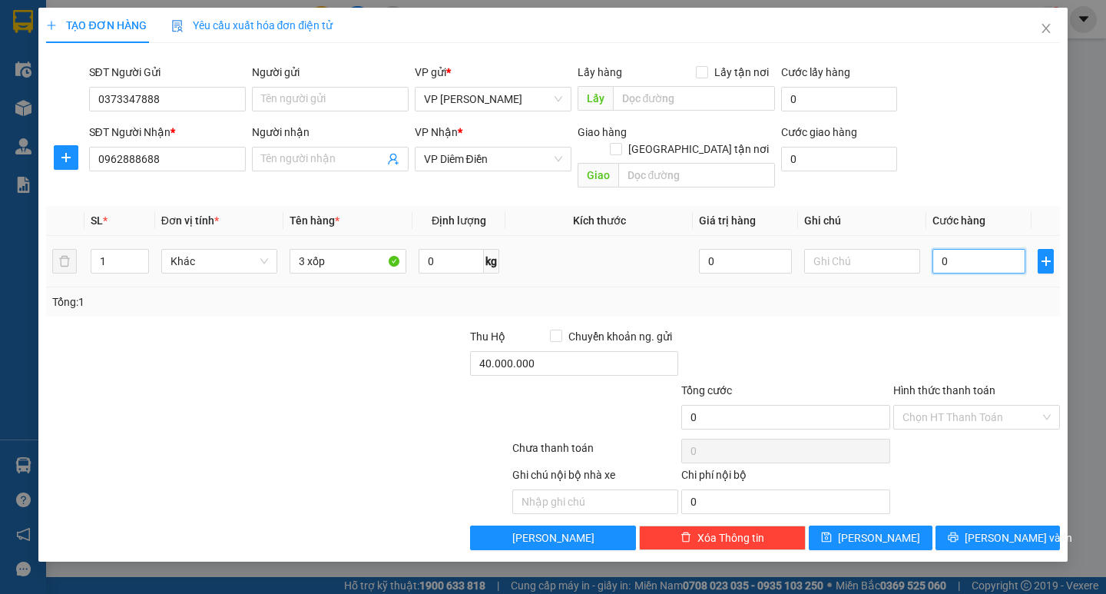
click at [969, 249] on input "0" at bounding box center [978, 261] width 93 height 25
click at [942, 249] on input "0" at bounding box center [978, 261] width 93 height 25
type input "50"
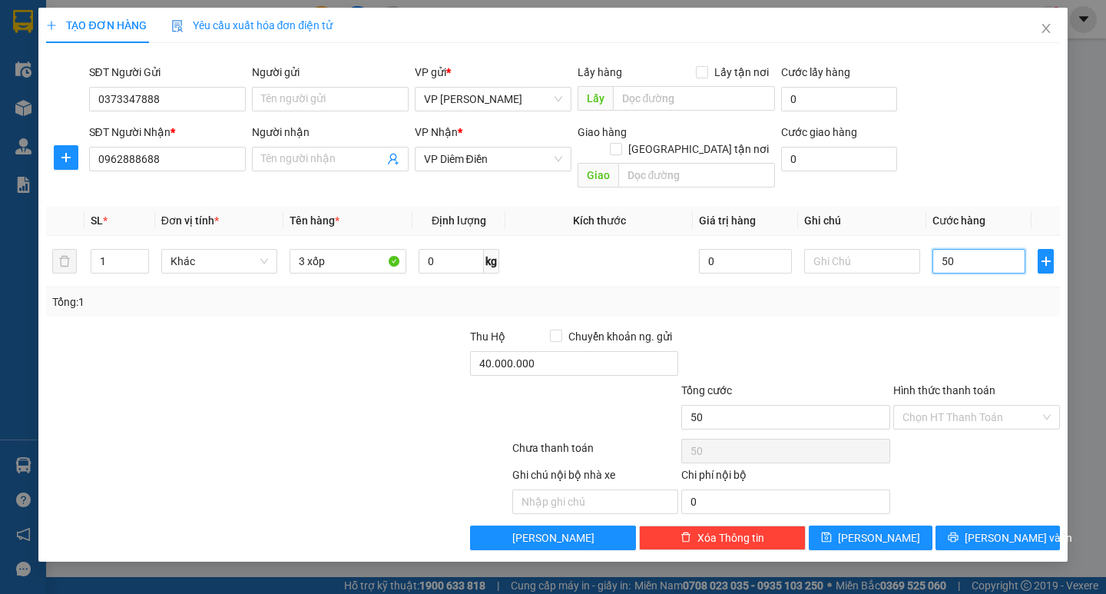
type input "500"
click at [978, 309] on div "Transit Pickup Surcharge Ids Transit Deliver Surcharge Ids Transit Deliver Surc…" at bounding box center [552, 302] width 1013 height 495
type input "500.000"
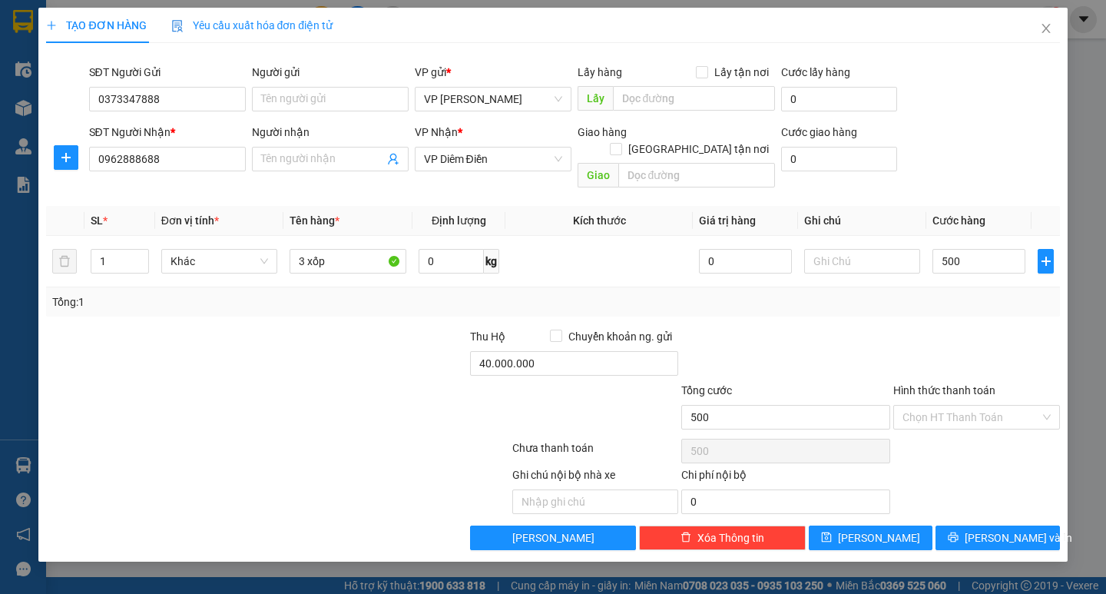
type input "500.000"
click at [994, 406] on input "Hình thức thanh toán" at bounding box center [970, 417] width 137 height 23
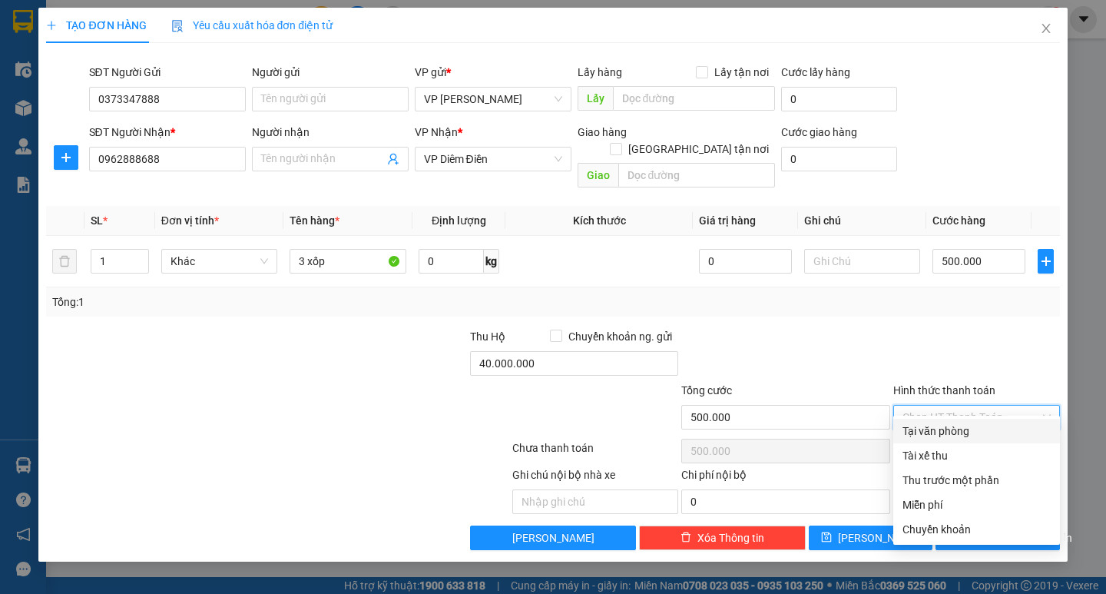
click at [984, 435] on div "Tại văn phòng" at bounding box center [976, 430] width 148 height 17
type input "0"
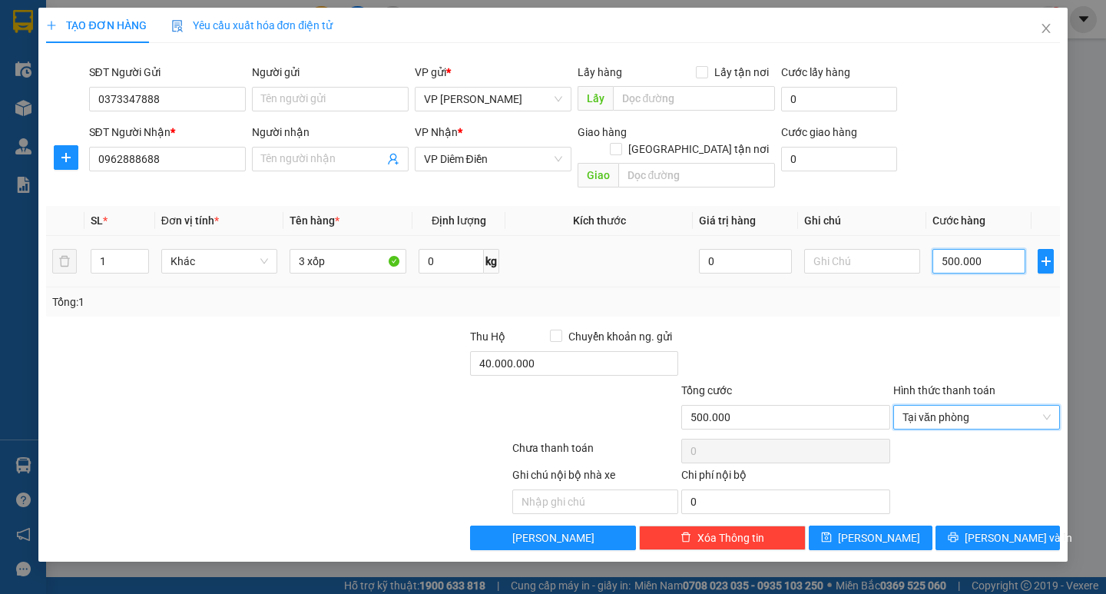
click at [981, 249] on input "500.000" at bounding box center [978, 261] width 93 height 25
type input "0"
click at [939, 249] on input "0" at bounding box center [978, 261] width 93 height 25
type input "30"
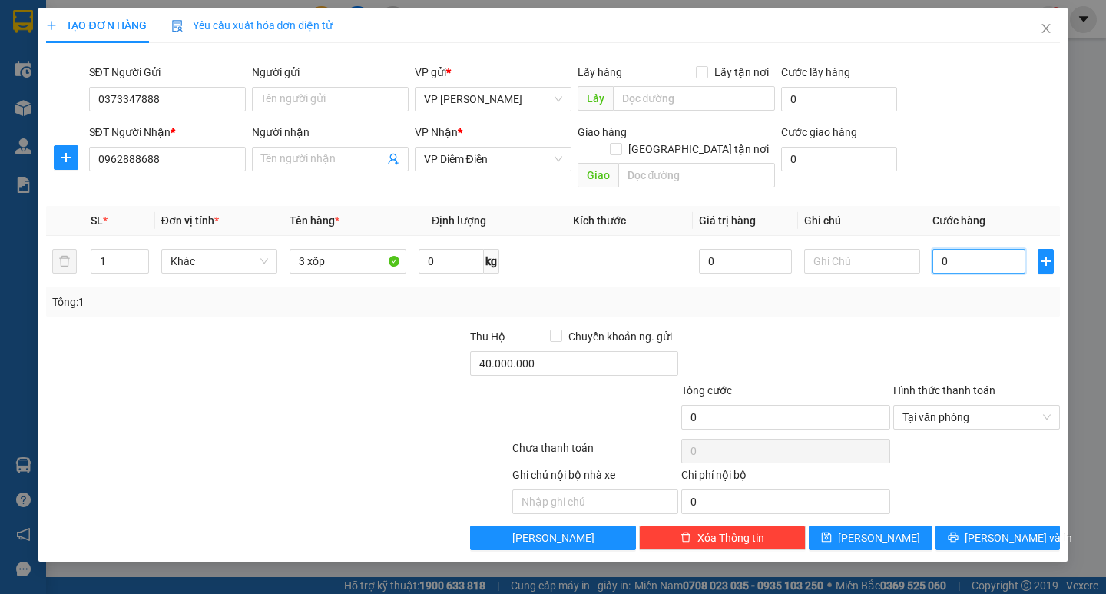
type input "30"
type input "300"
click at [962, 328] on div at bounding box center [977, 355] width 170 height 54
type input "300.000"
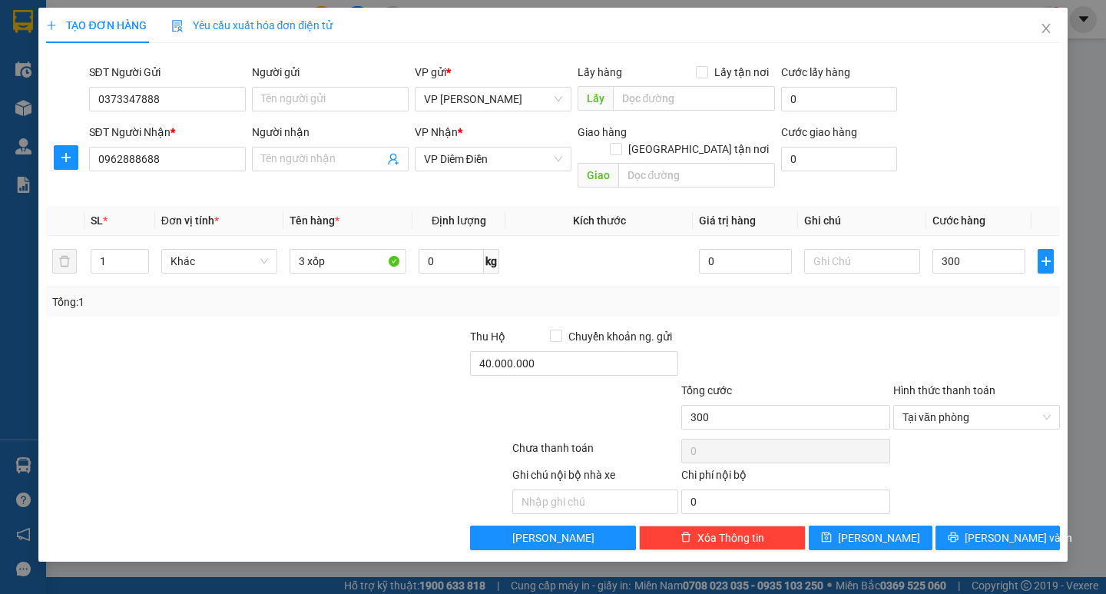
type input "300.000"
click at [1007, 529] on span "[PERSON_NAME] và In" at bounding box center [1019, 537] width 108 height 17
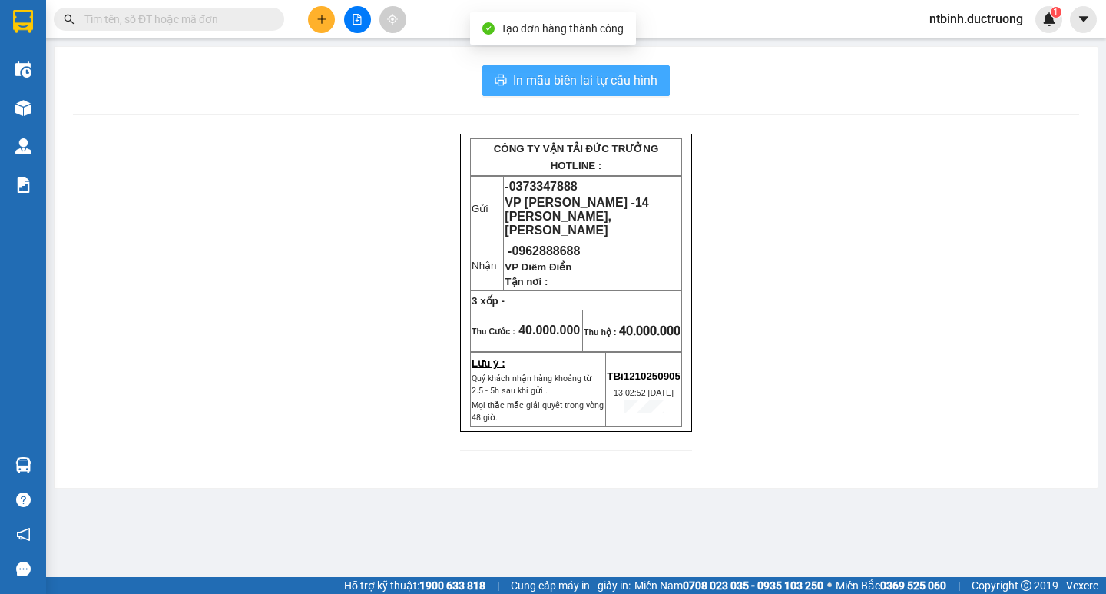
click at [602, 81] on span "In mẫu biên lai tự cấu hình" at bounding box center [585, 80] width 144 height 19
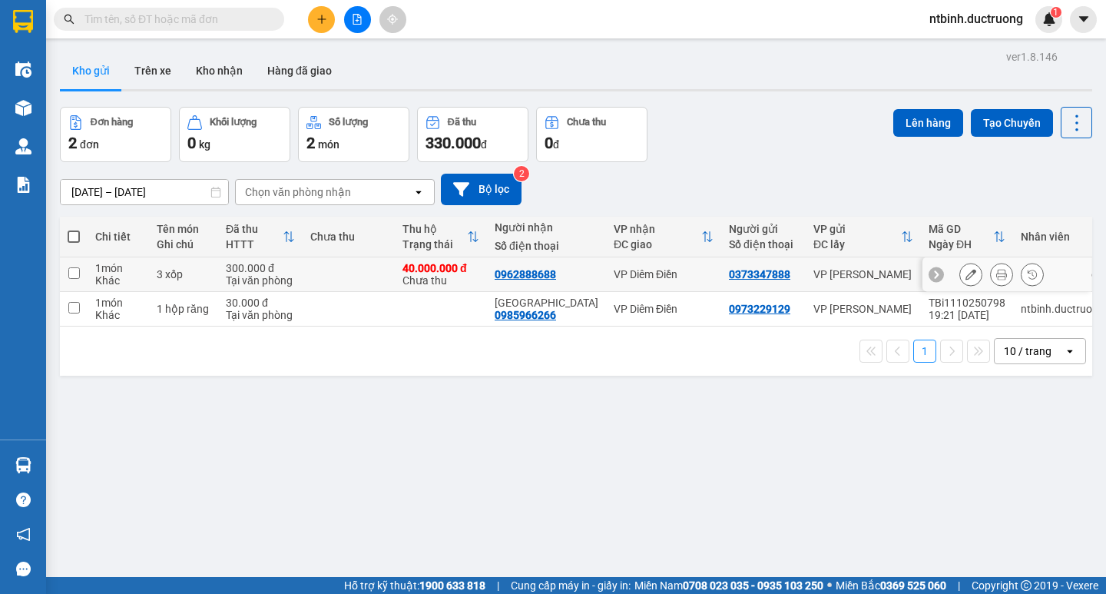
click at [996, 277] on icon at bounding box center [1001, 274] width 11 height 11
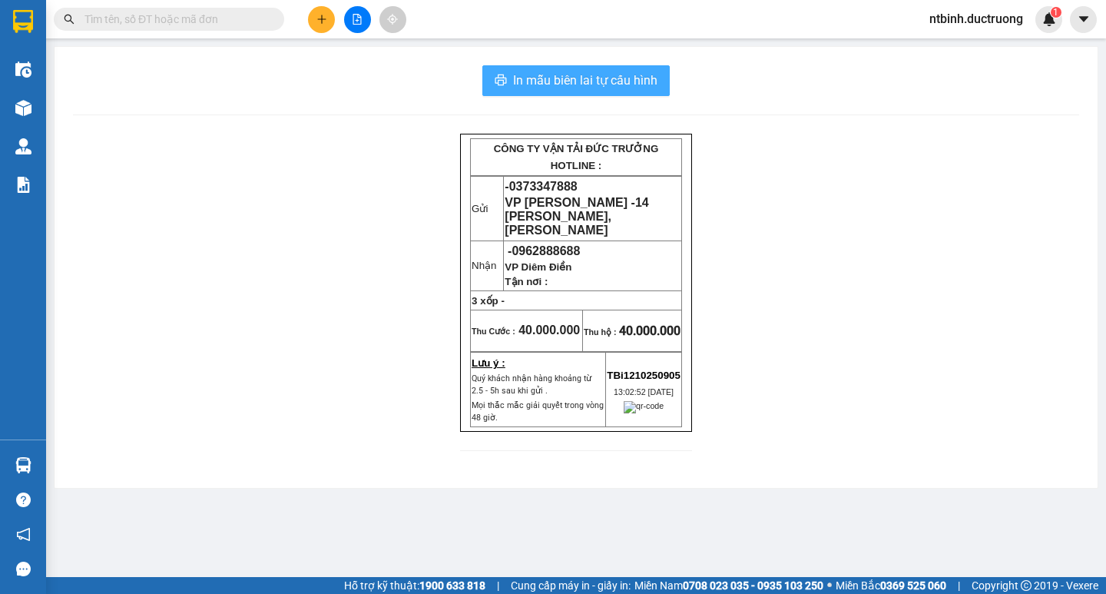
click at [625, 73] on span "In mẫu biên lai tự cấu hình" at bounding box center [585, 80] width 144 height 19
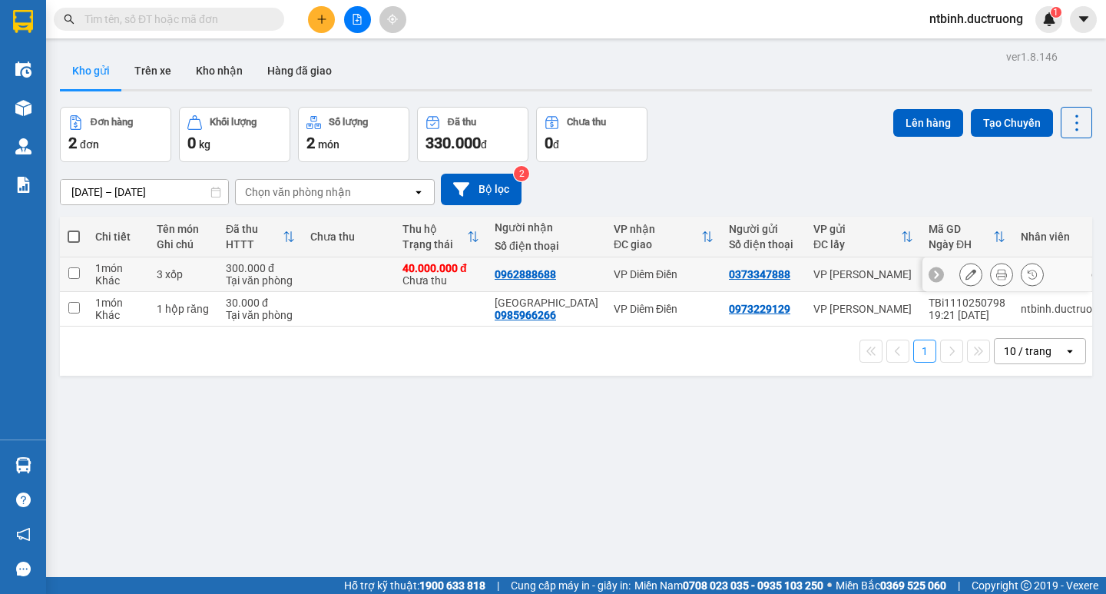
click at [357, 279] on td at bounding box center [349, 274] width 92 height 35
checkbox input "true"
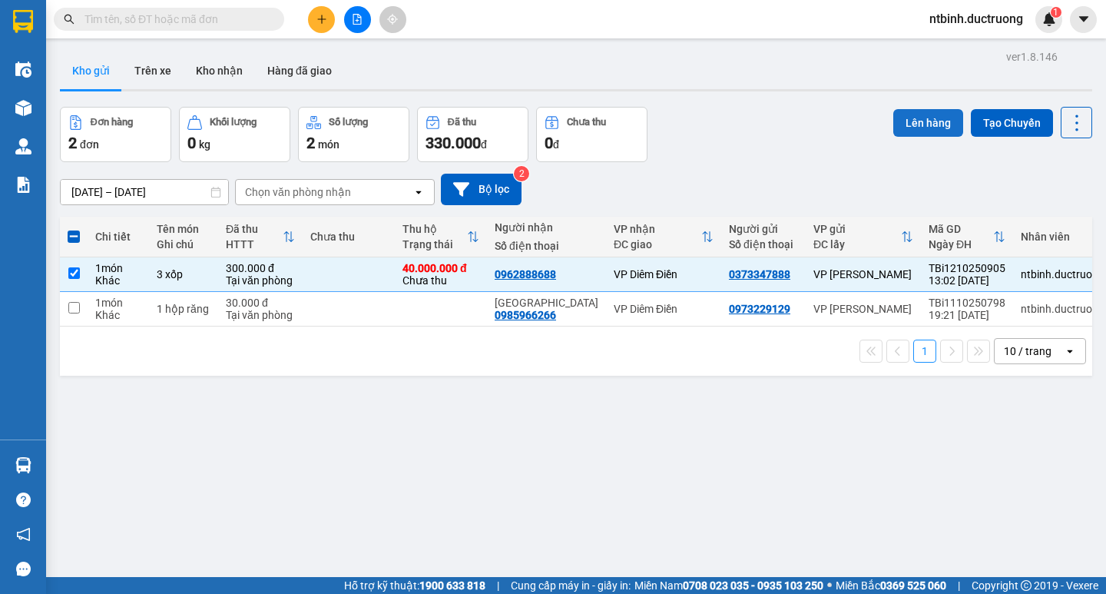
click at [906, 119] on button "Lên hàng" at bounding box center [928, 123] width 70 height 28
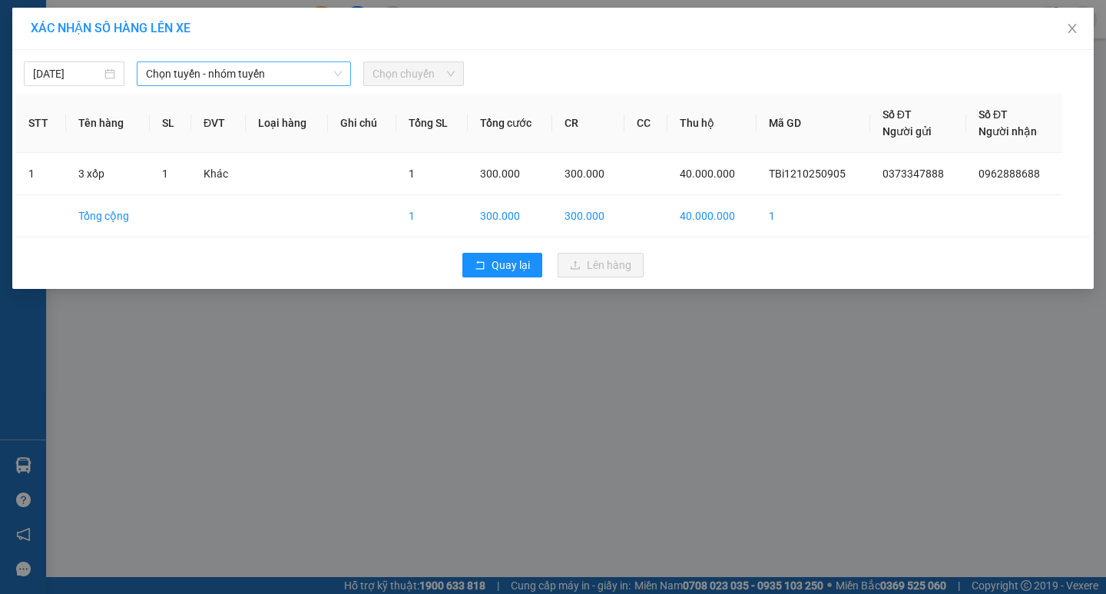
click at [291, 78] on span "Chọn tuyến - nhóm tuyến" at bounding box center [244, 73] width 196 height 23
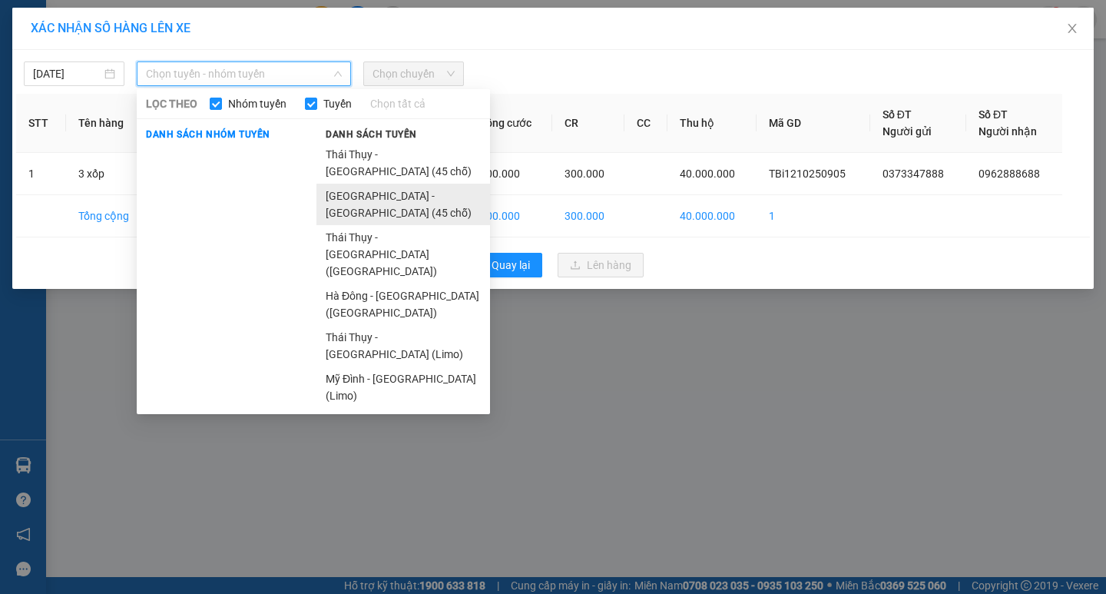
click at [356, 184] on li "[GEOGRAPHIC_DATA] - [GEOGRAPHIC_DATA] (45 chỗ)" at bounding box center [403, 204] width 174 height 41
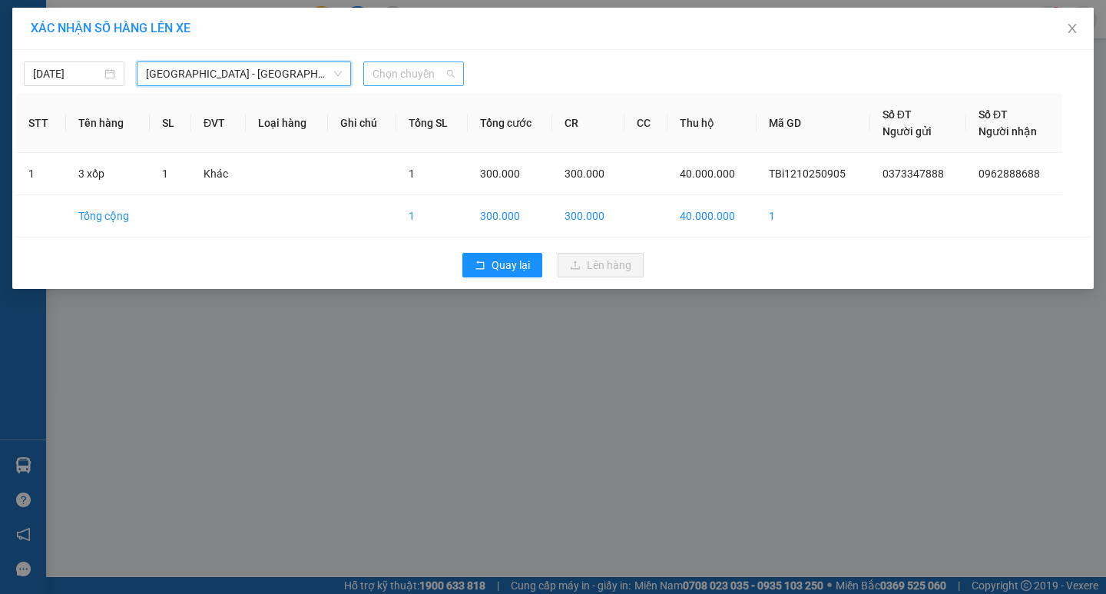
click at [396, 69] on span "Chọn chuyến" at bounding box center [413, 73] width 82 height 23
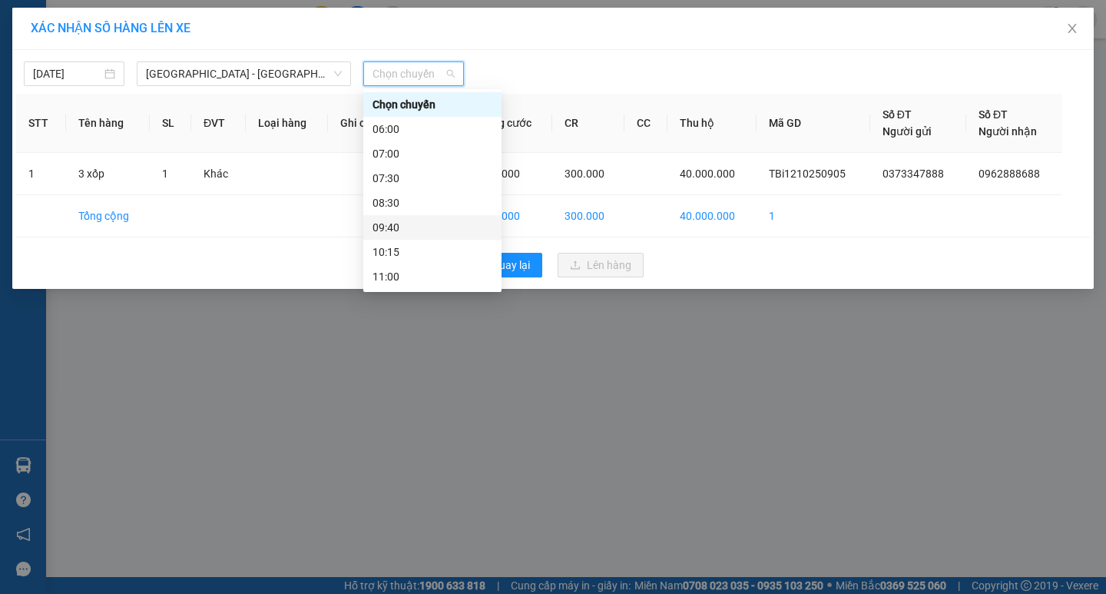
scroll to position [77, 0]
click at [407, 243] on div "13:00" at bounding box center [432, 248] width 120 height 17
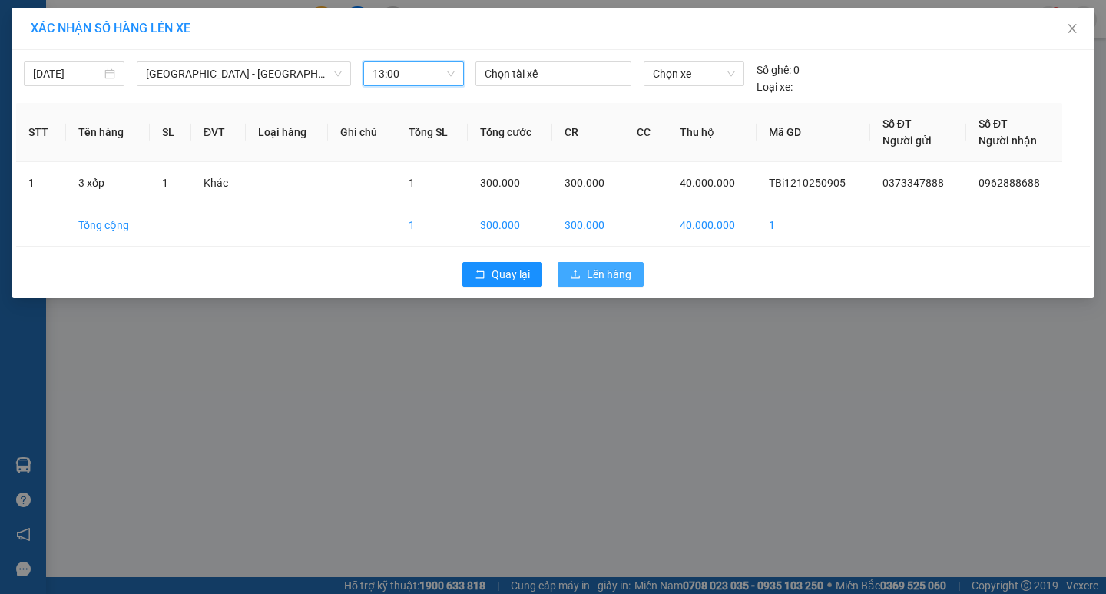
click at [621, 263] on div "Quay lại Lên hàng" at bounding box center [553, 274] width 1074 height 40
click at [581, 272] on button "Lên hàng" at bounding box center [601, 274] width 86 height 25
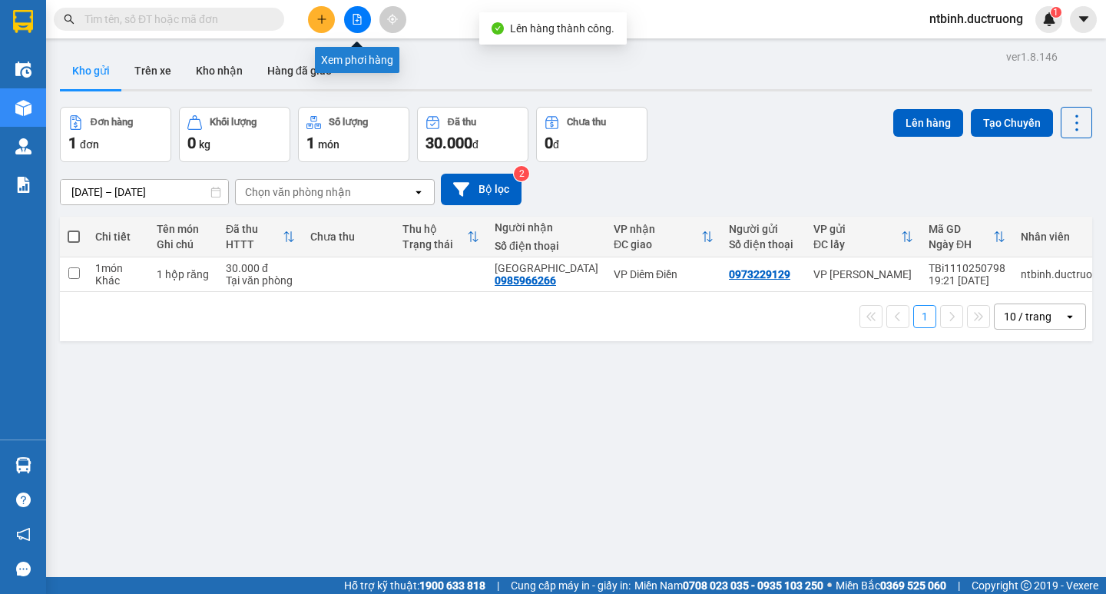
click at [359, 14] on icon "file-add" at bounding box center [357, 19] width 11 height 11
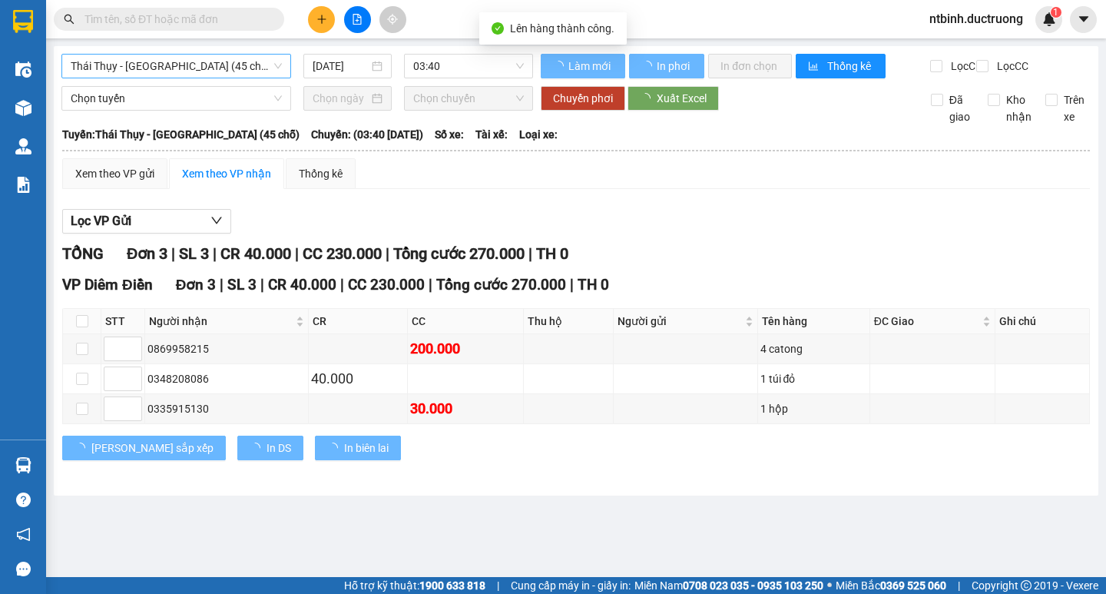
click at [221, 63] on span "Thái Thụy - [GEOGRAPHIC_DATA] (45 chỗ)" at bounding box center [176, 66] width 211 height 23
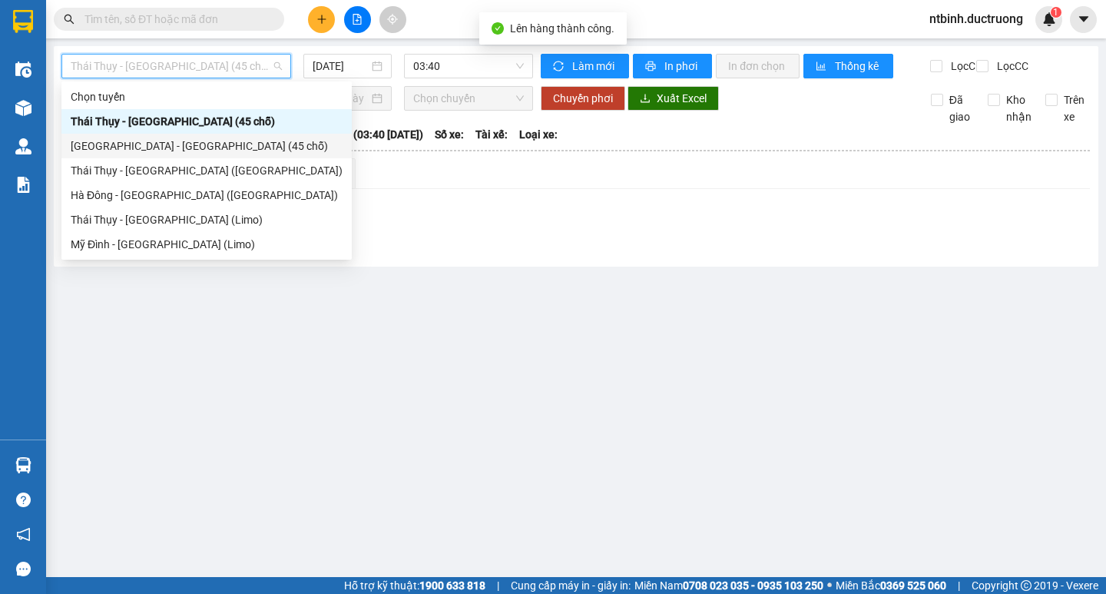
click at [167, 149] on div "[GEOGRAPHIC_DATA] - [GEOGRAPHIC_DATA] (45 chỗ)" at bounding box center [207, 145] width 272 height 17
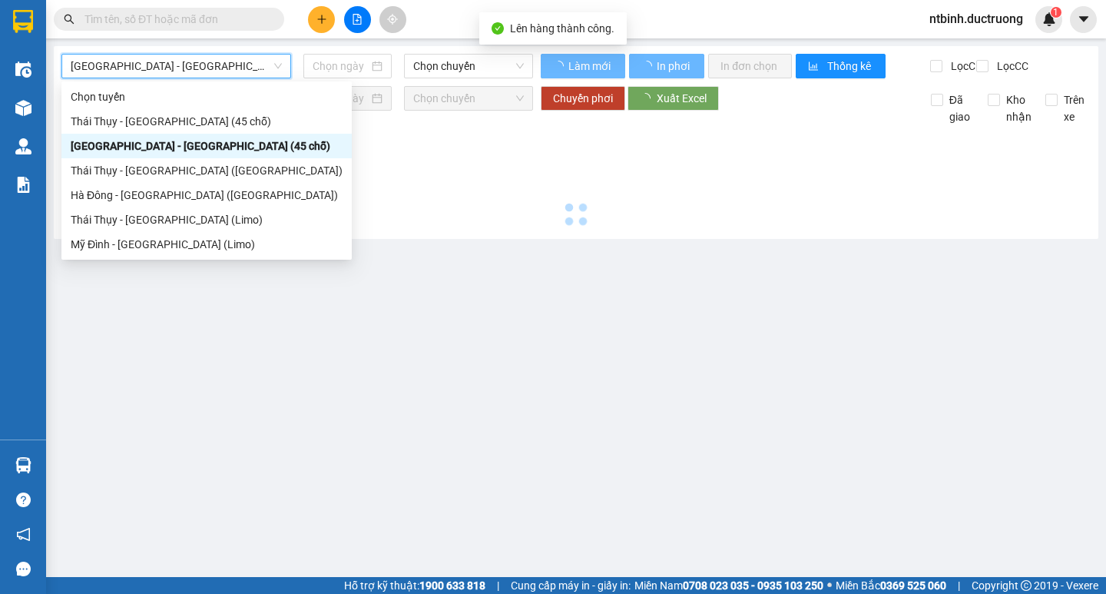
type input "[DATE]"
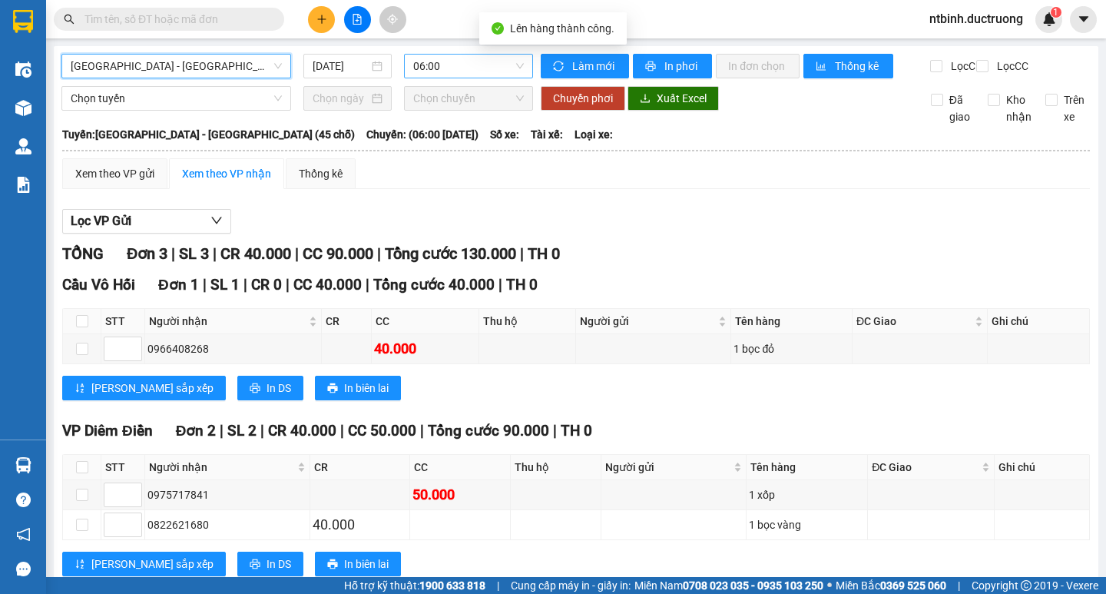
click at [456, 62] on span "06:00" at bounding box center [468, 66] width 111 height 23
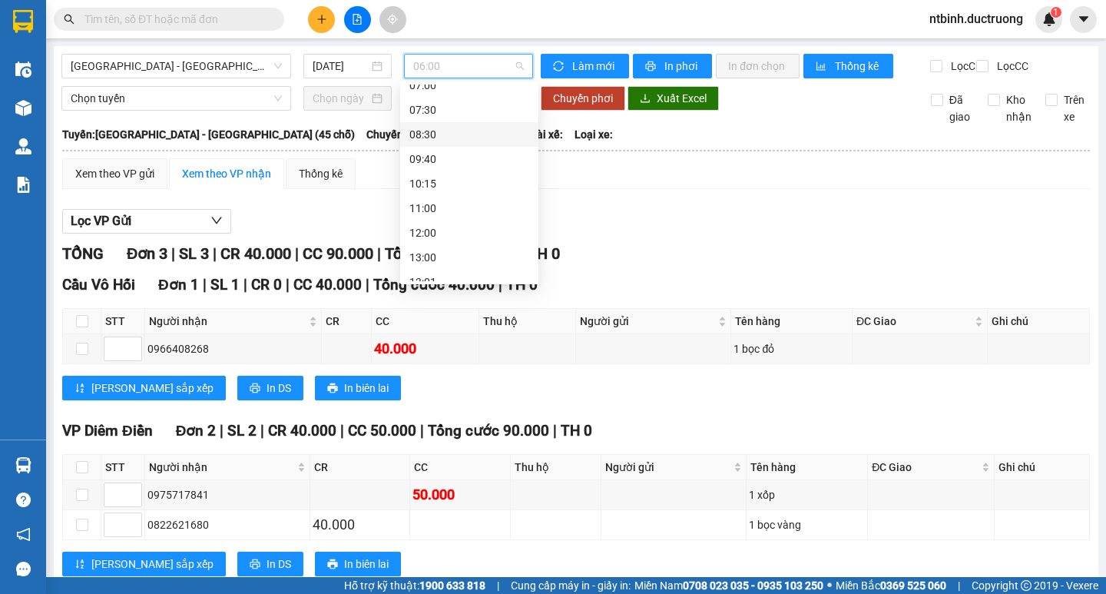
scroll to position [154, 0]
click at [451, 173] on div "13:00" at bounding box center [469, 164] width 138 height 25
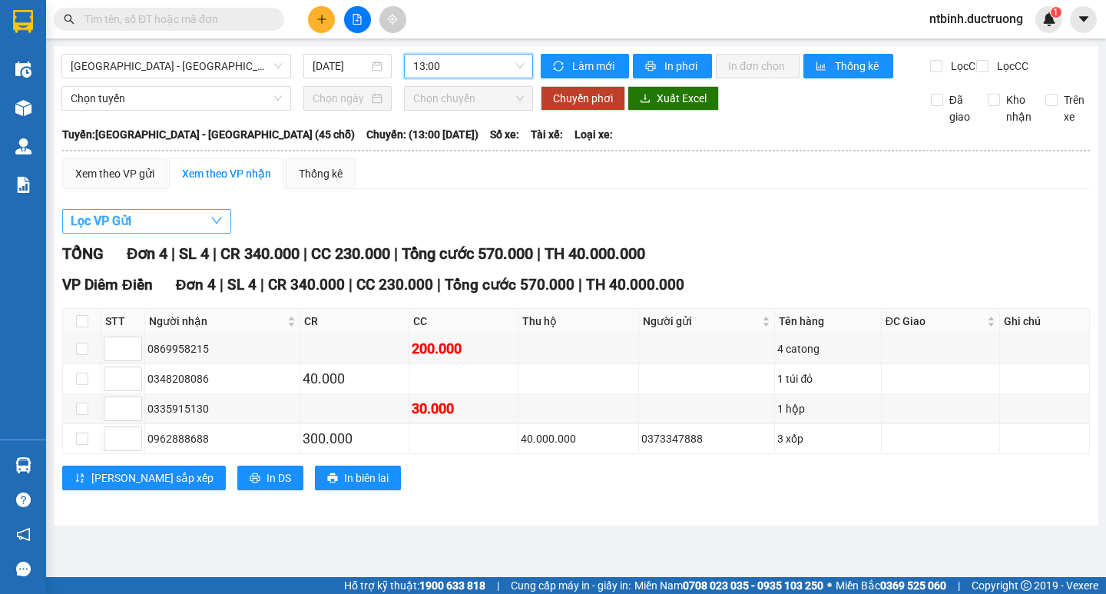
click at [153, 233] on button "Lọc VP Gửi" at bounding box center [146, 221] width 169 height 25
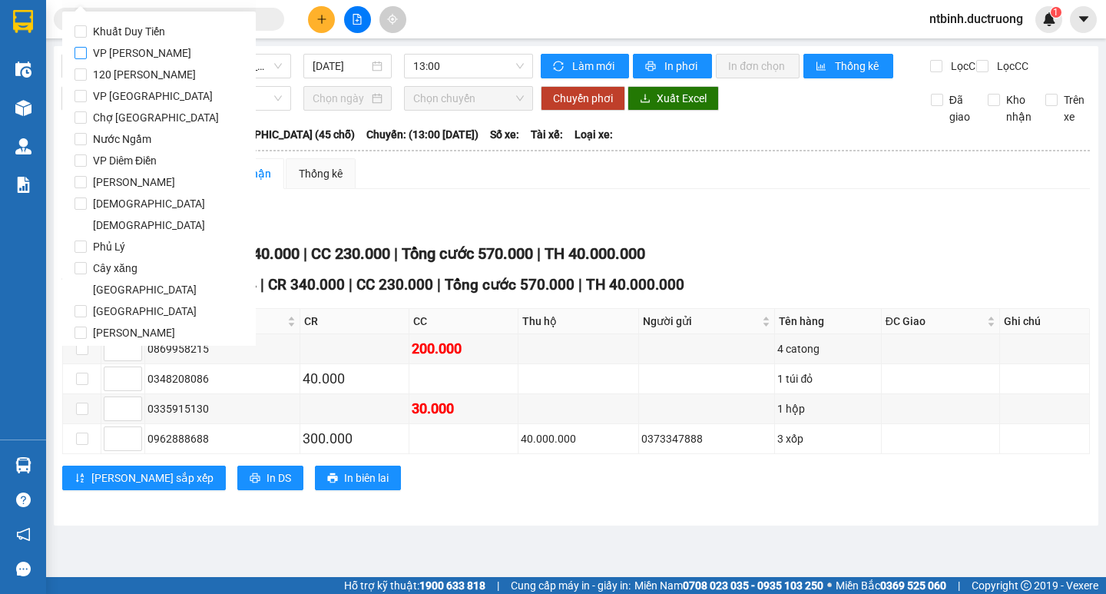
click at [131, 49] on span "VP [PERSON_NAME]" at bounding box center [142, 53] width 111 height 22
click at [87, 49] on input "VP [PERSON_NAME]" at bounding box center [80, 53] width 12 height 12
checkbox input "true"
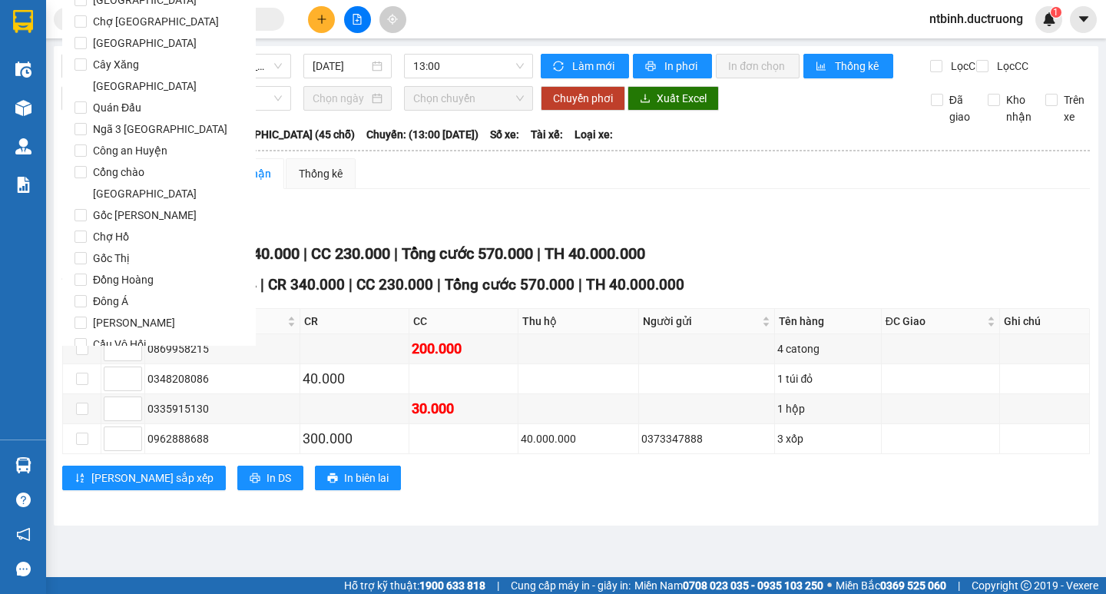
click at [94, 423] on span "Lọc" at bounding box center [96, 431] width 18 height 17
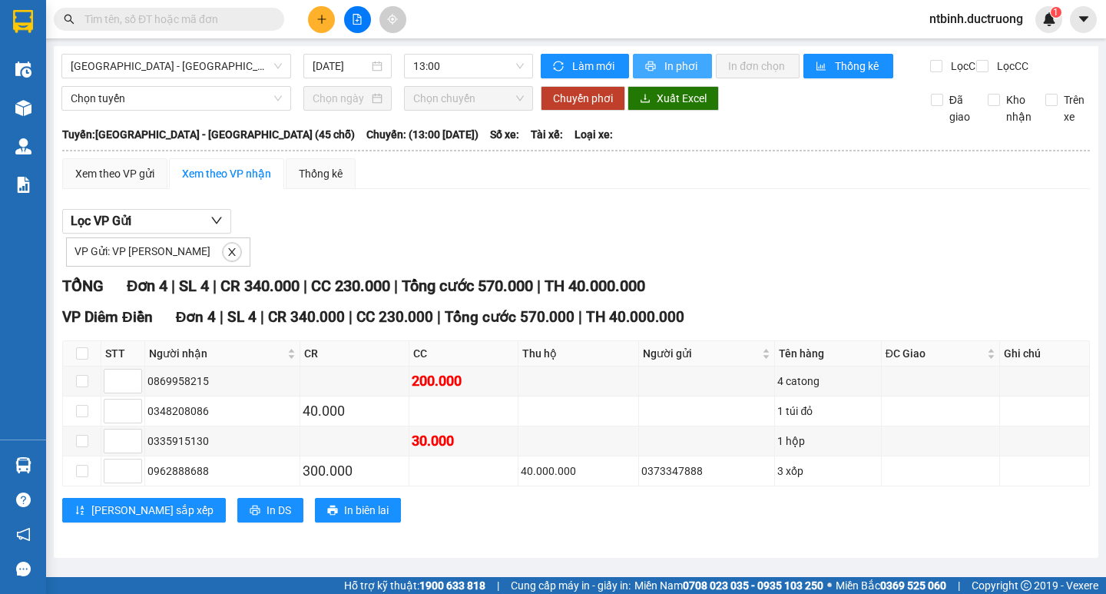
click at [683, 72] on span "In phơi" at bounding box center [681, 66] width 35 height 17
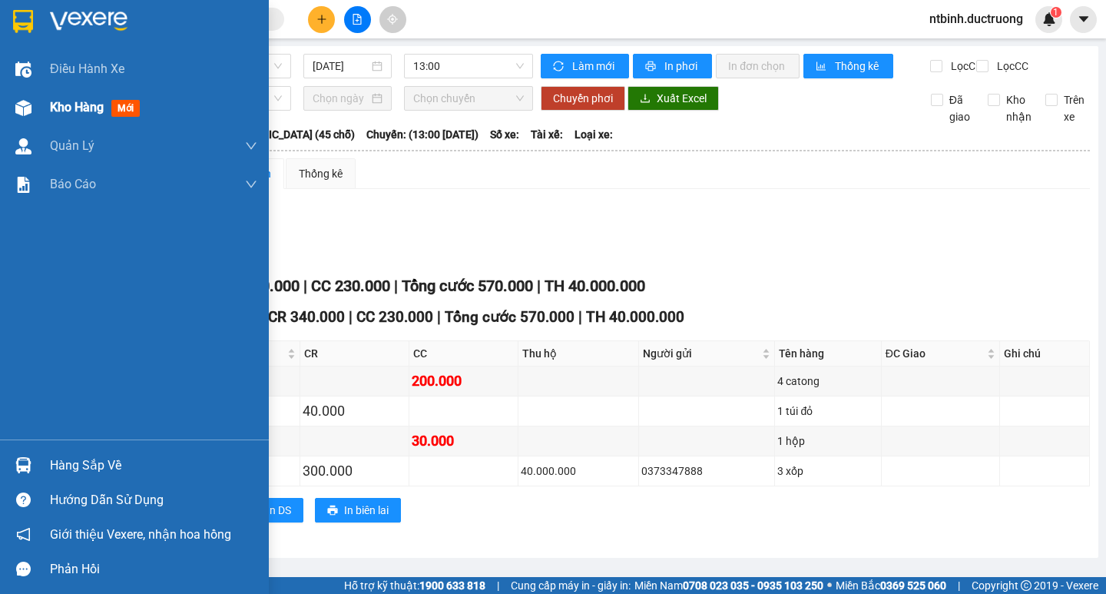
click at [42, 104] on div "Kho hàng mới" at bounding box center [134, 107] width 269 height 38
